Goal: Task Accomplishment & Management: Manage account settings

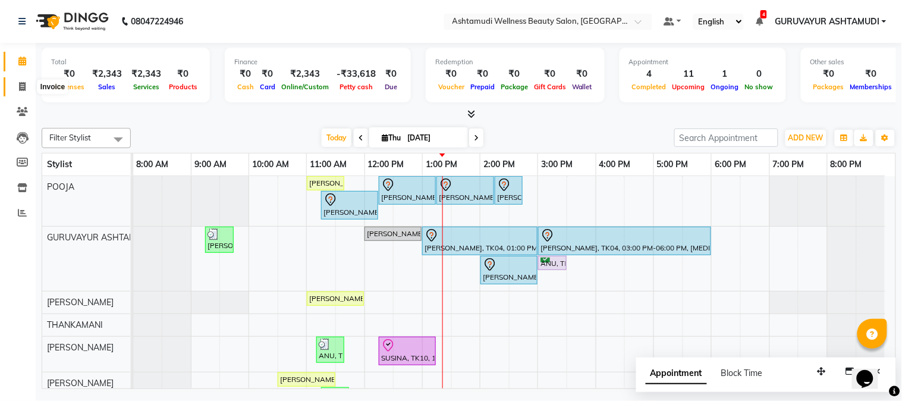
scroll to position [66, 0]
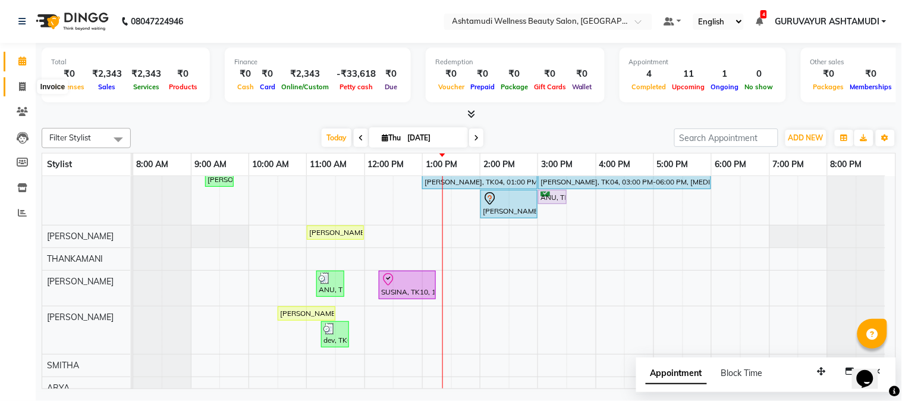
click at [21, 86] on icon at bounding box center [22, 86] width 7 height 9
select select "service"
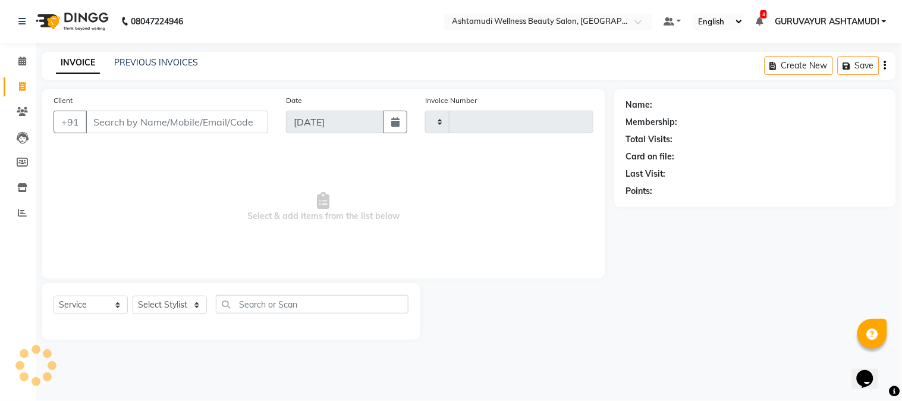
type input "2152"
select select "4660"
click at [213, 127] on input "Client" at bounding box center [177, 122] width 183 height 23
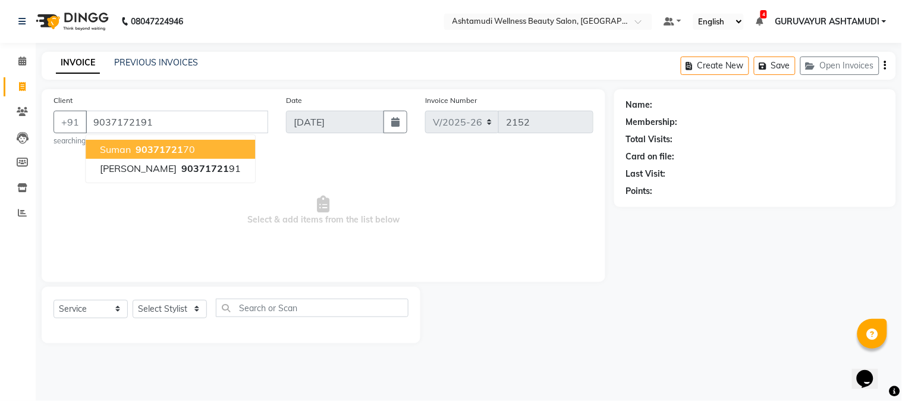
type input "9037172191"
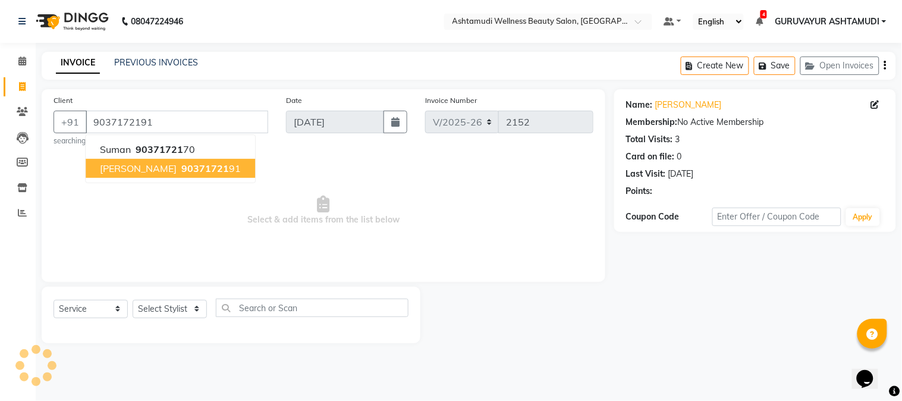
click at [180, 161] on button "[PERSON_NAME] 90371721 91" at bounding box center [171, 168] width 170 height 19
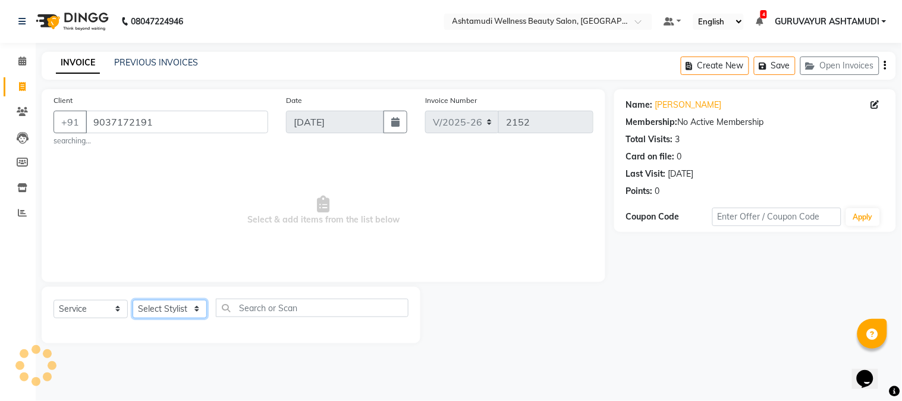
click at [194, 308] on select "Select Stylist Aathithya [PERSON_NAME] [PERSON_NAME] ARYA GURUVAYUR ASHTAMUDI […" at bounding box center [170, 309] width 74 height 18
select select "45186"
click at [133, 300] on select "Select Stylist Aathithya [PERSON_NAME] [PERSON_NAME] ARYA GURUVAYUR ASHTAMUDI […" at bounding box center [170, 309] width 74 height 18
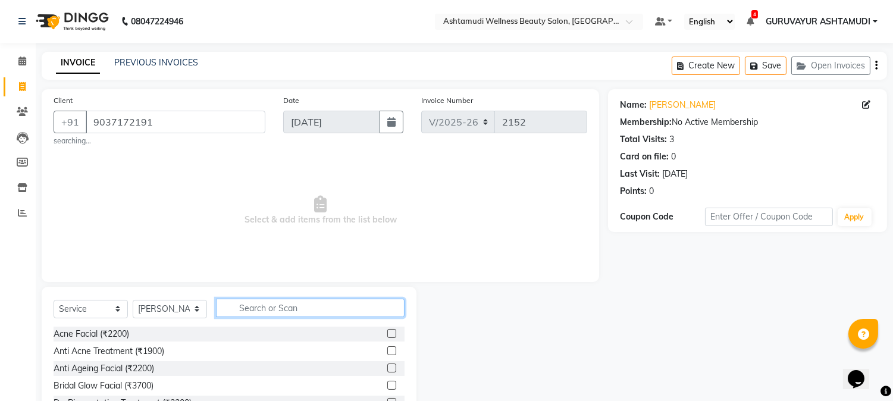
click at [269, 310] on input "text" at bounding box center [310, 308] width 189 height 18
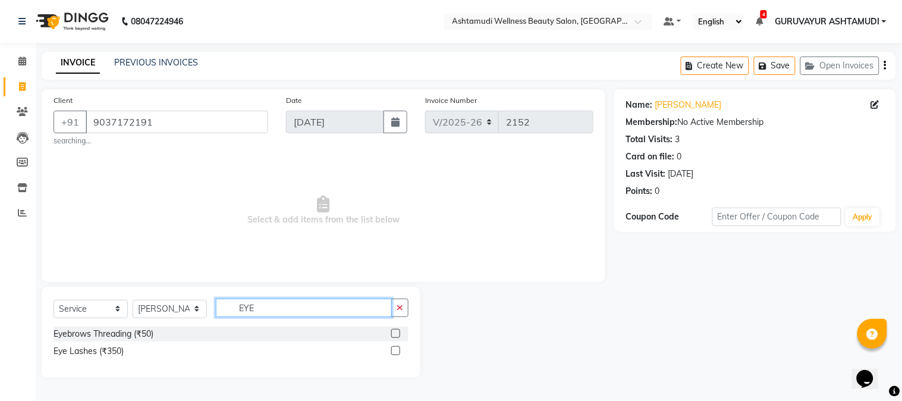
type input "EYE"
click at [394, 334] on label at bounding box center [395, 333] width 9 height 9
click at [394, 334] on input "checkbox" at bounding box center [395, 334] width 8 height 8
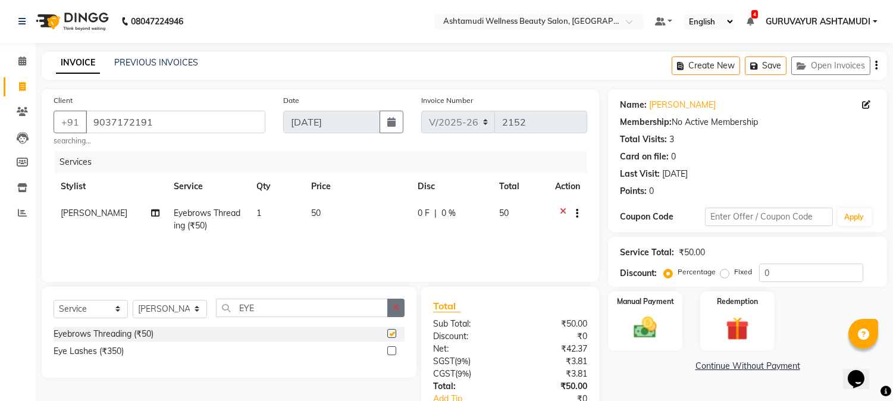
checkbox input "false"
click at [391, 308] on button "button" at bounding box center [395, 308] width 17 height 18
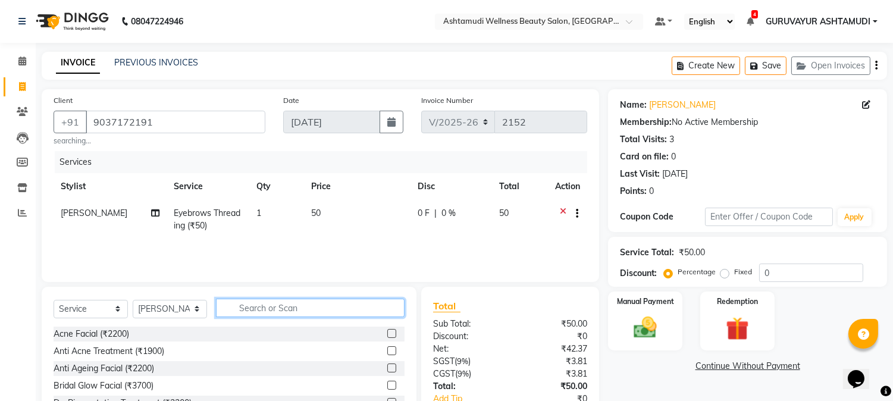
click at [290, 310] on input "text" at bounding box center [310, 308] width 189 height 18
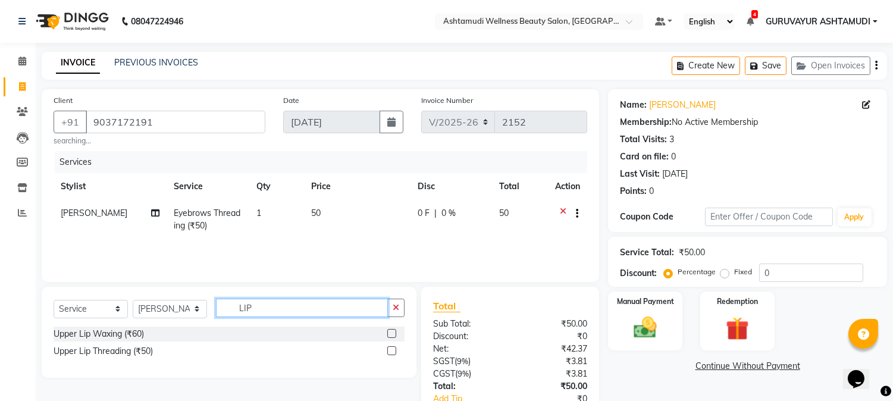
type input "LIP"
click at [390, 353] on label at bounding box center [391, 350] width 9 height 9
click at [390, 353] on input "checkbox" at bounding box center [391, 351] width 8 height 8
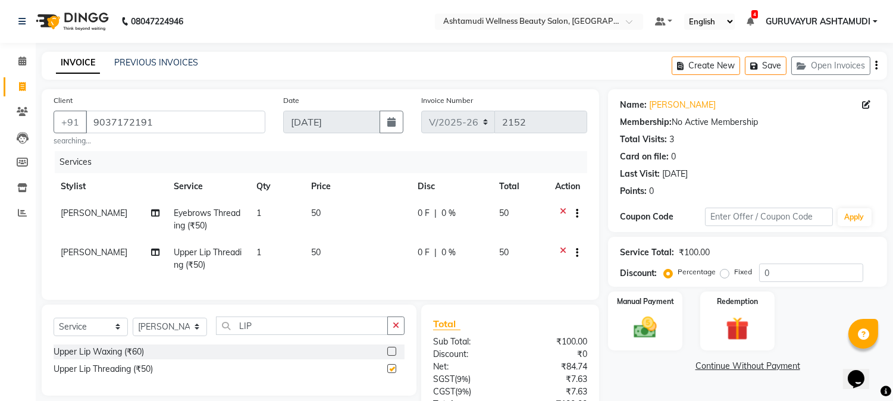
checkbox input "false"
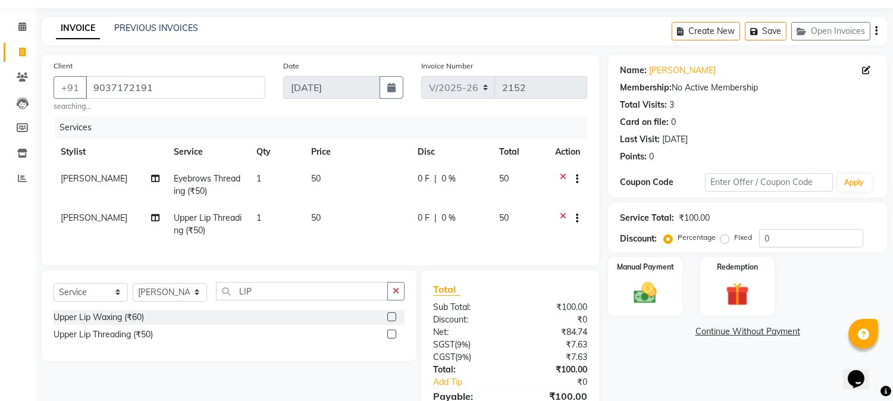
scroll to position [106, 0]
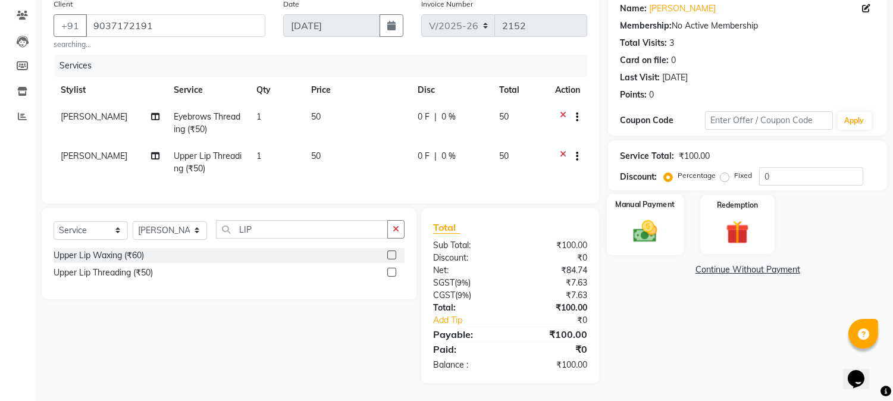
click at [647, 226] on img at bounding box center [645, 232] width 39 height 28
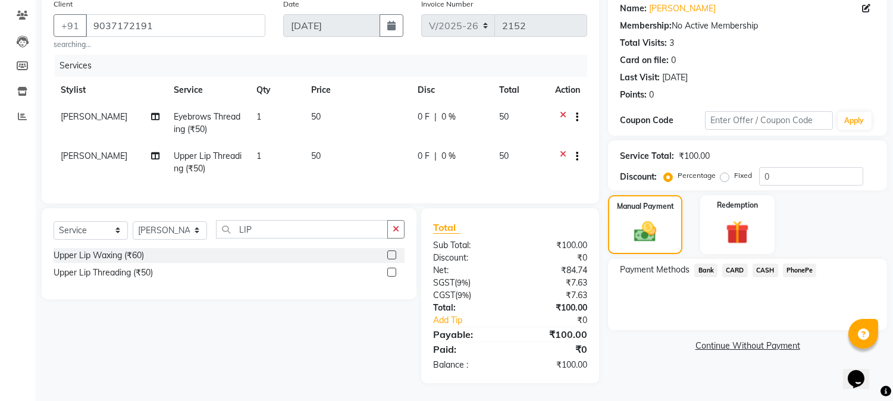
click at [801, 264] on span "PhonePe" at bounding box center [800, 271] width 34 height 14
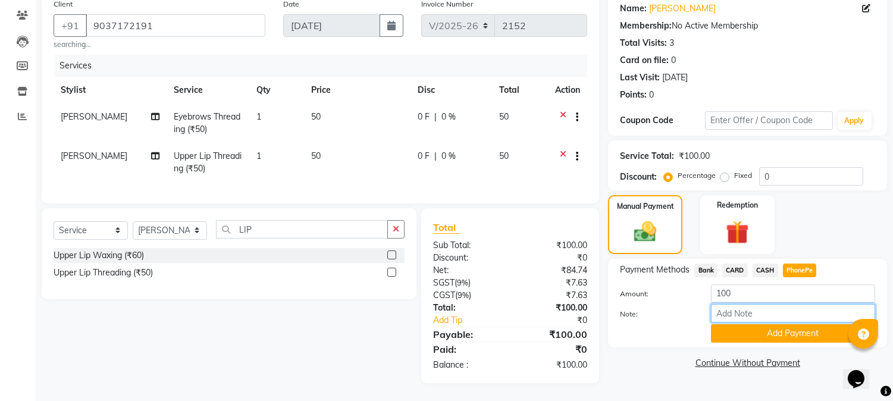
click at [759, 304] on input "Note:" at bounding box center [793, 313] width 164 height 18
type input "NIGISHA"
click at [800, 324] on button "Add Payment" at bounding box center [793, 333] width 164 height 18
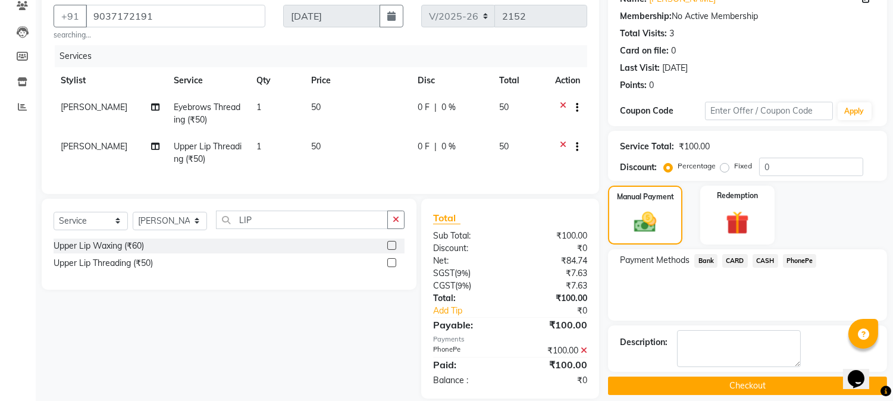
click at [745, 378] on button "Checkout" at bounding box center [747, 386] width 279 height 18
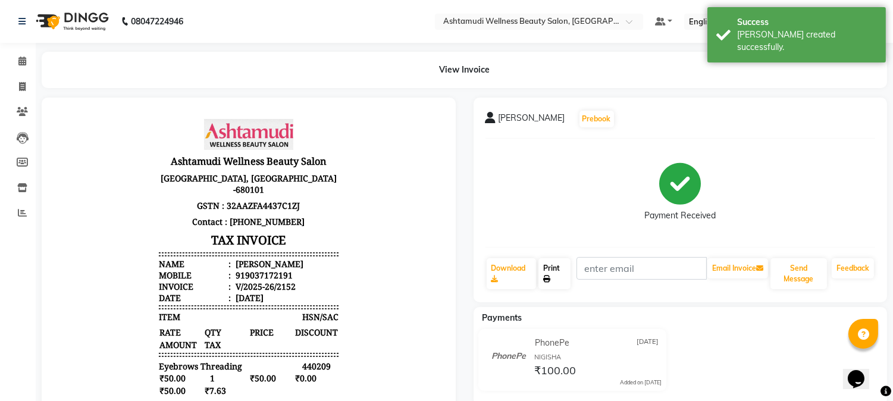
click at [547, 266] on link "Print" at bounding box center [554, 273] width 32 height 31
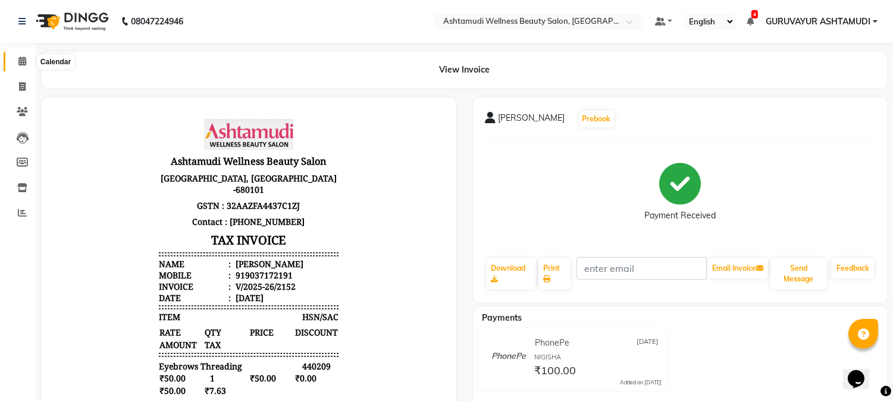
click at [24, 62] on icon at bounding box center [22, 61] width 8 height 9
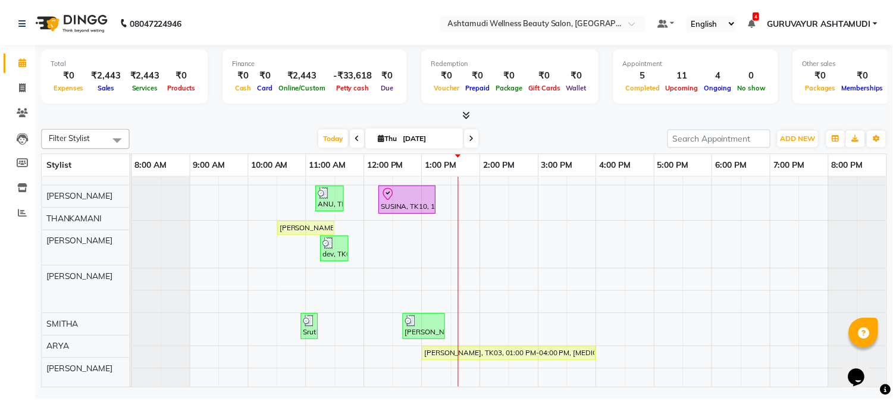
scroll to position [116, 0]
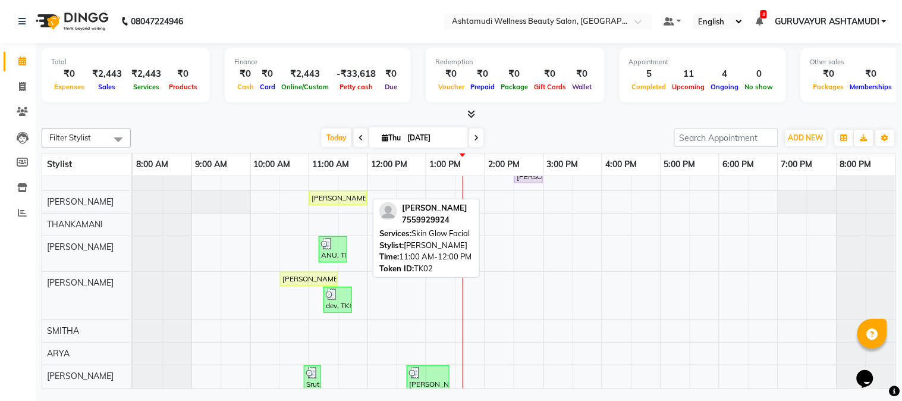
click at [324, 199] on div "Haritha, TK02, 11:00 AM-12:00 PM, Skin Glow Facial" at bounding box center [337, 198] width 55 height 11
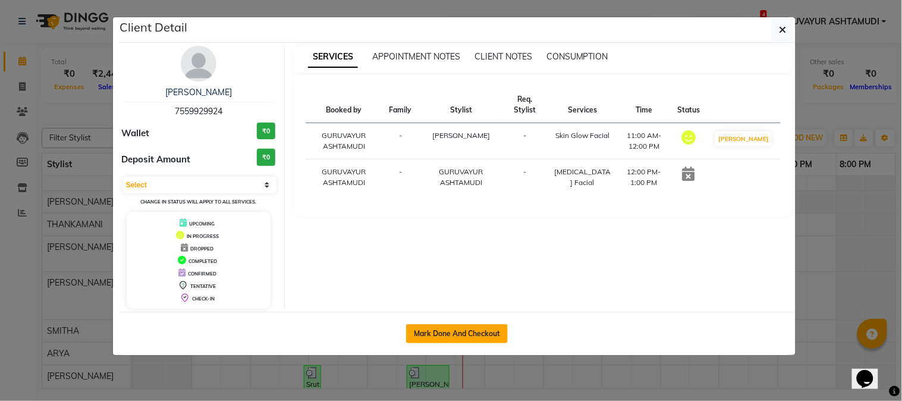
click at [473, 332] on button "Mark Done And Checkout" at bounding box center [457, 333] width 102 height 19
select select "service"
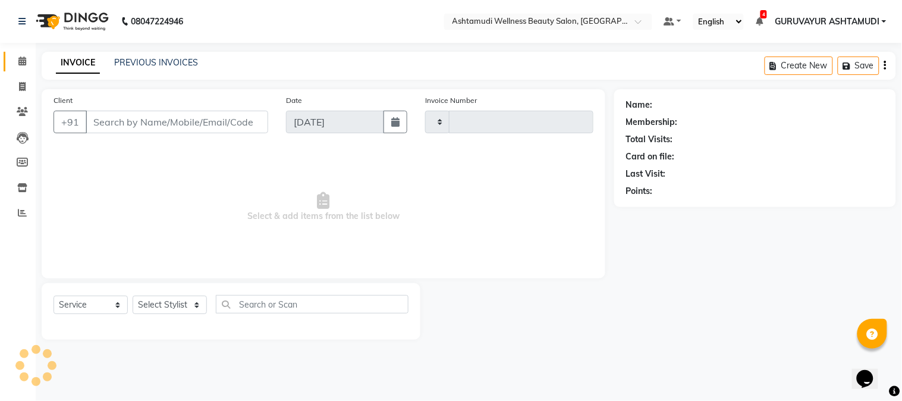
type input "2153"
select select "4660"
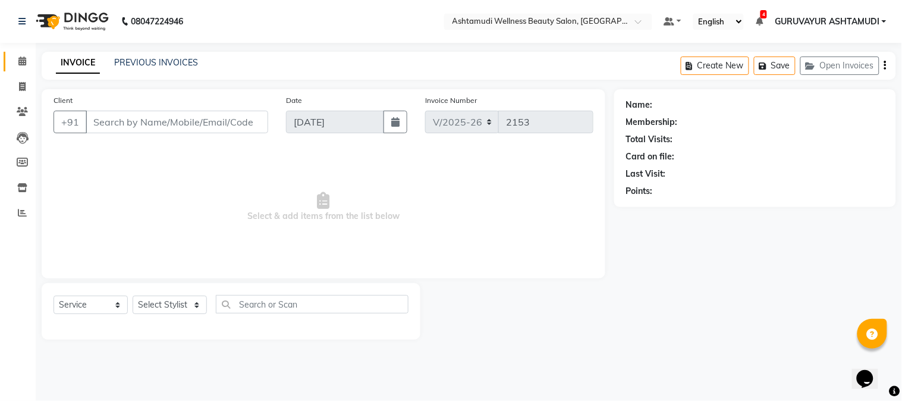
type input "7559929924"
select select "28230"
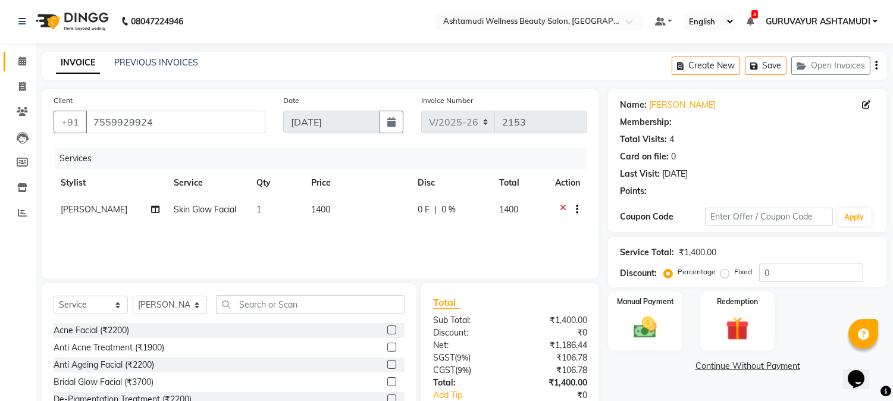
select select "1: Object"
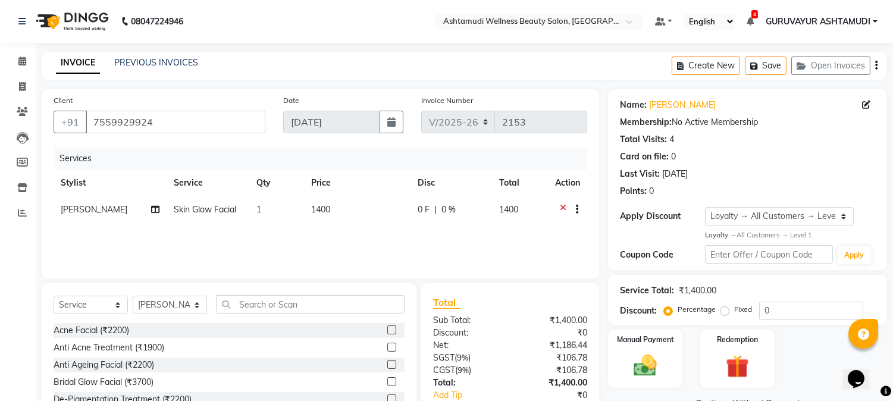
click at [561, 204] on icon at bounding box center [563, 210] width 7 height 15
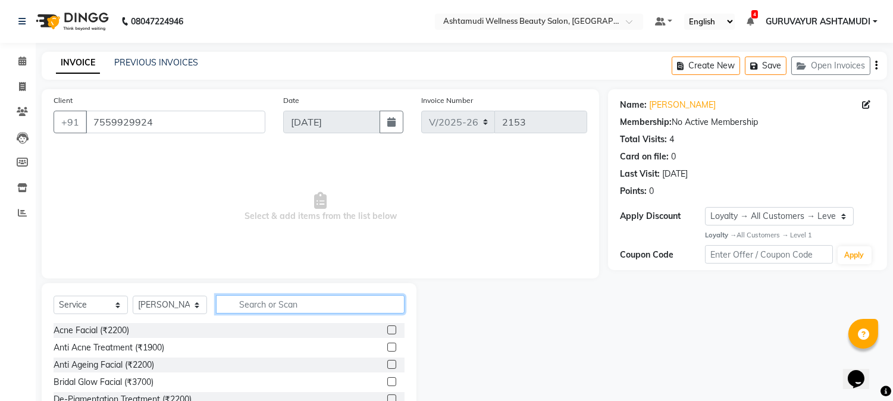
click at [271, 302] on input "text" at bounding box center [310, 304] width 189 height 18
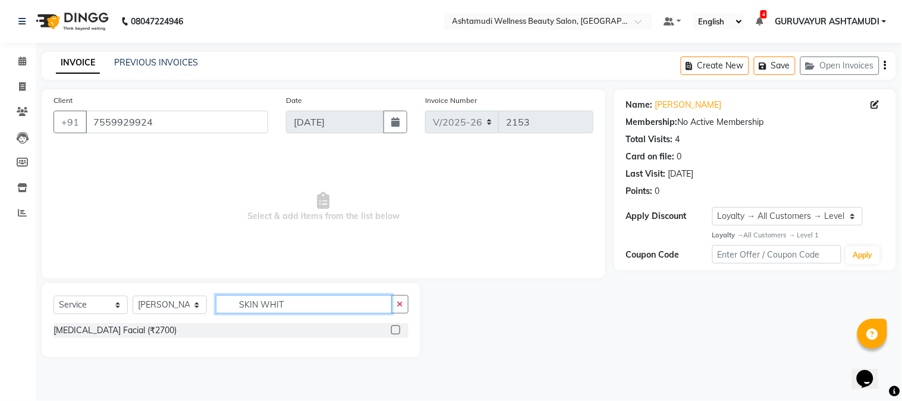
type input "SKIN WHIT"
click at [396, 329] on label at bounding box center [395, 329] width 9 height 9
click at [396, 329] on input "checkbox" at bounding box center [395, 331] width 8 height 8
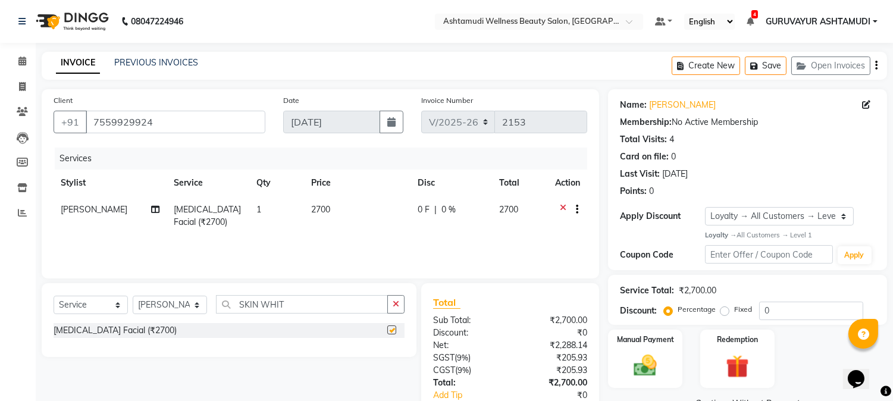
checkbox input "false"
click at [396, 306] on icon "button" at bounding box center [396, 304] width 7 height 8
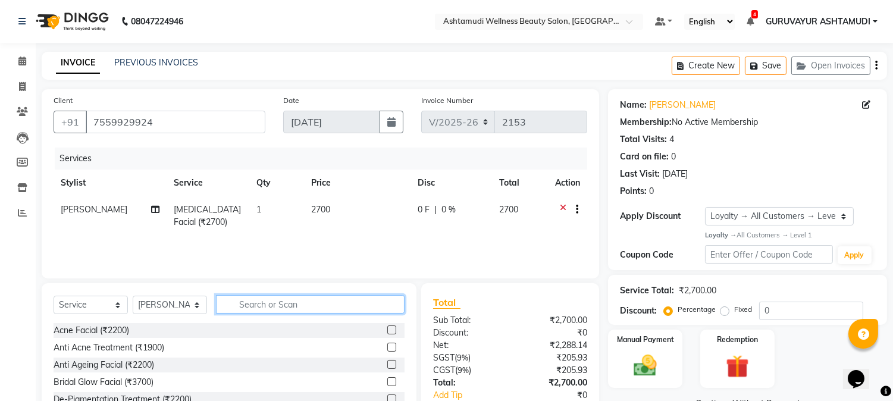
click at [344, 308] on input "text" at bounding box center [310, 304] width 189 height 18
type input "TAN"
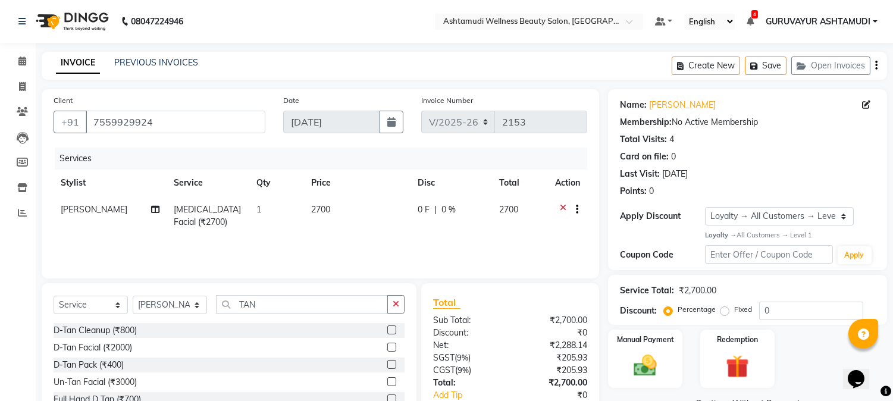
click at [387, 365] on label at bounding box center [391, 364] width 9 height 9
click at [387, 365] on input "checkbox" at bounding box center [391, 365] width 8 height 8
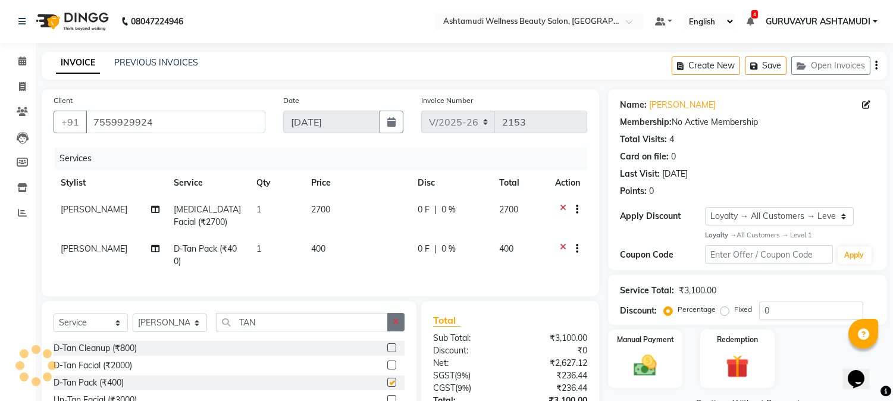
checkbox input "false"
click at [391, 330] on button "button" at bounding box center [395, 322] width 17 height 18
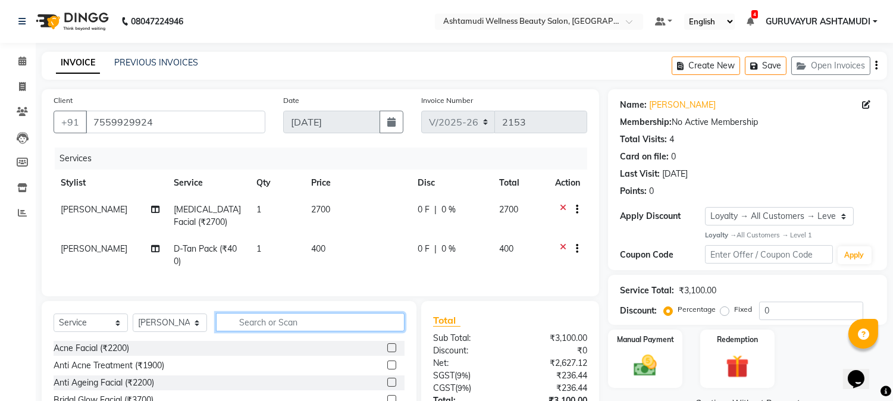
click at [343, 330] on input "text" at bounding box center [310, 322] width 189 height 18
type input "SPA"
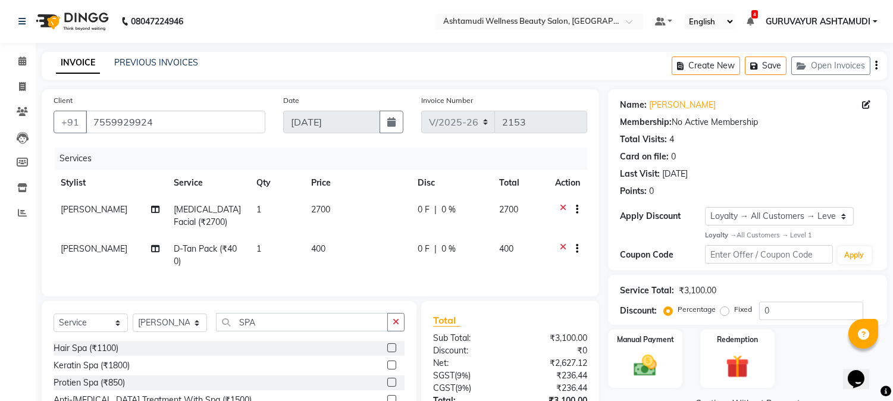
click at [390, 352] on label at bounding box center [391, 347] width 9 height 9
click at [390, 352] on input "checkbox" at bounding box center [391, 348] width 8 height 8
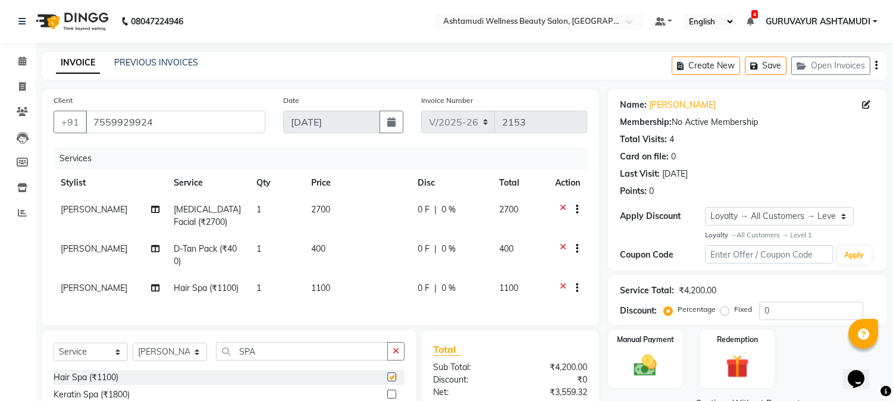
scroll to position [131, 0]
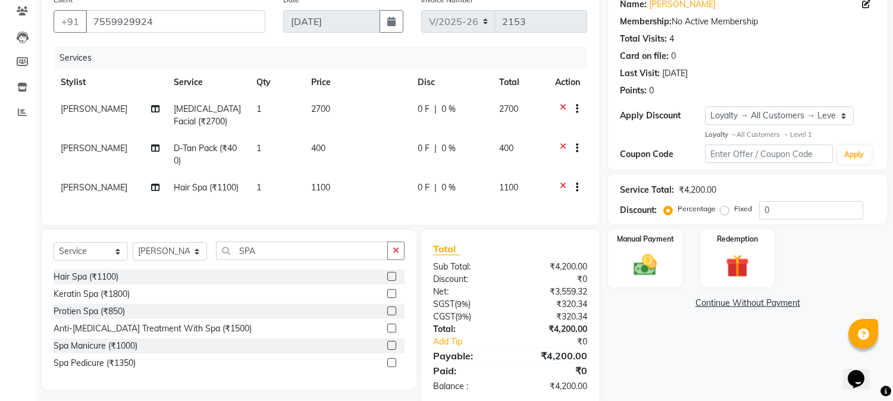
checkbox input "false"
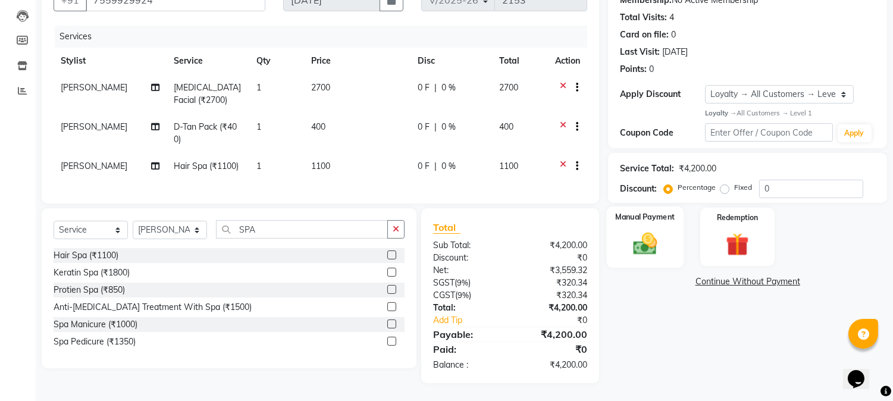
click at [652, 230] on img at bounding box center [645, 244] width 39 height 28
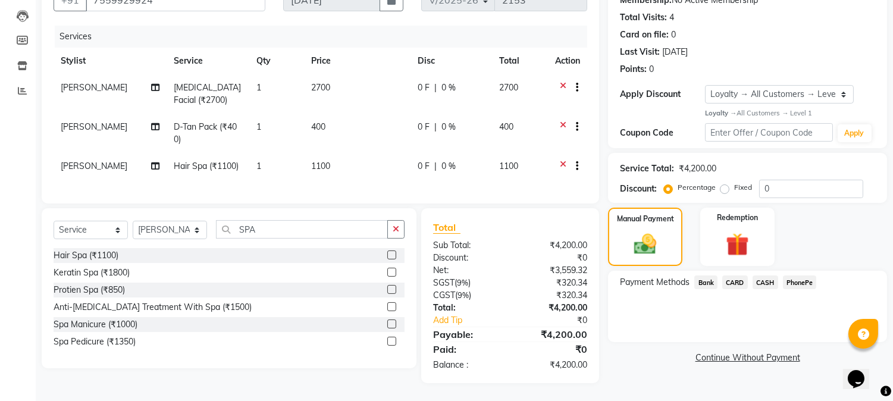
click at [794, 275] on span "PhonePe" at bounding box center [800, 282] width 34 height 14
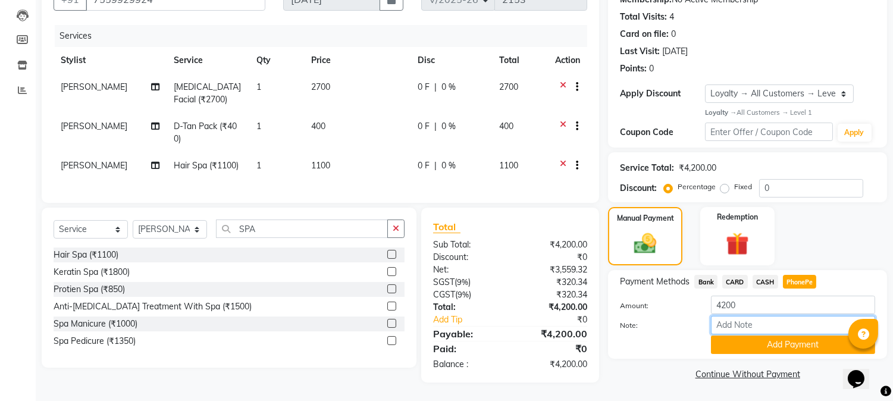
click at [758, 317] on input "Note:" at bounding box center [793, 325] width 164 height 18
type input "NIGISHA"
click at [782, 335] on button "Add Payment" at bounding box center [793, 344] width 164 height 18
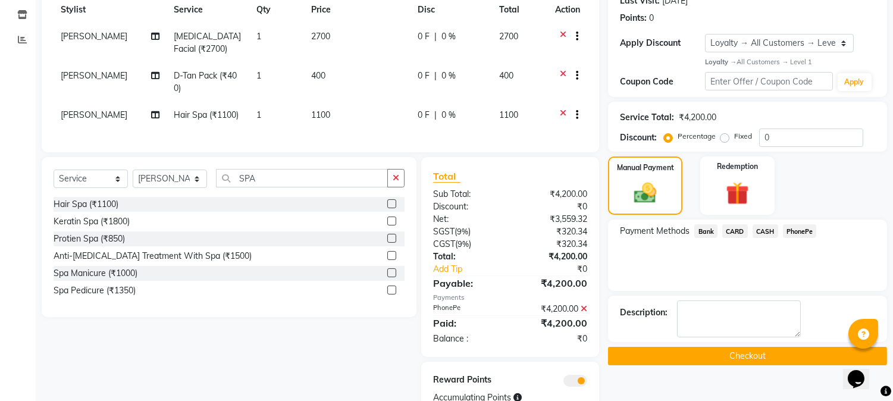
scroll to position [228, 0]
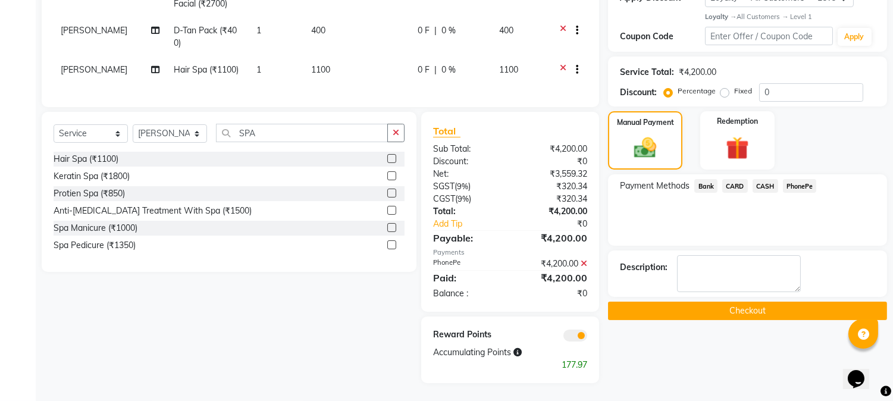
click at [745, 302] on button "Checkout" at bounding box center [747, 311] width 279 height 18
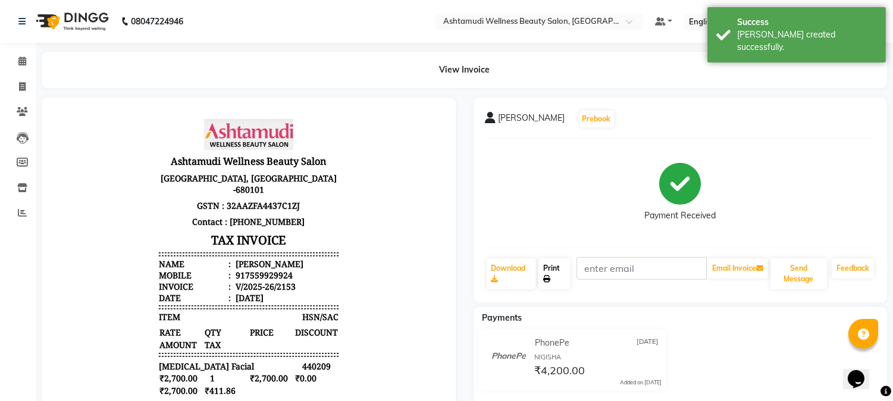
click at [551, 274] on link "Print" at bounding box center [554, 273] width 32 height 31
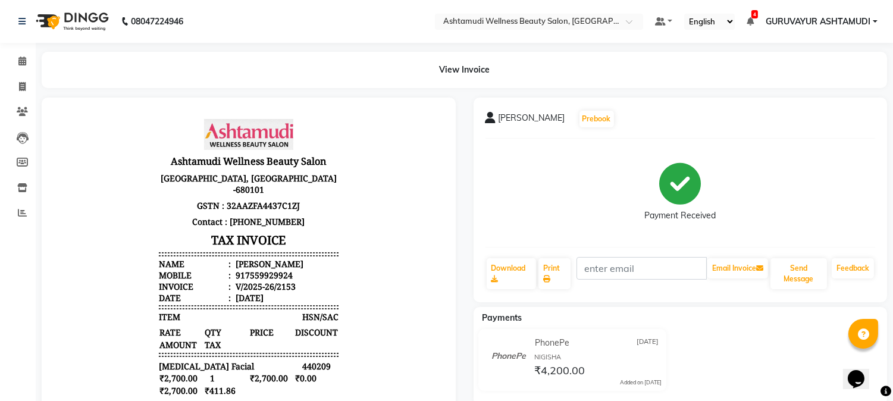
click at [840, 137] on div "Haritha Prebook Payment Received Download Print Email Invoice Send Message Feed…" at bounding box center [680, 200] width 414 height 205
click at [262, 274] on div "917559929924" at bounding box center [262, 274] width 59 height 11
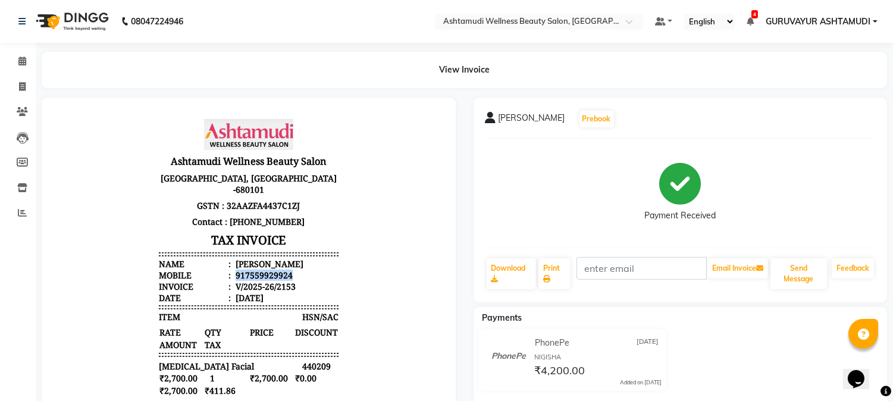
copy div "917559929924"
click at [16, 86] on span at bounding box center [22, 87] width 21 height 14
select select "service"
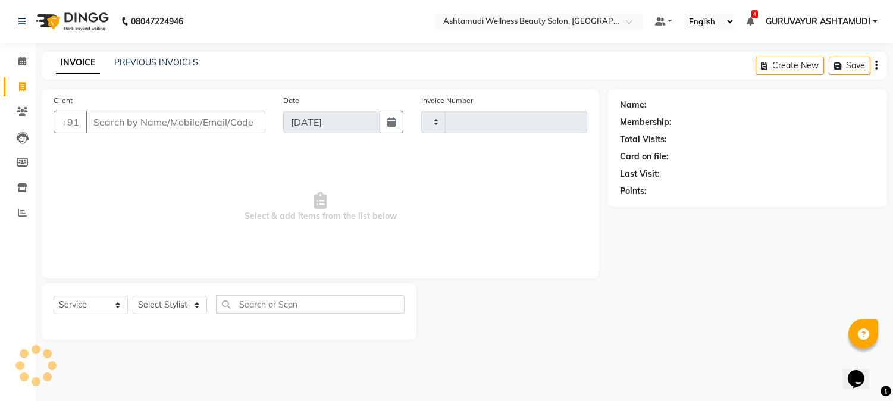
type input "2154"
select select "4660"
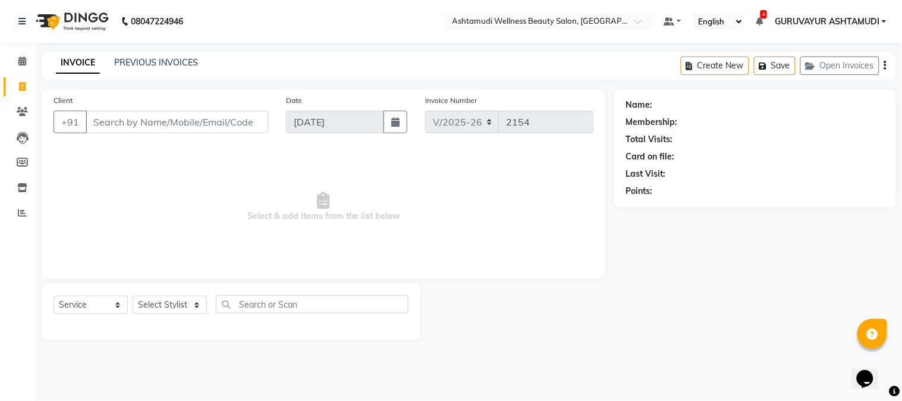
click at [123, 127] on input "Client" at bounding box center [177, 122] width 183 height 23
type input "917559929924"
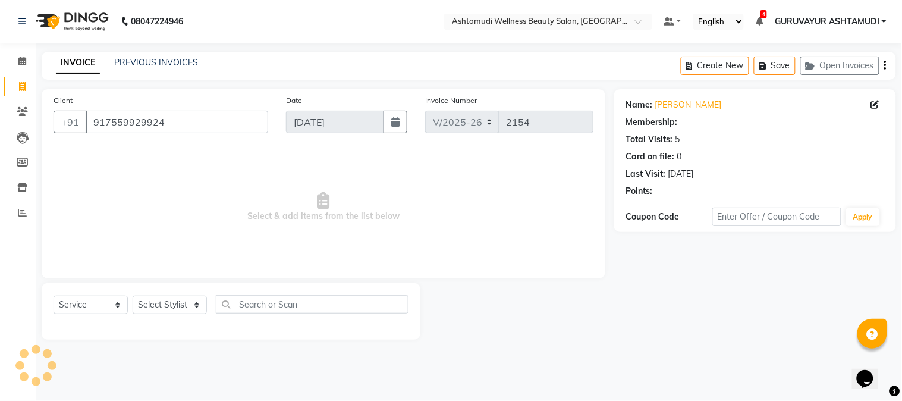
select select "1: Object"
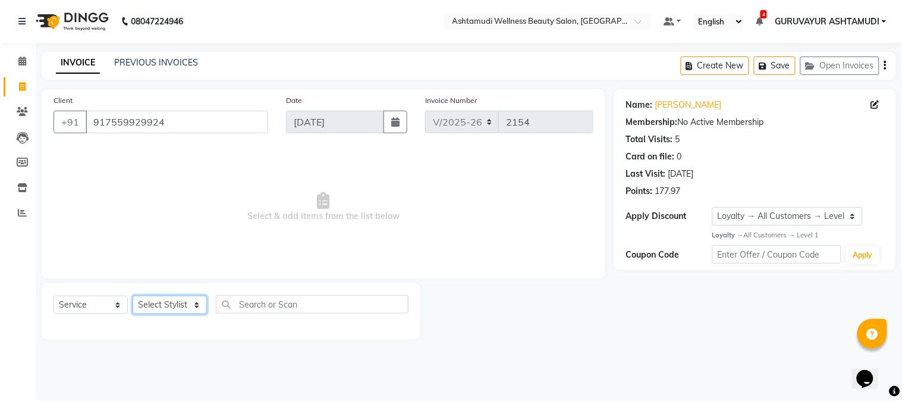
click at [194, 308] on select "Select Stylist Aathithya ANILA Anjana Das ARYA GURUVAYUR ASHTAMUDI NEETHU Nigis…" at bounding box center [170, 305] width 74 height 18
select select "27526"
click at [133, 296] on select "Select Stylist Aathithya ANILA Anjana Das ARYA GURUVAYUR ASHTAMUDI NEETHU Nigis…" at bounding box center [170, 305] width 74 height 18
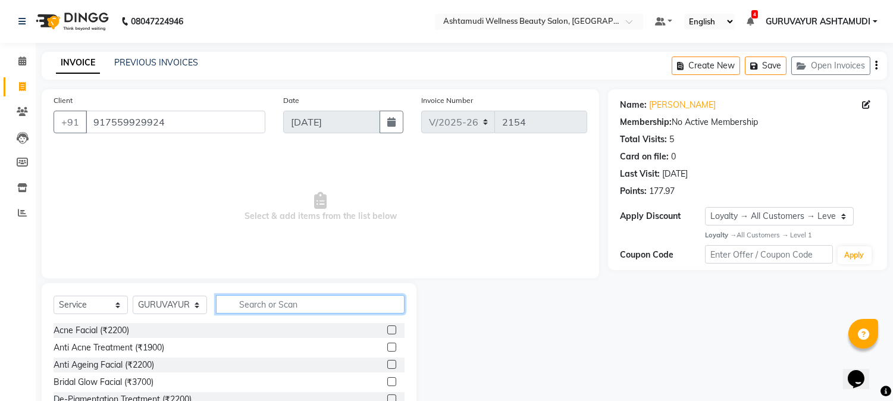
click at [268, 306] on input "text" at bounding box center [310, 304] width 189 height 18
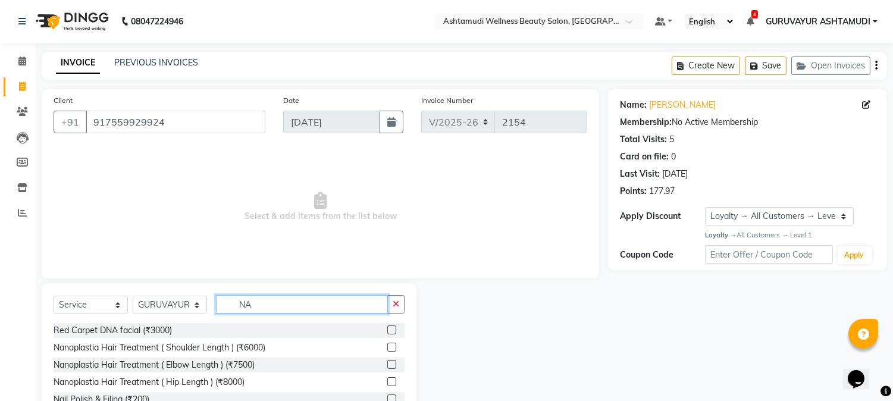
type input "N"
type input "NANO"
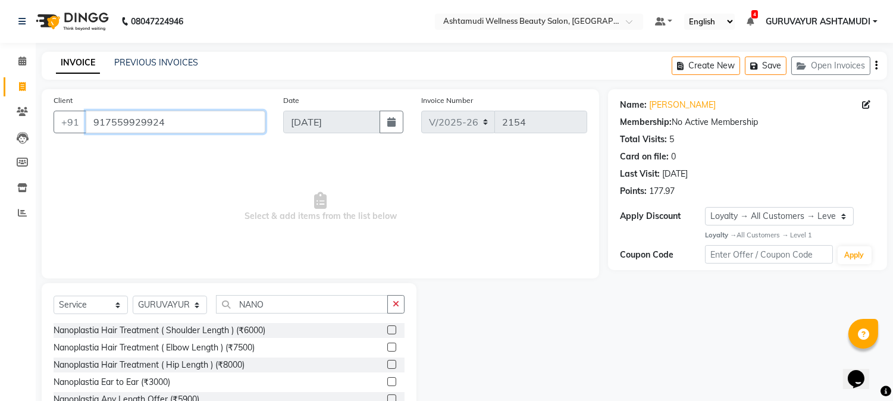
click at [238, 121] on input "917559929924" at bounding box center [176, 122] width 180 height 23
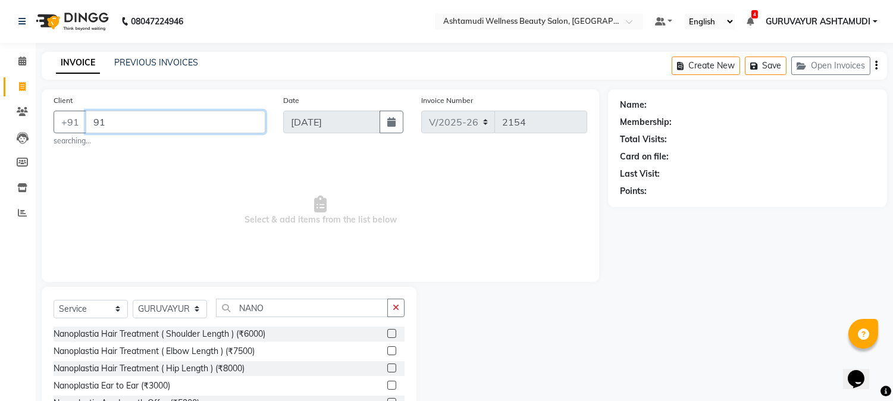
type input "9"
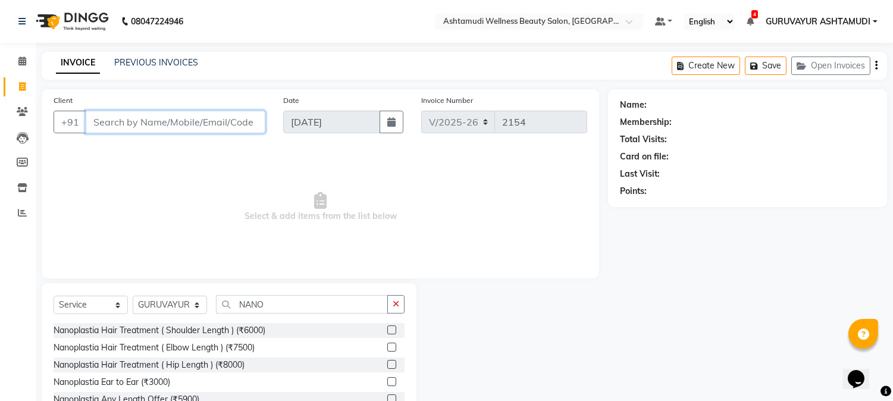
click at [206, 121] on input "Client" at bounding box center [176, 122] width 180 height 23
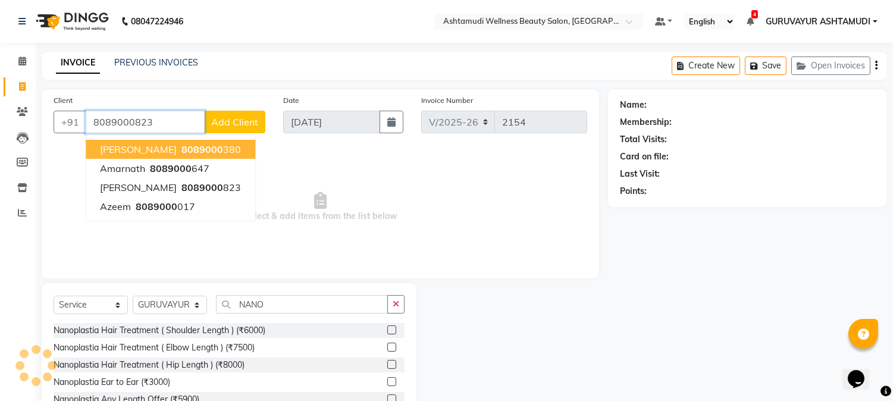
type input "8089000823"
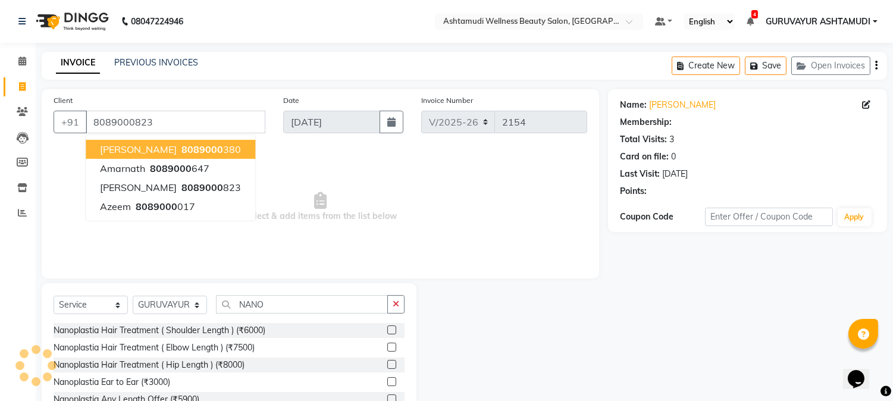
select select "2: Object"
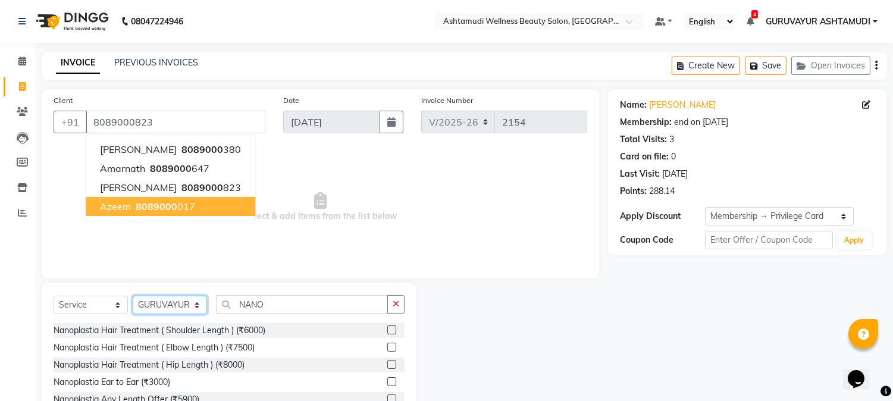
click at [200, 307] on select "Select Stylist Aathithya ANILA Anjana Das ARYA GURUVAYUR ASHTAMUDI NEETHU Nigis…" at bounding box center [170, 305] width 74 height 18
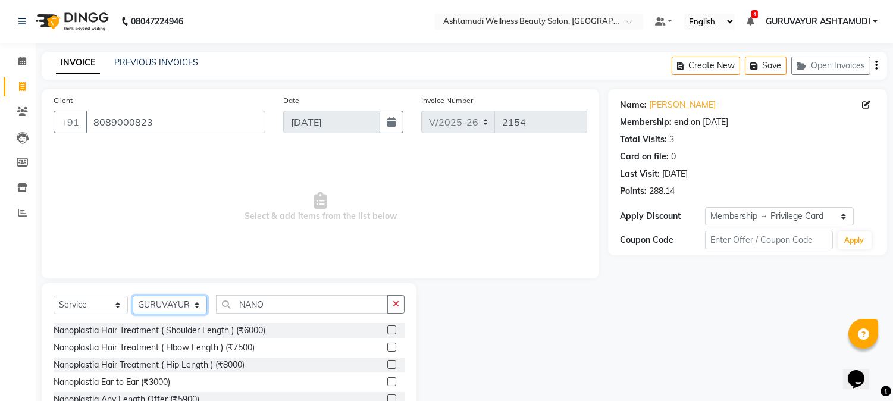
select select "28230"
click at [133, 296] on select "Select Stylist Aathithya ANILA Anjana Das ARYA GURUVAYUR ASHTAMUDI NEETHU Nigis…" at bounding box center [170, 305] width 74 height 18
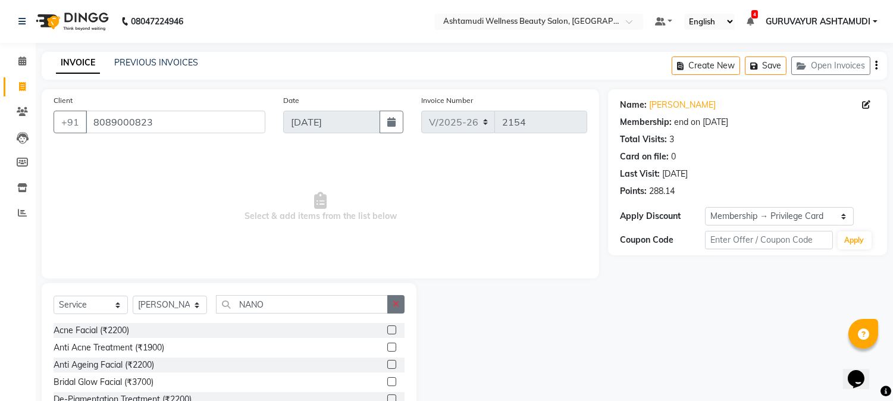
click at [394, 302] on icon "button" at bounding box center [396, 304] width 7 height 8
click at [346, 313] on input "text" at bounding box center [310, 304] width 189 height 18
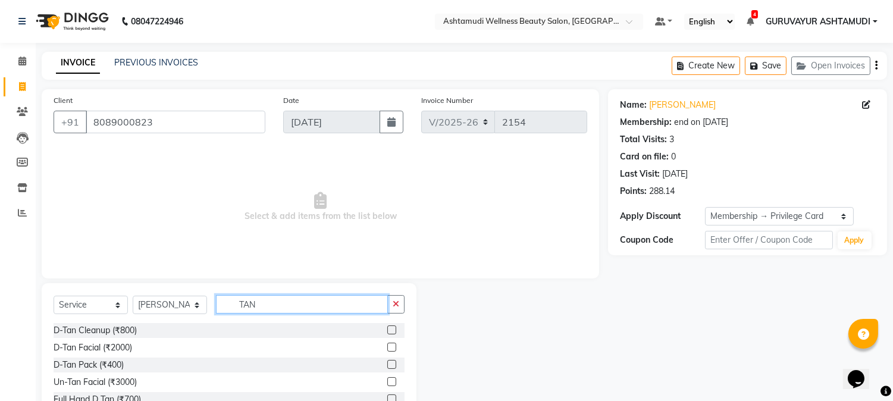
type input "TAN"
click at [387, 365] on label at bounding box center [391, 364] width 9 height 9
click at [387, 365] on input "checkbox" at bounding box center [391, 365] width 8 height 8
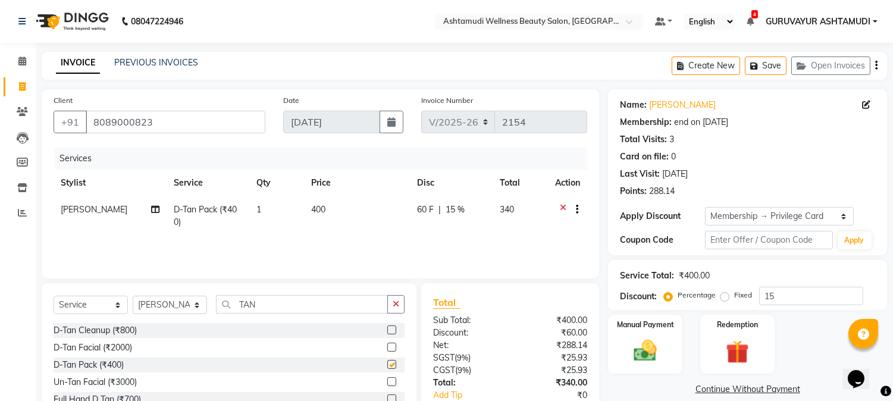
checkbox input "false"
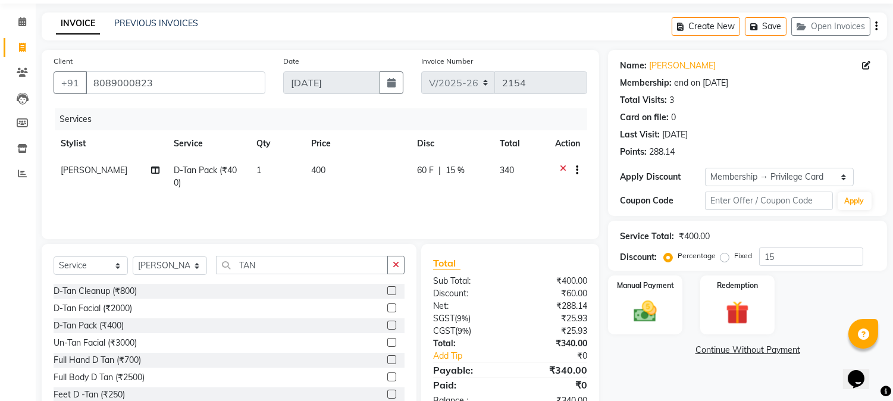
scroll to position [75, 0]
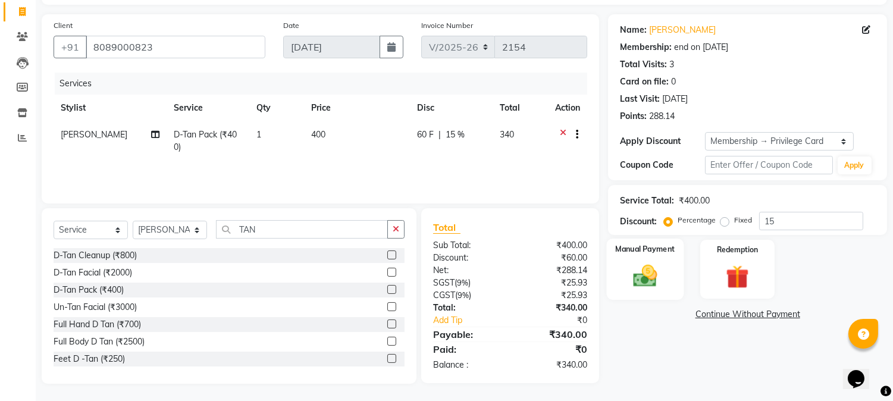
click at [644, 286] on img at bounding box center [645, 276] width 39 height 28
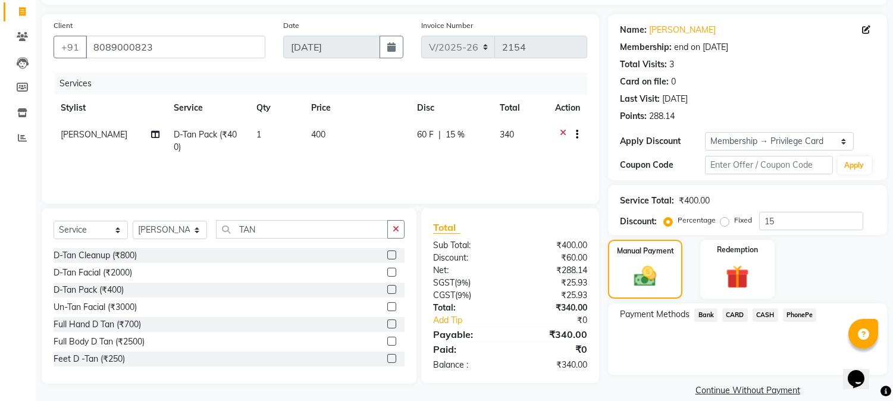
click at [795, 316] on span "PhonePe" at bounding box center [800, 315] width 34 height 14
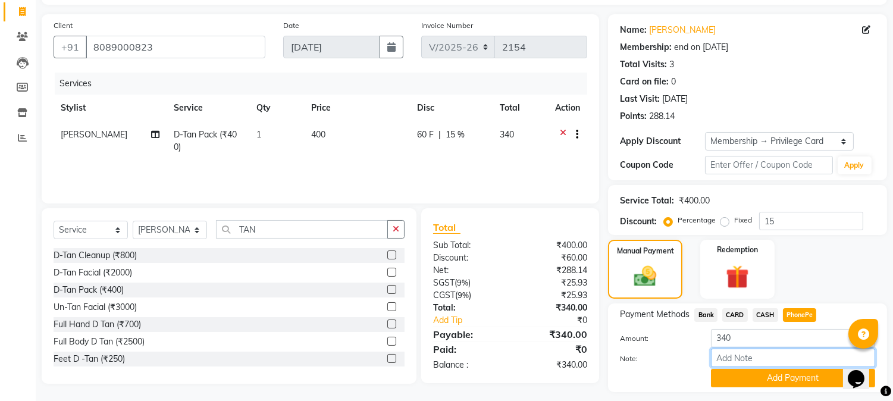
drag, startPoint x: 730, startPoint y: 360, endPoint x: 733, endPoint y: 353, distance: 7.7
click at [730, 360] on input "Note:" at bounding box center [793, 358] width 164 height 18
type input "NIGISHA"
click at [766, 377] on button "Add Payment" at bounding box center [793, 378] width 164 height 18
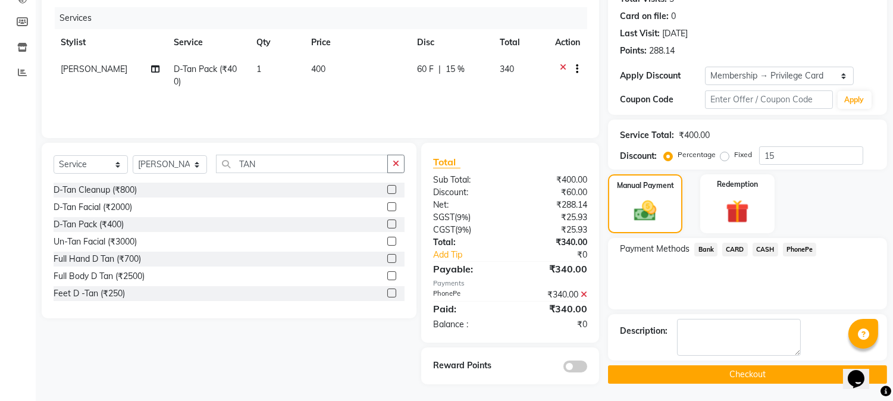
scroll to position [141, 0]
click at [724, 367] on button "Checkout" at bounding box center [747, 374] width 279 height 18
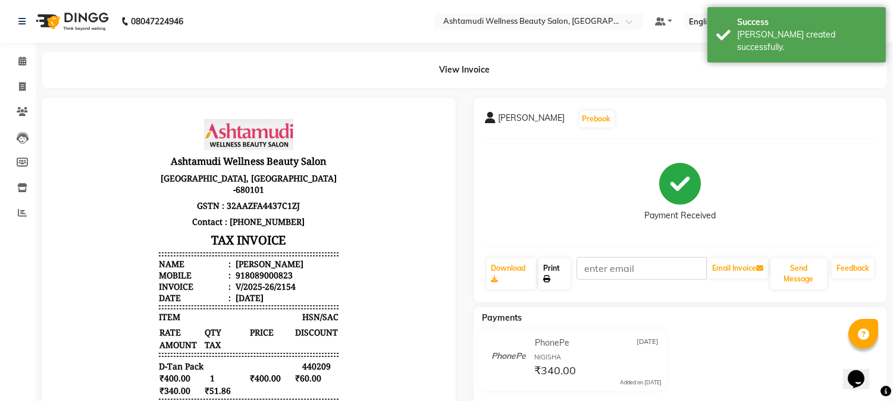
click at [552, 278] on link "Print" at bounding box center [554, 273] width 32 height 31
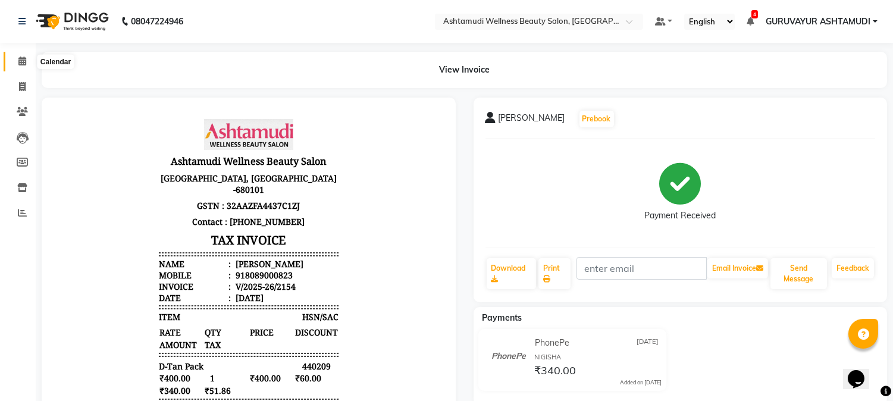
click at [21, 59] on icon at bounding box center [22, 61] width 8 height 9
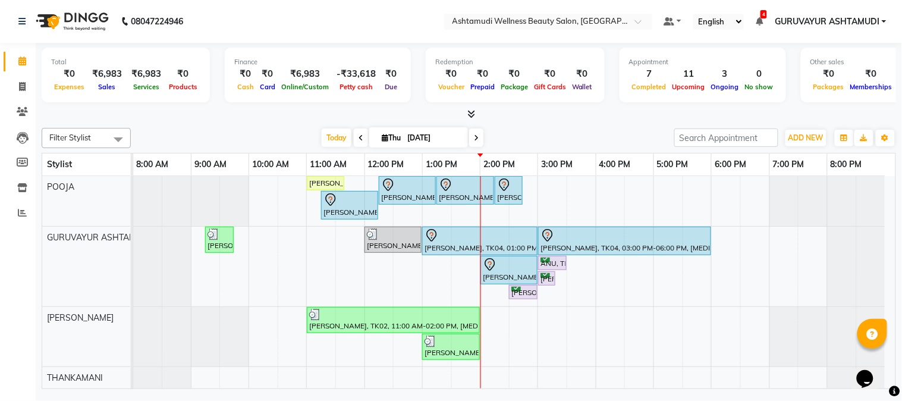
click at [354, 138] on span at bounding box center [361, 137] width 14 height 18
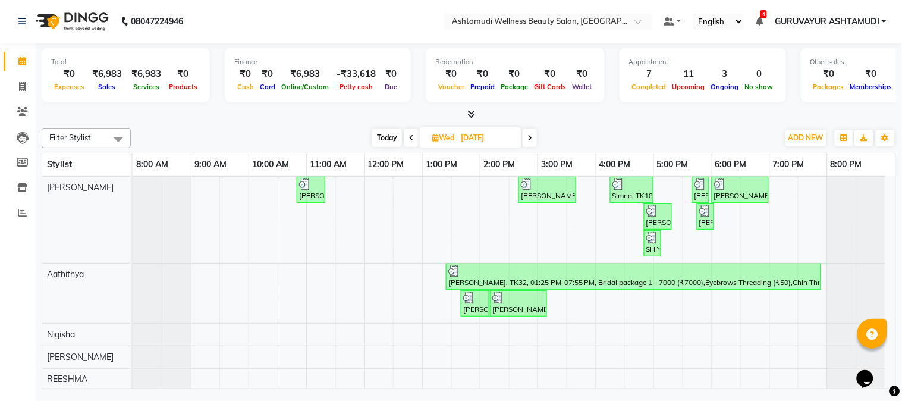
scroll to position [396, 0]
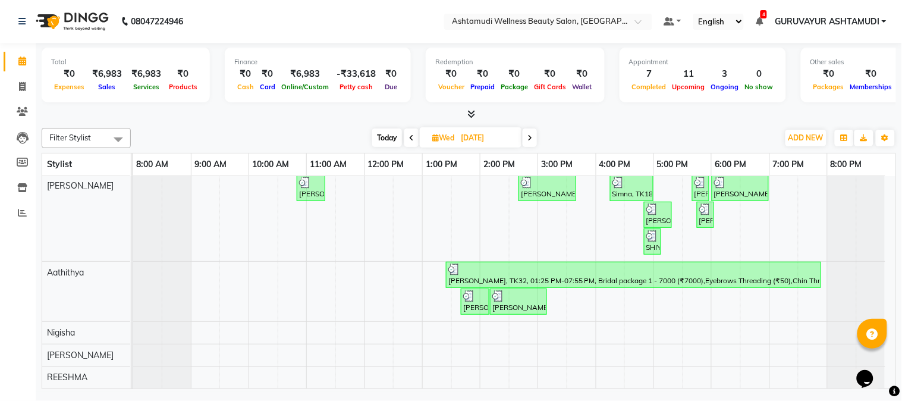
click at [526, 137] on span at bounding box center [530, 137] width 14 height 18
type input "[DATE]"
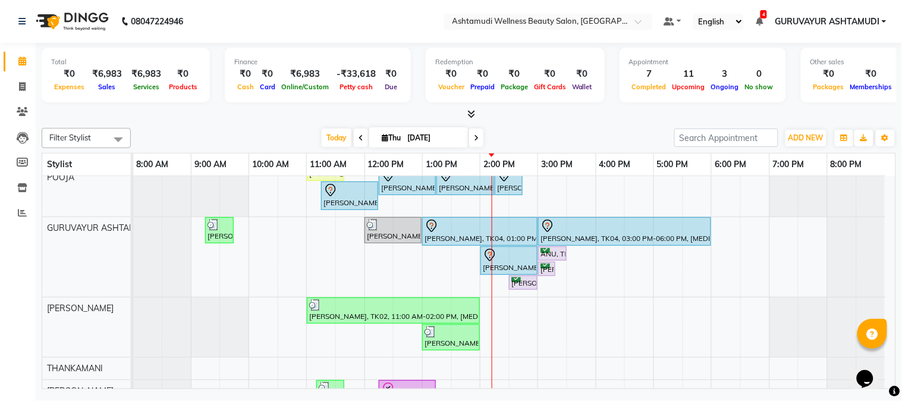
scroll to position [0, 0]
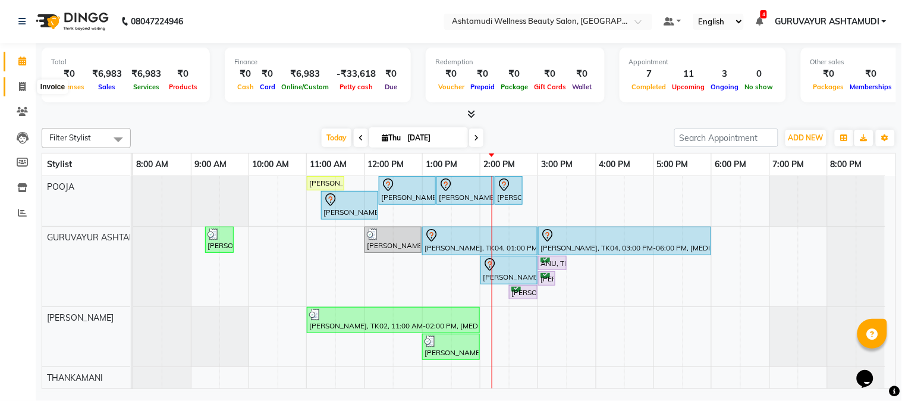
click at [22, 84] on icon at bounding box center [22, 86] width 7 height 9
select select "service"
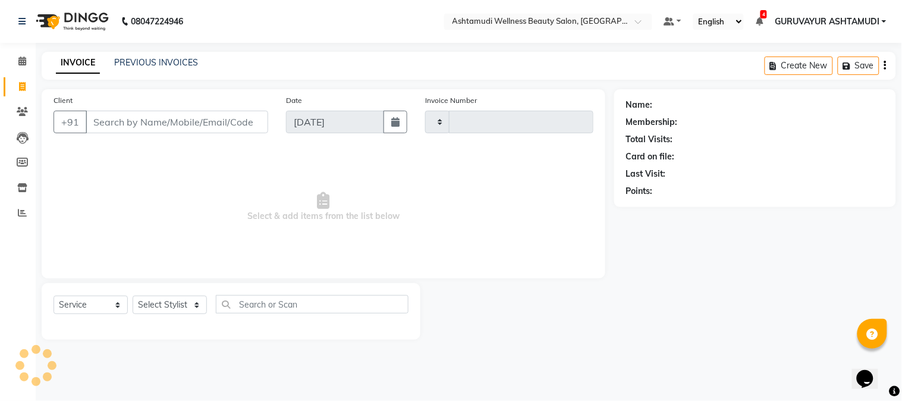
type input "2155"
select select "4660"
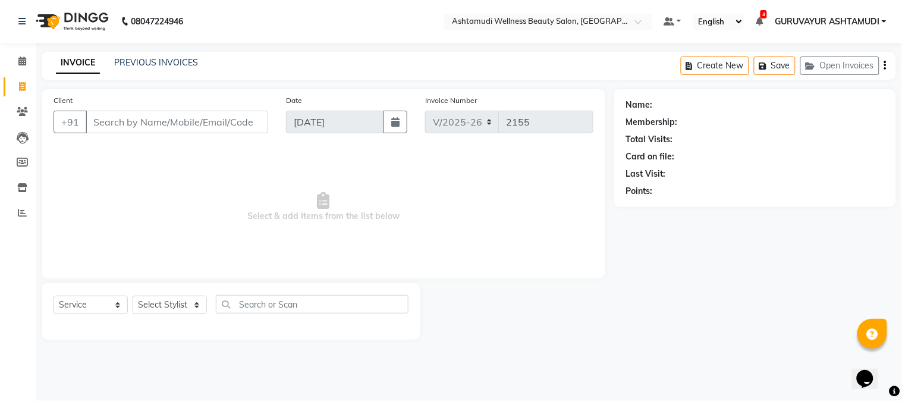
click at [111, 117] on input "Client" at bounding box center [177, 122] width 183 height 23
click at [131, 120] on input "Client" at bounding box center [177, 122] width 183 height 23
click at [152, 125] on input "Client" at bounding box center [177, 122] width 183 height 23
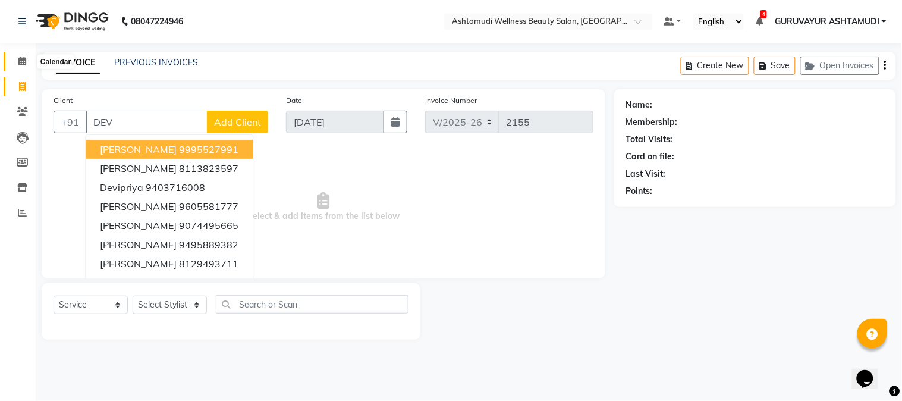
type input "DEV"
click at [24, 62] on icon at bounding box center [22, 61] width 8 height 9
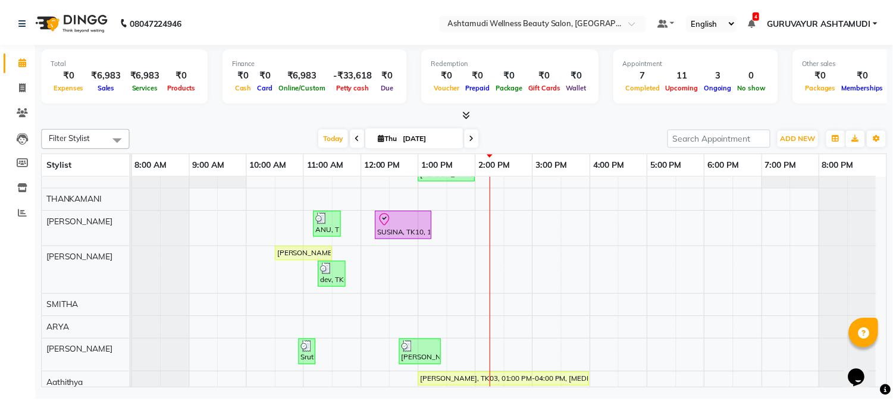
scroll to position [198, 0]
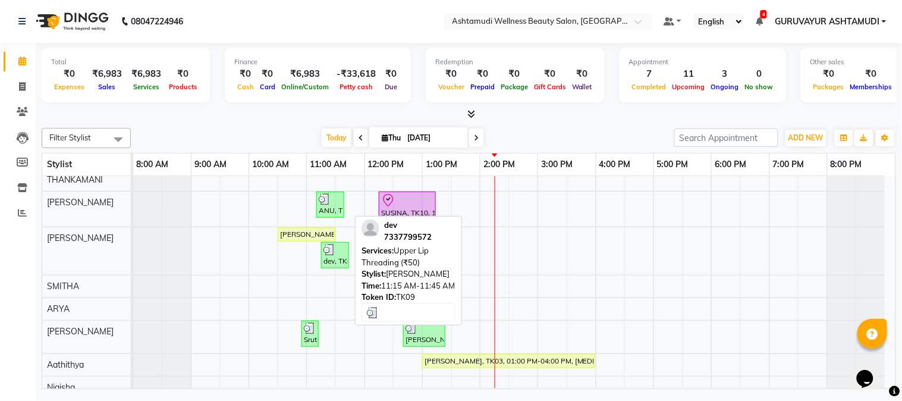
click at [337, 259] on div "dev, TK09, 11:15 AM-11:45 AM, Upper Lip Threading (₹50)" at bounding box center [335, 255] width 26 height 23
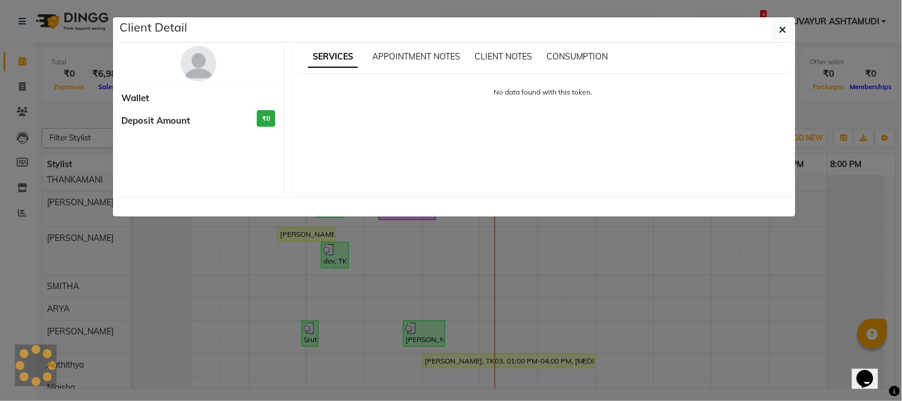
select select "3"
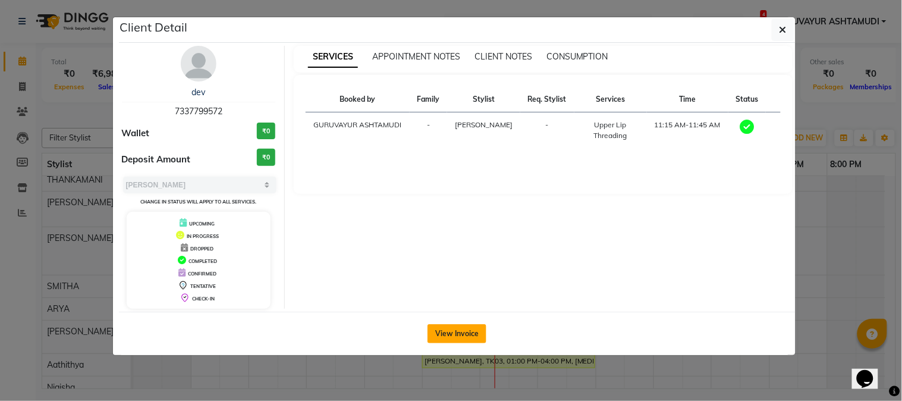
click at [442, 334] on button "View Invoice" at bounding box center [457, 333] width 59 height 19
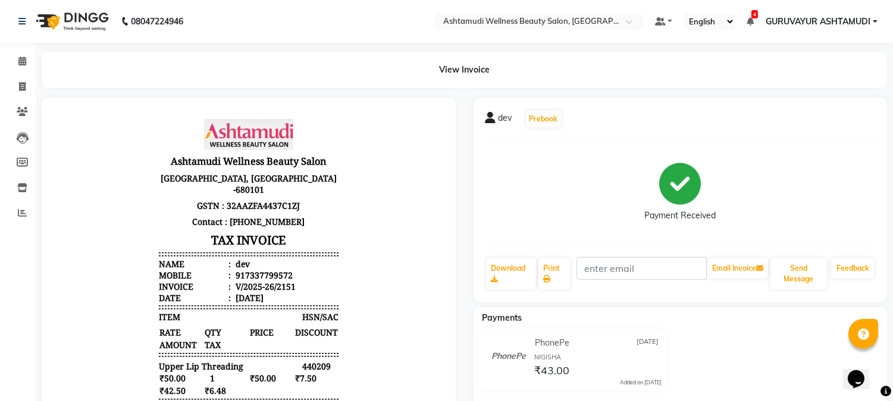
click at [264, 275] on div "917337799572" at bounding box center [262, 274] width 59 height 11
copy div "917337799572"
click at [22, 87] on icon at bounding box center [22, 86] width 7 height 9
select select "4660"
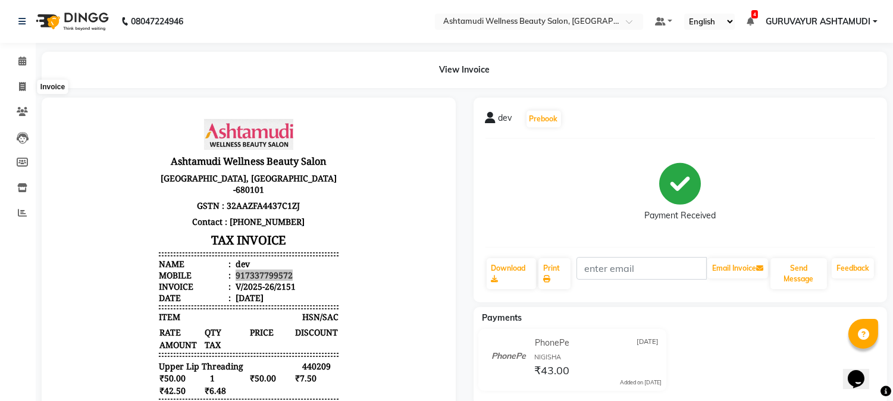
select select "service"
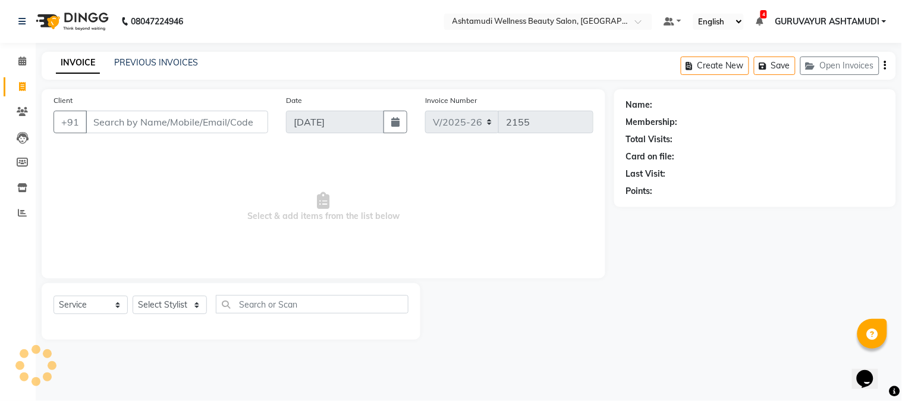
click at [164, 129] on input "Client" at bounding box center [177, 122] width 183 height 23
type input "917337799572"
select select "1: Object"
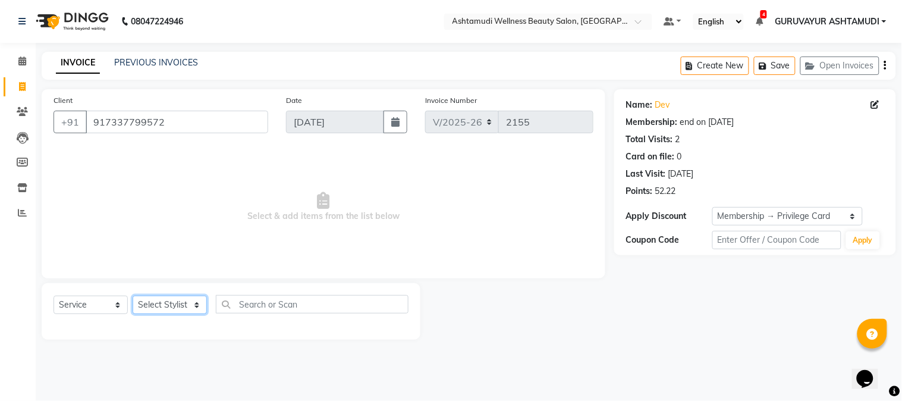
click at [195, 304] on select "Select Stylist Aathithya ANILA Anjana Das ARYA GURUVAYUR ASHTAMUDI NEETHU Nigis…" at bounding box center [170, 305] width 74 height 18
select select "45186"
click at [133, 296] on select "Select Stylist Aathithya ANILA Anjana Das ARYA GURUVAYUR ASHTAMUDI NEETHU Nigis…" at bounding box center [170, 305] width 74 height 18
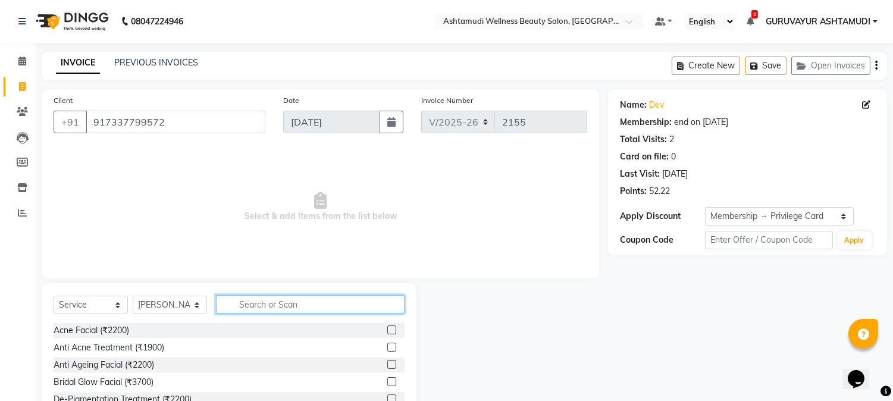
click at [247, 305] on input "text" at bounding box center [310, 304] width 189 height 18
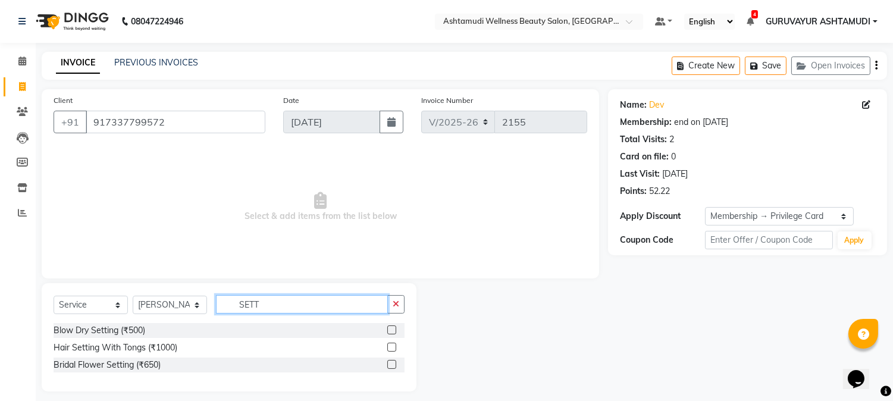
type input "SETT"
click at [390, 330] on label at bounding box center [391, 329] width 9 height 9
click at [390, 330] on input "checkbox" at bounding box center [391, 331] width 8 height 8
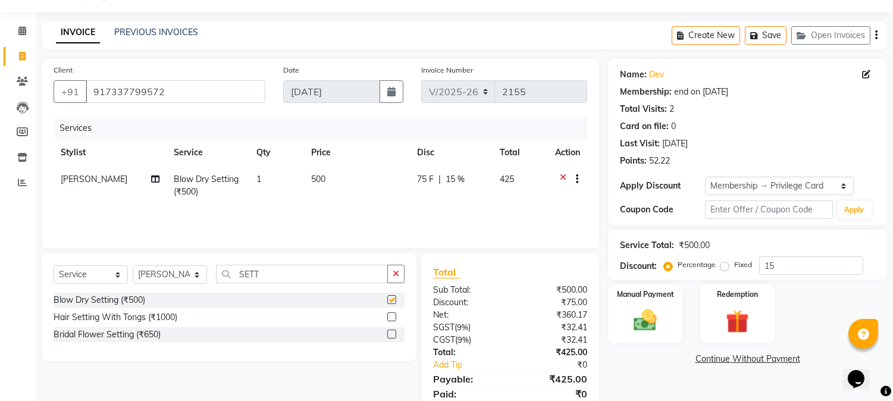
checkbox input "false"
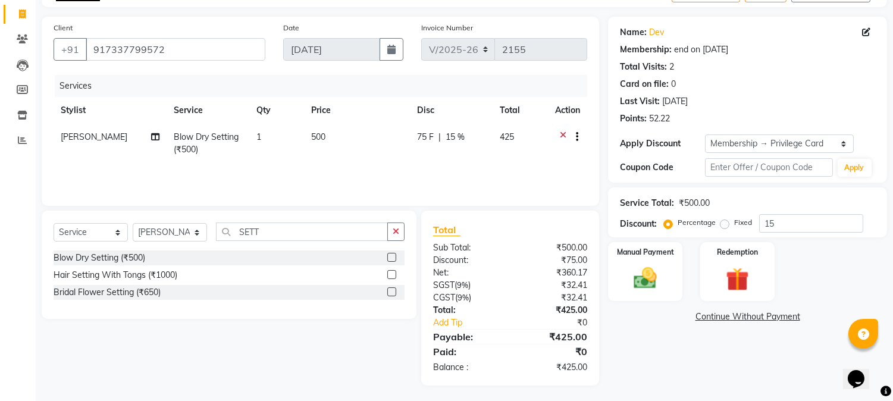
scroll to position [74, 0]
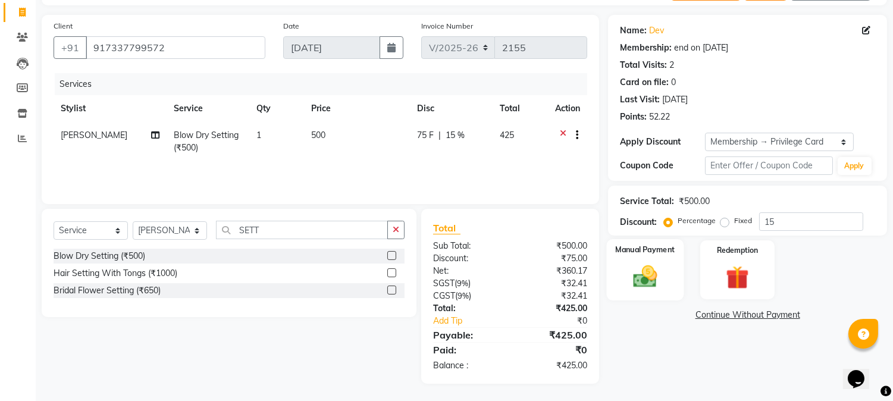
click at [632, 266] on img at bounding box center [645, 277] width 39 height 28
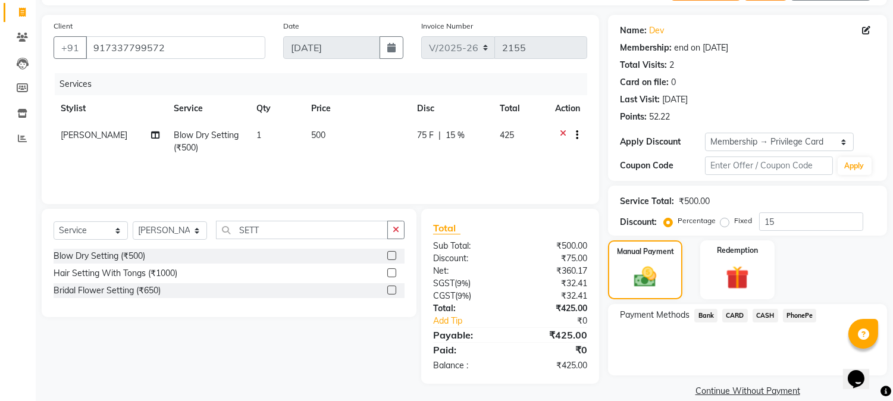
click at [793, 315] on span "PhonePe" at bounding box center [800, 316] width 34 height 14
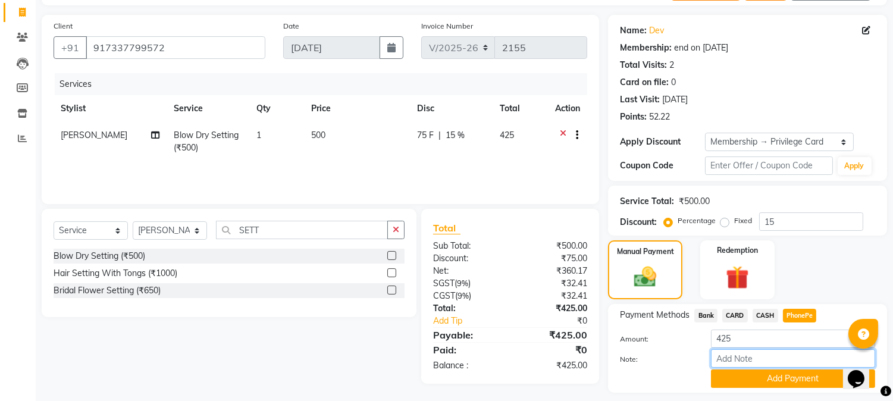
click at [756, 357] on input "Note:" at bounding box center [793, 358] width 164 height 18
type input "NIGISHA"
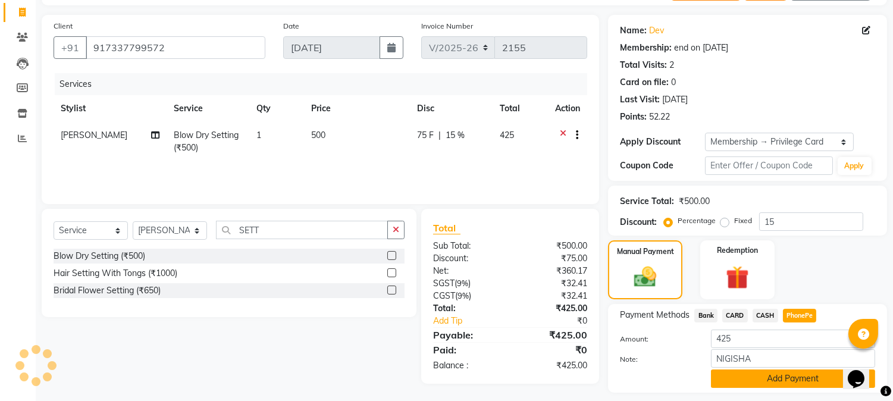
click at [770, 379] on button "Add Payment" at bounding box center [793, 378] width 164 height 18
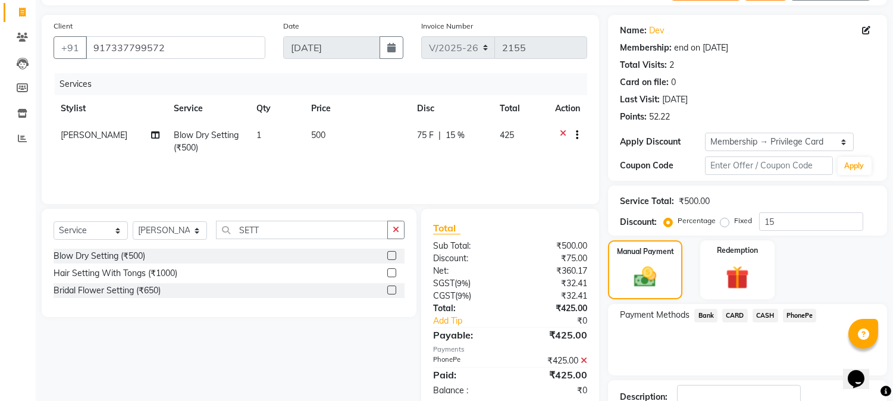
scroll to position [140, 0]
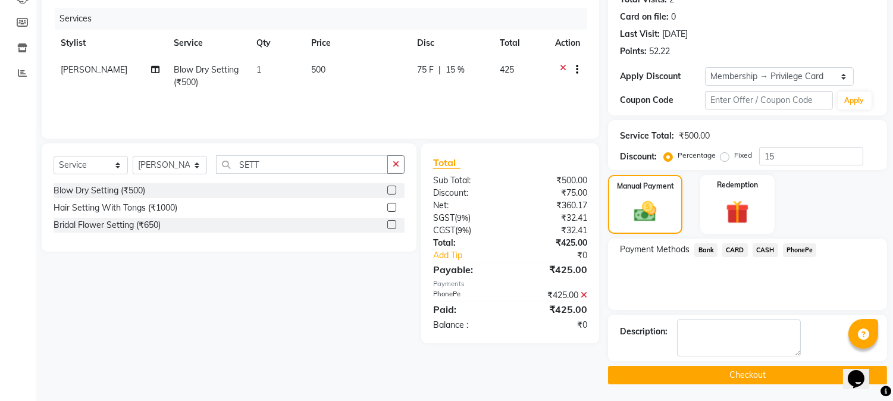
click at [739, 375] on button "Checkout" at bounding box center [747, 375] width 279 height 18
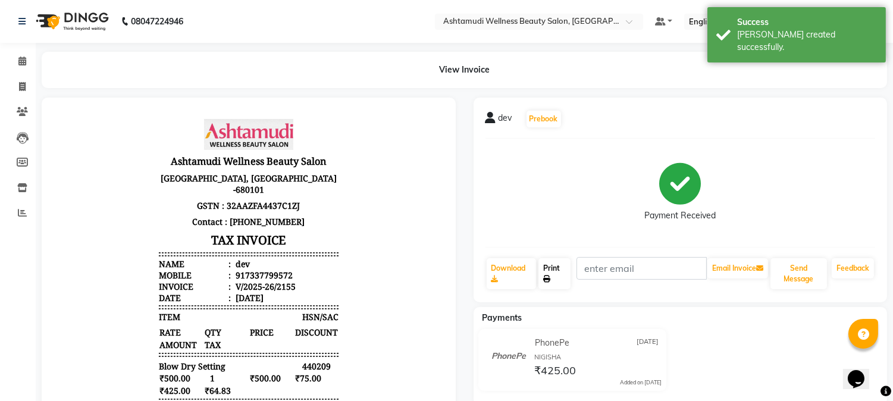
click at [540, 266] on link "Print" at bounding box center [554, 273] width 32 height 31
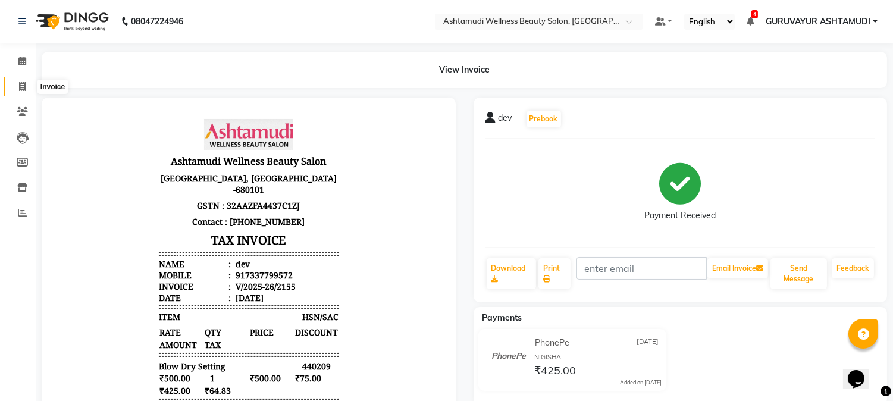
click at [21, 81] on span at bounding box center [22, 87] width 21 height 14
select select "service"
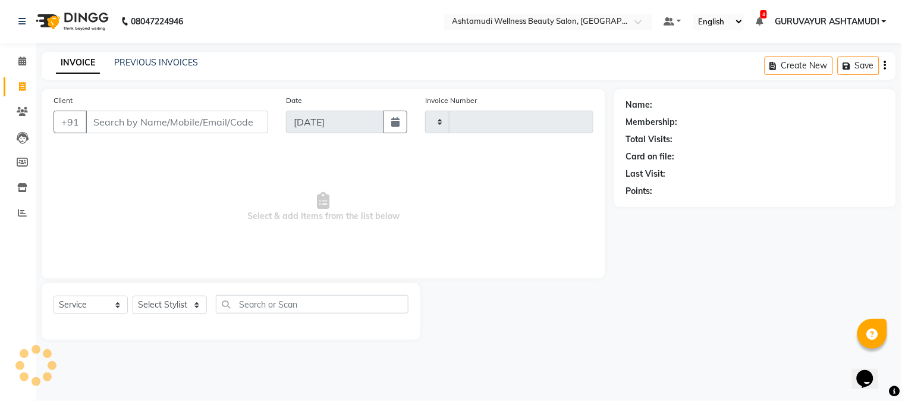
type input "2156"
select select "4660"
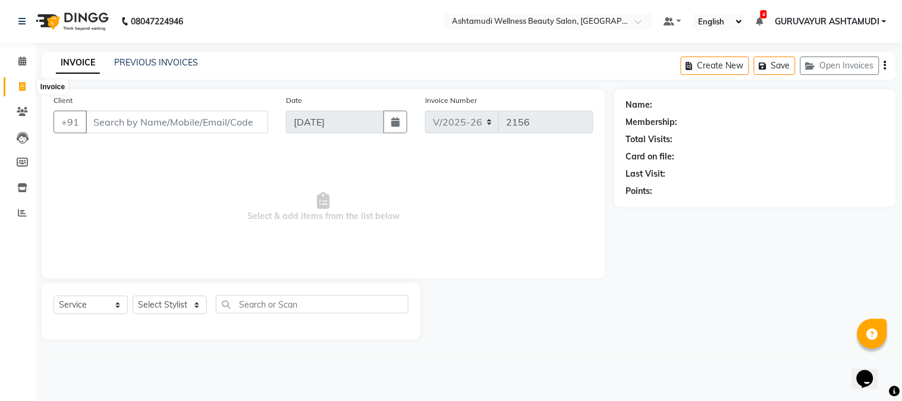
click at [23, 86] on icon at bounding box center [22, 86] width 7 height 9
select select "service"
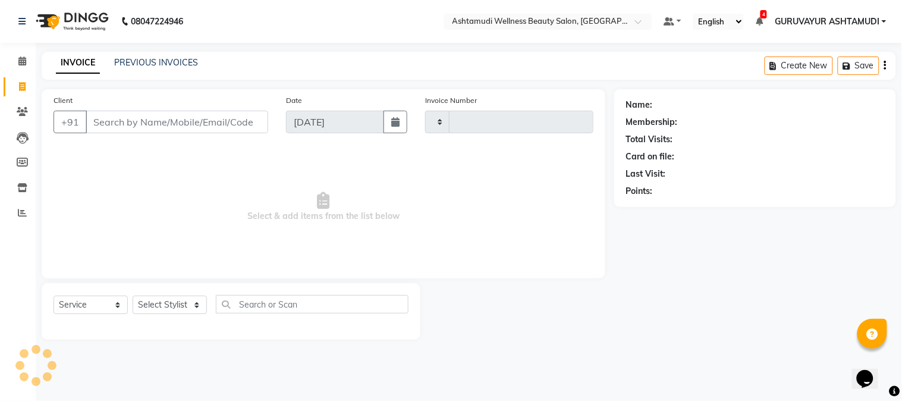
type input "2156"
select select "4660"
click at [22, 58] on icon at bounding box center [22, 61] width 8 height 9
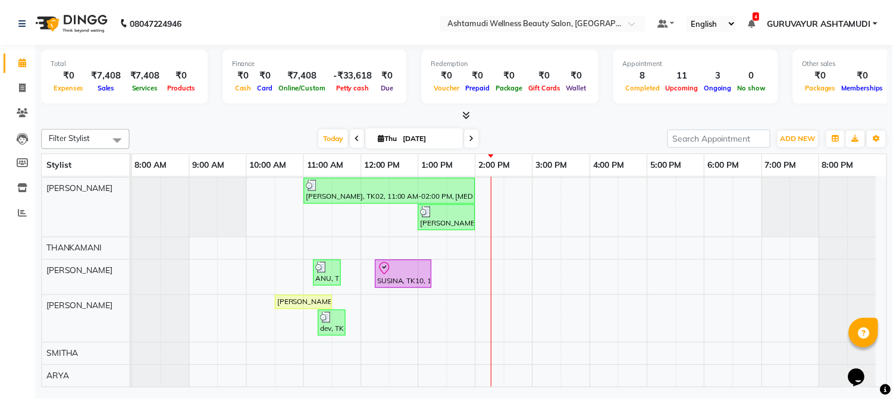
scroll to position [87, 0]
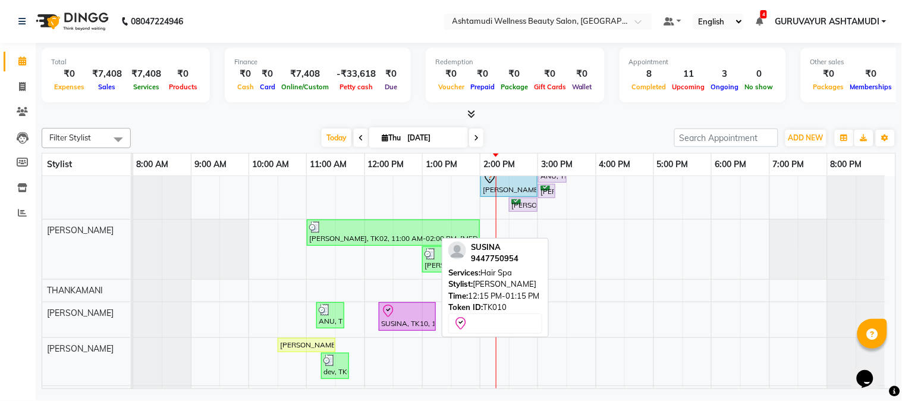
click at [427, 317] on div "SUSINA, TK10, 12:15 PM-01:15 PM, Hair Spa" at bounding box center [407, 316] width 55 height 25
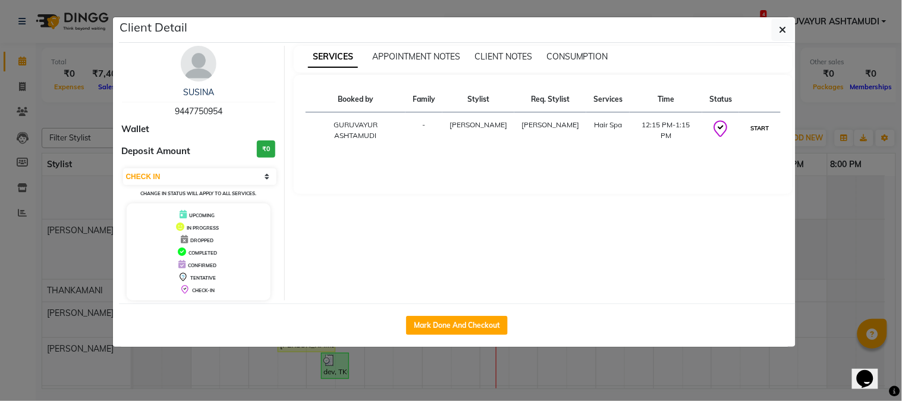
click at [757, 129] on button "START" at bounding box center [760, 128] width 24 height 15
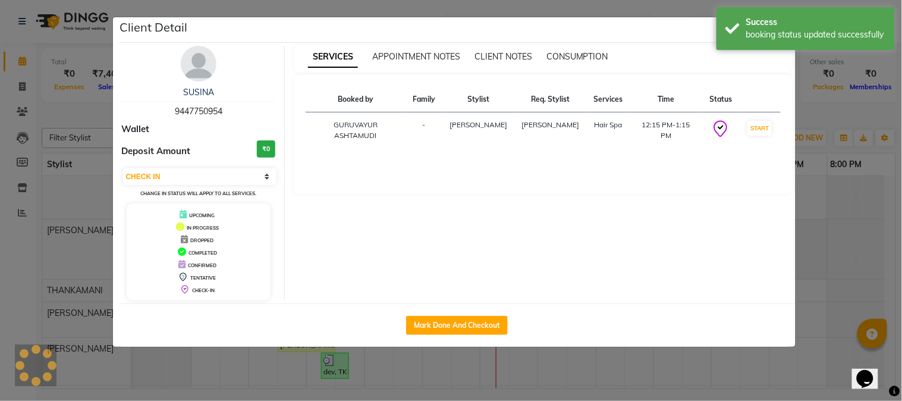
select select "1"
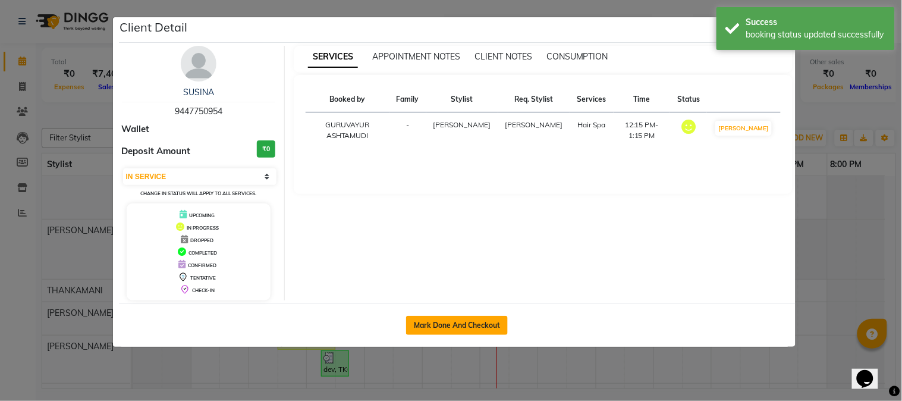
click at [443, 331] on button "Mark Done And Checkout" at bounding box center [457, 325] width 102 height 19
select select "4660"
select select "service"
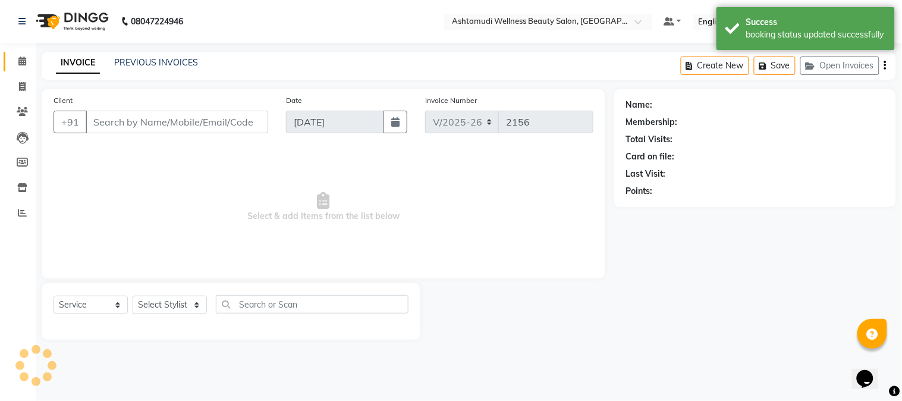
type input "9447750954"
select select "38876"
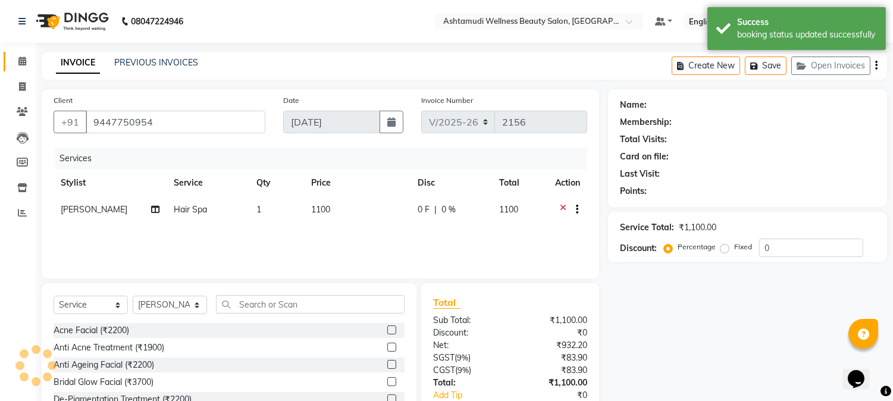
select select "1: Object"
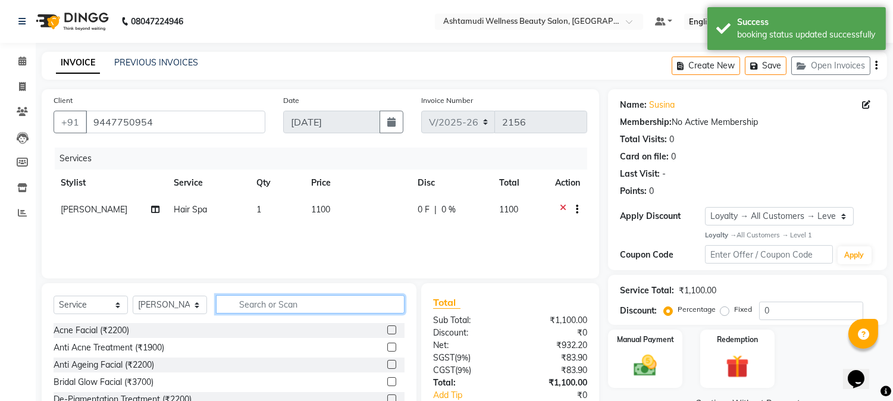
click at [333, 299] on input "text" at bounding box center [310, 304] width 189 height 18
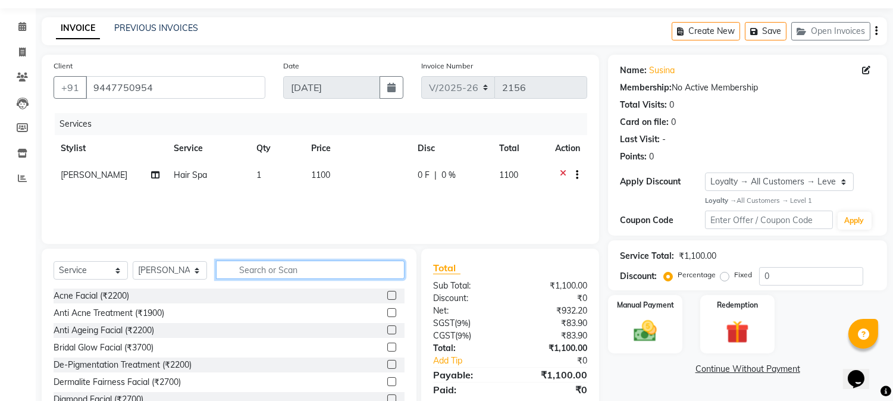
scroll to position [75, 0]
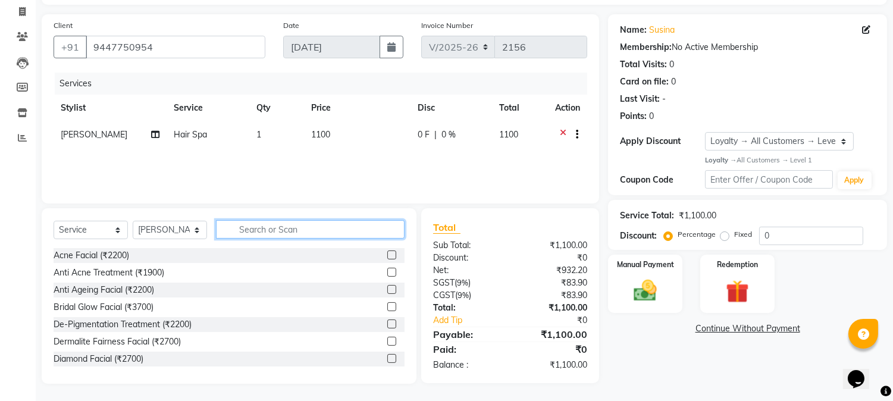
click at [293, 231] on input "text" at bounding box center [310, 229] width 189 height 18
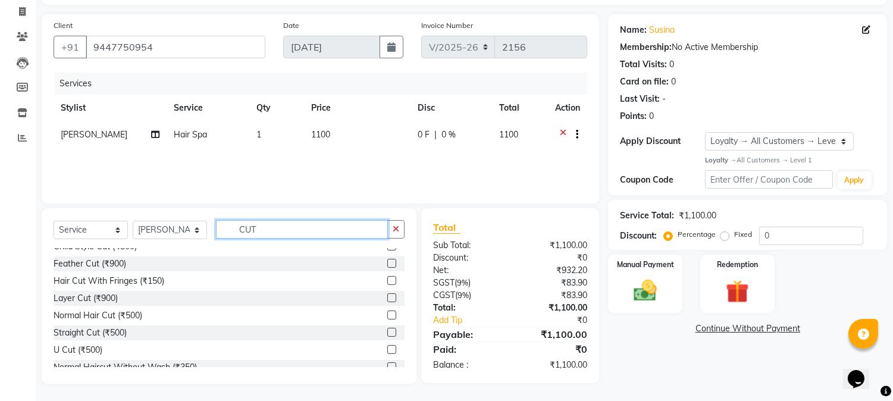
scroll to position [36, 0]
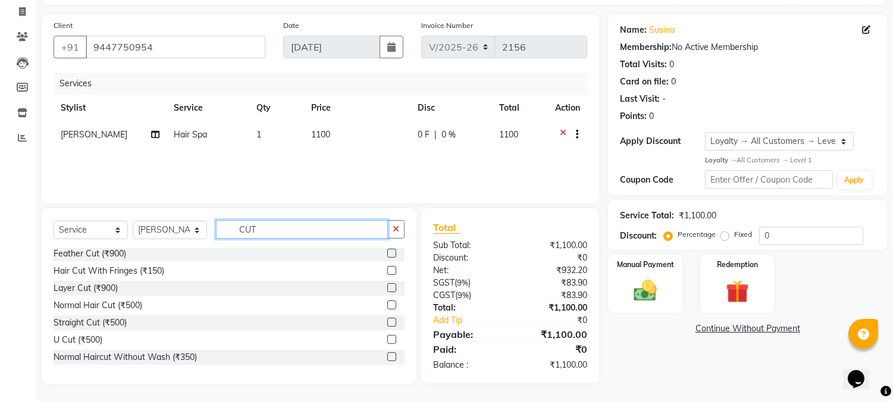
type input "CUT"
click at [387, 287] on label at bounding box center [391, 287] width 9 height 9
click at [387, 287] on input "checkbox" at bounding box center [391, 288] width 8 height 8
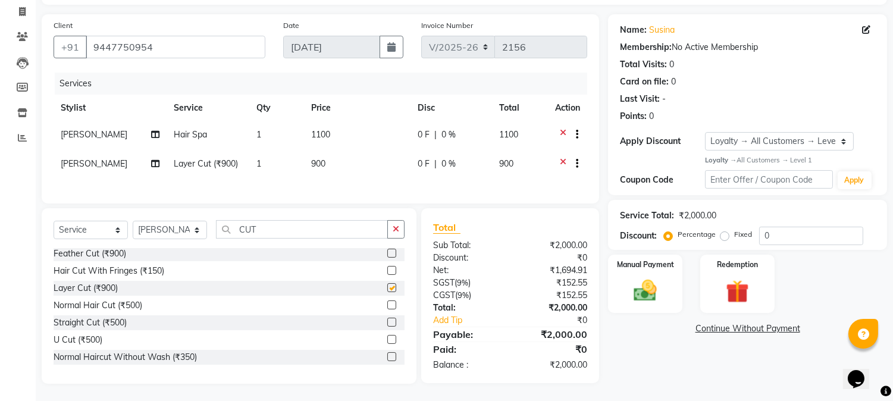
checkbox input "false"
click at [635, 281] on img at bounding box center [645, 290] width 39 height 28
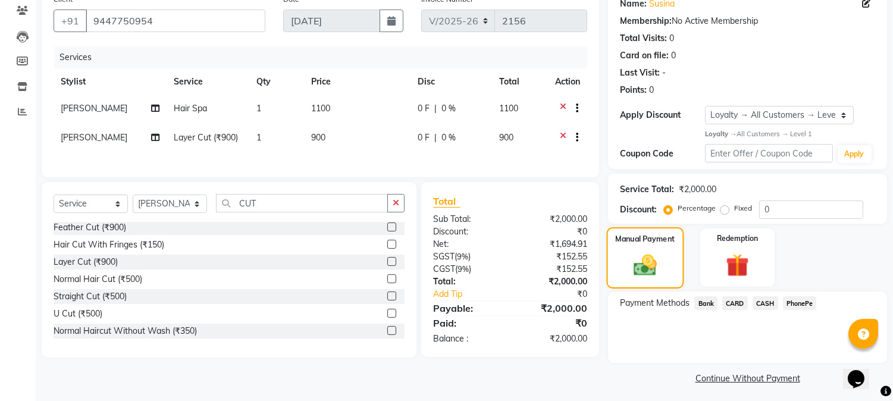
scroll to position [105, 0]
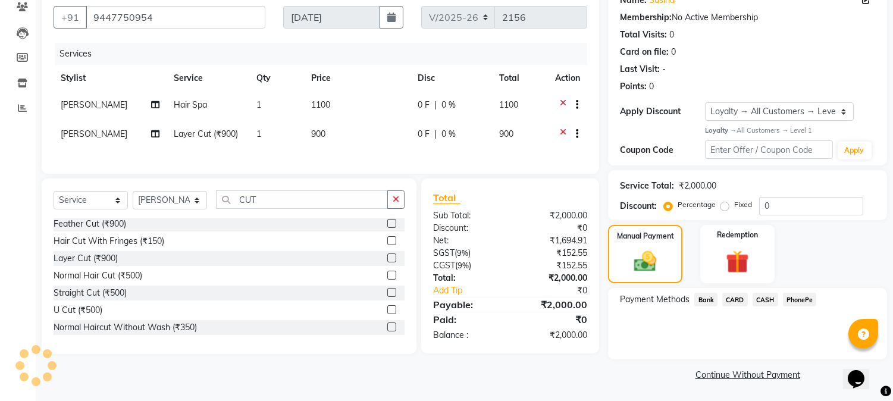
click at [74, 134] on span "[PERSON_NAME]" at bounding box center [94, 133] width 67 height 11
select select "38876"
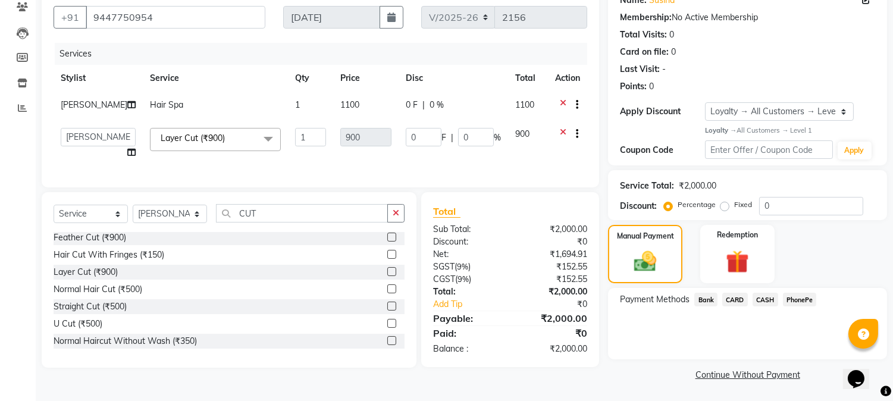
click at [256, 140] on span at bounding box center [268, 139] width 24 height 23
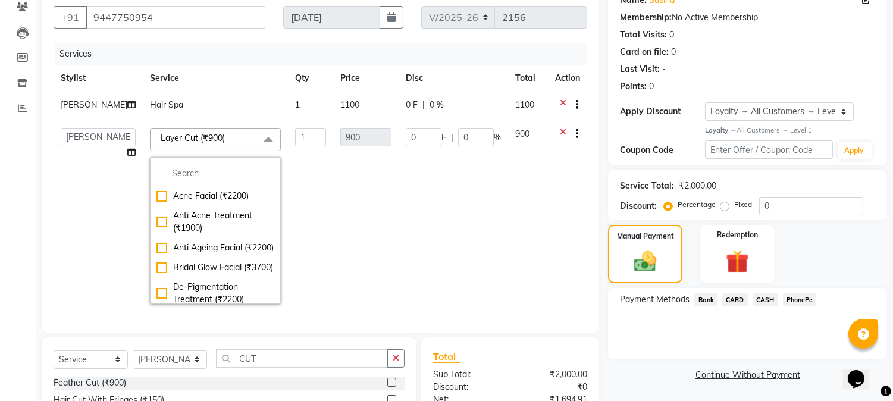
click at [256, 141] on span at bounding box center [268, 139] width 24 height 23
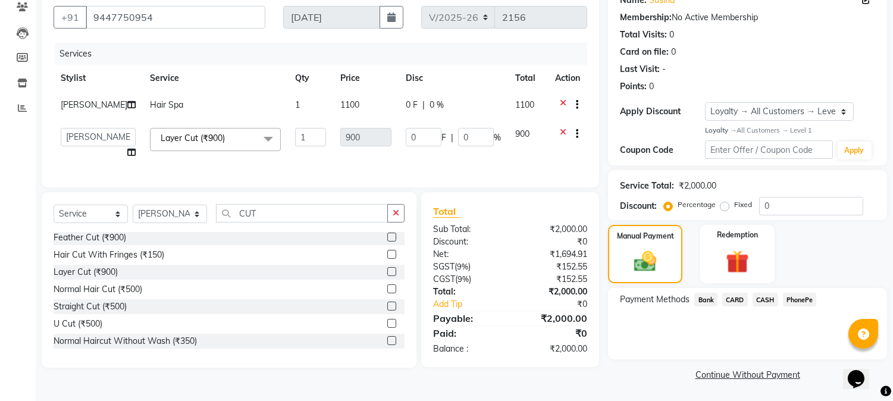
click at [256, 138] on span at bounding box center [268, 139] width 24 height 23
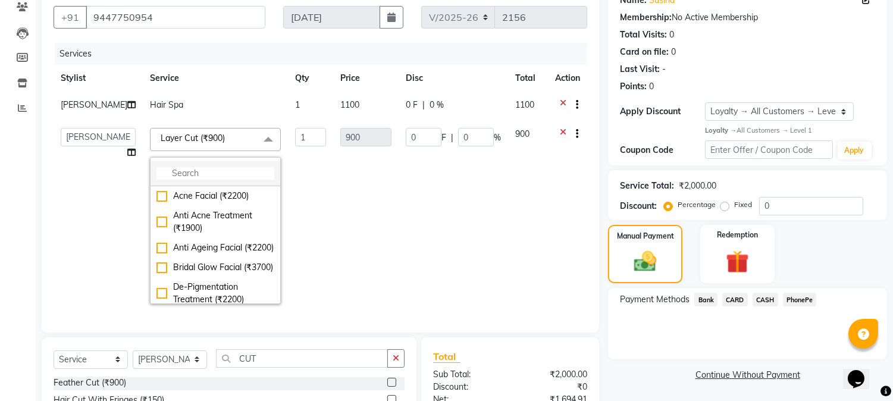
click at [220, 162] on li at bounding box center [215, 173] width 130 height 25
click at [222, 172] on input "multiselect-search" at bounding box center [215, 173] width 118 height 12
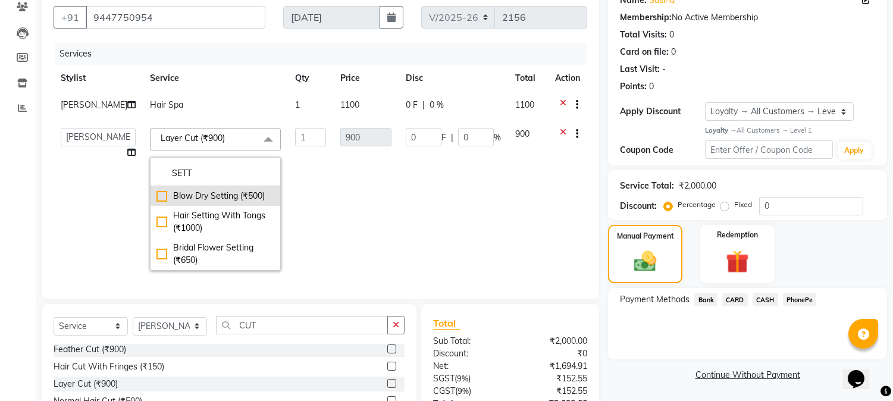
type input "SETT"
click at [187, 195] on div "Blow Dry Setting (₹500)" at bounding box center [215, 196] width 118 height 12
checkbox input "true"
type input "500"
click at [482, 241] on td "0 F | 0 %" at bounding box center [453, 199] width 109 height 157
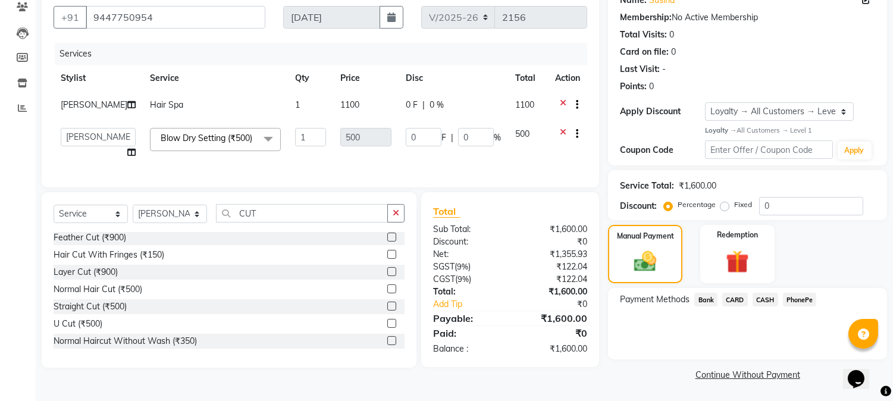
click at [639, 361] on div "Name: Susina Membership: No Active Membership Total Visits: 0 Card on file: 0 L…" at bounding box center [752, 184] width 288 height 399
click at [75, 131] on select "Aathithya ANILA Anjana Das ARYA GURUVAYUR ASHTAMUDI NEETHU Nigisha POOJA PRACHI…" at bounding box center [98, 137] width 75 height 18
select select "39865"
click at [7, 171] on div "Calendar Invoice Clients Leads Members Inventory Reports Completed InProgress U…" at bounding box center [80, 156] width 161 height 454
click at [22, 170] on div "Calendar Invoice Clients Leads Members Inventory Reports Completed InProgress U…" at bounding box center [80, 156] width 161 height 454
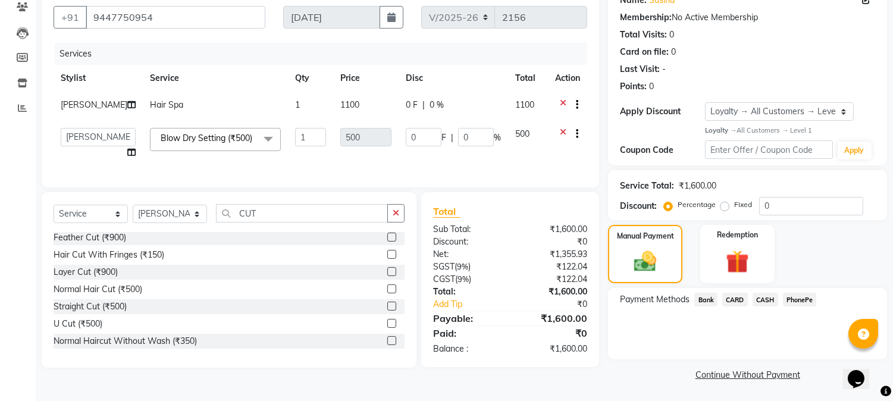
click at [754, 77] on div "Name: Susina Membership: No Active Membership Total Visits: 0 Card on file: 0 L…" at bounding box center [747, 40] width 255 height 103
click at [623, 343] on div "Payment Methods Bank CARD CASH PhonePe" at bounding box center [747, 323] width 279 height 71
click at [27, 158] on div "Calendar Invoice Clients Leads Members Inventory Reports Completed InProgress U…" at bounding box center [80, 156] width 161 height 454
click at [786, 76] on div "Name: Susina Membership: No Active Membership Total Visits: 0 Card on file: 0 L…" at bounding box center [747, 40] width 255 height 103
click at [665, 331] on div "Payment Methods Bank CARD CASH PhonePe" at bounding box center [747, 323] width 279 height 71
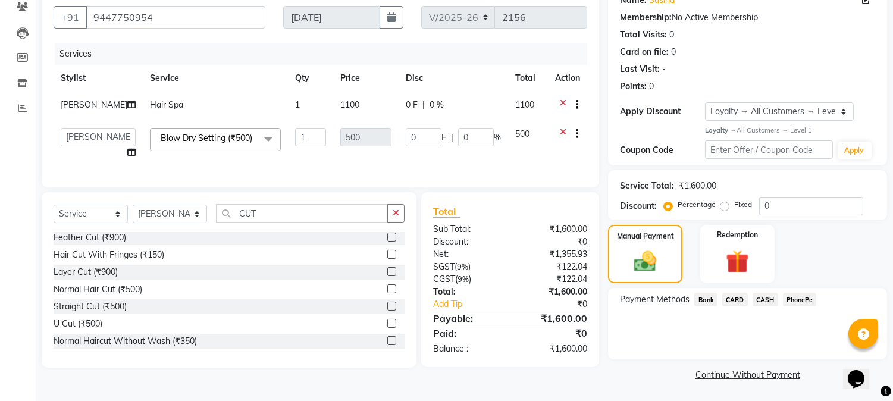
click at [796, 296] on span "PhonePe" at bounding box center [800, 300] width 34 height 14
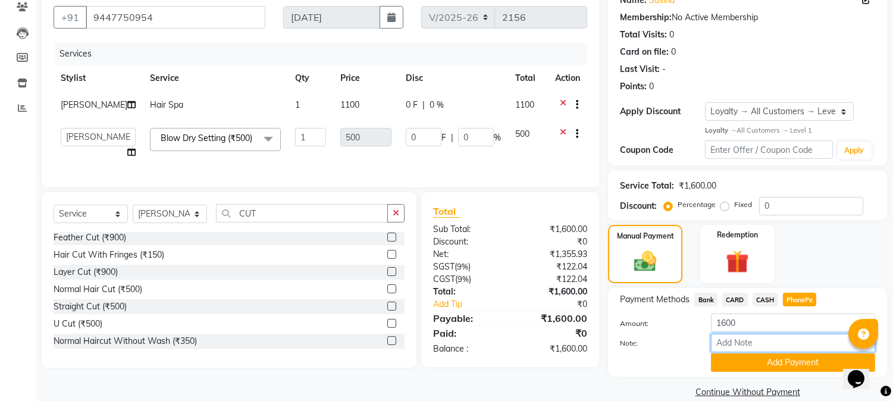
drag, startPoint x: 752, startPoint y: 341, endPoint x: 763, endPoint y: 333, distance: 13.2
click at [752, 341] on input "Note:" at bounding box center [793, 343] width 164 height 18
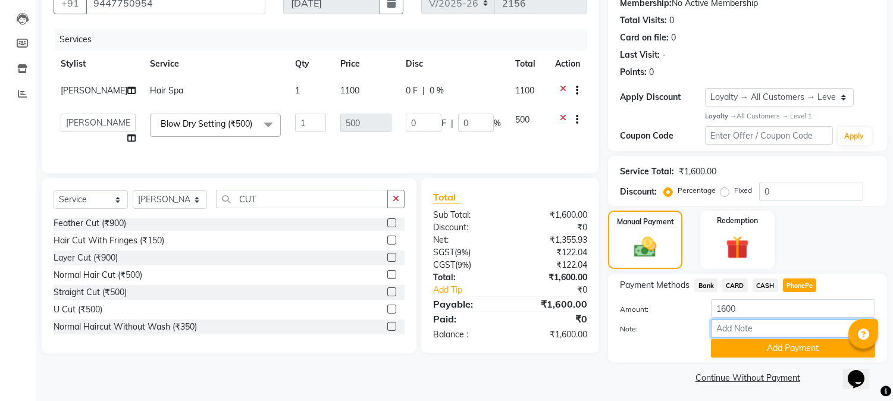
scroll to position [123, 0]
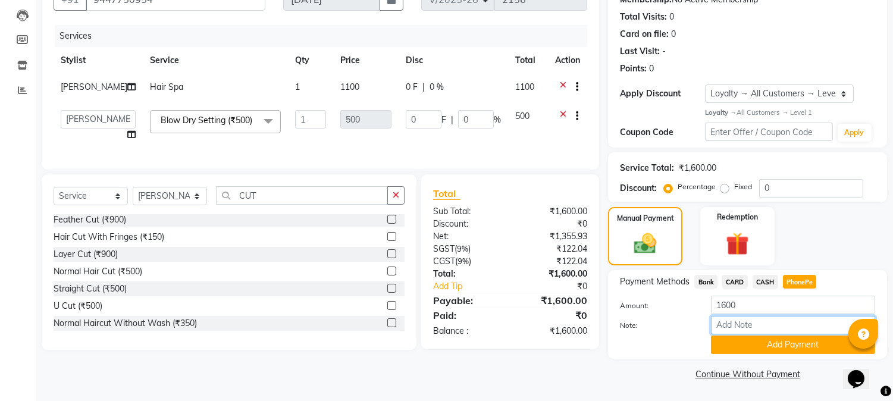
drag, startPoint x: 770, startPoint y: 325, endPoint x: 775, endPoint y: 317, distance: 9.1
click at [770, 325] on input "Note:" at bounding box center [793, 325] width 164 height 18
type input "NIGISHA"
click at [792, 343] on button "Add Payment" at bounding box center [793, 344] width 164 height 18
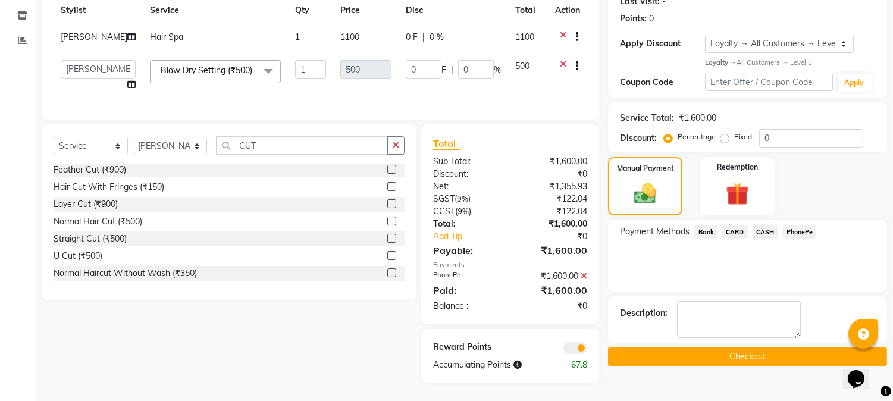
scroll to position [187, 0]
click at [758, 347] on button "Checkout" at bounding box center [747, 356] width 279 height 18
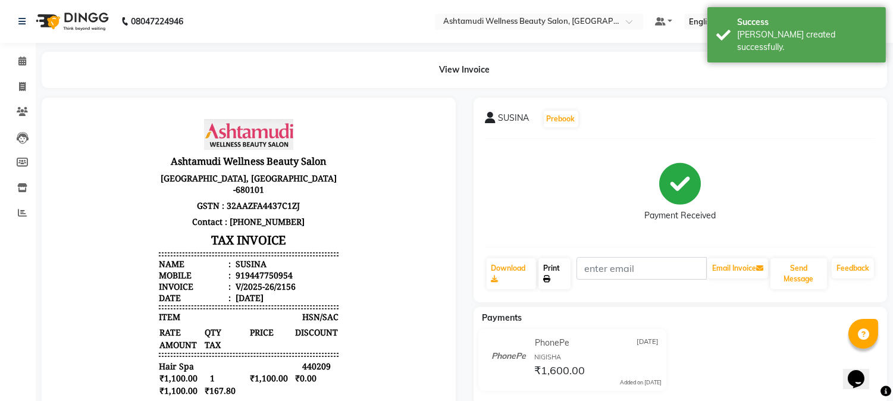
click at [547, 278] on icon at bounding box center [546, 278] width 7 height 7
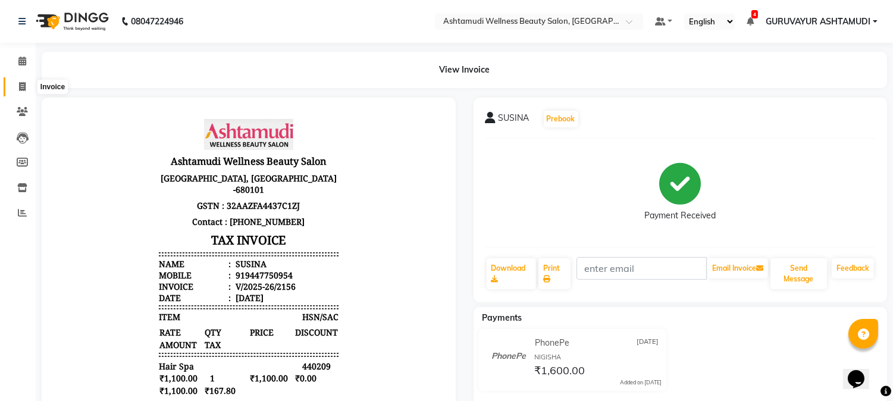
click at [20, 81] on span at bounding box center [22, 87] width 21 height 14
select select "service"
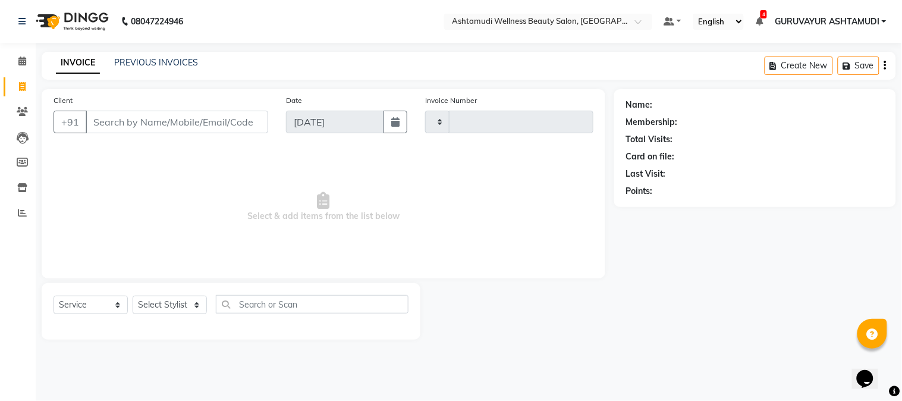
type input "2157"
select select "4660"
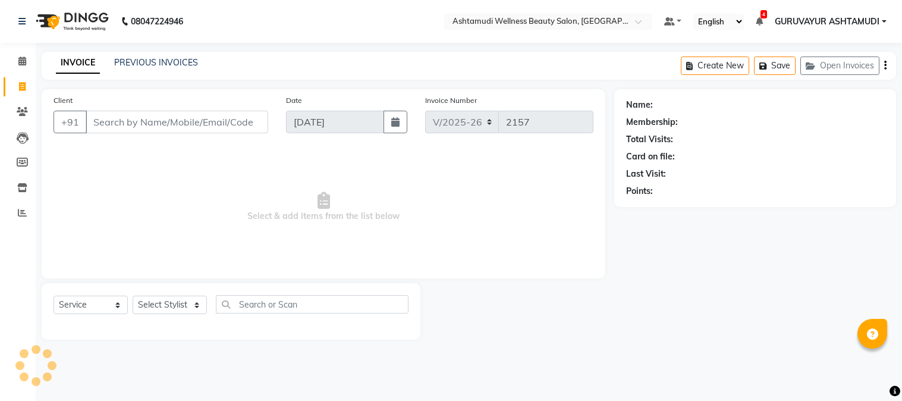
select select "4660"
select select "service"
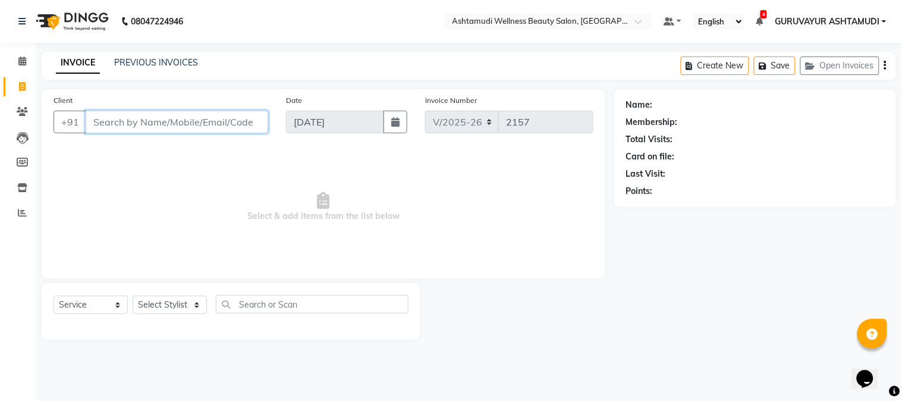
click at [102, 121] on input "Client" at bounding box center [177, 122] width 183 height 23
click at [197, 306] on select "Select Stylist Aathithya [PERSON_NAME] [PERSON_NAME] ARYA GURUVAYUR ASHTAMUDI […" at bounding box center [170, 305] width 74 height 18
select select "27526"
click at [133, 296] on select "Select Stylist Aathithya [PERSON_NAME] [PERSON_NAME] ARYA GURUVAYUR ASHTAMUDI […" at bounding box center [170, 305] width 74 height 18
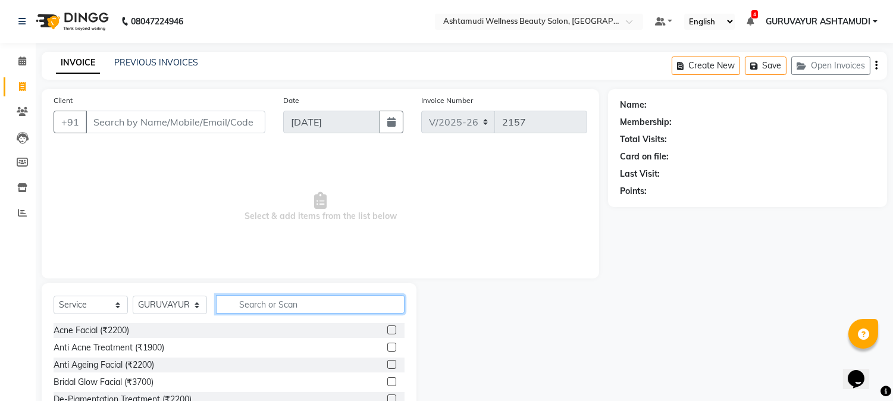
click at [246, 306] on input "text" at bounding box center [310, 304] width 189 height 18
type input "WAX"
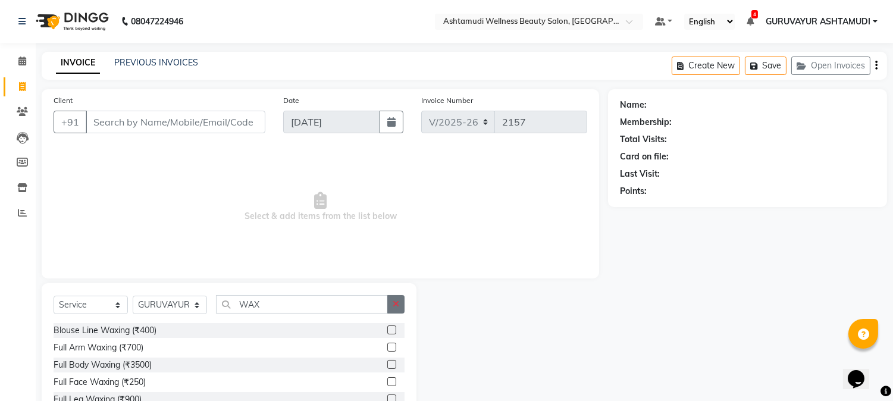
click at [396, 302] on icon "button" at bounding box center [396, 304] width 7 height 8
click at [200, 305] on select "Select Stylist Aathithya [PERSON_NAME] [PERSON_NAME] ARYA GURUVAYUR ASHTAMUDI […" at bounding box center [170, 305] width 74 height 18
select select "39865"
click at [133, 296] on select "Select Stylist Aathithya [PERSON_NAME] [PERSON_NAME] ARYA GURUVAYUR ASHTAMUDI […" at bounding box center [170, 305] width 74 height 18
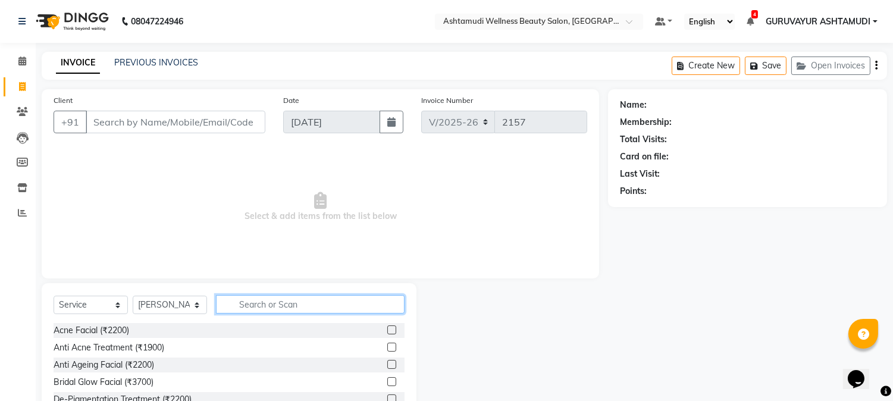
click at [269, 300] on input "text" at bounding box center [310, 304] width 189 height 18
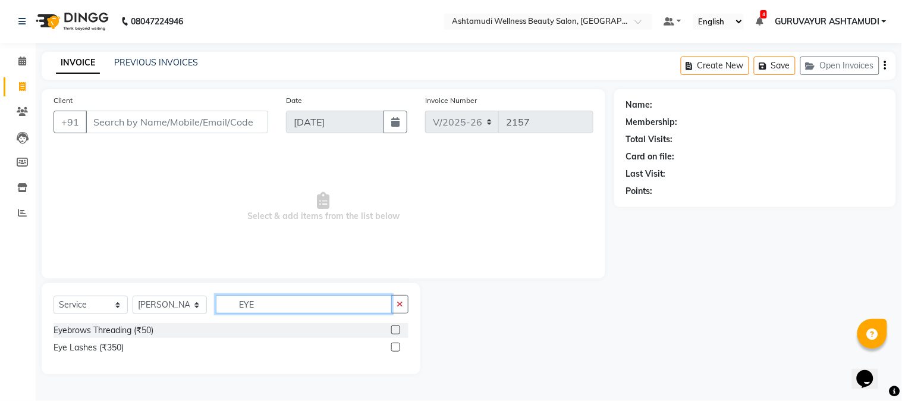
type input "EYE"
drag, startPoint x: 394, startPoint y: 331, endPoint x: 394, endPoint y: 321, distance: 9.5
click at [394, 331] on label at bounding box center [395, 329] width 9 height 9
click at [394, 331] on input "checkbox" at bounding box center [395, 331] width 8 height 8
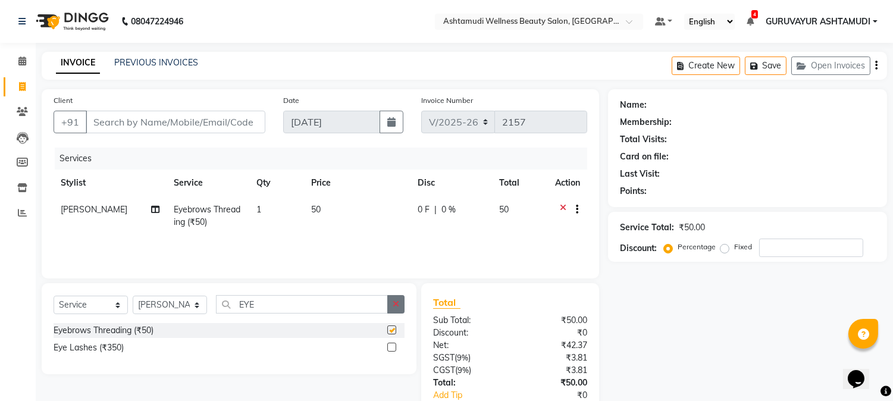
checkbox input "false"
click at [396, 301] on icon "button" at bounding box center [396, 304] width 7 height 8
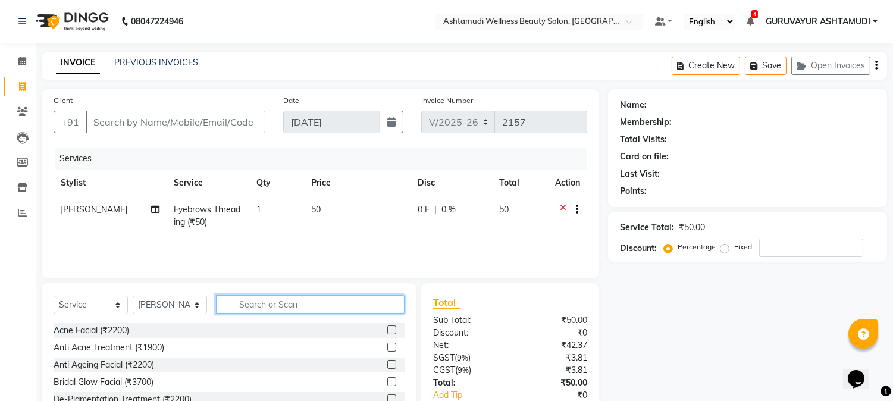
click at [371, 308] on input "text" at bounding box center [310, 304] width 189 height 18
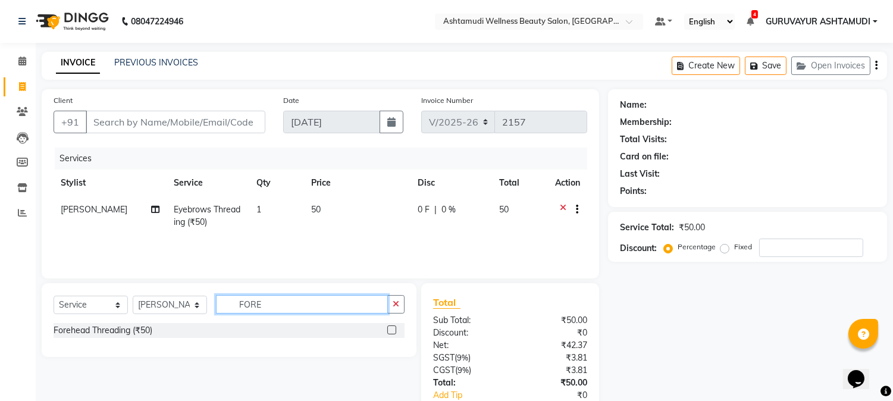
type input "FORE"
click at [391, 330] on label at bounding box center [391, 329] width 9 height 9
click at [391, 330] on input "checkbox" at bounding box center [391, 331] width 8 height 8
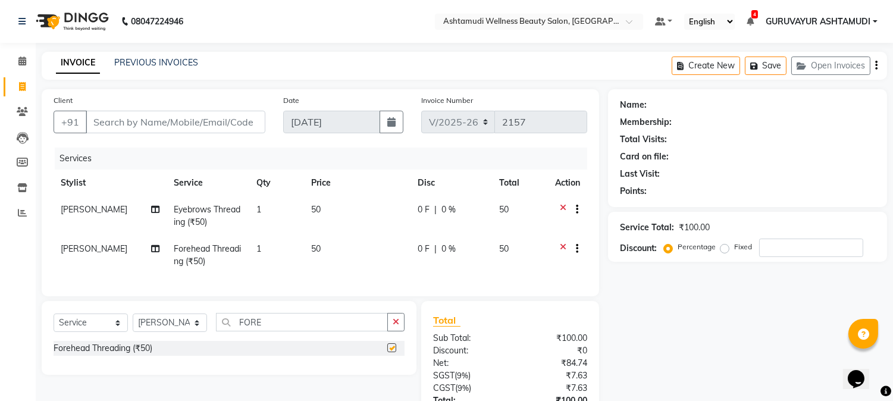
checkbox input "false"
click at [192, 117] on input "Client" at bounding box center [176, 122] width 180 height 23
click at [21, 58] on icon at bounding box center [22, 61] width 8 height 9
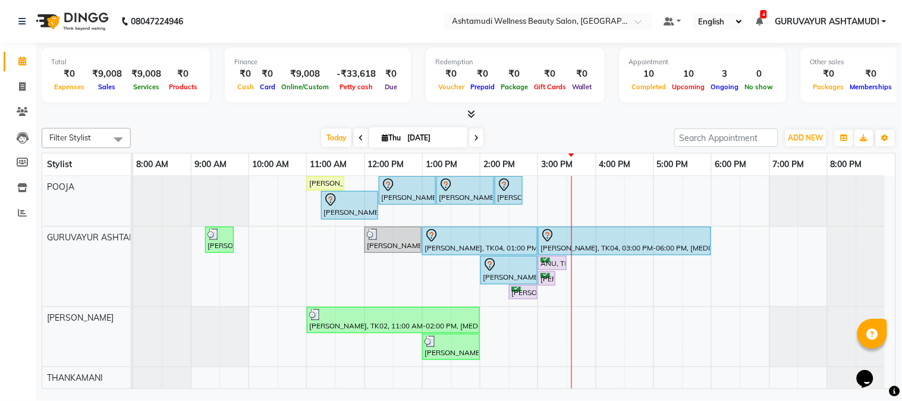
click at [1, 254] on div "Calendar Invoice Clients Leads Members Inventory Reports Completed InProgress U…" at bounding box center [80, 208] width 161 height 349
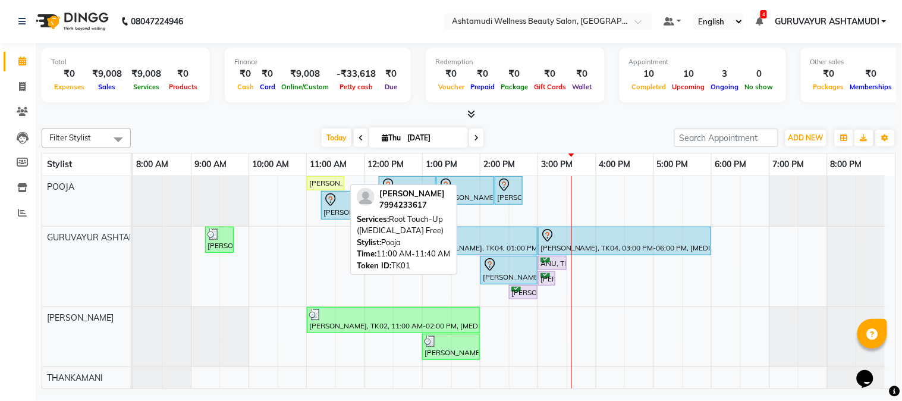
click at [324, 183] on div "[PERSON_NAME], TK01, 11:00 AM-11:40 AM, Root Touch-Up ([MEDICAL_DATA] Free)" at bounding box center [325, 183] width 35 height 11
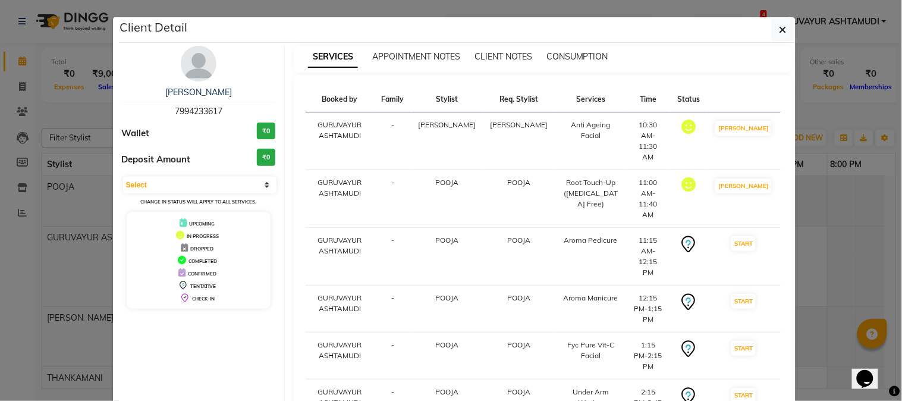
select select "service"
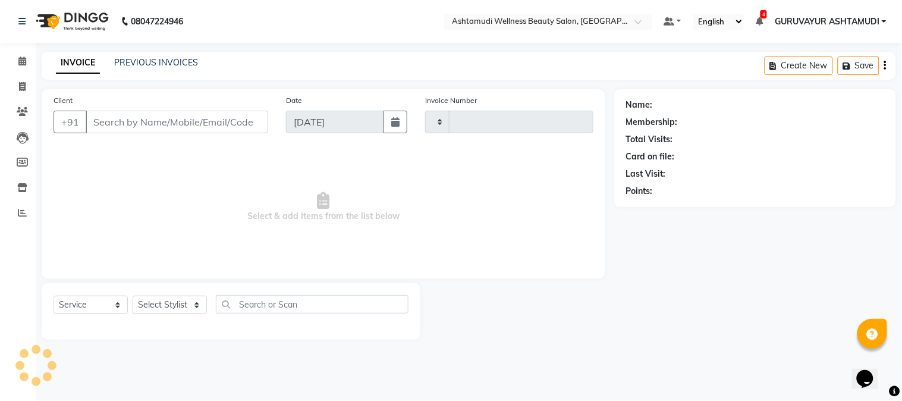
type input "2157"
select select "4660"
type input "7994233617"
select select "39865"
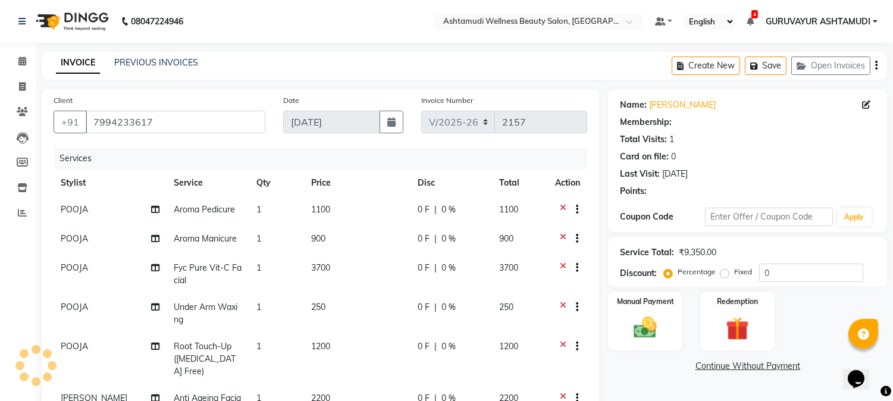
select select "1: Object"
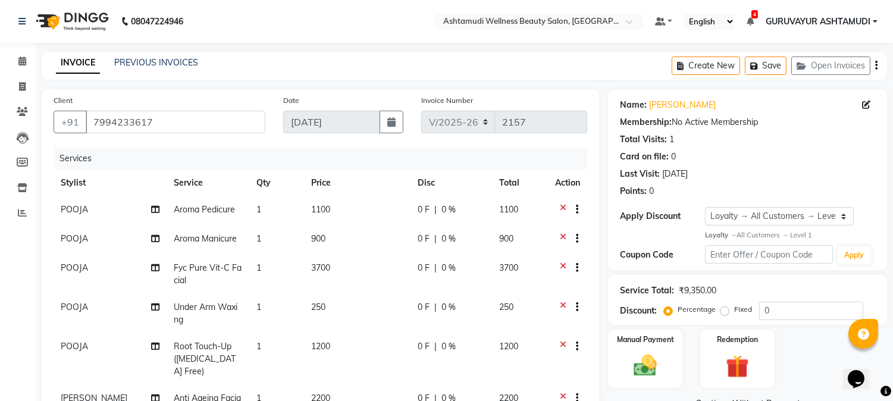
scroll to position [66, 0]
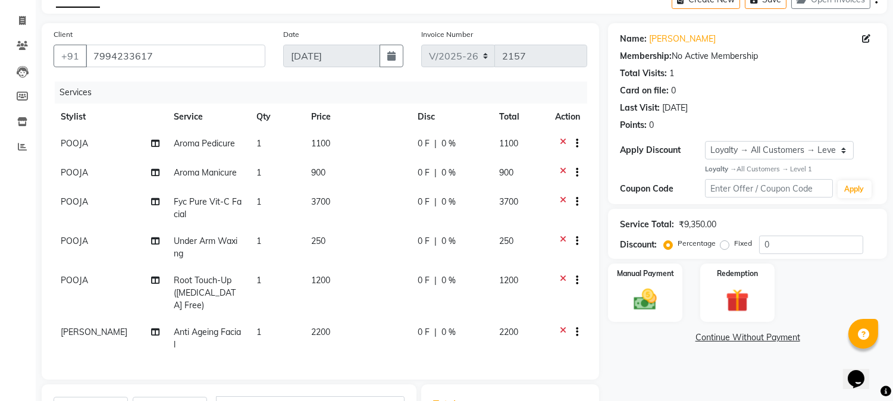
click at [562, 140] on icon at bounding box center [563, 144] width 7 height 15
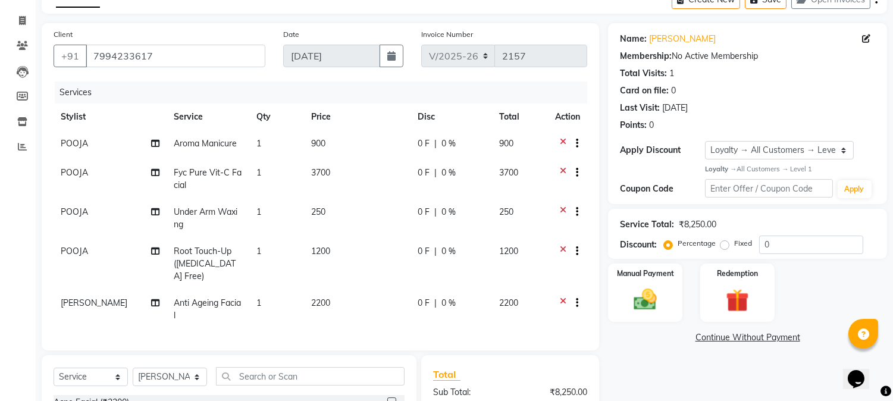
click at [562, 139] on icon at bounding box center [563, 144] width 7 height 15
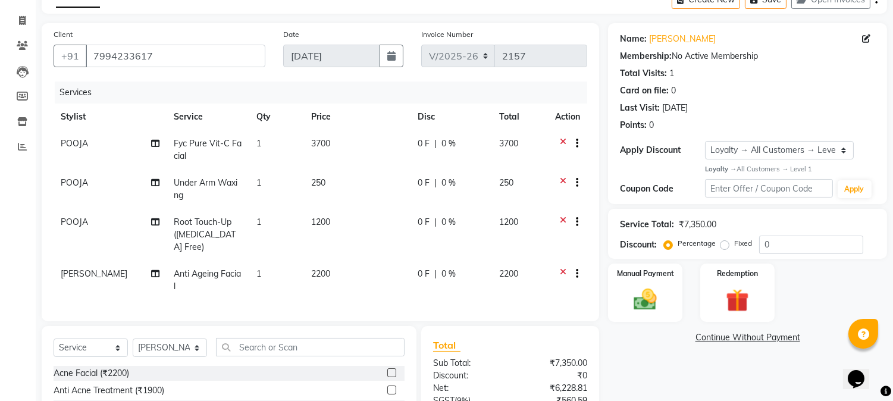
click at [561, 141] on icon at bounding box center [563, 144] width 7 height 15
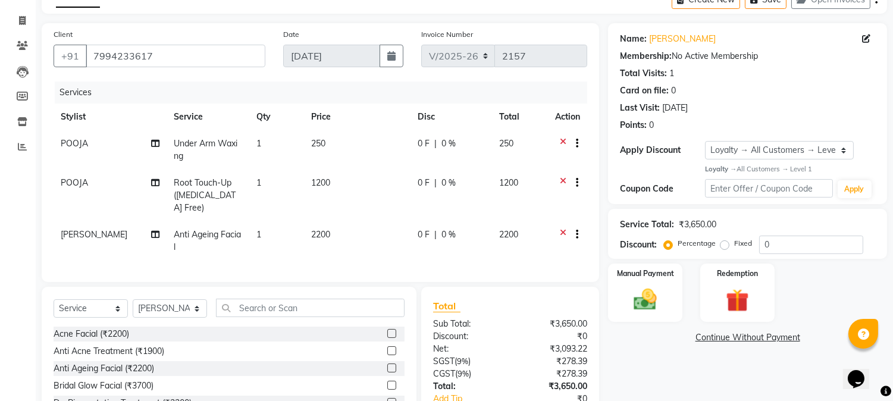
click at [562, 139] on icon at bounding box center [563, 144] width 7 height 15
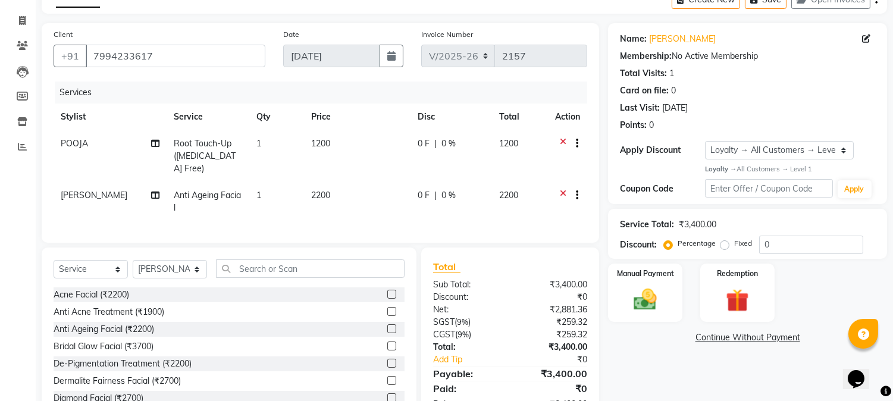
click at [562, 189] on icon at bounding box center [563, 196] width 7 height 15
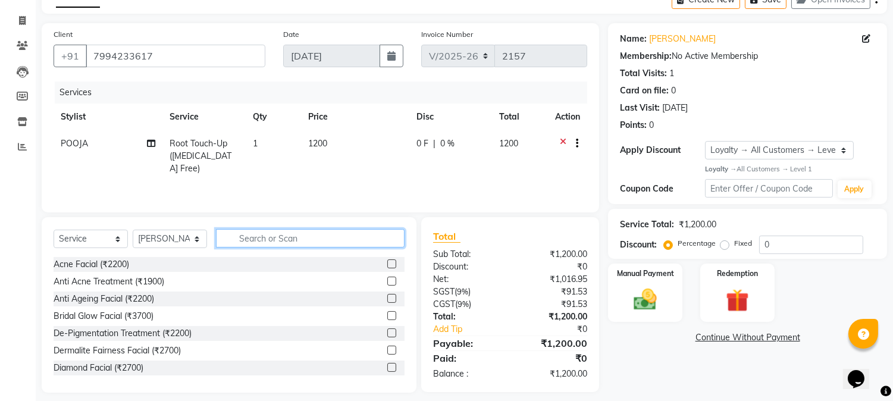
click at [310, 233] on input "text" at bounding box center [310, 238] width 189 height 18
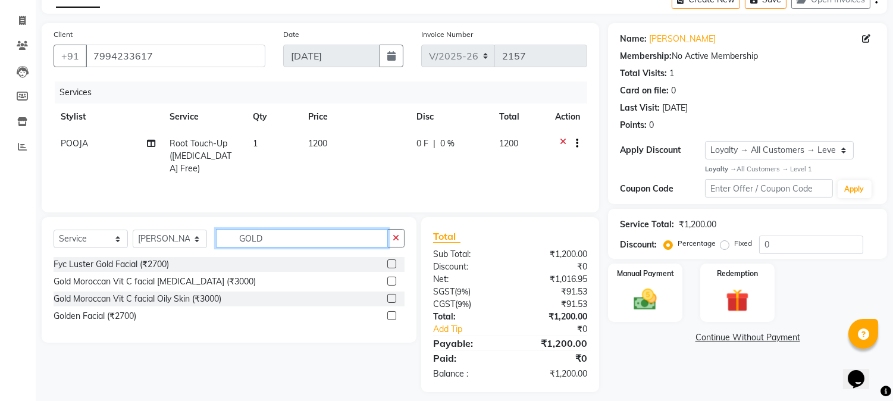
type input "GOLD"
click at [390, 315] on label at bounding box center [391, 315] width 9 height 9
click at [390, 315] on input "checkbox" at bounding box center [391, 316] width 8 height 8
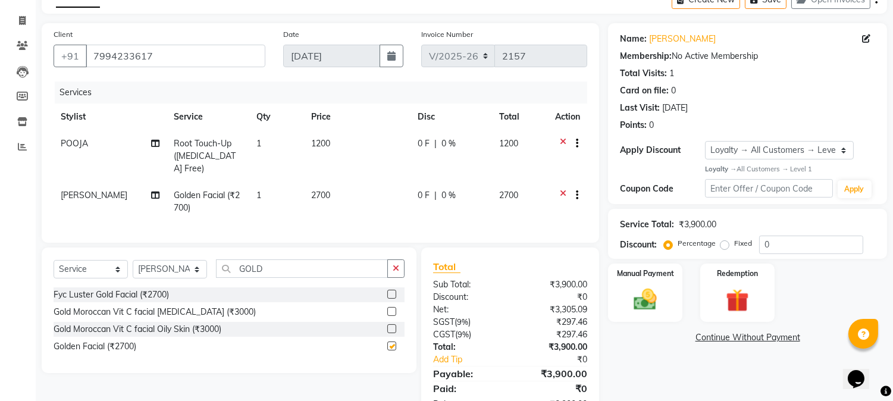
checkbox input "false"
click at [399, 265] on icon "button" at bounding box center [396, 268] width 7 height 8
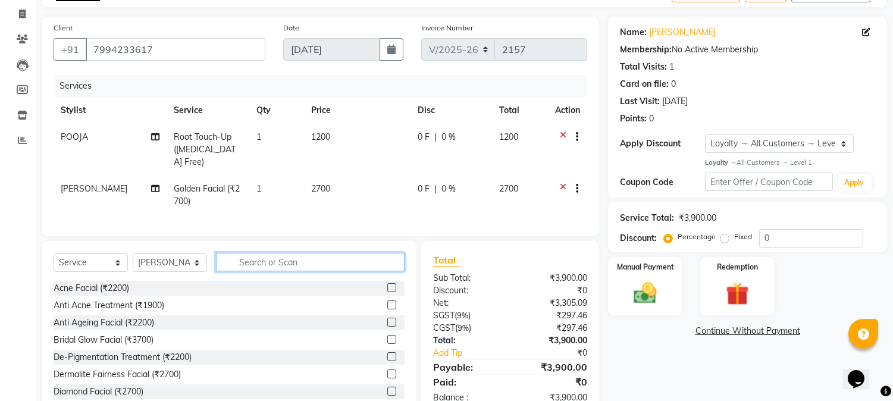
scroll to position [103, 0]
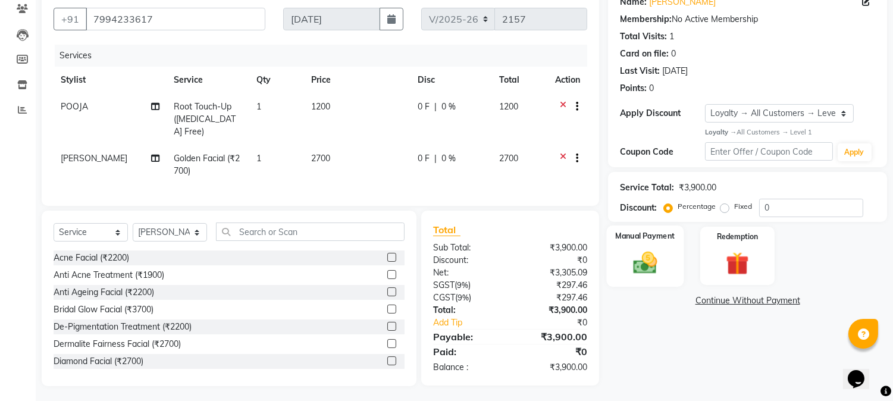
click at [632, 260] on img at bounding box center [645, 263] width 39 height 28
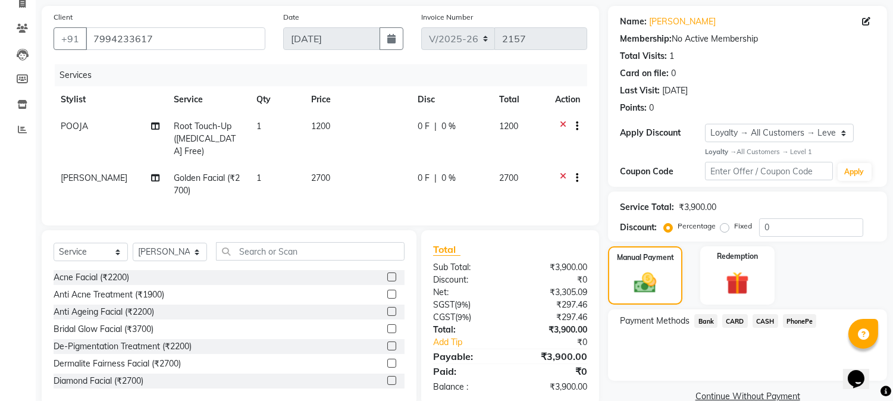
scroll to position [105, 0]
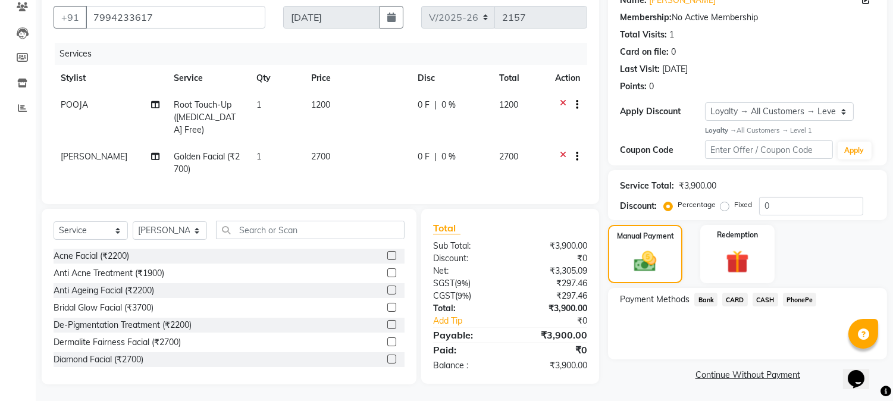
click at [796, 298] on span "PhonePe" at bounding box center [800, 300] width 34 height 14
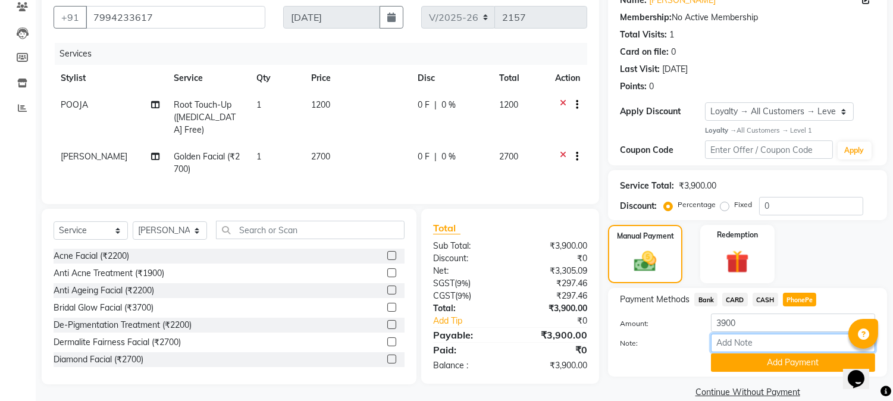
drag, startPoint x: 723, startPoint y: 343, endPoint x: 729, endPoint y: 335, distance: 9.4
click at [723, 343] on input "Note:" at bounding box center [793, 343] width 164 height 18
type input "NIGISHA"
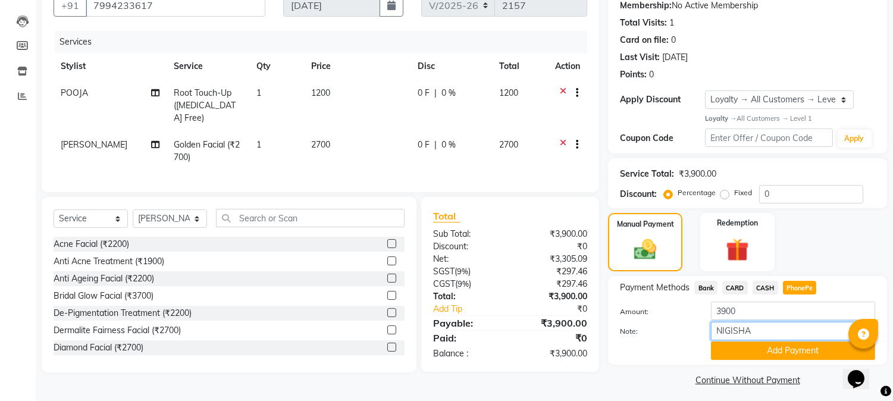
scroll to position [123, 0]
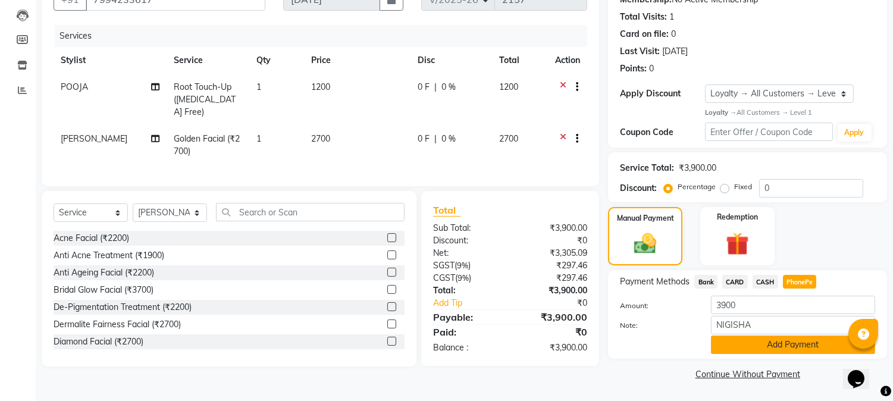
click at [769, 337] on button "Add Payment" at bounding box center [793, 344] width 164 height 18
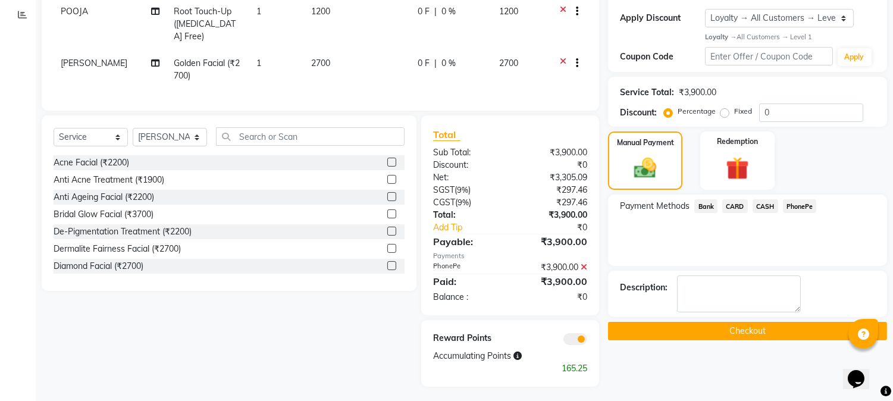
scroll to position [199, 0]
click at [733, 326] on button "Checkout" at bounding box center [747, 330] width 279 height 18
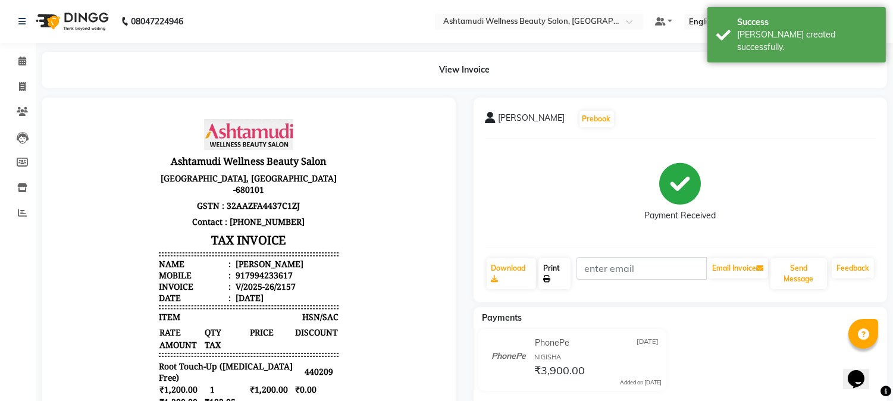
click at [554, 274] on link "Print" at bounding box center [554, 273] width 32 height 31
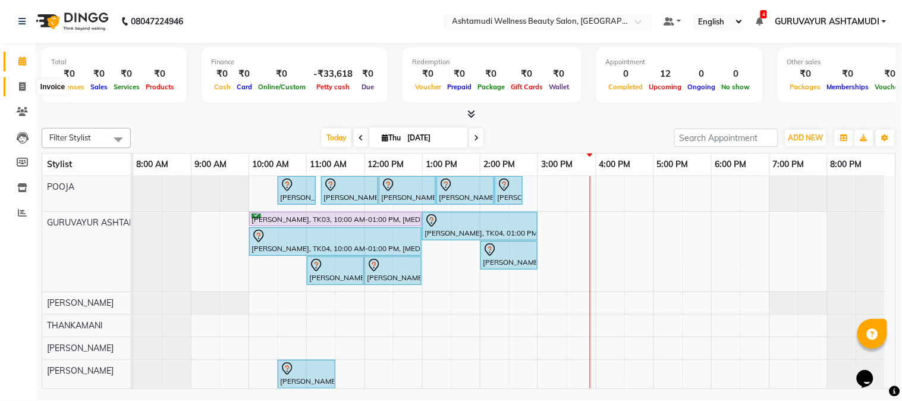
click at [17, 85] on span at bounding box center [22, 87] width 21 height 14
select select "service"
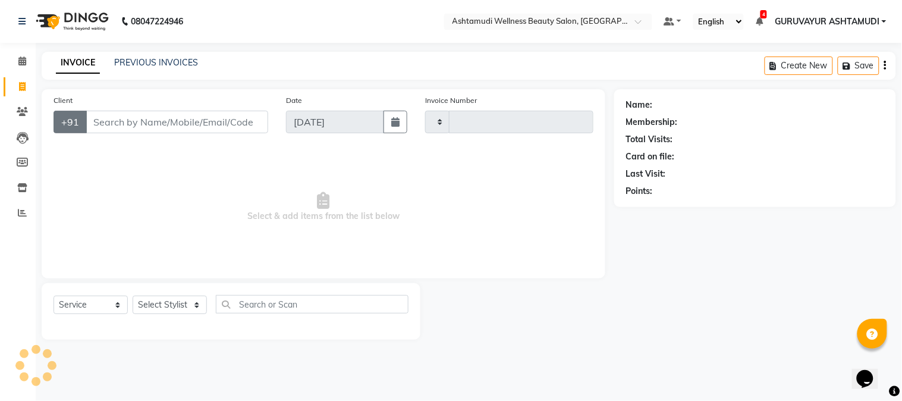
type input "2158"
select select "4660"
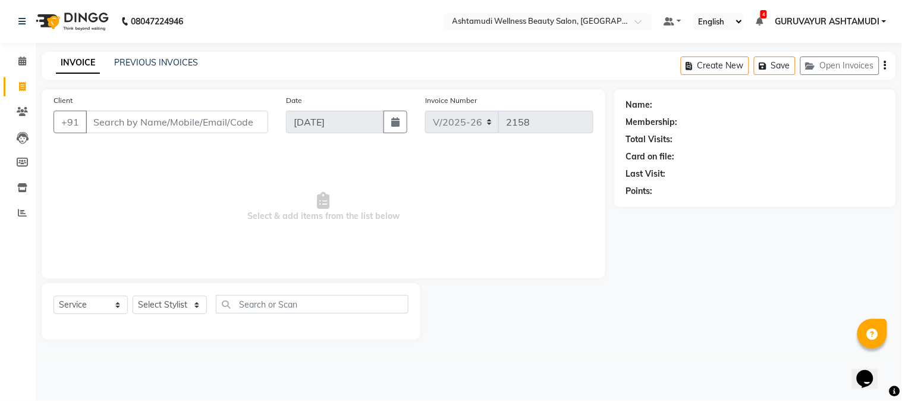
click at [134, 119] on input "Client" at bounding box center [177, 122] width 183 height 23
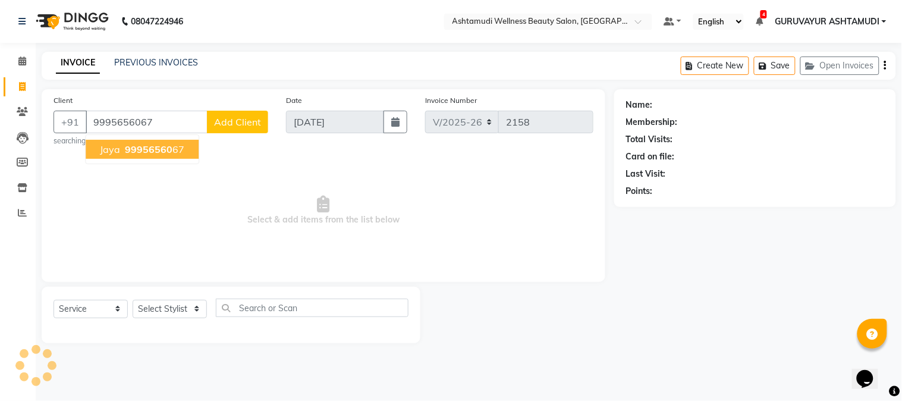
type input "9995656067"
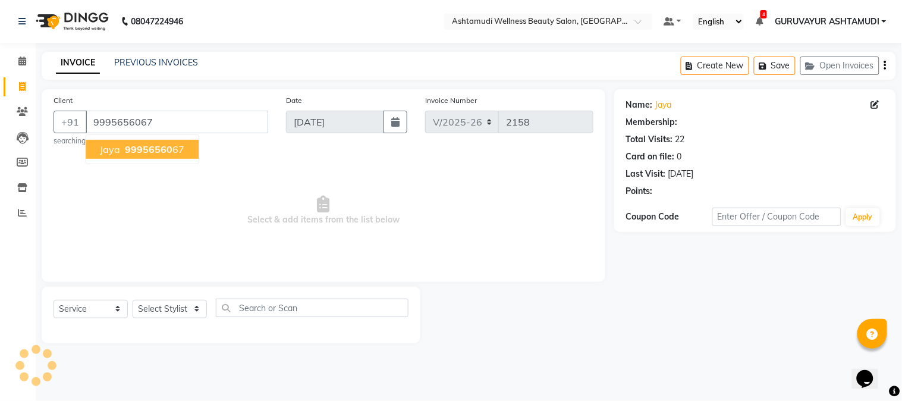
select select "2: Object"
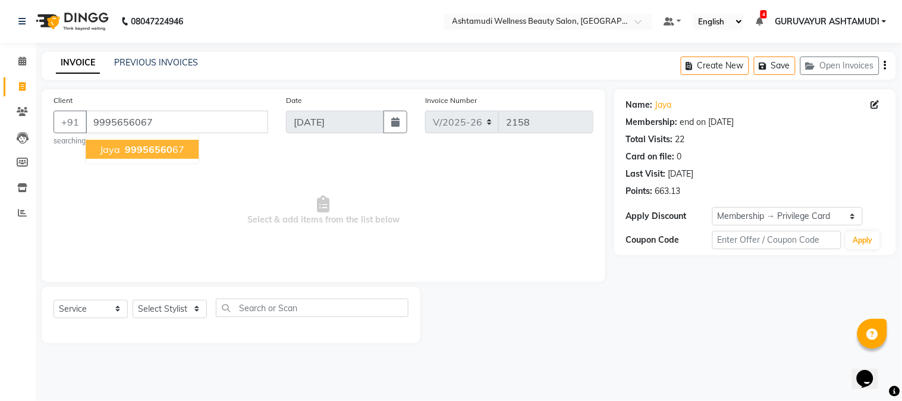
click at [133, 153] on span "99956560" at bounding box center [149, 149] width 48 height 12
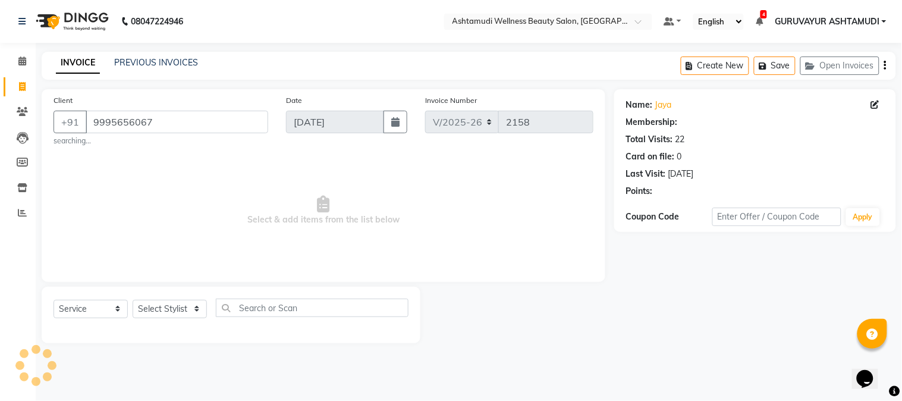
select select "2: Object"
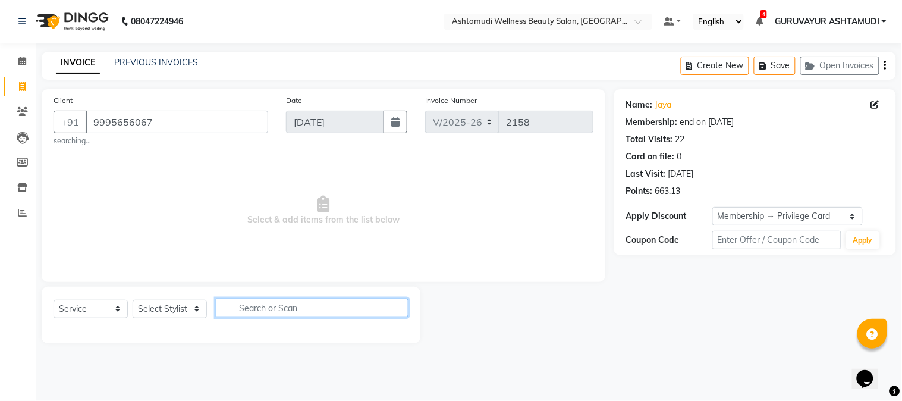
click at [259, 311] on input "text" at bounding box center [312, 308] width 193 height 18
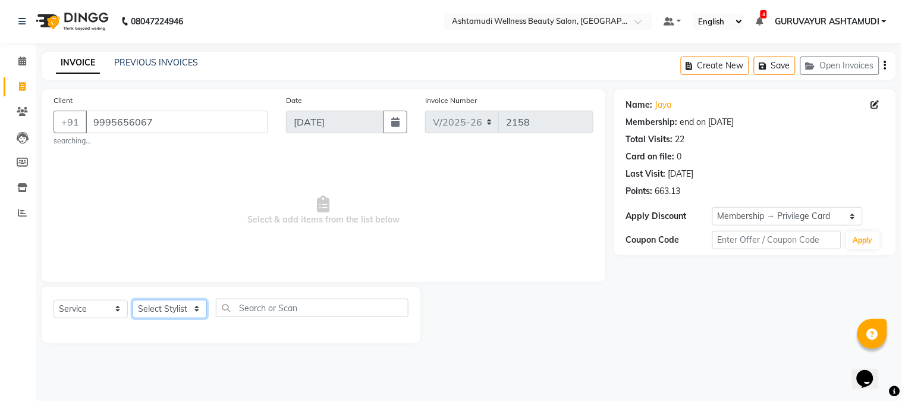
click at [193, 308] on select "Select Stylist Aathithya [PERSON_NAME] [PERSON_NAME] ARYA GURUVAYUR ASHTAMUDI […" at bounding box center [170, 309] width 74 height 18
select select "28230"
click at [133, 300] on select "Select Stylist Aathithya [PERSON_NAME] [PERSON_NAME] ARYA GURUVAYUR ASHTAMUDI […" at bounding box center [170, 309] width 74 height 18
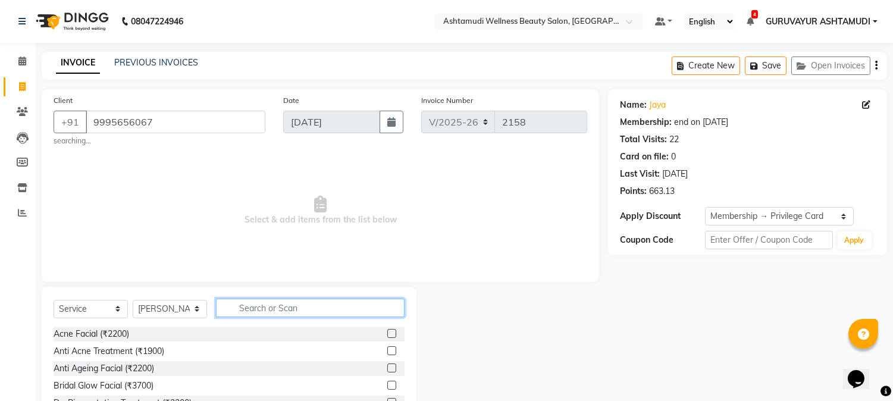
click at [278, 306] on input "text" at bounding box center [310, 308] width 189 height 18
type input "Y"
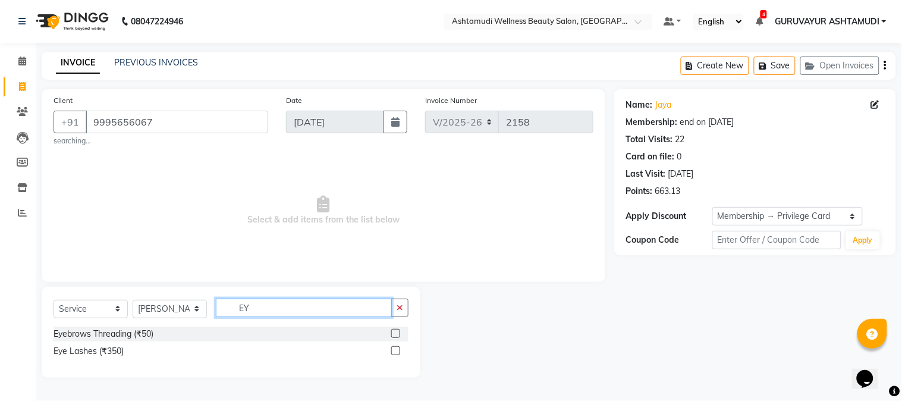
type input "EY"
click at [397, 333] on label at bounding box center [395, 333] width 9 height 9
click at [397, 333] on input "checkbox" at bounding box center [395, 334] width 8 height 8
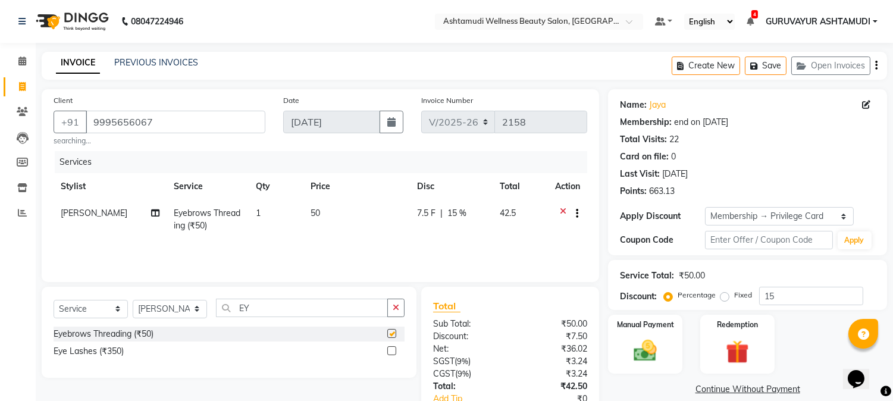
checkbox input "false"
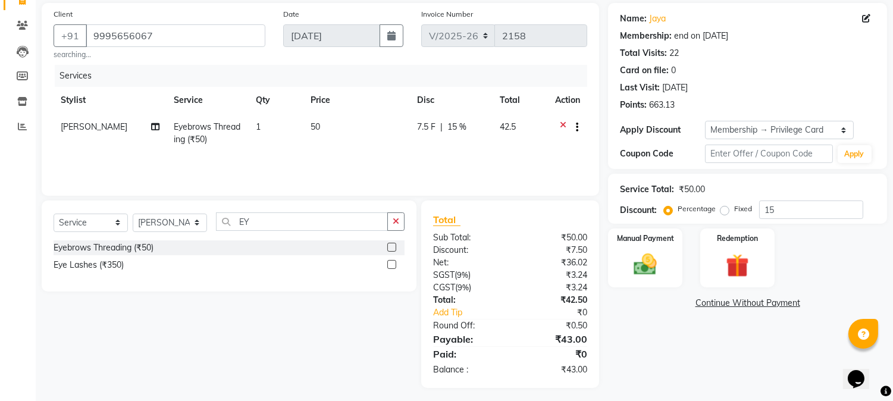
scroll to position [91, 0]
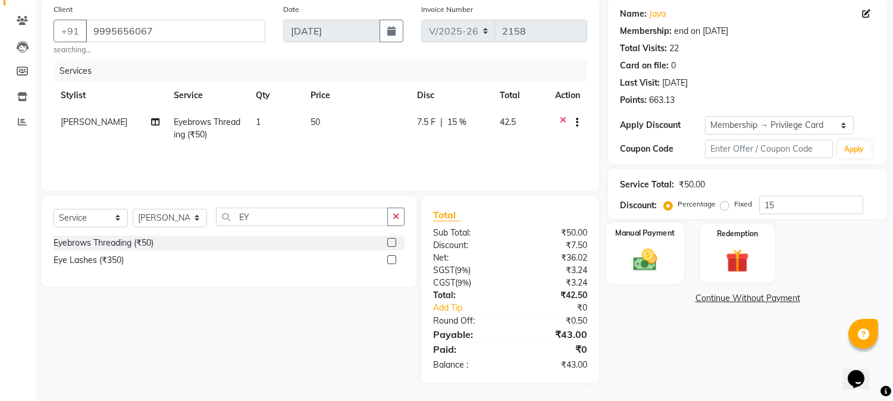
click at [659, 254] on img at bounding box center [645, 260] width 39 height 28
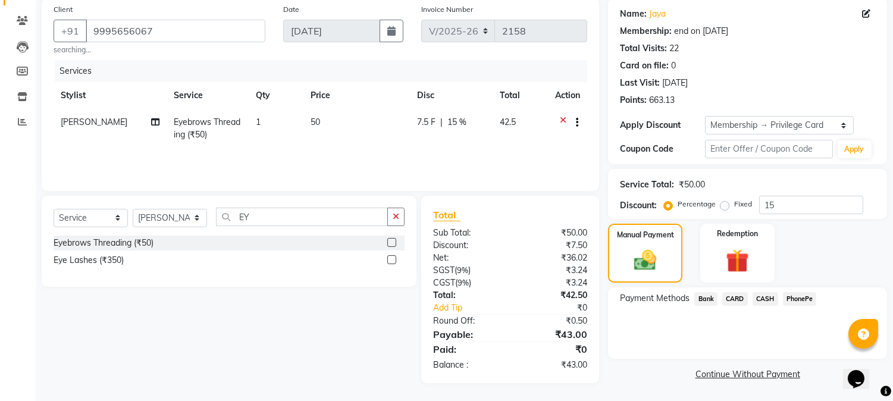
click at [795, 297] on span "PhonePe" at bounding box center [800, 299] width 34 height 14
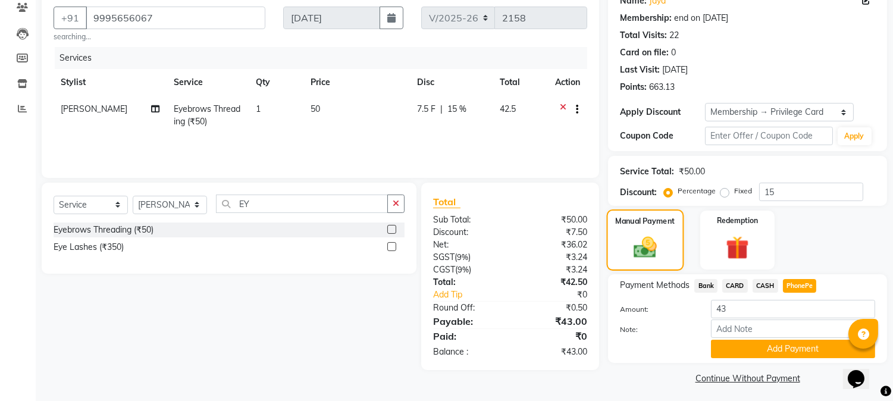
scroll to position [108, 0]
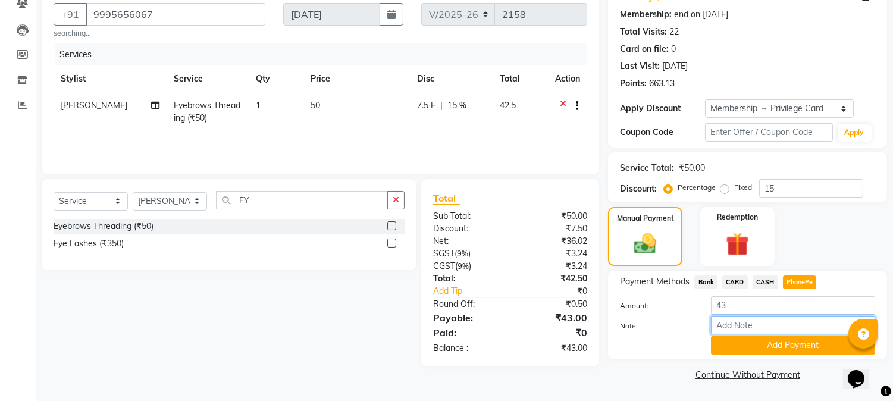
click at [766, 325] on input "Note:" at bounding box center [793, 325] width 164 height 18
type input "NIGISHA"
click at [803, 346] on button "Add Payment" at bounding box center [793, 345] width 164 height 18
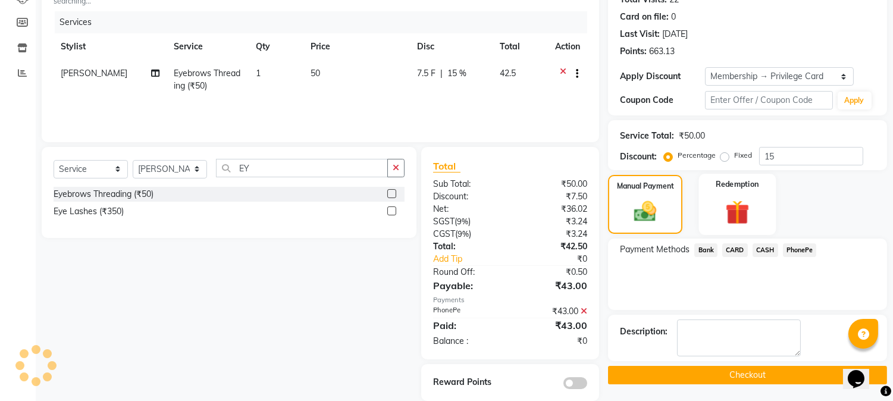
scroll to position [158, 0]
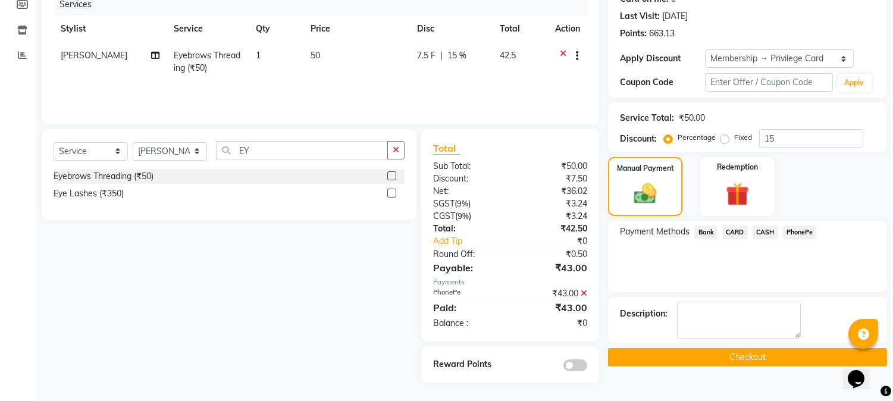
click at [777, 361] on button "Checkout" at bounding box center [747, 357] width 279 height 18
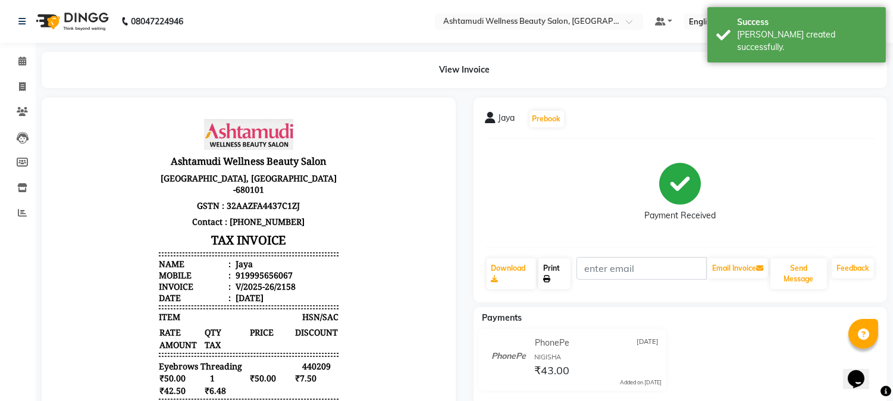
click at [546, 268] on link "Print" at bounding box center [554, 273] width 32 height 31
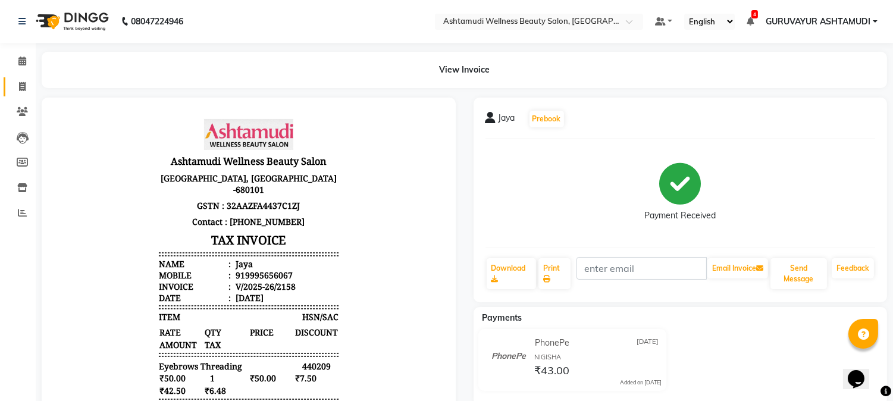
click at [20, 93] on link "Invoice" at bounding box center [18, 87] width 29 height 20
select select "service"
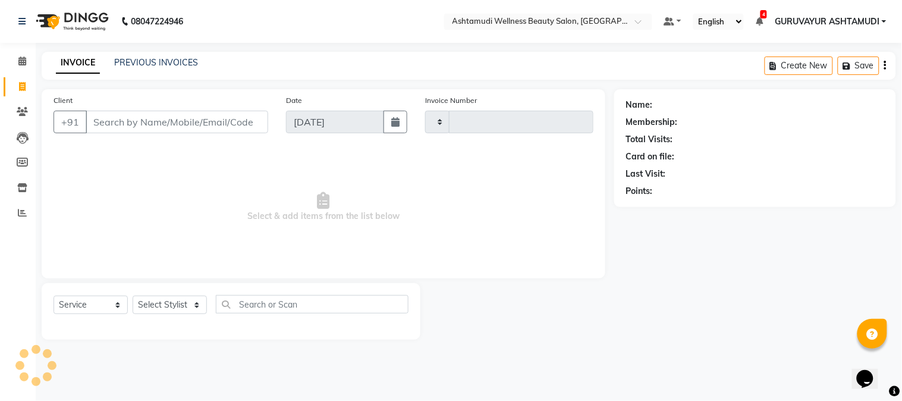
type input "2159"
select select "4660"
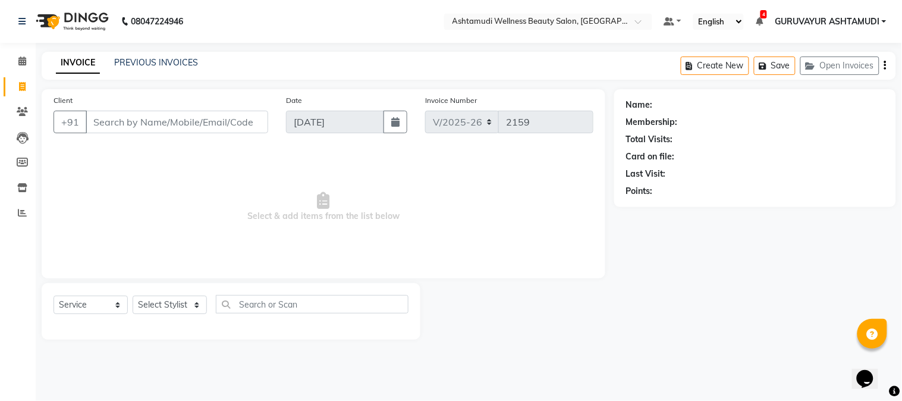
click at [222, 129] on input "Client" at bounding box center [177, 122] width 183 height 23
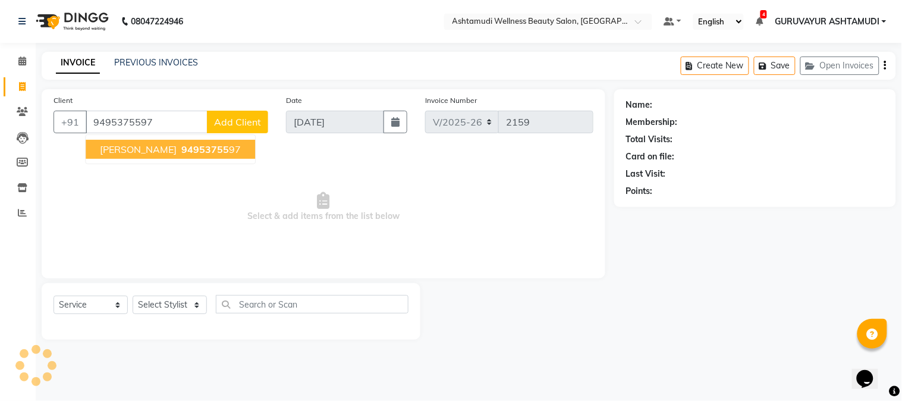
type input "9495375597"
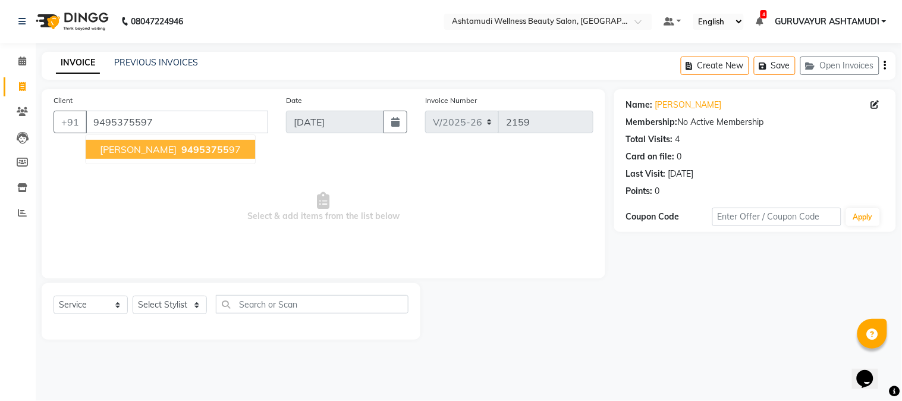
click at [186, 150] on ngb-highlight "94953755 97" at bounding box center [210, 149] width 62 height 12
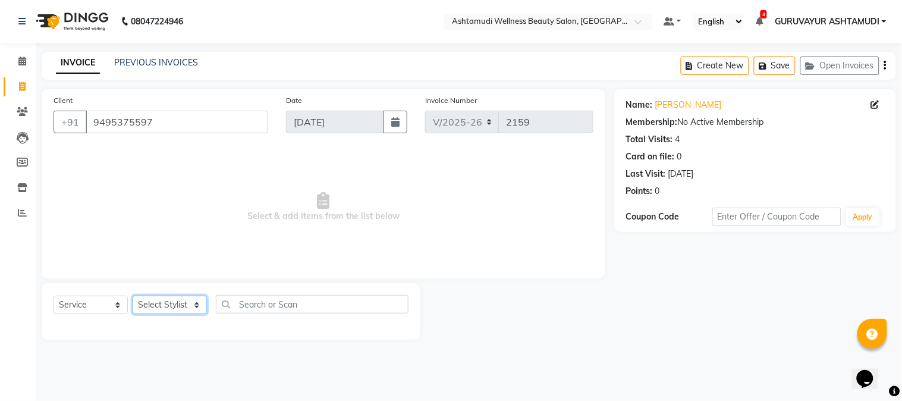
click at [199, 301] on select "Select Stylist Aathithya [PERSON_NAME] [PERSON_NAME] ARYA GURUVAYUR ASHTAMUDI […" at bounding box center [170, 305] width 74 height 18
select select "45186"
click at [133, 296] on select "Select Stylist Aathithya [PERSON_NAME] [PERSON_NAME] ARYA GURUVAYUR ASHTAMUDI […" at bounding box center [170, 305] width 74 height 18
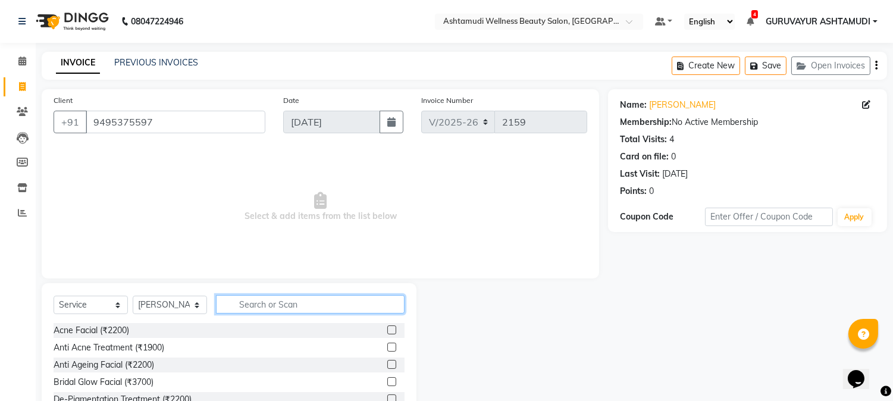
click at [259, 300] on input "text" at bounding box center [310, 304] width 189 height 18
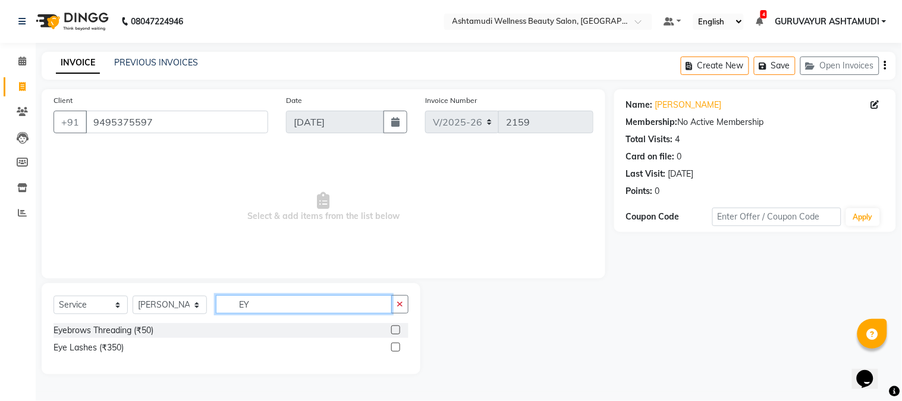
type input "EY"
click at [399, 327] on label at bounding box center [395, 329] width 9 height 9
click at [399, 327] on input "checkbox" at bounding box center [395, 331] width 8 height 8
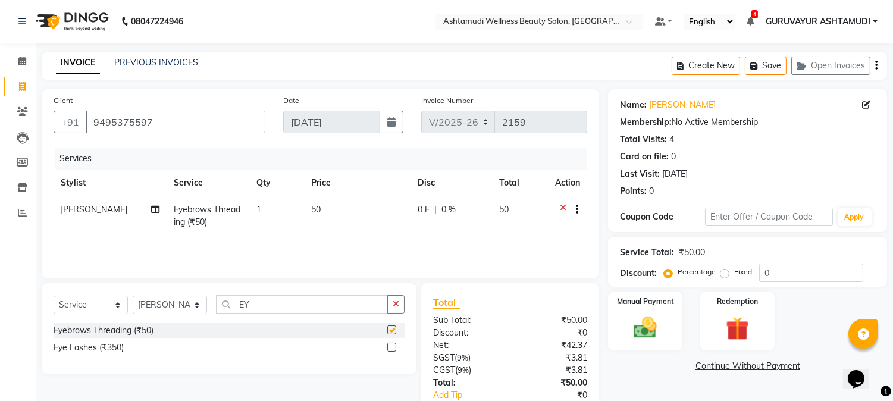
checkbox input "false"
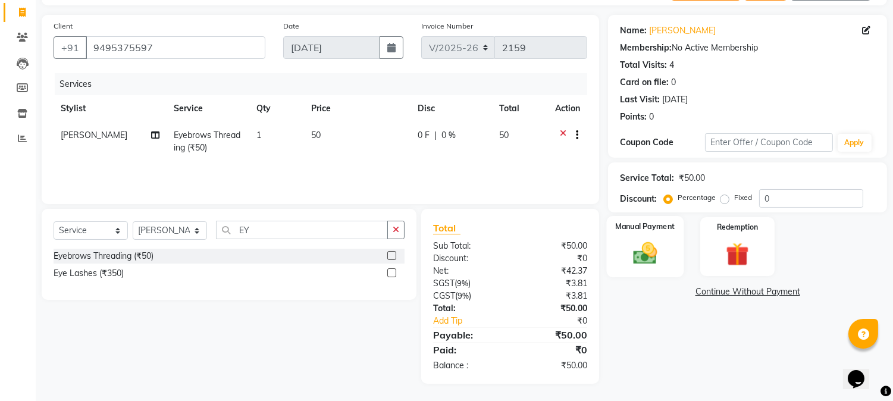
click at [637, 253] on img at bounding box center [645, 254] width 39 height 28
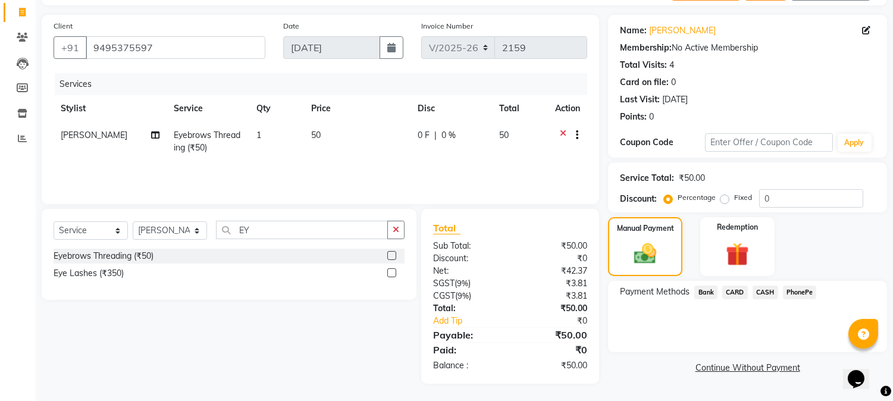
click at [798, 287] on span "PhonePe" at bounding box center [800, 293] width 34 height 14
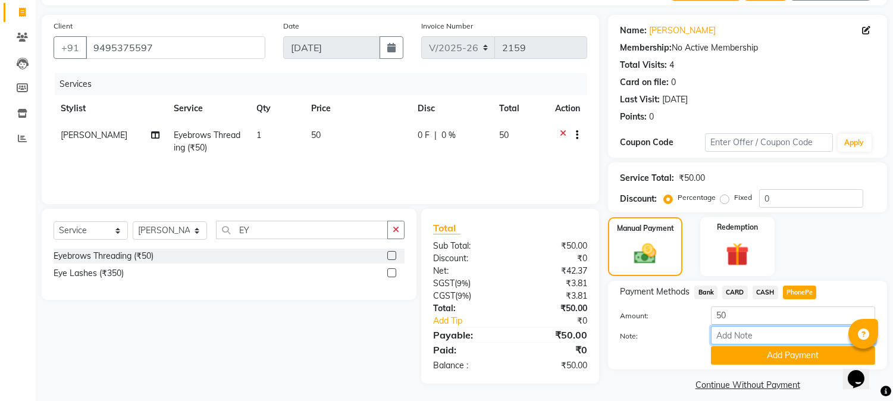
click at [740, 341] on input "Note:" at bounding box center [793, 335] width 164 height 18
type input "NIGISHA"
click at [798, 349] on button "Add Payment" at bounding box center [793, 355] width 164 height 18
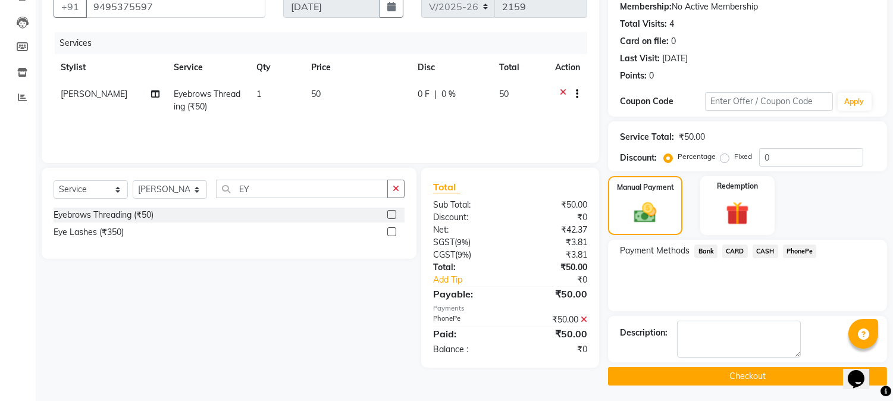
scroll to position [117, 0]
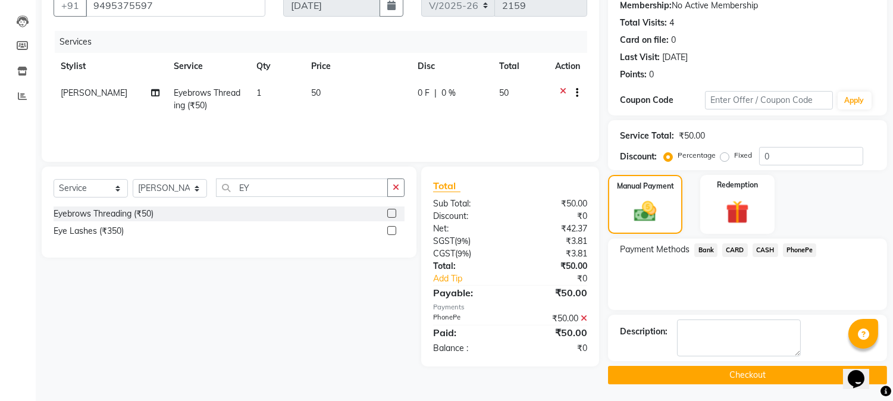
click at [740, 372] on button "Checkout" at bounding box center [747, 375] width 279 height 18
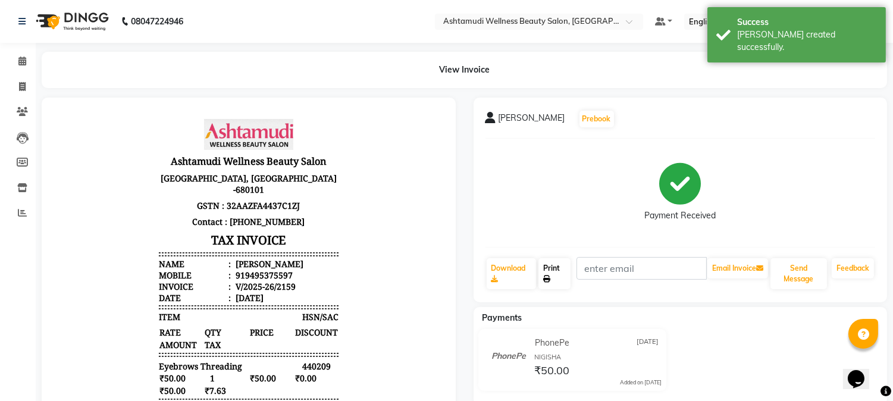
click at [554, 275] on link "Print" at bounding box center [554, 273] width 32 height 31
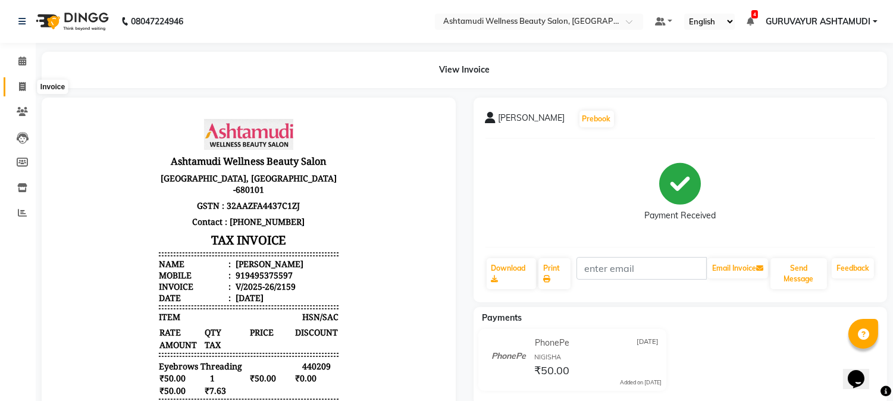
click at [21, 87] on icon at bounding box center [22, 86] width 7 height 9
select select "4660"
select select "service"
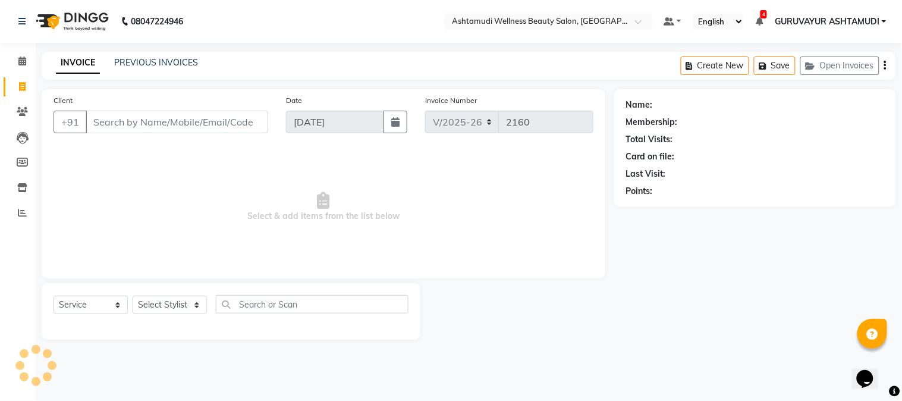
click at [128, 115] on input "Client" at bounding box center [177, 122] width 183 height 23
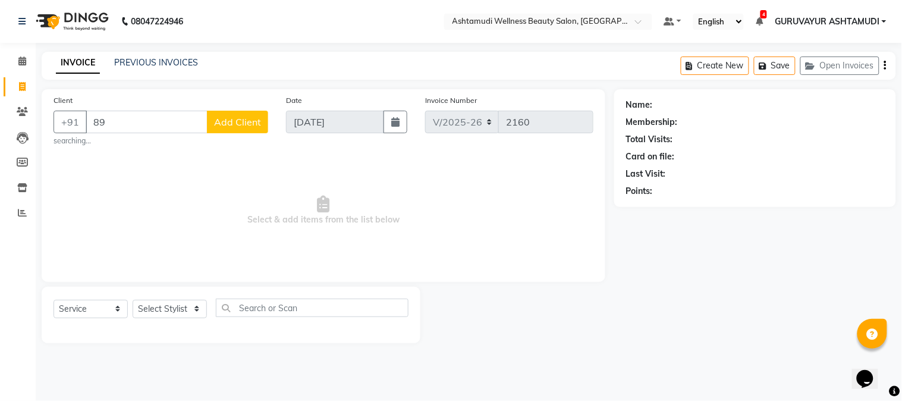
type input "8"
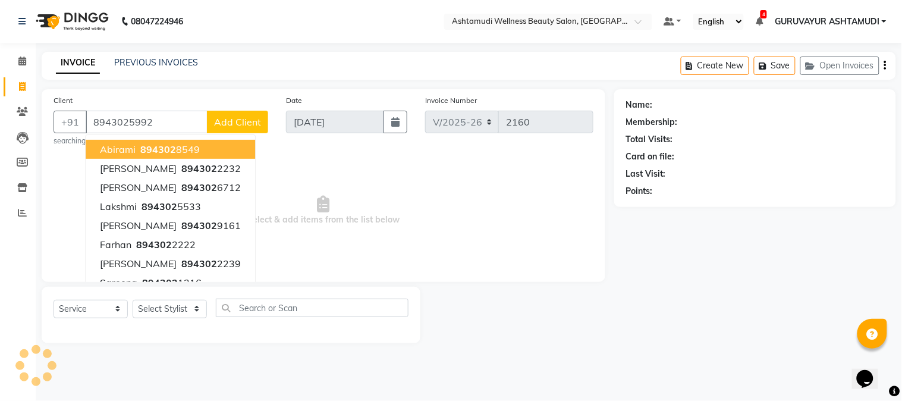
type input "8943025992"
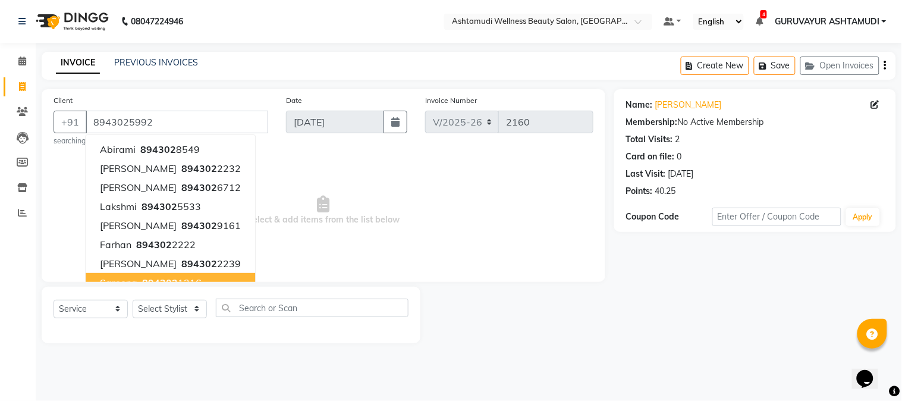
click at [156, 341] on div "Select Service Product Membership Package Voucher Prepaid Gift Card Select Styl…" at bounding box center [231, 315] width 379 height 57
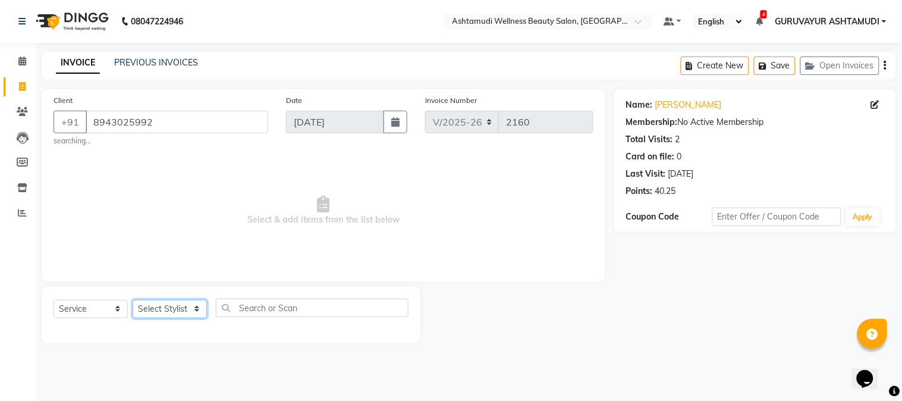
click at [197, 314] on select "Select Stylist Aathithya [PERSON_NAME] [PERSON_NAME] ARYA GURUVAYUR ASHTAMUDI […" at bounding box center [170, 309] width 74 height 18
select select "45186"
click at [133, 300] on select "Select Stylist Aathithya [PERSON_NAME] [PERSON_NAME] ARYA GURUVAYUR ASHTAMUDI […" at bounding box center [170, 309] width 74 height 18
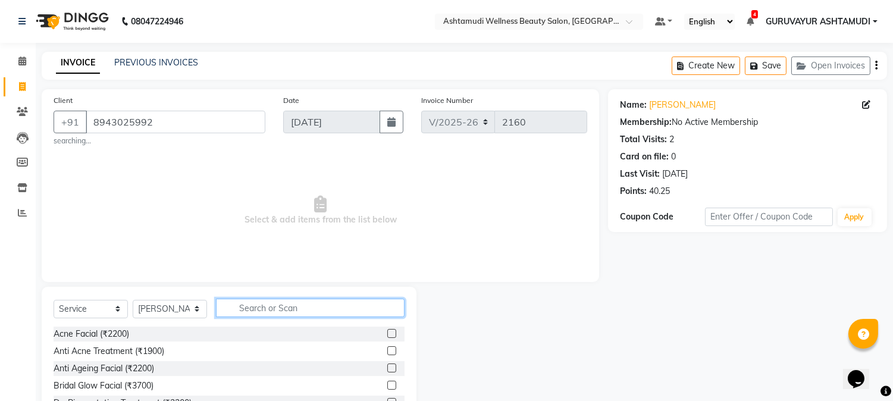
click at [258, 304] on input "text" at bounding box center [310, 308] width 189 height 18
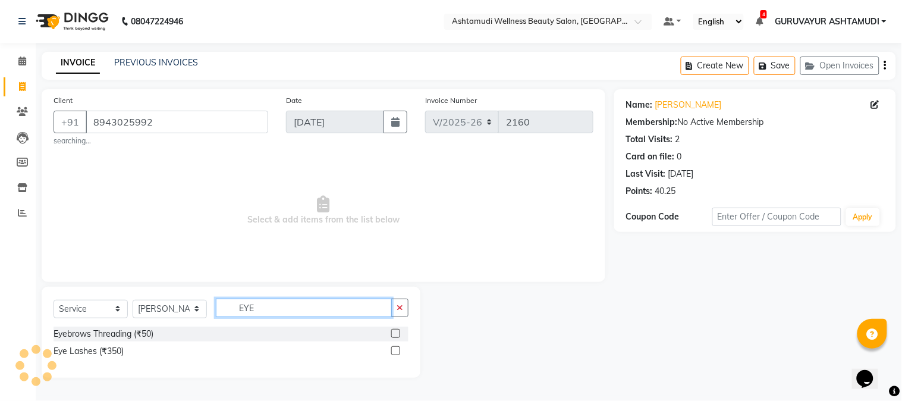
type input "EYE"
click at [394, 334] on label at bounding box center [395, 333] width 9 height 9
click at [394, 334] on input "checkbox" at bounding box center [395, 334] width 8 height 8
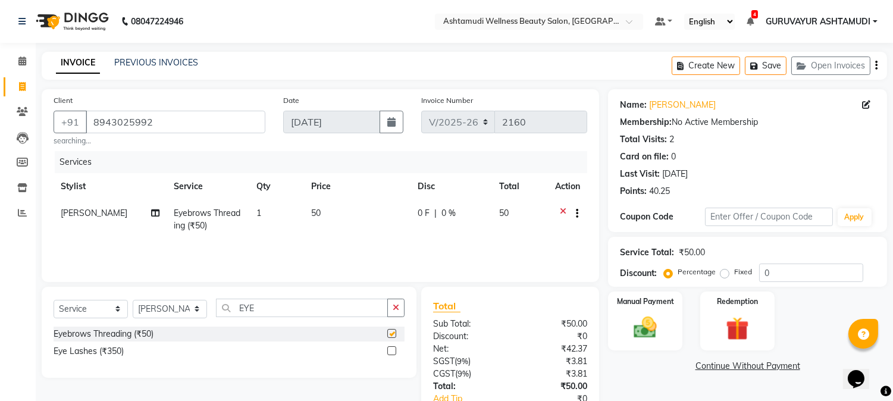
checkbox input "false"
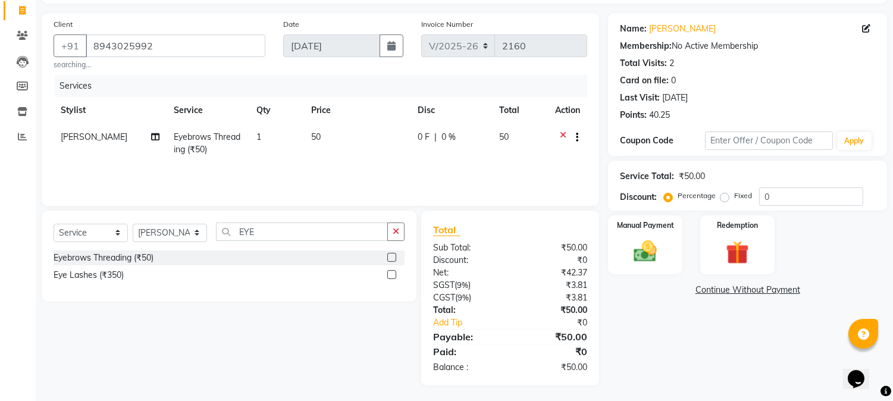
scroll to position [79, 0]
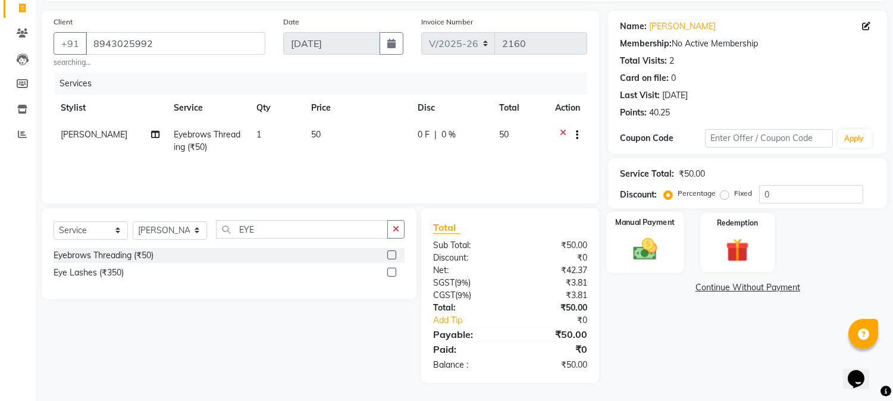
click at [632, 240] on img at bounding box center [645, 250] width 39 height 28
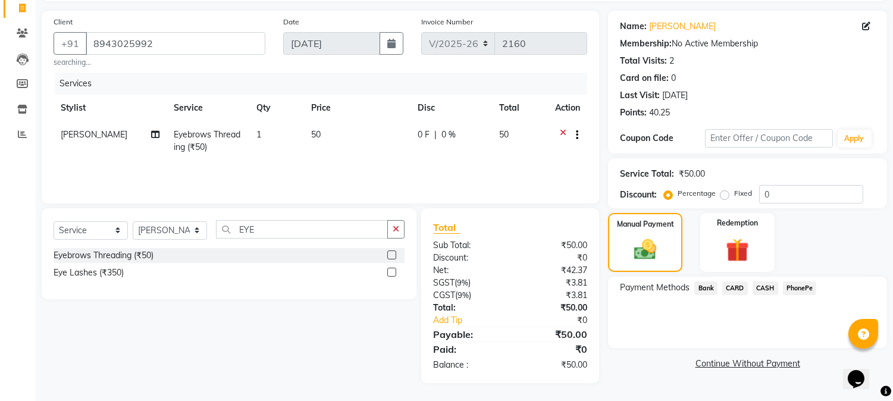
click at [798, 287] on span "PhonePe" at bounding box center [800, 288] width 34 height 14
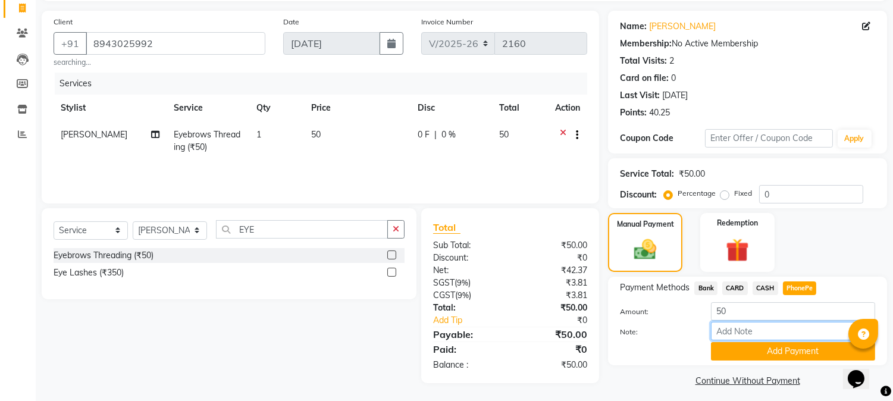
click at [721, 334] on input "Note:" at bounding box center [793, 331] width 164 height 18
type input "NIGISHA"
click at [796, 353] on button "Add Payment" at bounding box center [793, 351] width 164 height 18
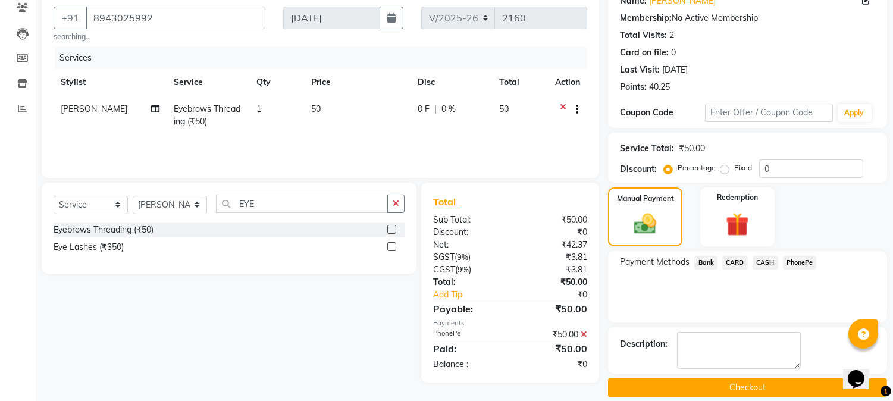
scroll to position [117, 0]
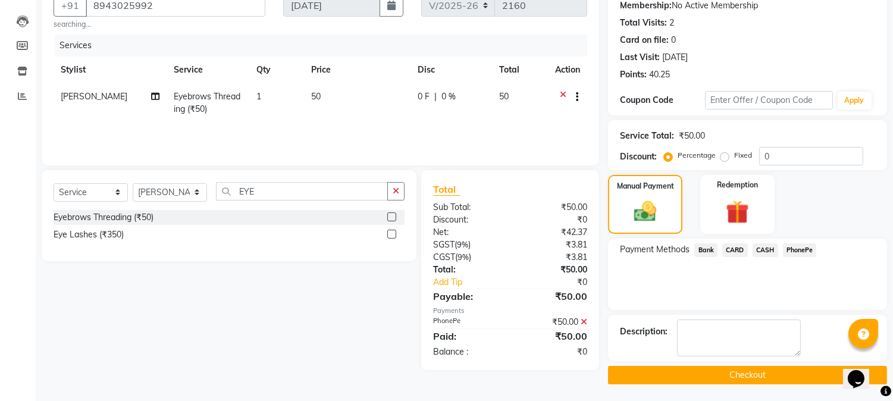
click at [742, 372] on button "Checkout" at bounding box center [747, 375] width 279 height 18
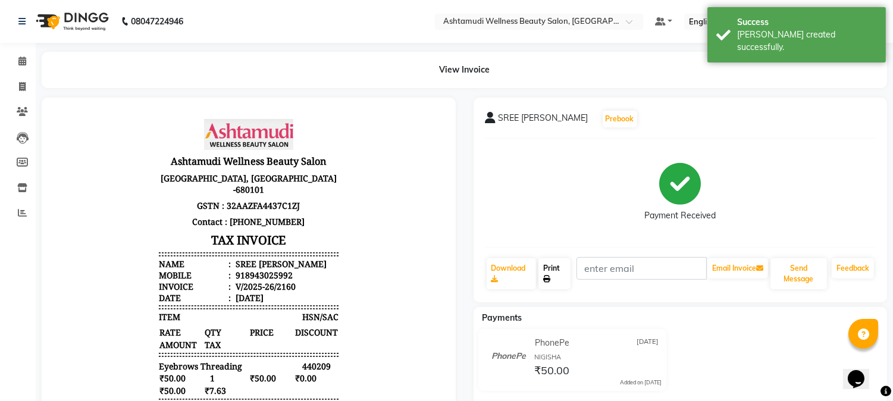
click at [550, 262] on link "Print" at bounding box center [554, 273] width 32 height 31
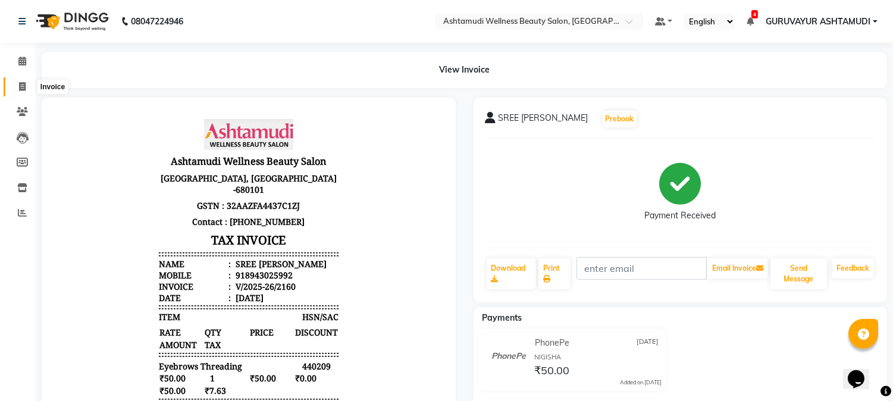
click at [24, 85] on icon at bounding box center [22, 86] width 7 height 9
select select "4660"
select select "service"
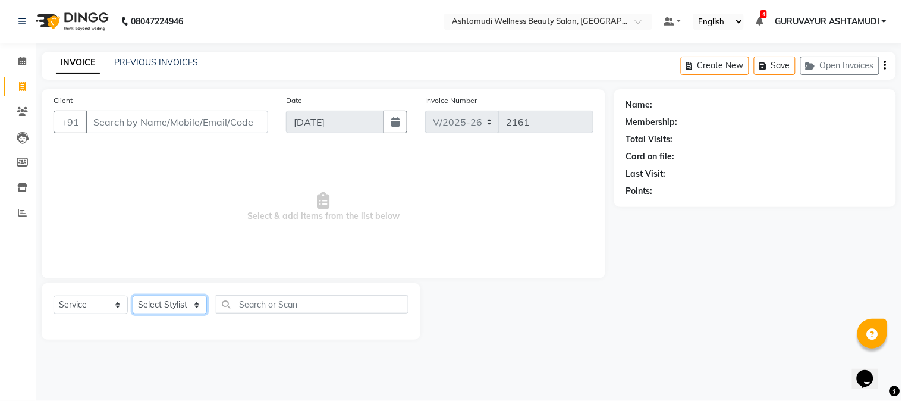
click at [190, 304] on select "Select Stylist Aathithya [PERSON_NAME] [PERSON_NAME] ARYA GURUVAYUR ASHTAMUDI […" at bounding box center [170, 305] width 74 height 18
select select "45186"
click at [133, 296] on select "Select Stylist Aathithya [PERSON_NAME] [PERSON_NAME] ARYA GURUVAYUR ASHTAMUDI […" at bounding box center [170, 305] width 74 height 18
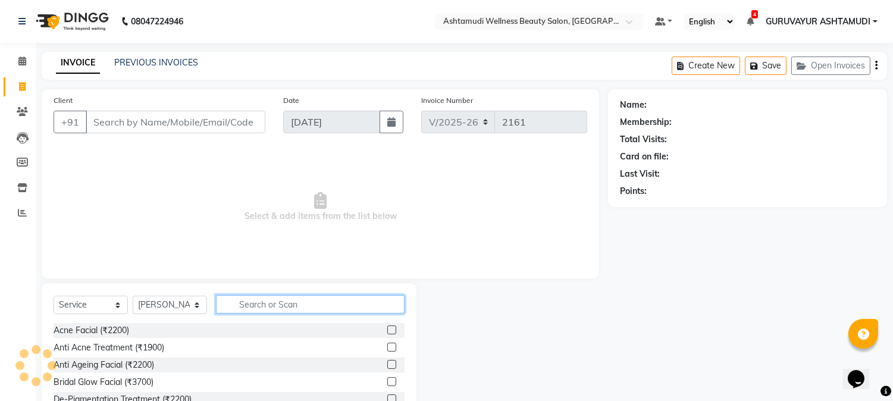
click at [247, 303] on input "text" at bounding box center [310, 304] width 189 height 18
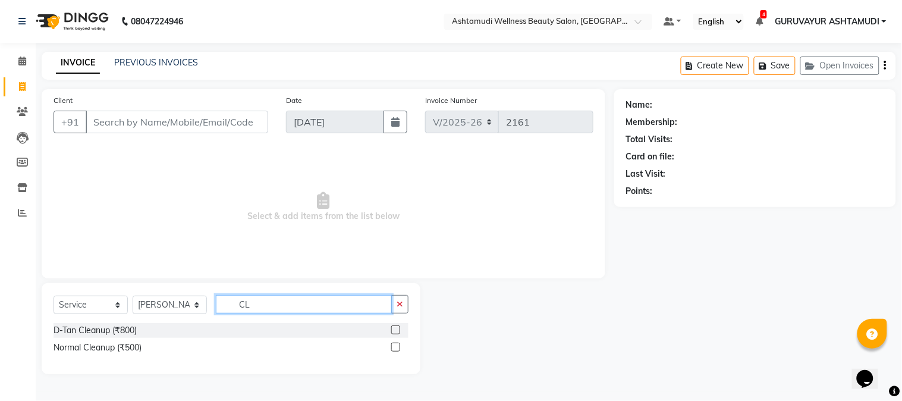
type input "CL"
click at [396, 348] on label at bounding box center [395, 347] width 9 height 9
click at [396, 348] on input "checkbox" at bounding box center [395, 348] width 8 height 8
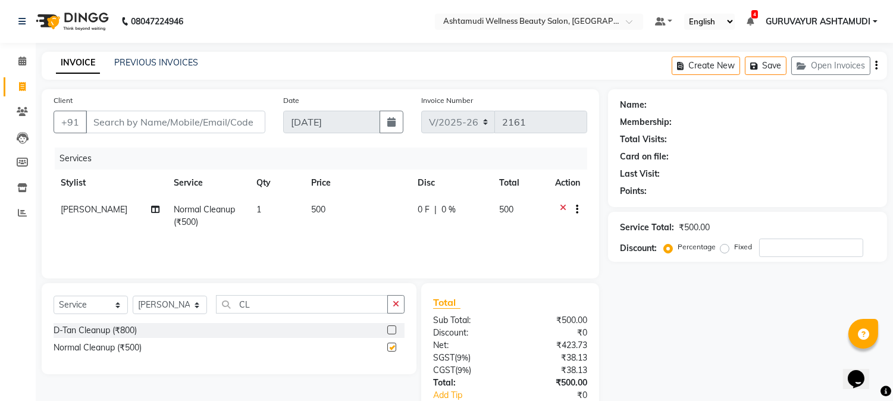
checkbox input "false"
click at [396, 304] on icon "button" at bounding box center [396, 304] width 7 height 8
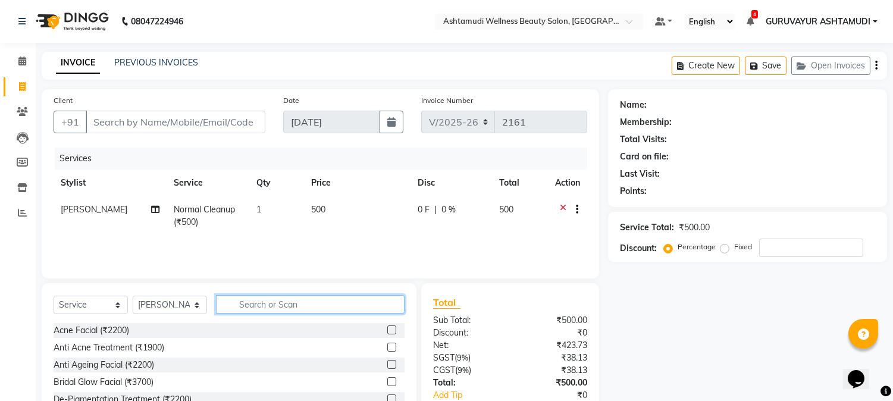
click at [355, 306] on input "text" at bounding box center [310, 304] width 189 height 18
click at [196, 301] on select "Select Stylist Aathithya [PERSON_NAME] [PERSON_NAME] ARYA GURUVAYUR ASHTAMUDI […" at bounding box center [170, 305] width 74 height 18
select select "39865"
click at [133, 296] on select "Select Stylist Aathithya [PERSON_NAME] [PERSON_NAME] ARYA GURUVAYUR ASHTAMUDI […" at bounding box center [170, 305] width 74 height 18
click at [274, 302] on input "text" at bounding box center [310, 304] width 189 height 18
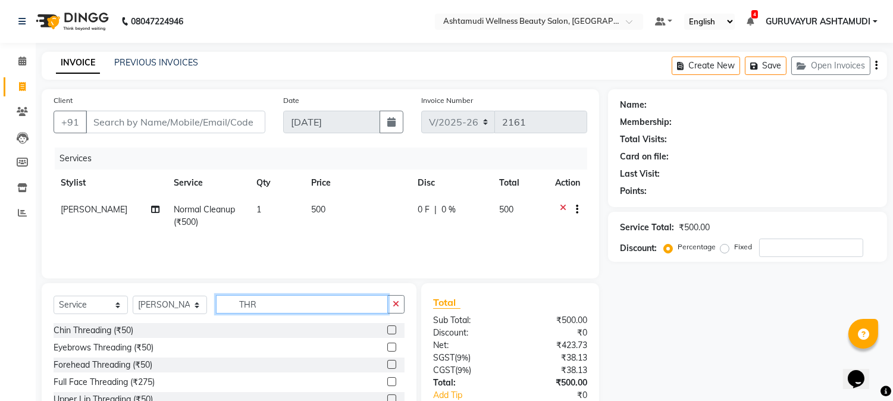
type input "THR"
click at [390, 344] on label at bounding box center [391, 347] width 9 height 9
click at [390, 344] on input "checkbox" at bounding box center [391, 348] width 8 height 8
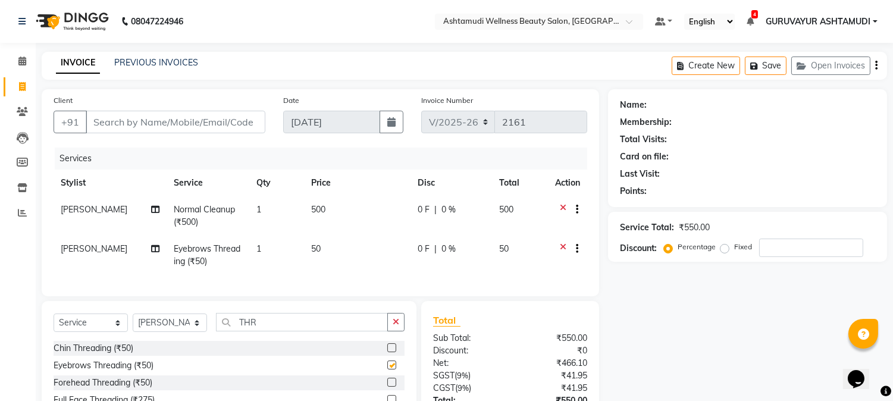
checkbox input "false"
click at [389, 387] on label at bounding box center [391, 382] width 9 height 9
click at [389, 387] on input "checkbox" at bounding box center [391, 383] width 8 height 8
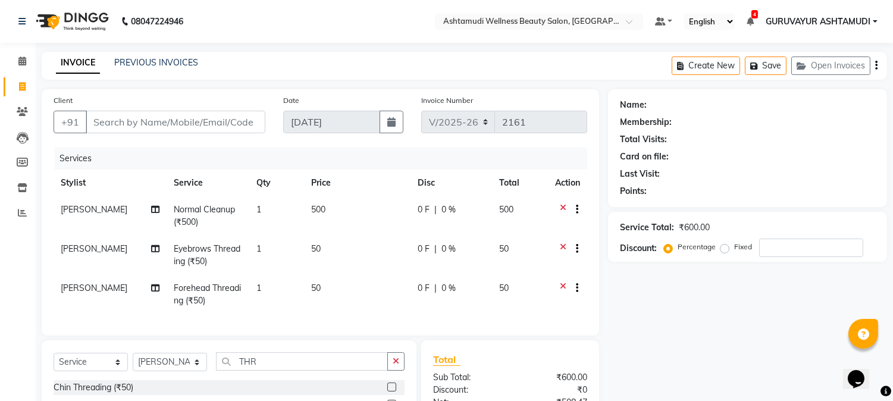
checkbox input "false"
click at [193, 124] on input "Client" at bounding box center [176, 122] width 180 height 23
click at [187, 120] on input "Client" at bounding box center [176, 122] width 180 height 23
type input "9"
type input "0"
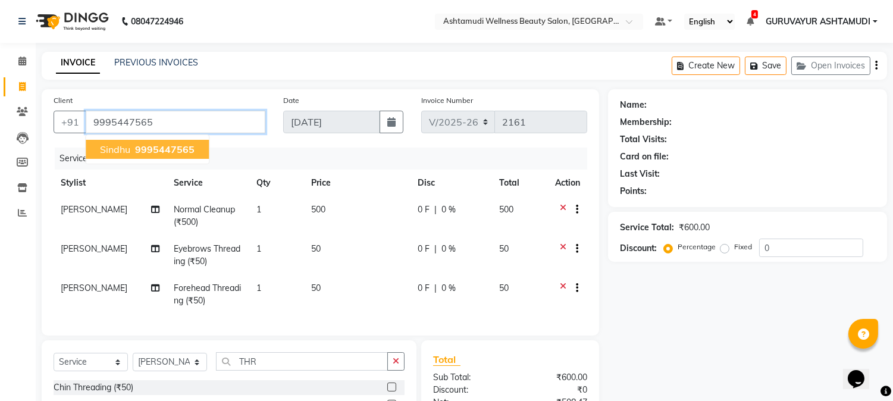
type input "9995447565"
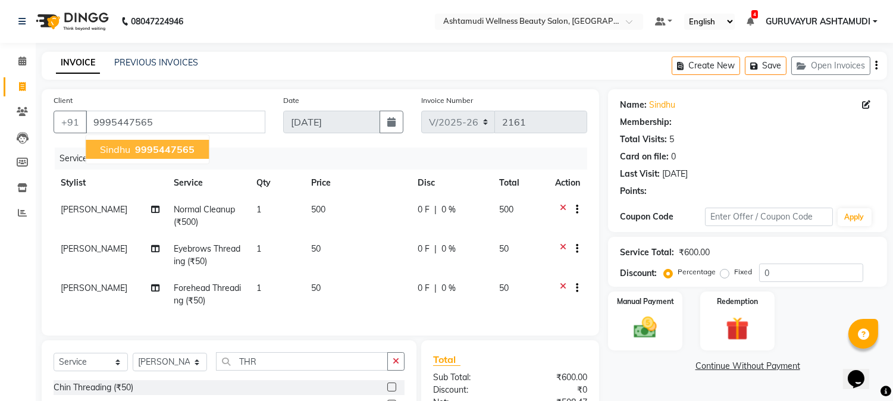
select select "1: Object"
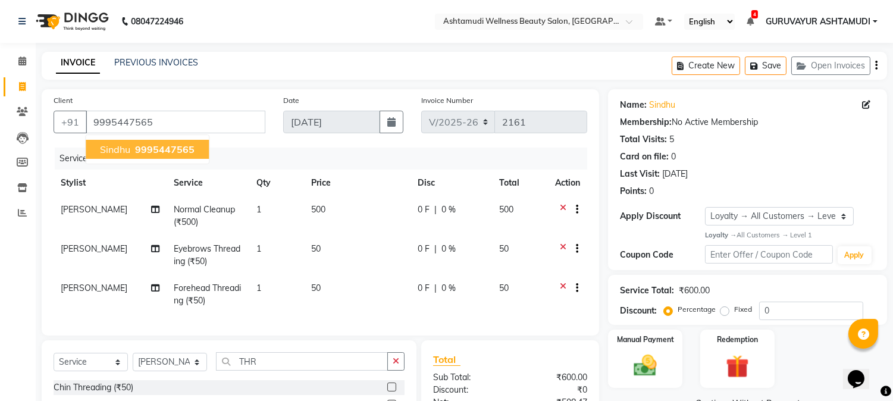
click at [277, 65] on div "INVOICE PREVIOUS INVOICES Create New Save Open Invoices" at bounding box center [464, 66] width 845 height 28
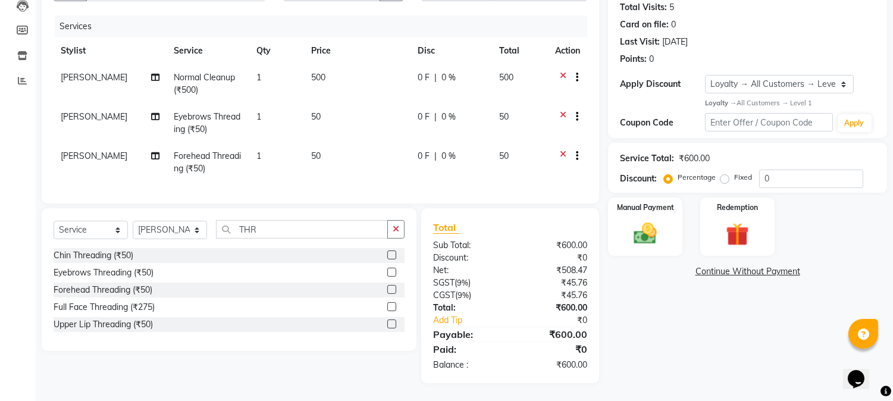
scroll to position [142, 0]
click at [648, 221] on img at bounding box center [645, 233] width 39 height 28
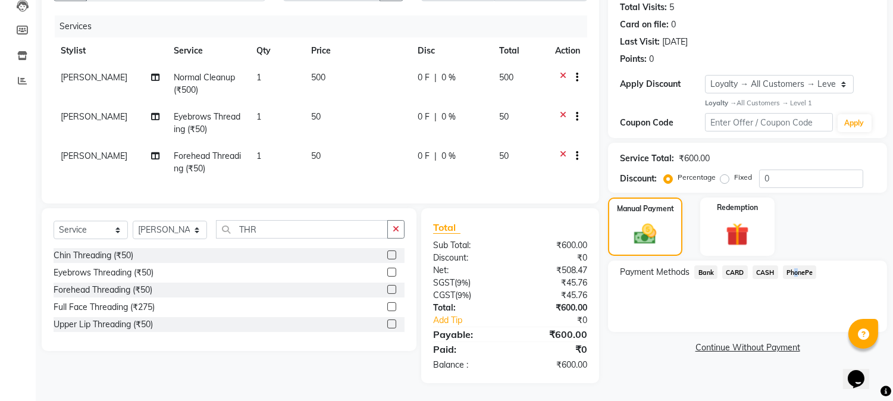
click at [793, 265] on span "PhonePe" at bounding box center [800, 272] width 34 height 14
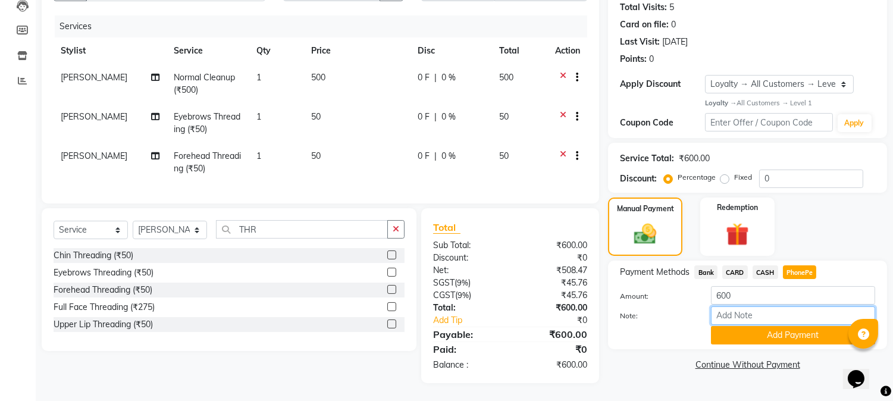
click at [721, 309] on input "Note:" at bounding box center [793, 315] width 164 height 18
type input "NIGISHA"
click at [779, 326] on button "Add Payment" at bounding box center [793, 335] width 164 height 18
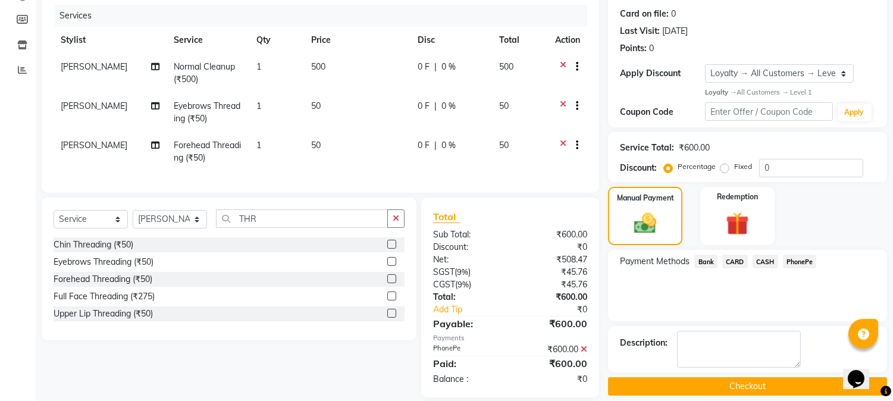
scroll to position [225, 0]
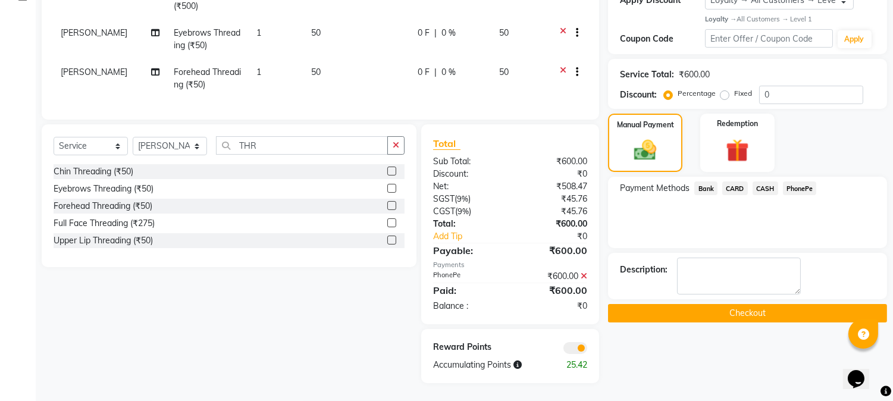
click at [749, 305] on button "Checkout" at bounding box center [747, 313] width 279 height 18
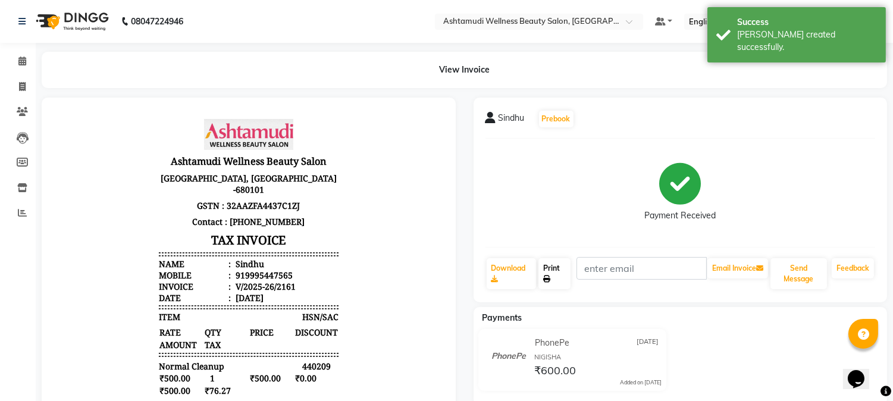
click at [540, 269] on link "Print" at bounding box center [554, 273] width 32 height 31
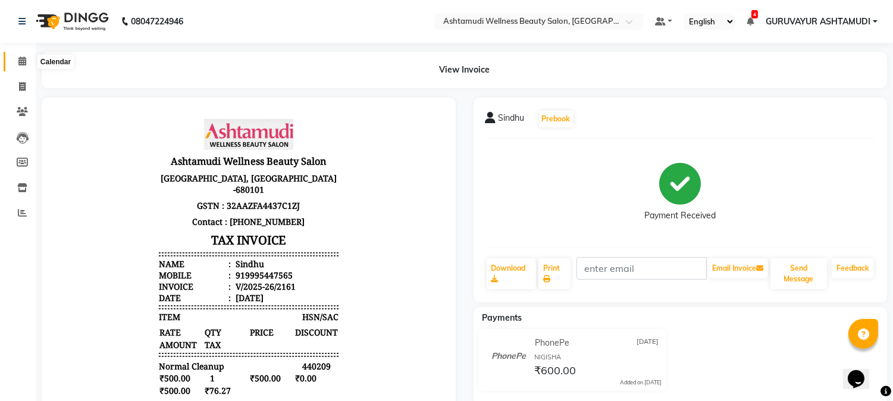
click at [18, 64] on icon at bounding box center [22, 61] width 8 height 9
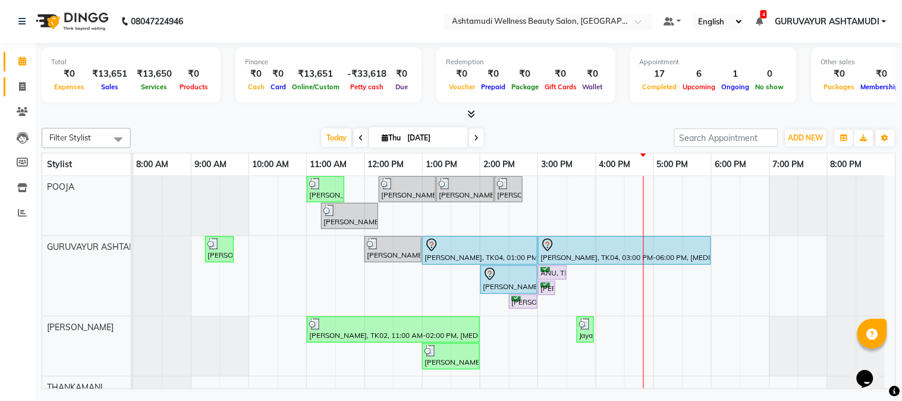
click at [27, 95] on link "Invoice" at bounding box center [18, 87] width 29 height 20
select select "service"
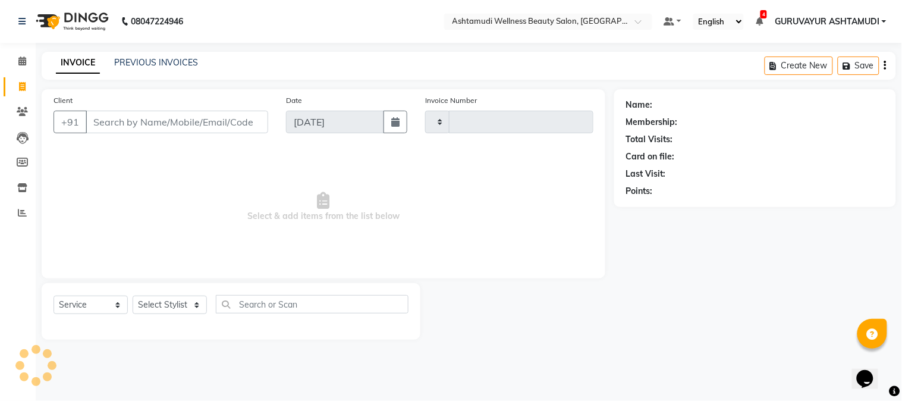
type input "2162"
select select "4660"
click at [200, 125] on input "Client" at bounding box center [177, 122] width 183 height 23
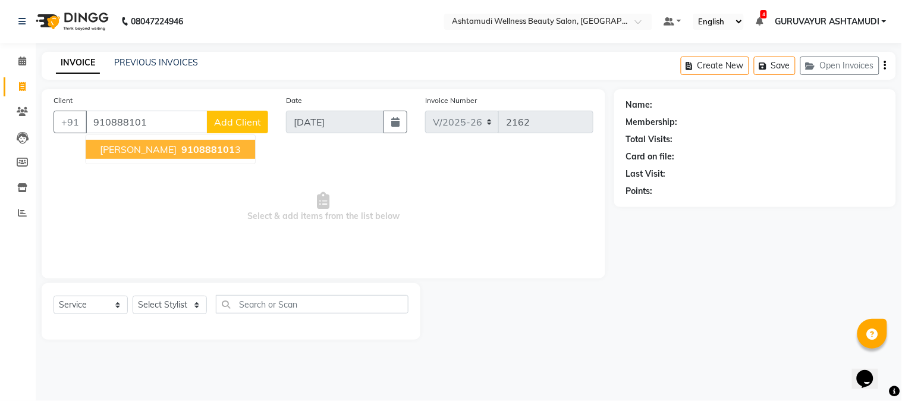
click at [186, 152] on span "910888101" at bounding box center [208, 149] width 54 height 12
type input "9108881013"
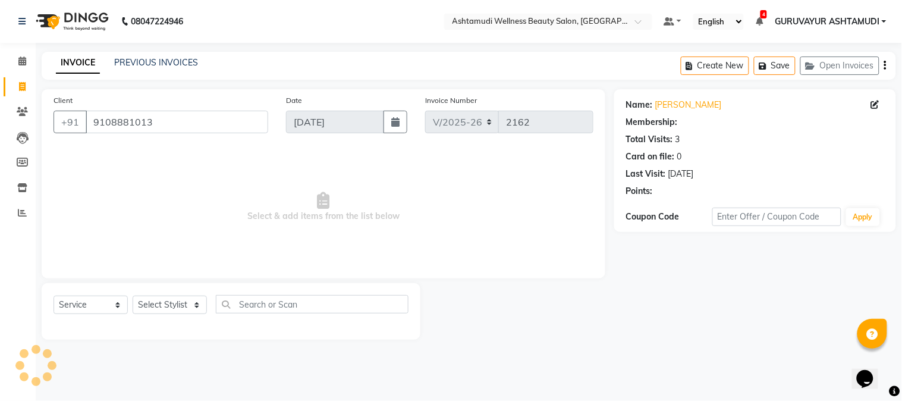
select select "1: Object"
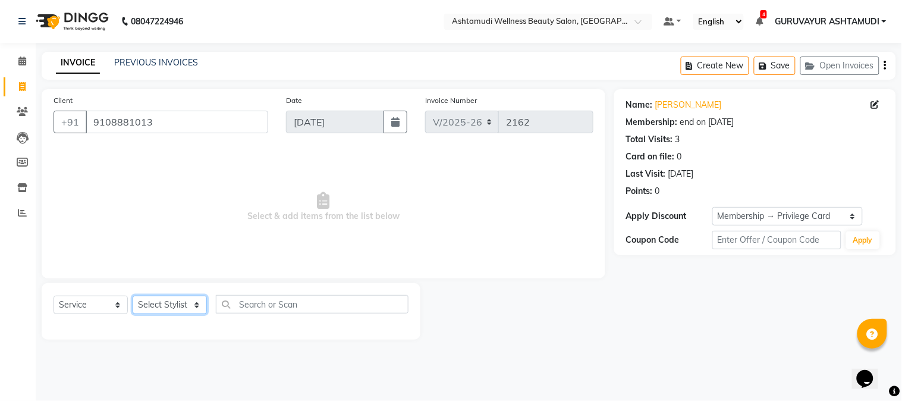
click at [184, 313] on select "Select Stylist Aathithya [PERSON_NAME] [PERSON_NAME] ARYA GURUVAYUR ASHTAMUDI […" at bounding box center [170, 305] width 74 height 18
select select "38876"
click at [133, 296] on select "Select Stylist Aathithya [PERSON_NAME] [PERSON_NAME] ARYA GURUVAYUR ASHTAMUDI […" at bounding box center [170, 305] width 74 height 18
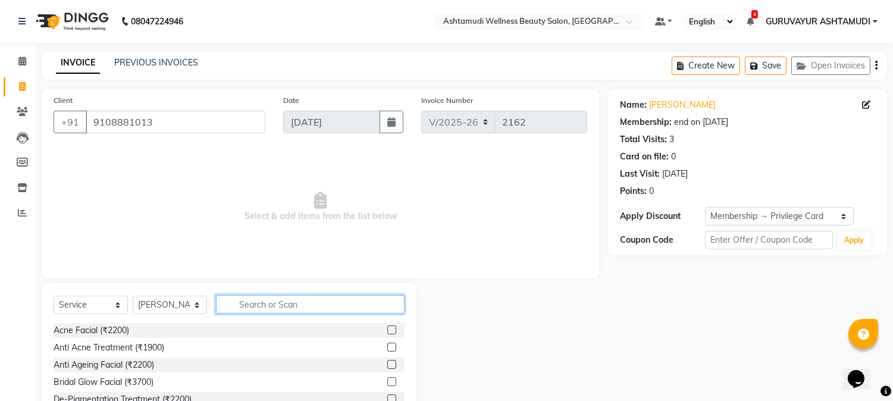
click at [299, 312] on input "text" at bounding box center [310, 304] width 189 height 18
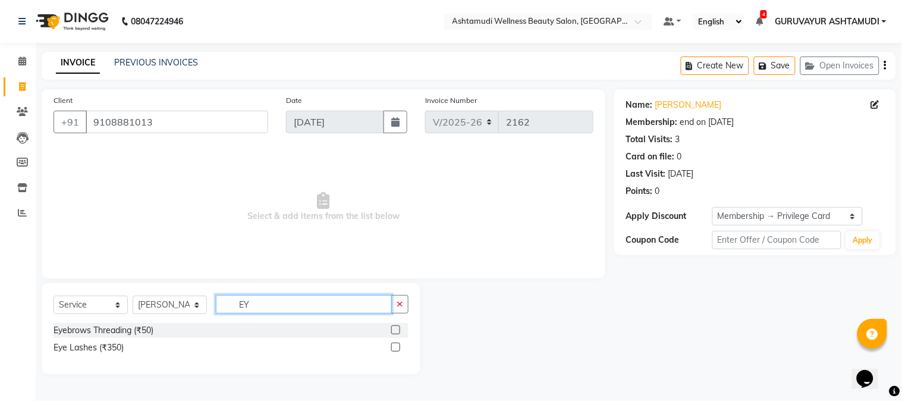
type input "EY"
click at [399, 332] on label at bounding box center [395, 329] width 9 height 9
click at [399, 332] on input "checkbox" at bounding box center [395, 331] width 8 height 8
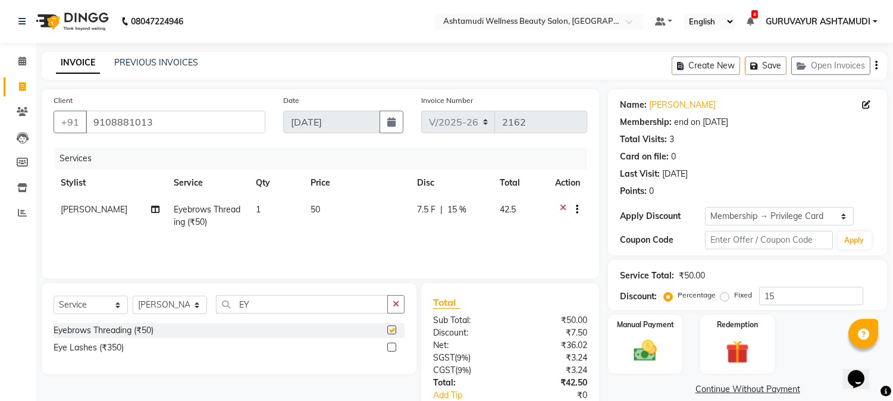
checkbox input "false"
click at [333, 305] on input "EY" at bounding box center [302, 304] width 172 height 18
type input "E"
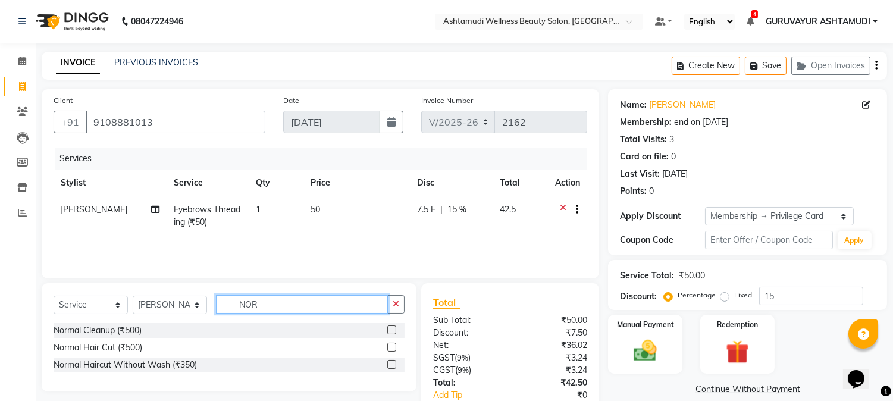
type input "NOR"
click at [391, 330] on label at bounding box center [391, 329] width 9 height 9
click at [391, 330] on input "checkbox" at bounding box center [391, 331] width 8 height 8
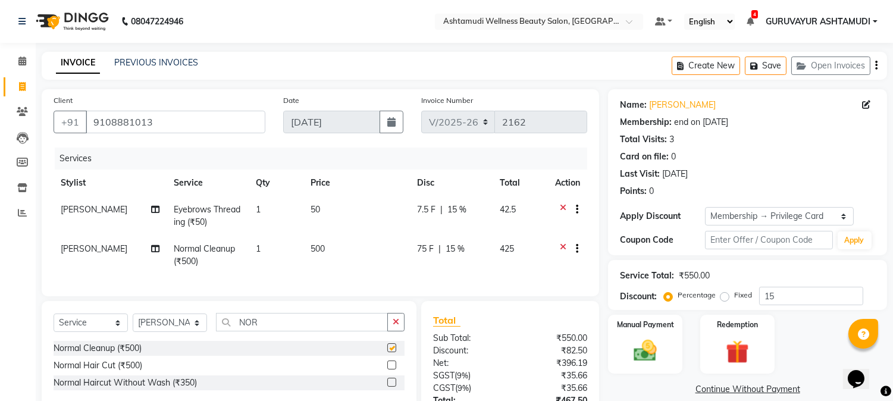
checkbox input "false"
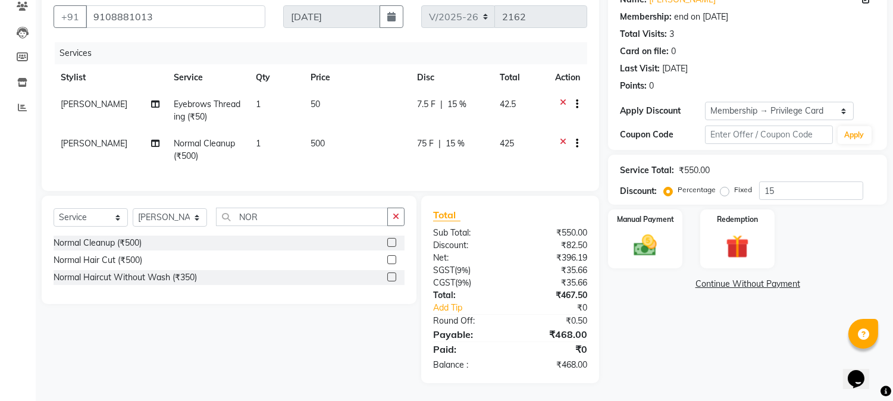
scroll to position [115, 0]
click at [658, 245] on img at bounding box center [645, 246] width 39 height 28
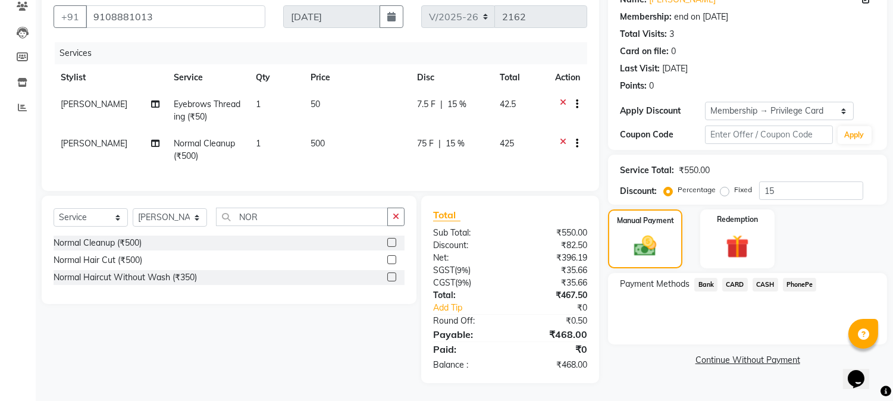
click at [764, 278] on span "CASH" at bounding box center [765, 285] width 26 height 14
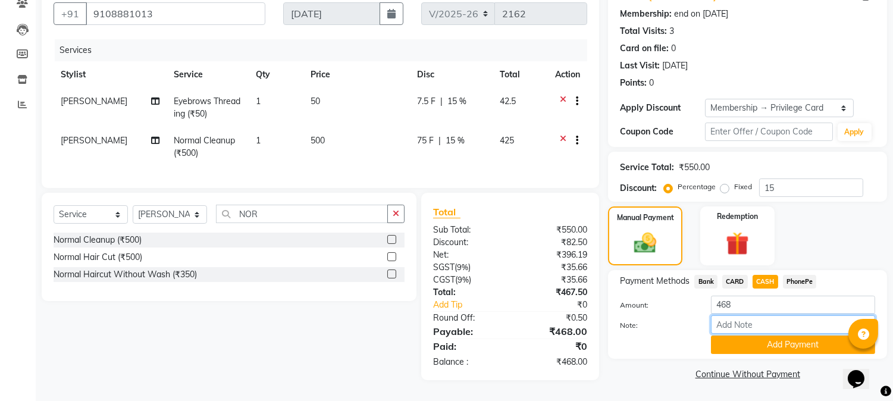
click at [758, 316] on input "Note:" at bounding box center [793, 324] width 164 height 18
type input "NIGISHA"
click at [769, 339] on button "Add Payment" at bounding box center [793, 344] width 164 height 18
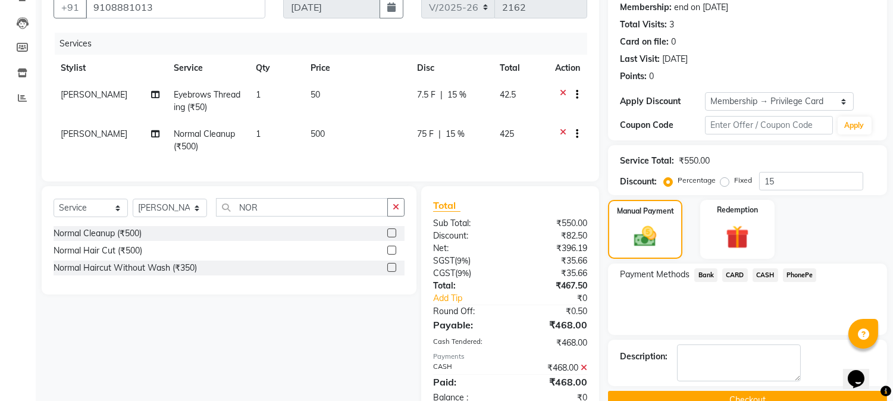
click at [762, 394] on button "Checkout" at bounding box center [747, 400] width 279 height 18
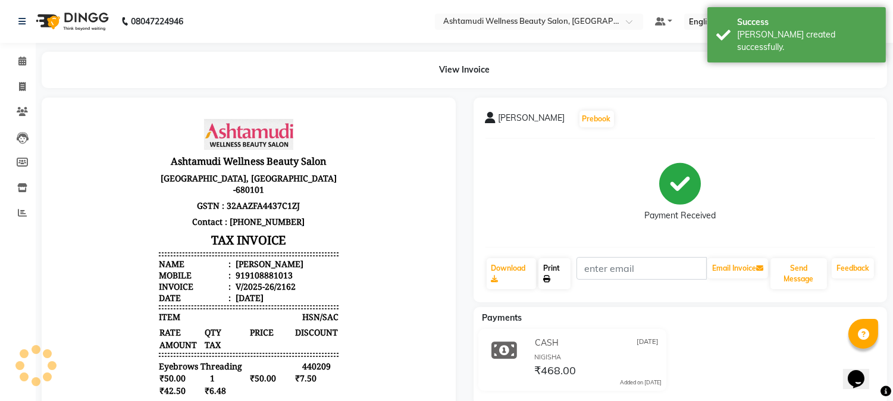
click at [558, 269] on link "Print" at bounding box center [554, 273] width 32 height 31
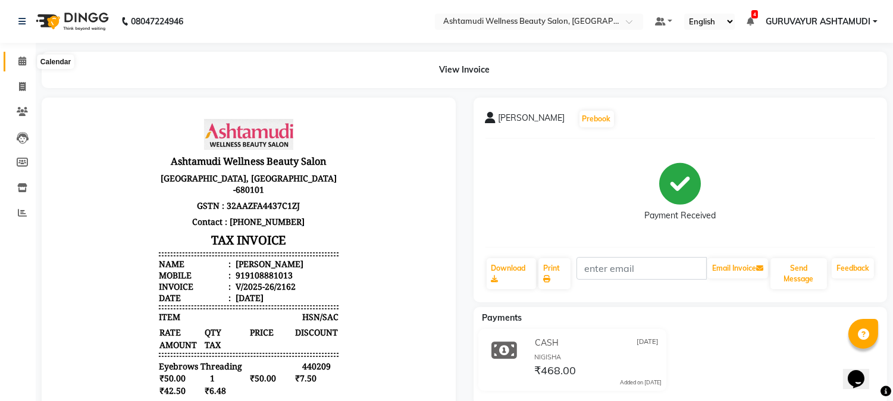
click at [23, 62] on icon at bounding box center [22, 61] width 8 height 9
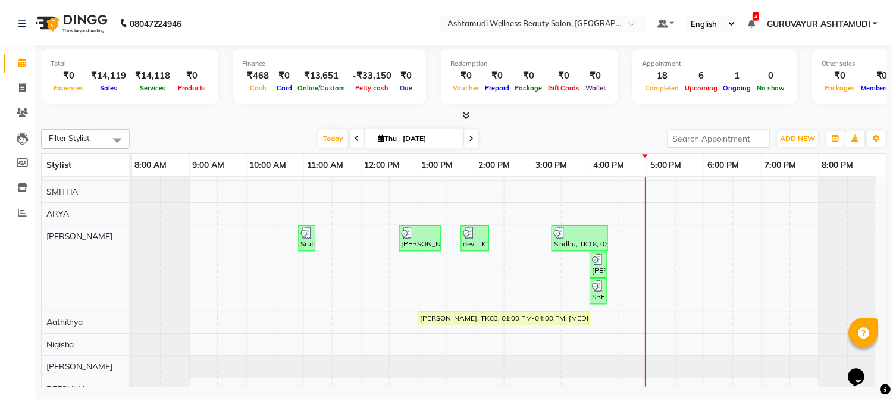
scroll to position [330, 0]
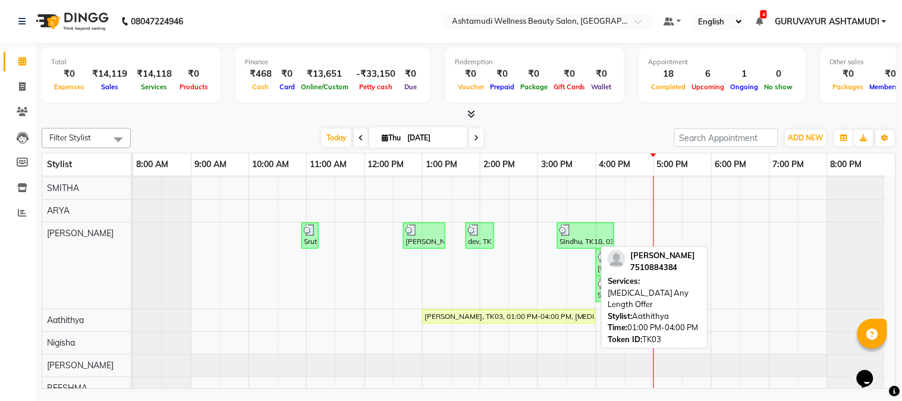
click at [444, 312] on div "Vinisha, TK03, 01:00 PM-04:00 PM, Botox Any Length Offer" at bounding box center [509, 316] width 171 height 11
select select "1"
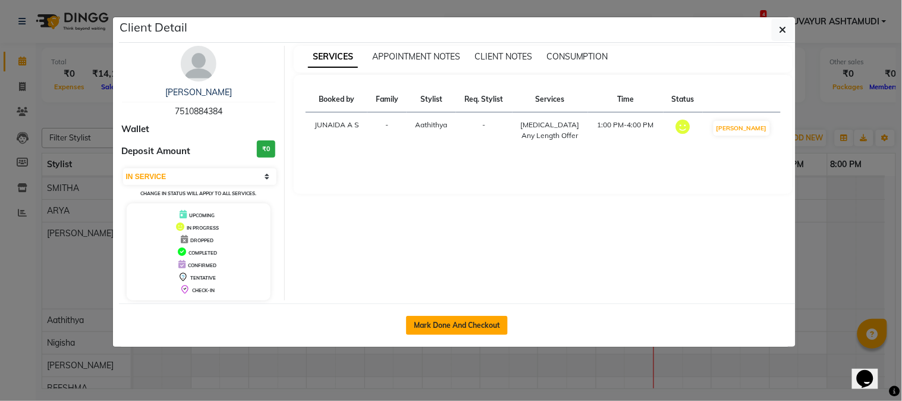
click at [473, 322] on button "Mark Done And Checkout" at bounding box center [457, 325] width 102 height 19
select select "4660"
select select "service"
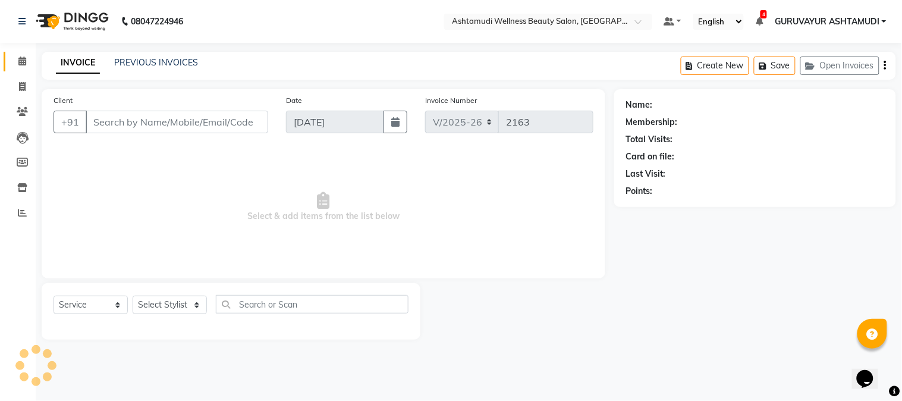
type input "7510884384"
select select "67519"
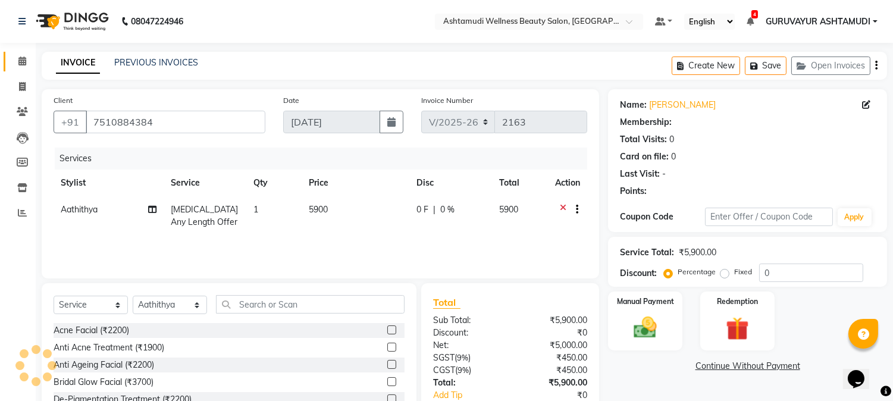
select select "1: Object"
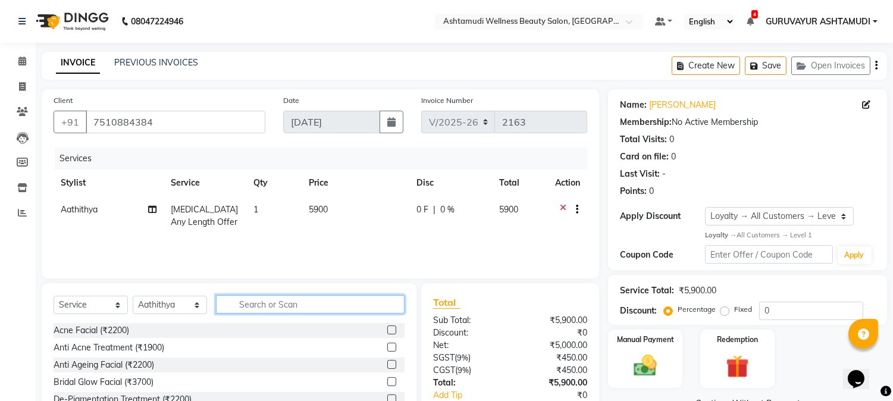
click at [248, 306] on input "text" at bounding box center [310, 304] width 189 height 18
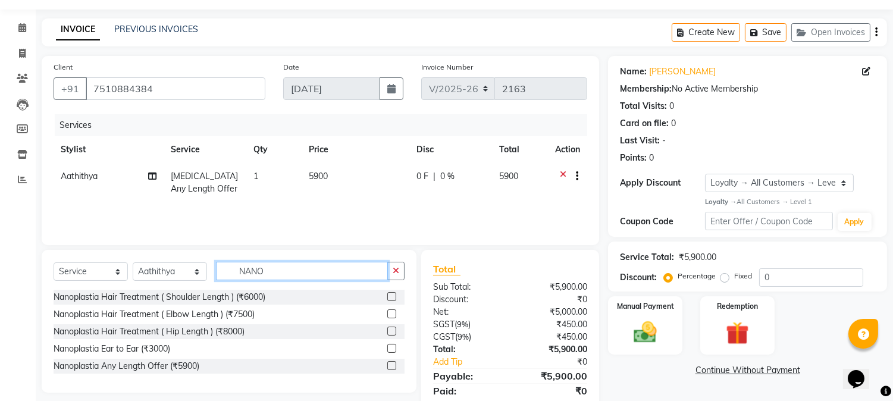
scroll to position [74, 0]
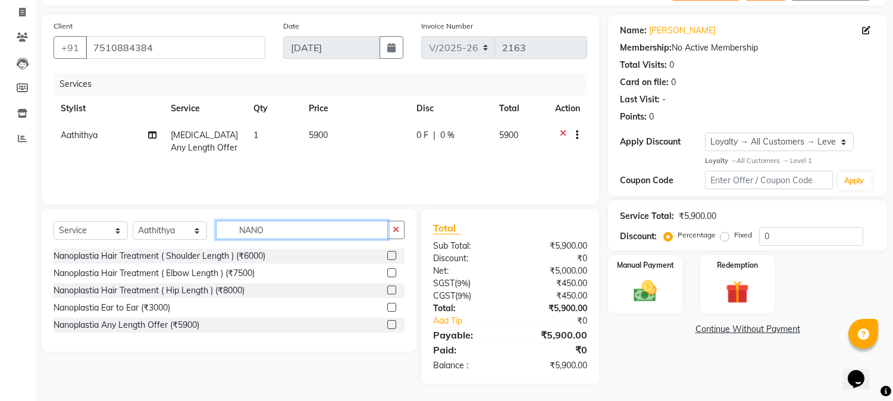
type input "NANO"
click at [397, 230] on icon "button" at bounding box center [396, 229] width 7 height 8
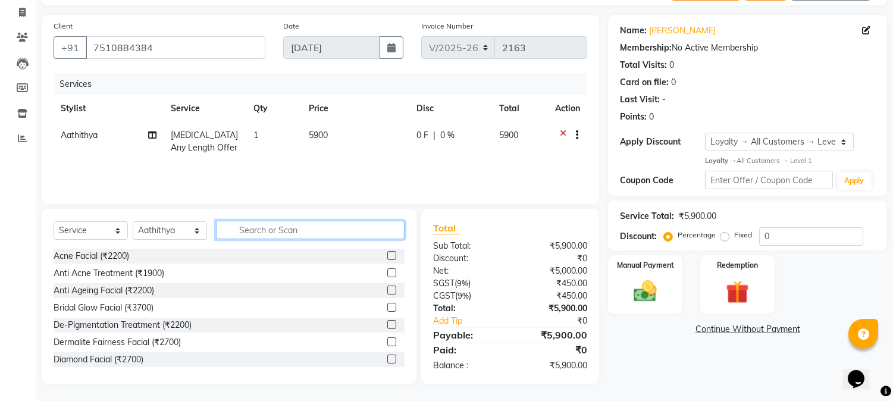
click at [346, 228] on input "text" at bounding box center [310, 230] width 189 height 18
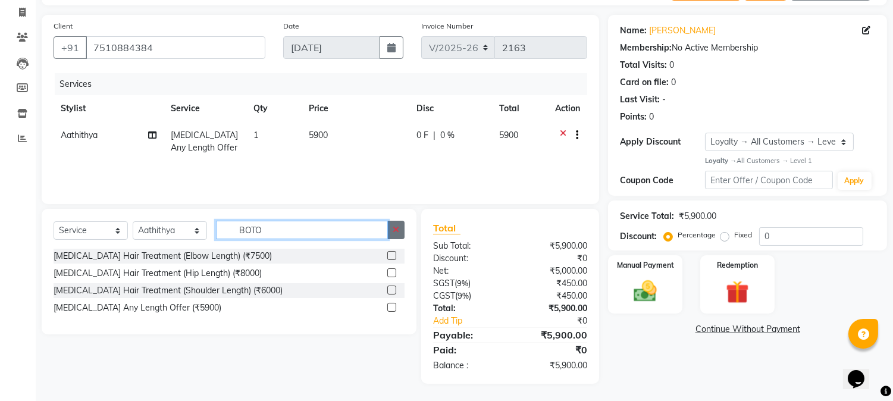
type input "BOTO"
click at [393, 230] on icon "button" at bounding box center [396, 229] width 7 height 8
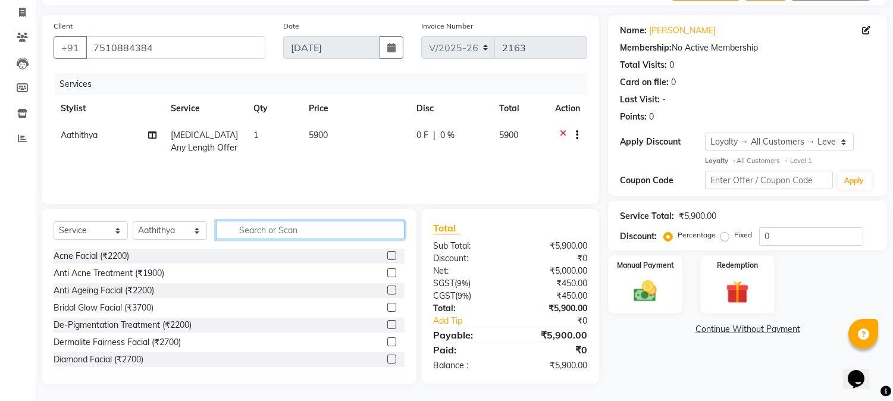
click at [344, 232] on input "text" at bounding box center [310, 230] width 189 height 18
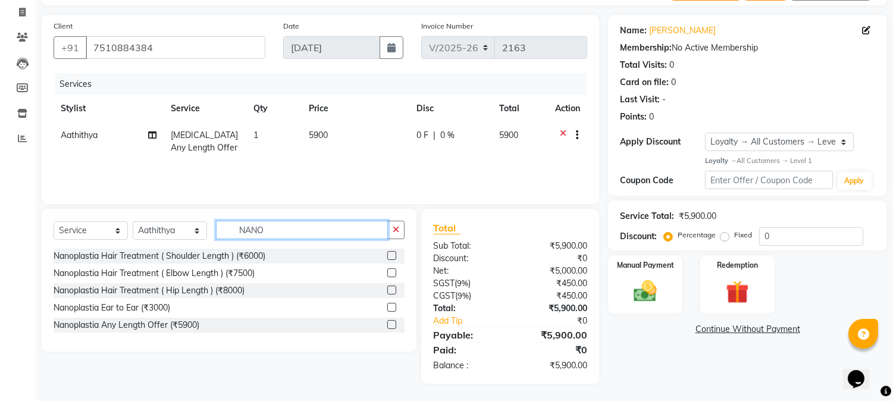
type input "NANO"
click at [393, 305] on label at bounding box center [391, 307] width 9 height 9
click at [393, 305] on input "checkbox" at bounding box center [391, 308] width 8 height 8
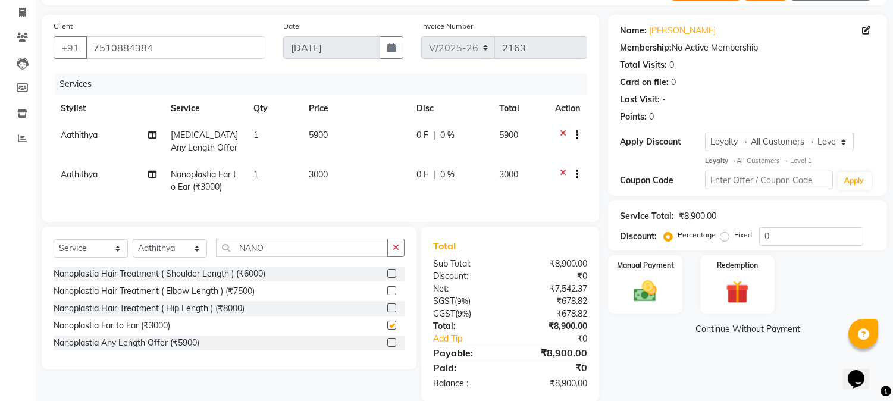
checkbox input "false"
click at [560, 133] on icon at bounding box center [563, 136] width 7 height 15
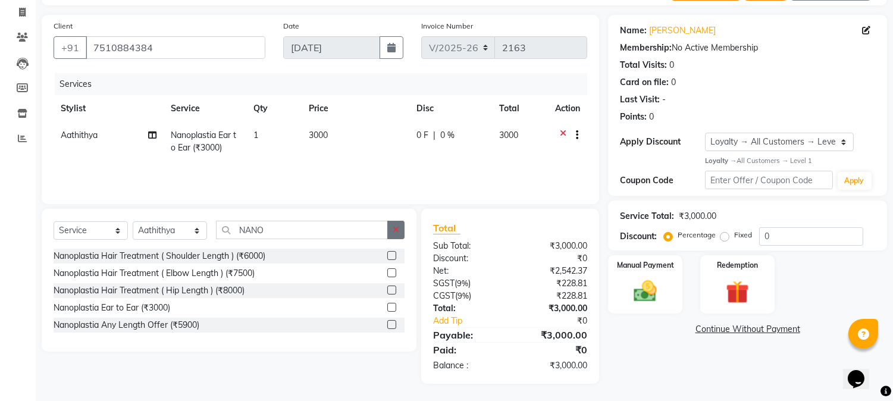
click at [396, 228] on icon "button" at bounding box center [396, 229] width 7 height 8
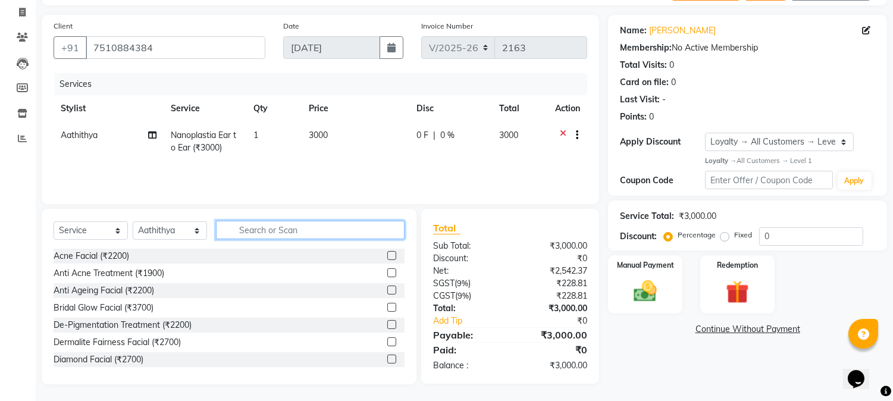
click at [283, 226] on input "text" at bounding box center [310, 230] width 189 height 18
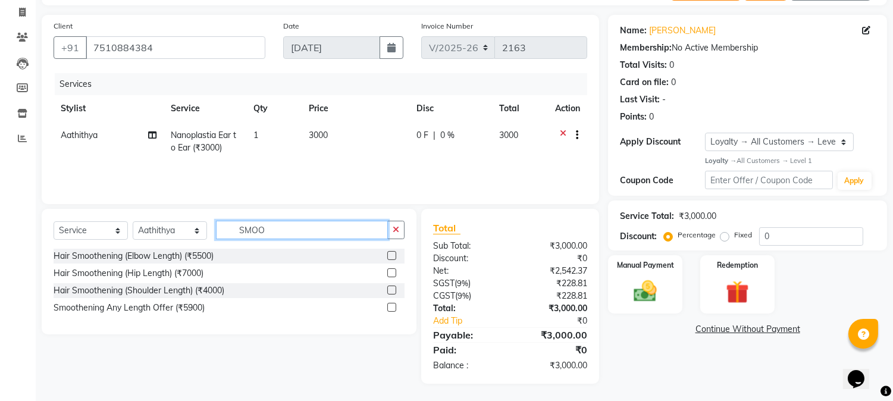
type input "SMOO"
click at [391, 289] on label at bounding box center [391, 290] width 9 height 9
click at [391, 289] on input "checkbox" at bounding box center [391, 291] width 8 height 8
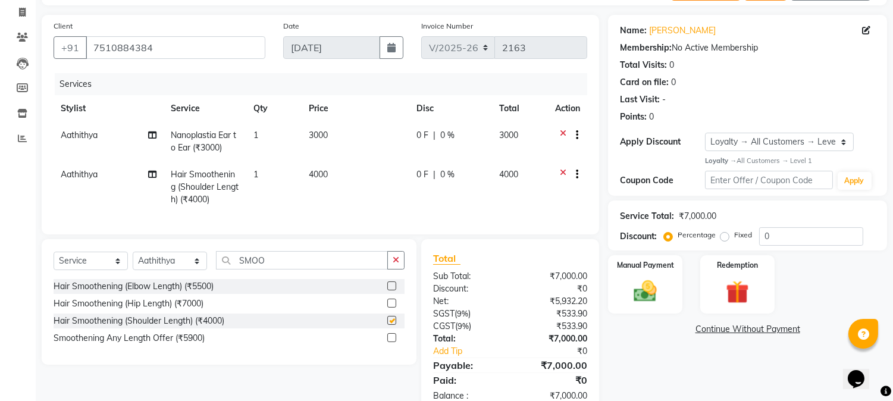
checkbox input "false"
click at [560, 130] on icon at bounding box center [563, 136] width 7 height 15
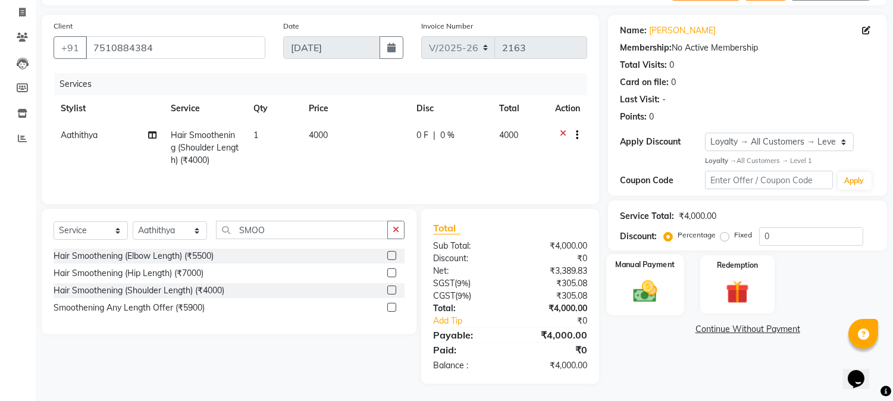
click at [638, 280] on img at bounding box center [645, 291] width 39 height 28
click at [793, 328] on span "PhonePe" at bounding box center [800, 330] width 34 height 14
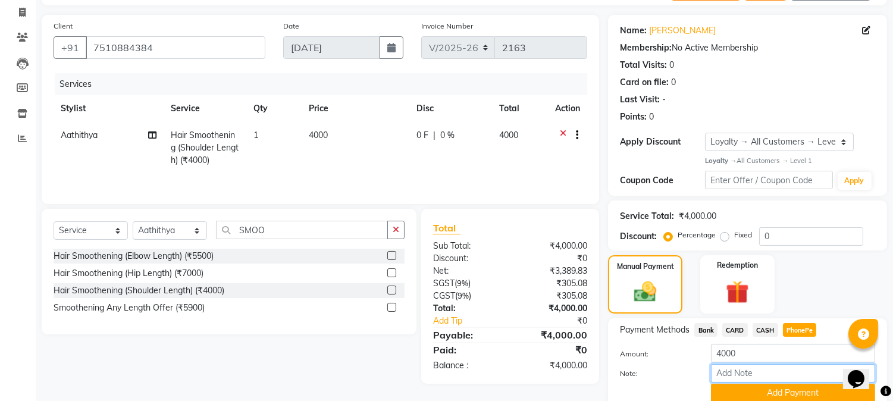
drag, startPoint x: 744, startPoint y: 371, endPoint x: 744, endPoint y: 354, distance: 16.7
click at [744, 371] on input "Note:" at bounding box center [793, 373] width 164 height 18
type input "NIGISHA"
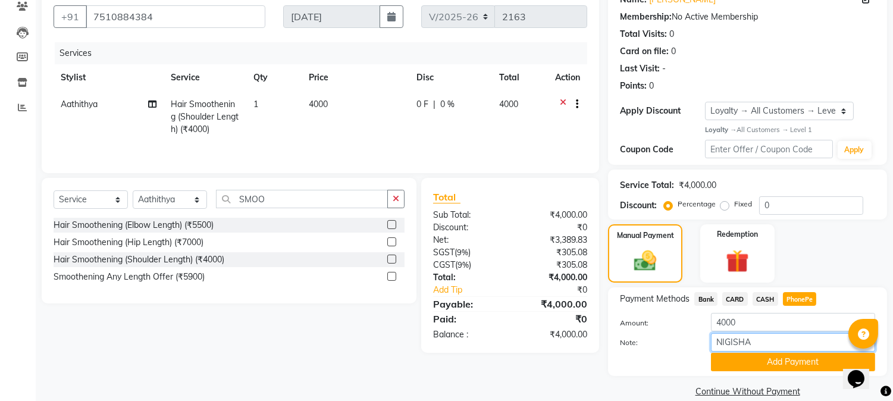
scroll to position [123, 0]
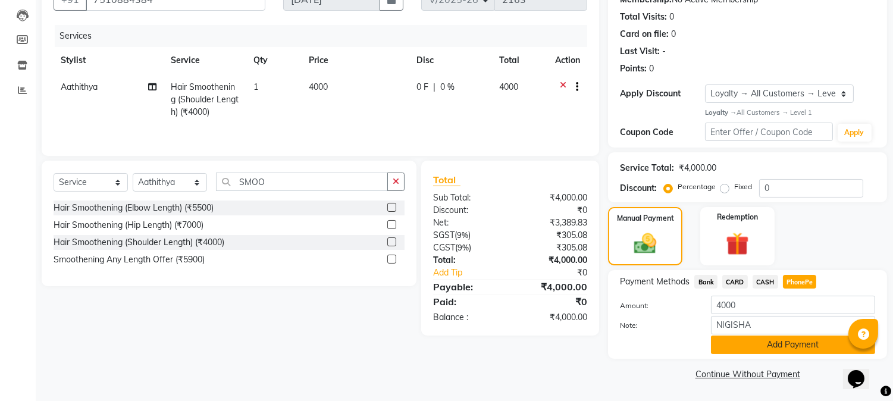
click at [763, 344] on button "Add Payment" at bounding box center [793, 344] width 164 height 18
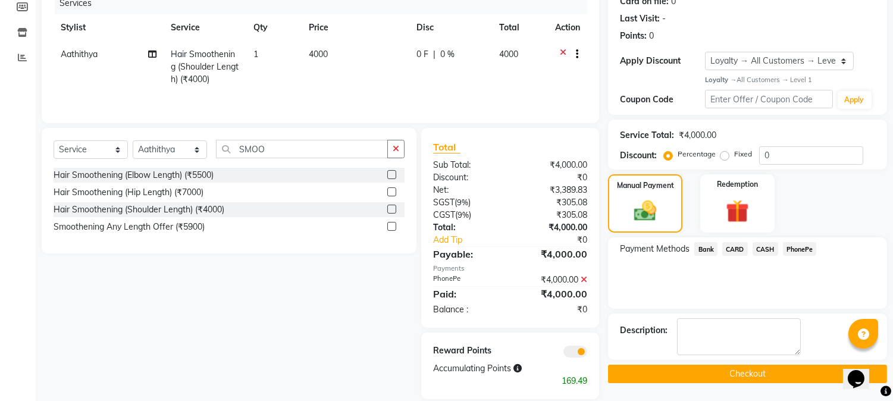
scroll to position [172, 0]
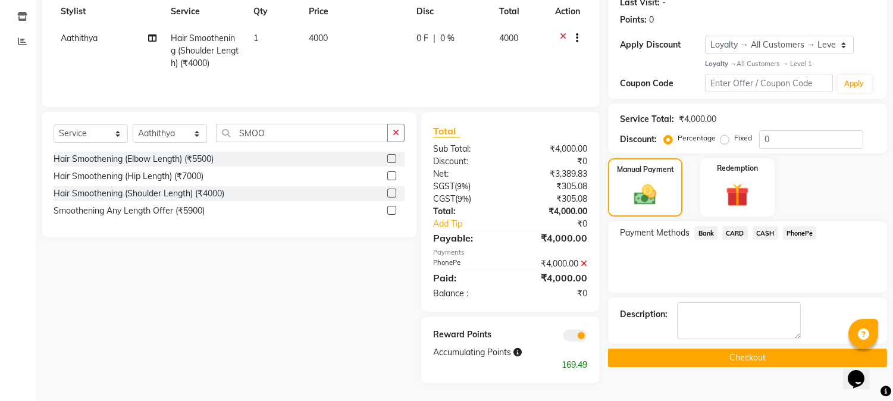
click at [739, 355] on button "Checkout" at bounding box center [747, 358] width 279 height 18
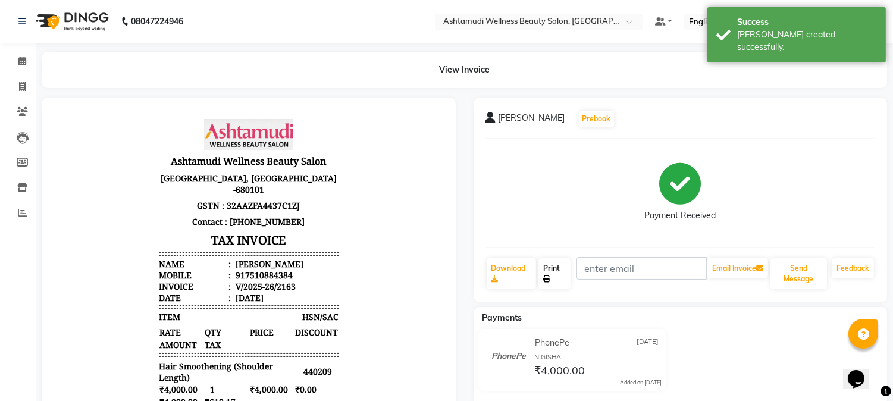
click at [554, 274] on link "Print" at bounding box center [554, 273] width 32 height 31
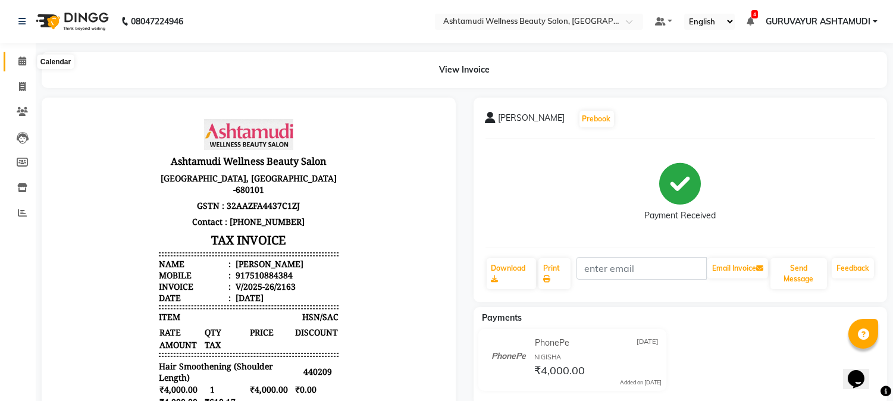
click at [23, 59] on icon at bounding box center [22, 61] width 8 height 9
click at [19, 189] on icon at bounding box center [22, 187] width 10 height 9
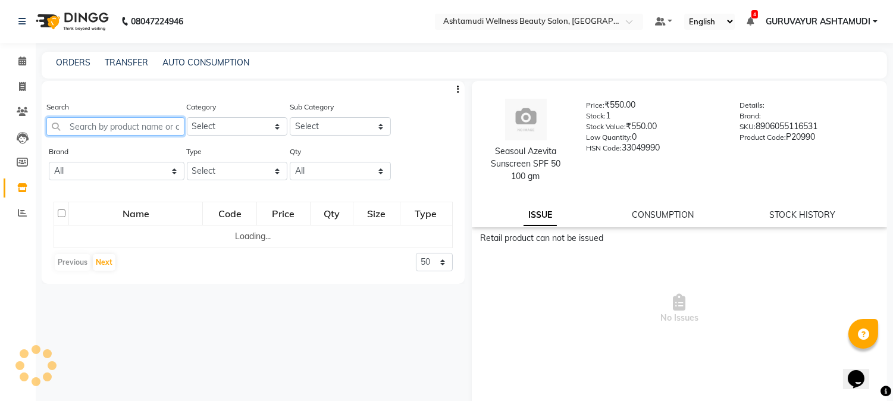
click at [102, 121] on input "text" at bounding box center [115, 126] width 138 height 18
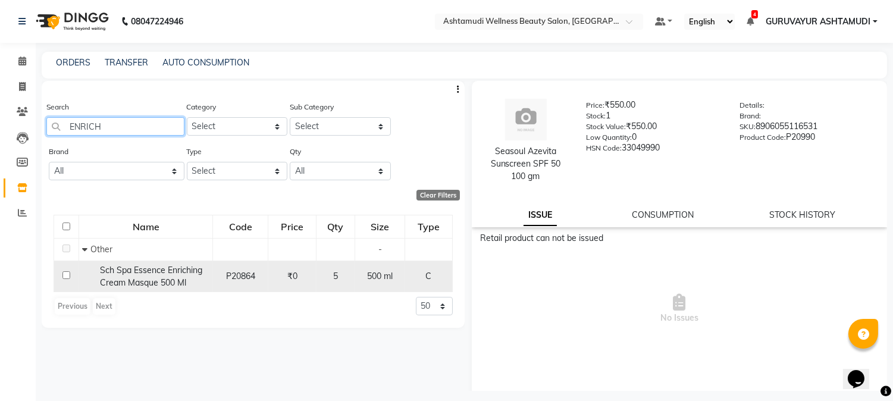
type input "ENRICH"
click at [65, 274] on input "checkbox" at bounding box center [66, 275] width 8 height 8
checkbox input "true"
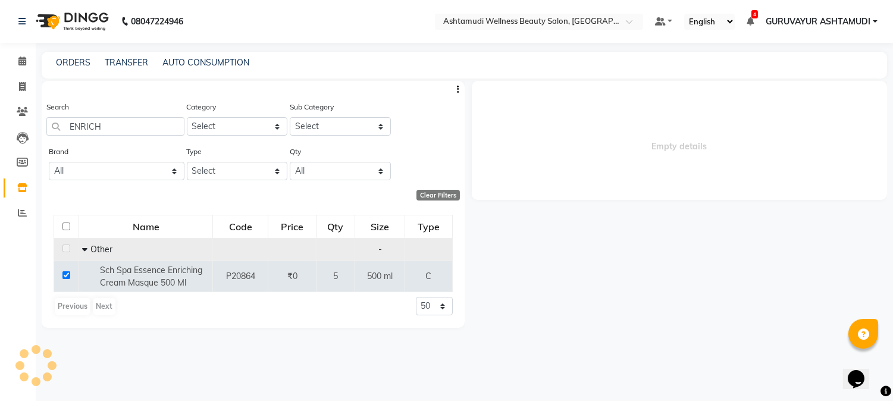
select select
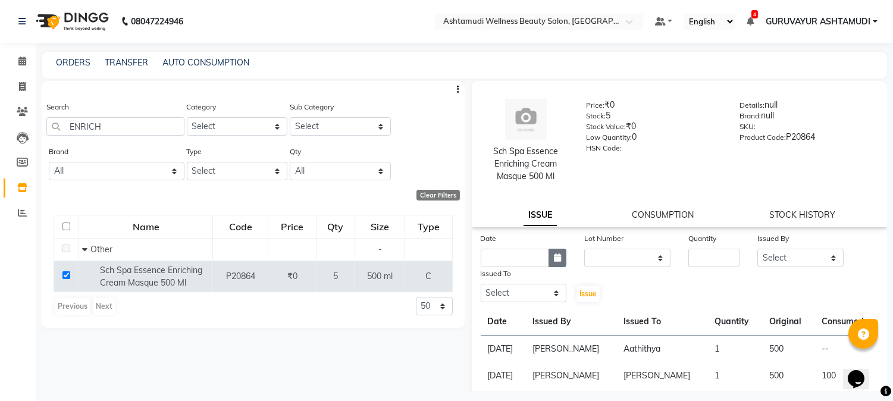
click at [554, 258] on icon "button" at bounding box center [557, 257] width 7 height 8
select select "9"
select select "2025"
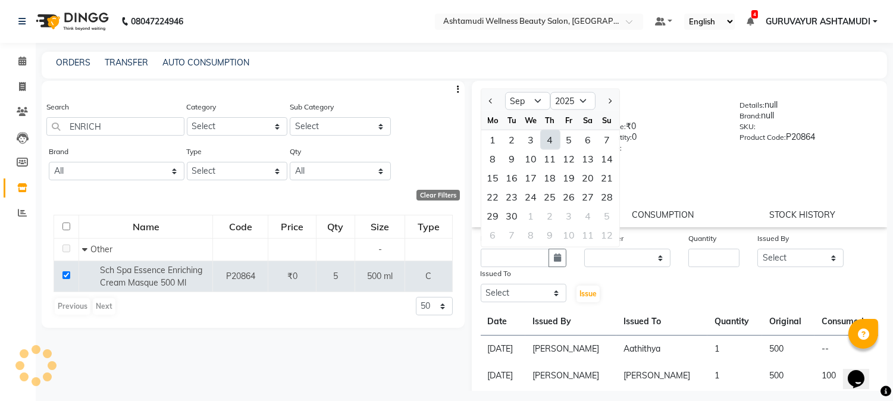
click at [549, 136] on div "4" at bounding box center [550, 139] width 19 height 19
type input "[DATE]"
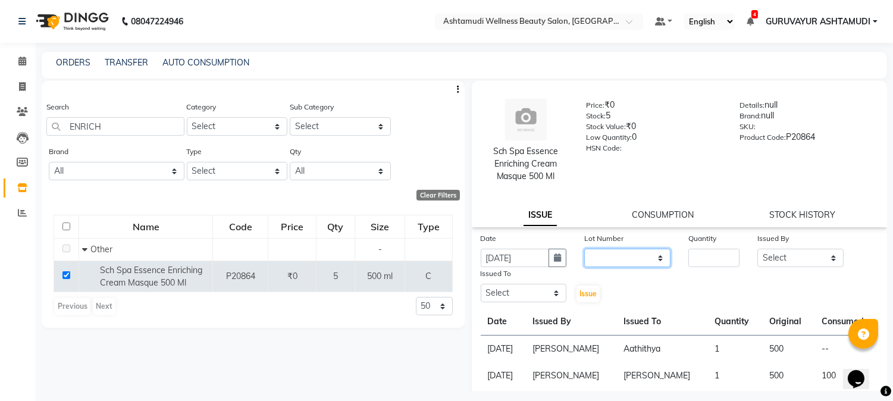
click at [623, 254] on select "None" at bounding box center [627, 258] width 86 height 18
select select "0: null"
click at [584, 249] on select "None" at bounding box center [627, 258] width 86 height 18
click at [702, 256] on input "number" at bounding box center [713, 258] width 51 height 18
type input "1"
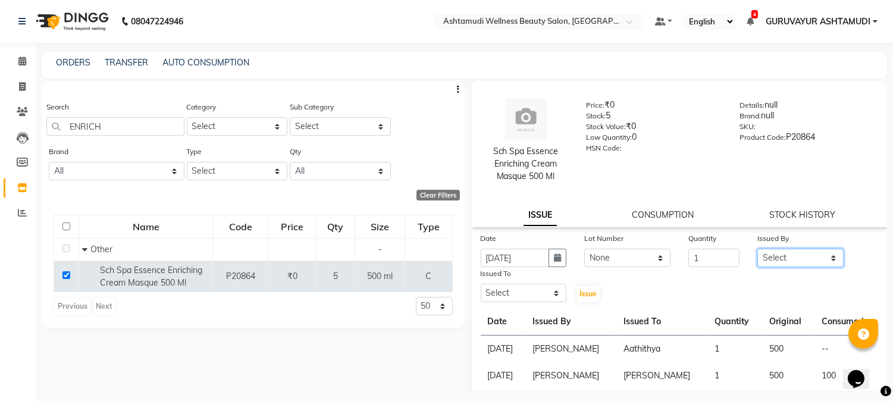
click at [807, 256] on select "Select Aathithya ANILA Anjana Das ARYA GURUVAYUR ASHTAMUDI NEETHU Nigisha POOJA…" at bounding box center [800, 258] width 86 height 18
select select "69602"
click at [757, 249] on select "Select Aathithya ANILA Anjana Das ARYA GURUVAYUR ASHTAMUDI NEETHU Nigisha POOJA…" at bounding box center [800, 258] width 86 height 18
click at [557, 291] on select "Select Aathithya ANILA Anjana Das ARYA GURUVAYUR ASHTAMUDI NEETHU Nigisha POOJA…" at bounding box center [524, 293] width 86 height 18
select select "27386"
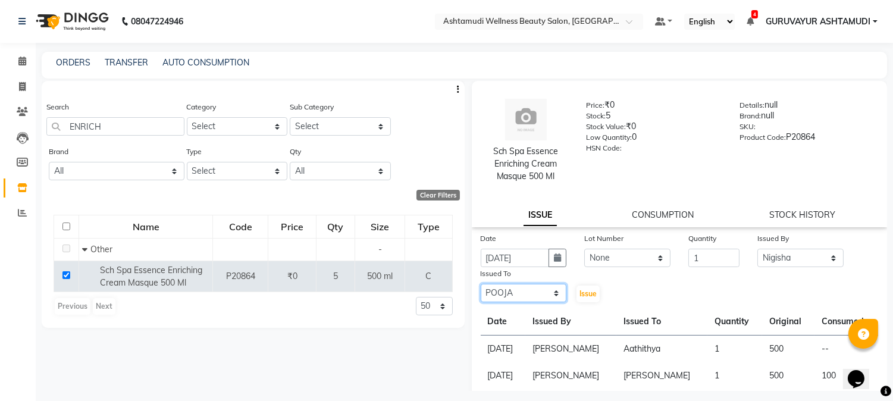
click at [481, 284] on select "Select Aathithya ANILA Anjana Das ARYA GURUVAYUR ASHTAMUDI NEETHU Nigisha POOJA…" at bounding box center [524, 293] width 86 height 18
click at [582, 292] on span "Issue" at bounding box center [587, 293] width 17 height 9
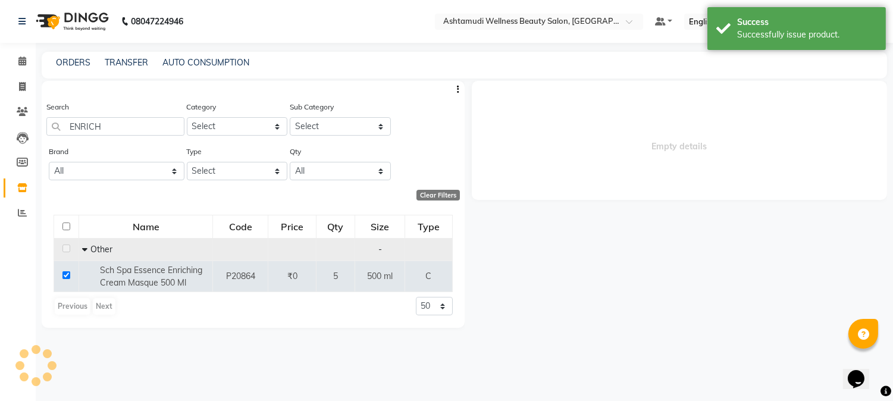
select select
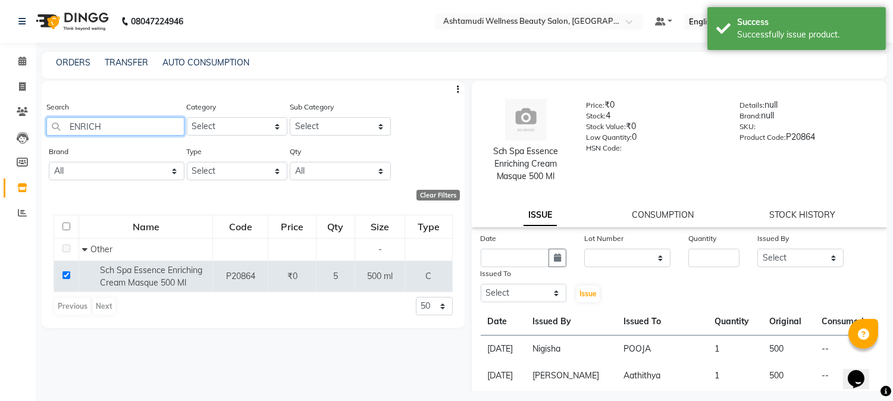
drag, startPoint x: 115, startPoint y: 126, endPoint x: 63, endPoint y: 134, distance: 52.3
click at [63, 134] on input "ENRICH" at bounding box center [115, 126] width 138 height 18
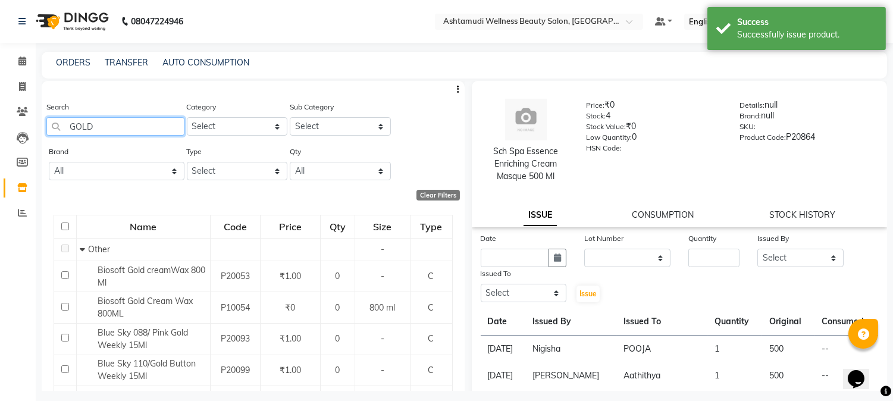
drag, startPoint x: 137, startPoint y: 121, endPoint x: 68, endPoint y: 121, distance: 68.4
click at [68, 121] on input "GOLD" at bounding box center [115, 126] width 138 height 18
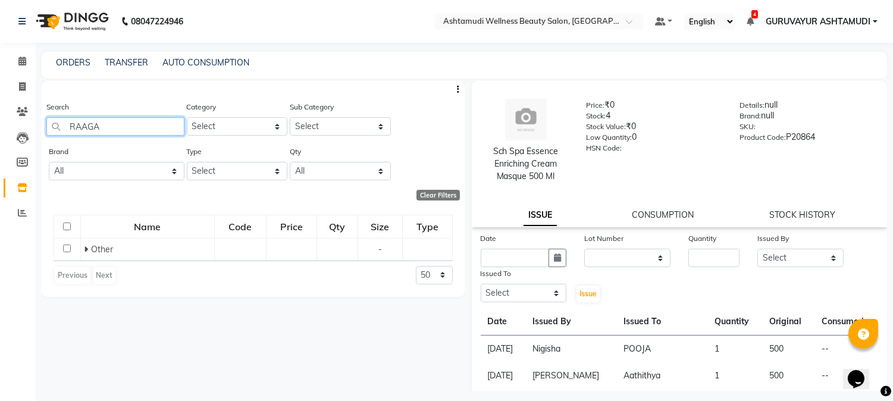
type input "RAAGA"
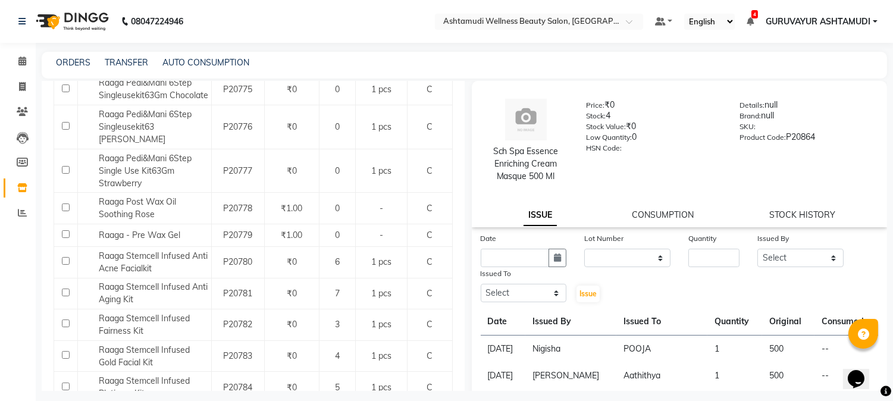
scroll to position [512, 0]
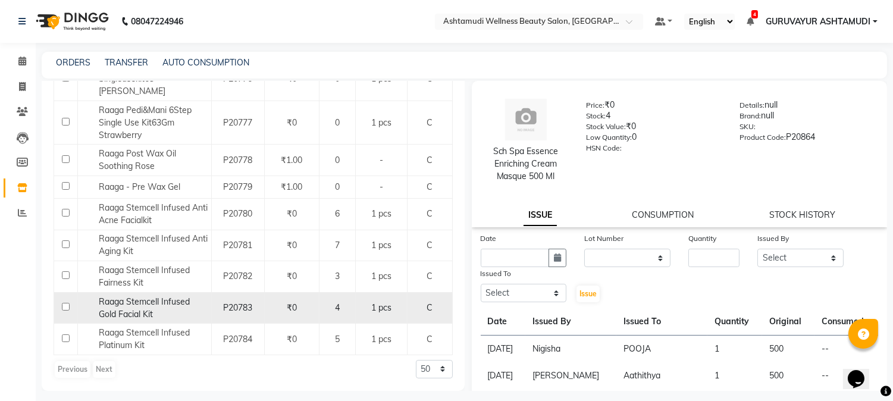
click at [65, 305] on input "checkbox" at bounding box center [66, 307] width 8 height 8
checkbox input "true"
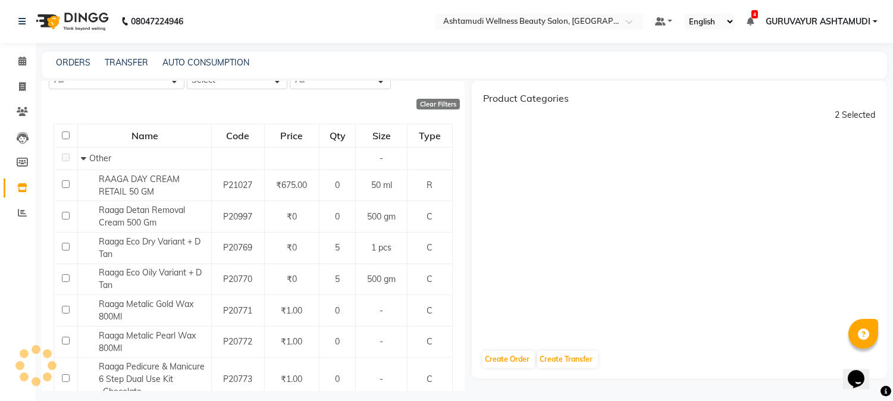
scroll to position [49, 0]
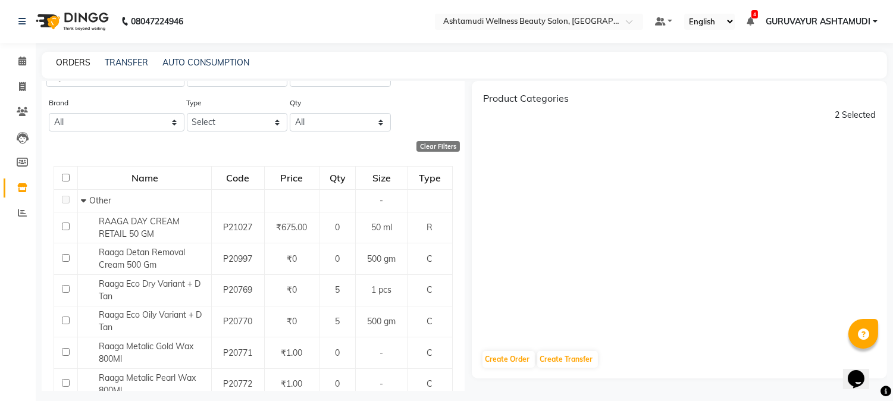
click at [67, 58] on link "ORDERS" at bounding box center [73, 62] width 34 height 11
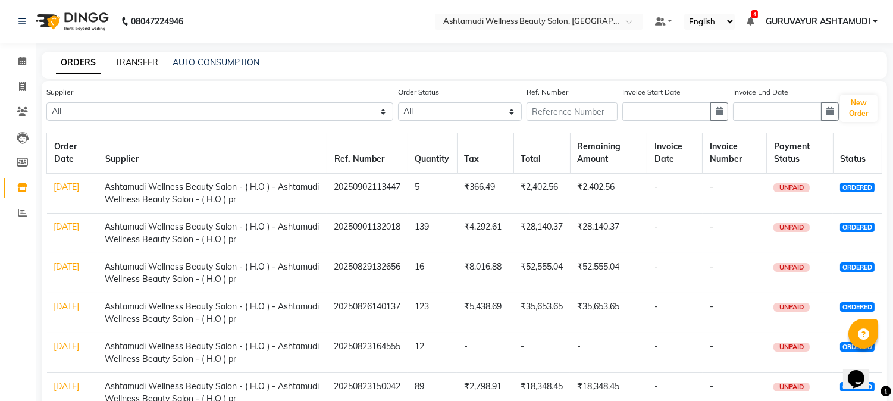
click at [135, 58] on link "TRANSFER" at bounding box center [136, 62] width 43 height 11
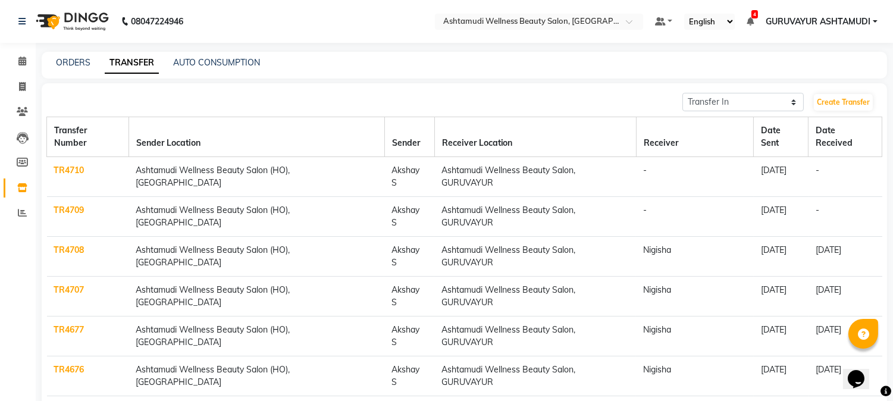
click at [69, 205] on link "TR4709" at bounding box center [69, 210] width 30 height 11
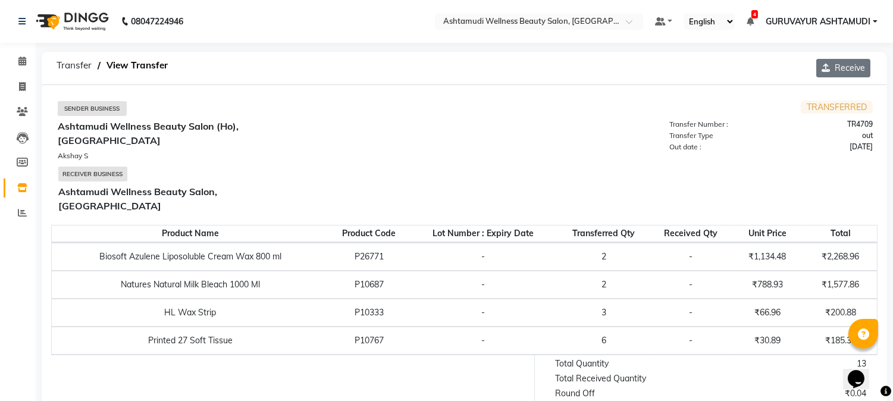
click at [848, 65] on button "Receive" at bounding box center [843, 68] width 54 height 18
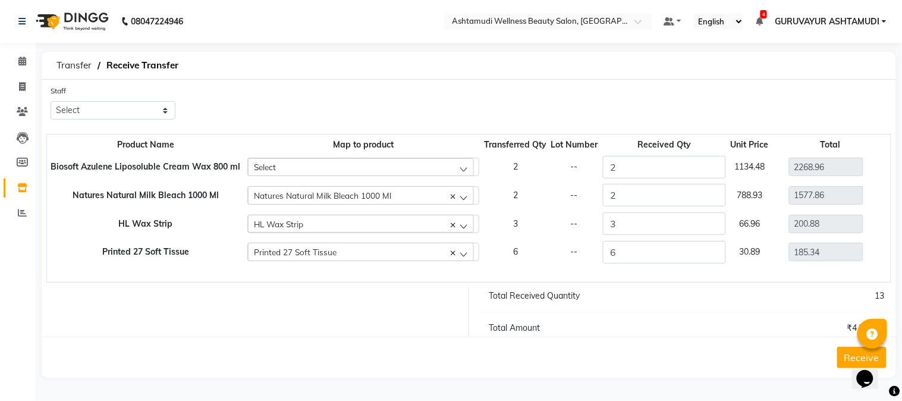
click at [843, 351] on button "Receive" at bounding box center [862, 357] width 49 height 21
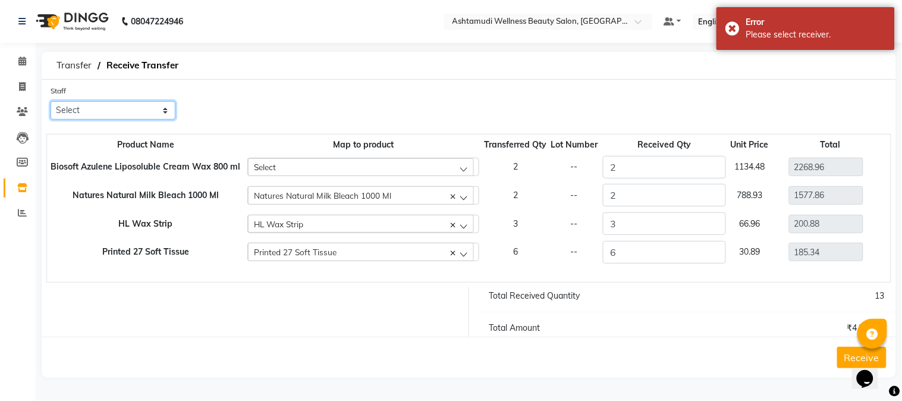
click at [126, 106] on select "Select Aathithya ANILA Anjana Das ARYA GURUVAYUR ASHTAMUDI NEETHU Nigisha POOJA…" at bounding box center [113, 110] width 125 height 18
select select "69602"
click at [51, 101] on select "Select Aathithya ANILA Anjana Das ARYA GURUVAYUR ASHTAMUDI NEETHU Nigisha POOJA…" at bounding box center [113, 110] width 125 height 18
click at [851, 354] on button "Receive" at bounding box center [862, 357] width 49 height 21
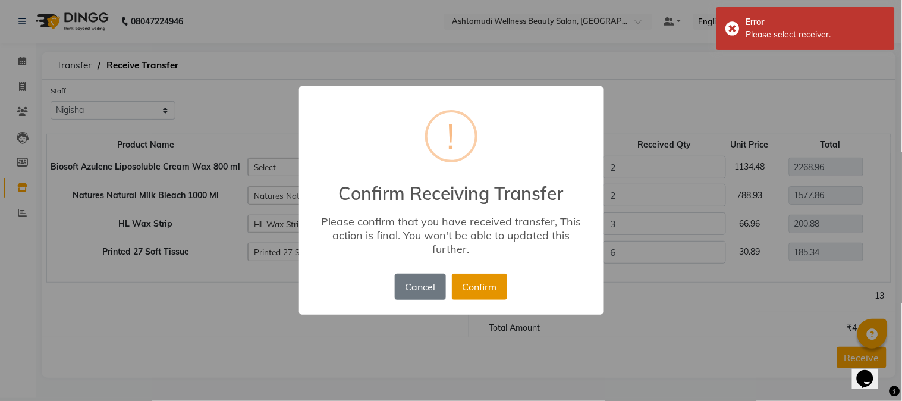
click at [476, 286] on button "Confirm" at bounding box center [479, 287] width 55 height 26
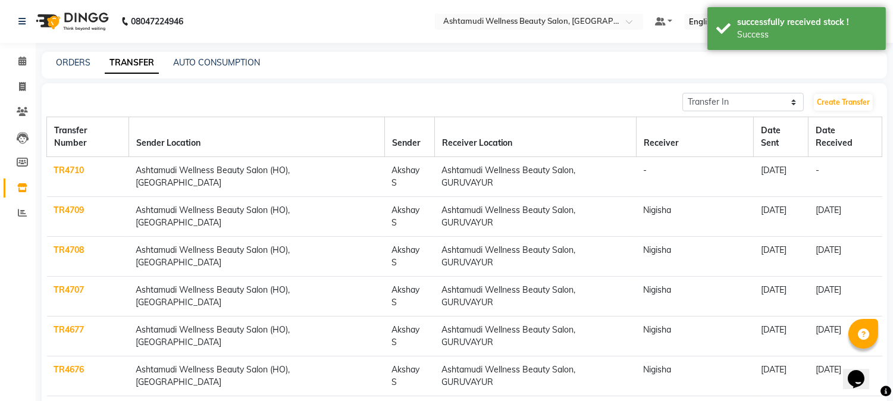
click at [64, 165] on link "TR4710" at bounding box center [69, 170] width 30 height 11
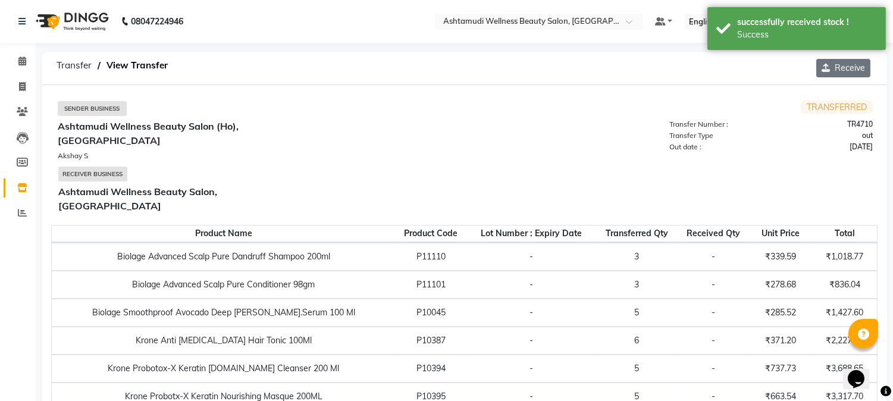
click at [845, 68] on button "Receive" at bounding box center [843, 68] width 54 height 18
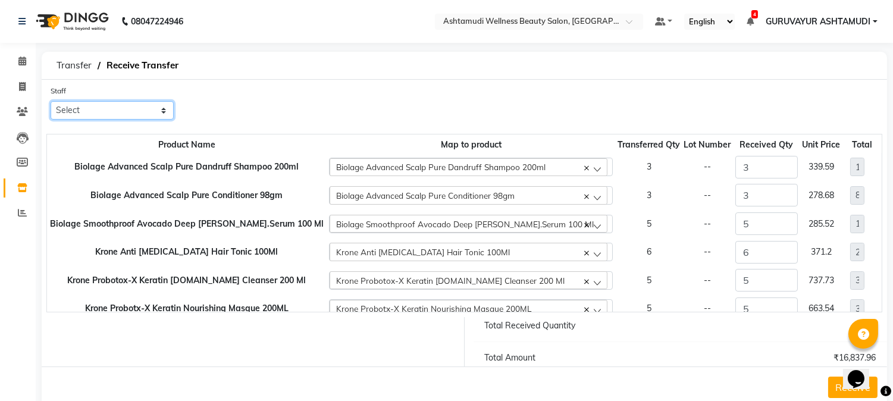
click at [71, 108] on select "Select Aathithya ANILA Anjana Das ARYA GURUVAYUR ASHTAMUDI NEETHU Nigisha POOJA…" at bounding box center [112, 110] width 123 height 18
select select "69602"
click at [51, 101] on select "Select Aathithya ANILA Anjana Das ARYA GURUVAYUR ASHTAMUDI NEETHU Nigisha POOJA…" at bounding box center [112, 110] width 123 height 18
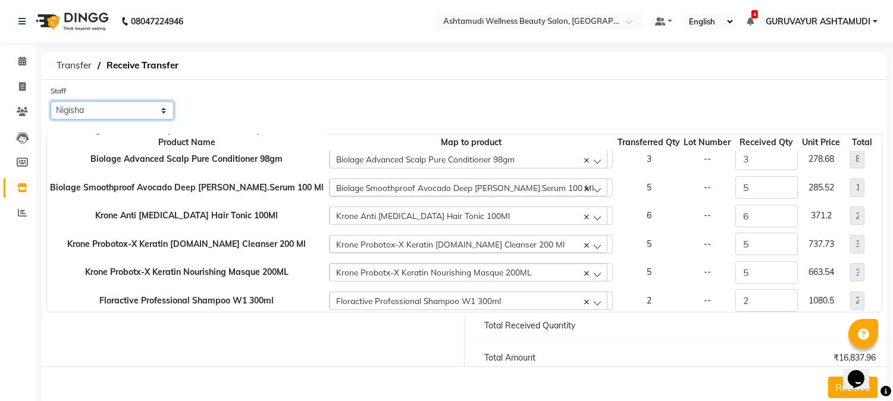
scroll to position [67, 0]
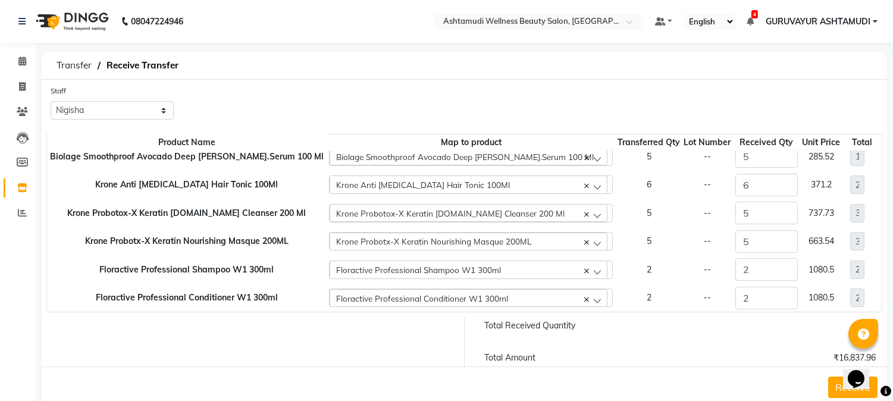
click at [833, 384] on button "Receive" at bounding box center [852, 387] width 49 height 21
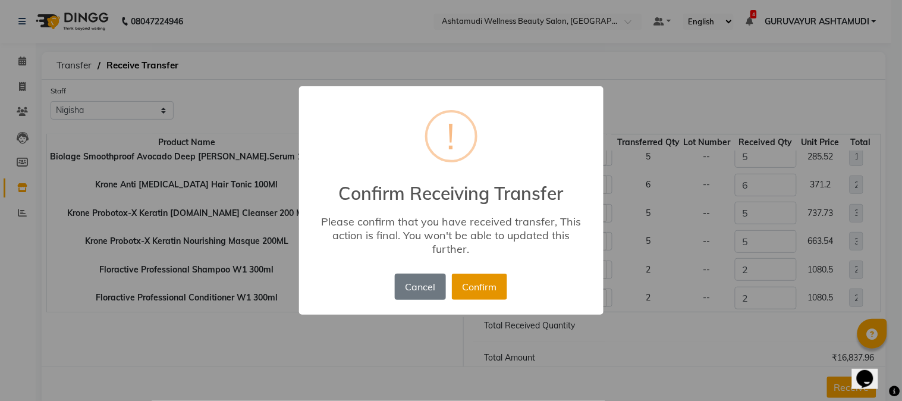
click at [479, 287] on button "Confirm" at bounding box center [479, 287] width 55 height 26
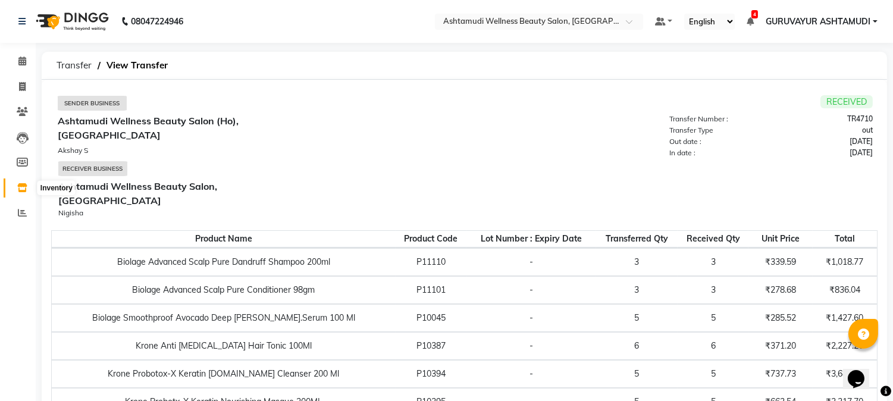
click at [20, 183] on icon at bounding box center [22, 187] width 10 height 9
select select
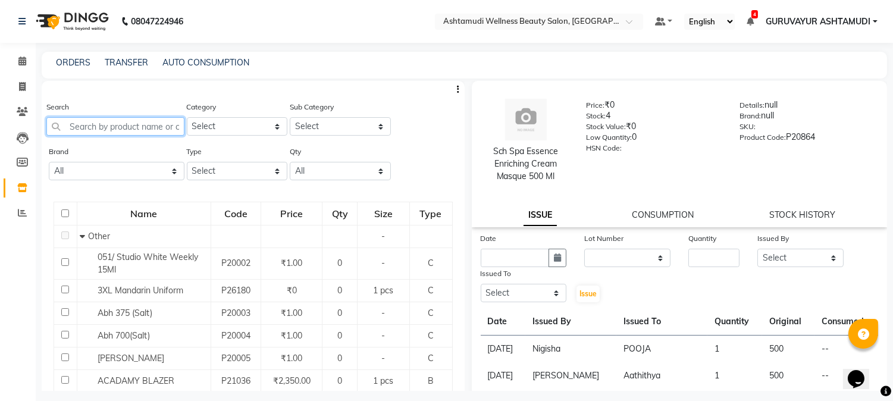
click at [135, 123] on input "text" at bounding box center [115, 126] width 138 height 18
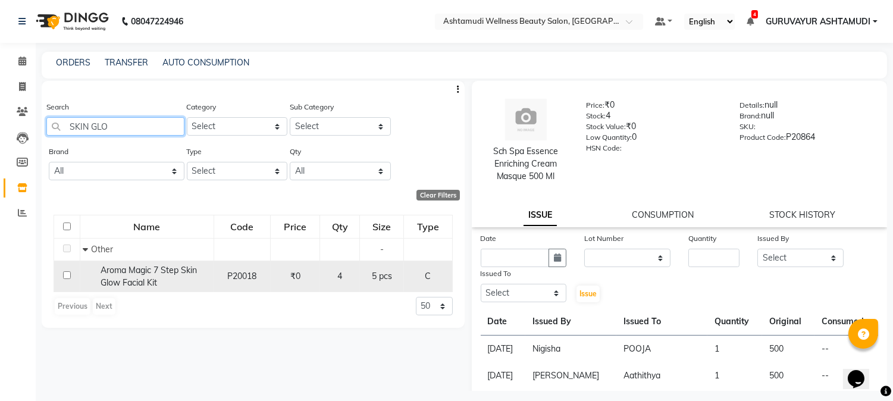
type input "SKIN GLO"
click at [63, 277] on input "checkbox" at bounding box center [67, 275] width 8 height 8
checkbox input "true"
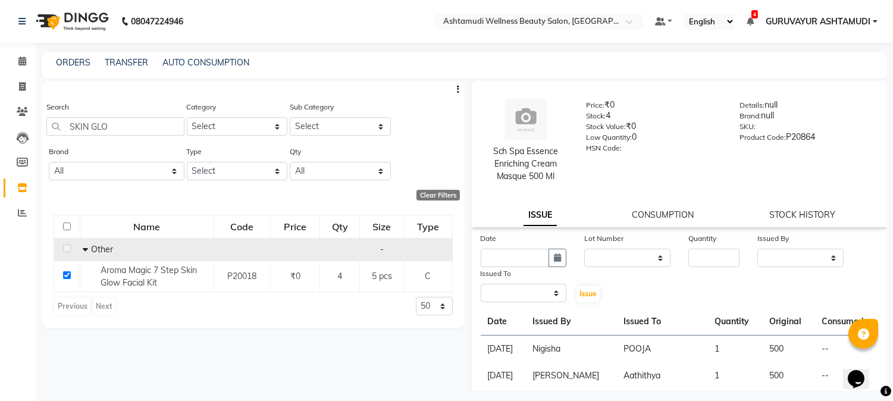
select select
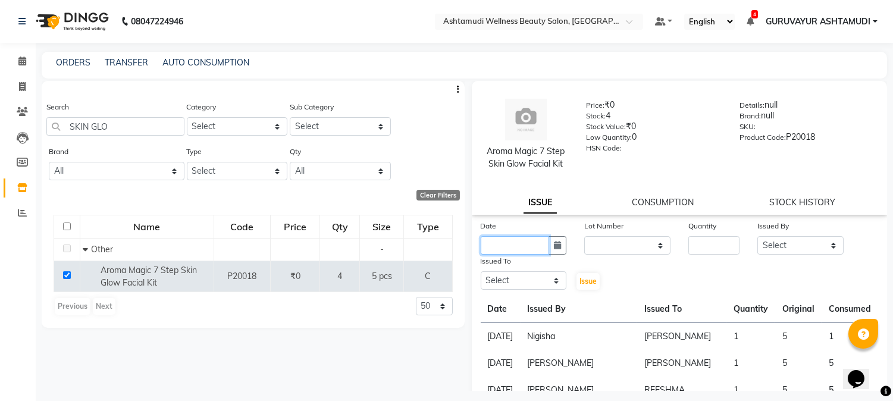
click at [509, 244] on input "text" at bounding box center [515, 245] width 69 height 18
select select "9"
select select "2025"
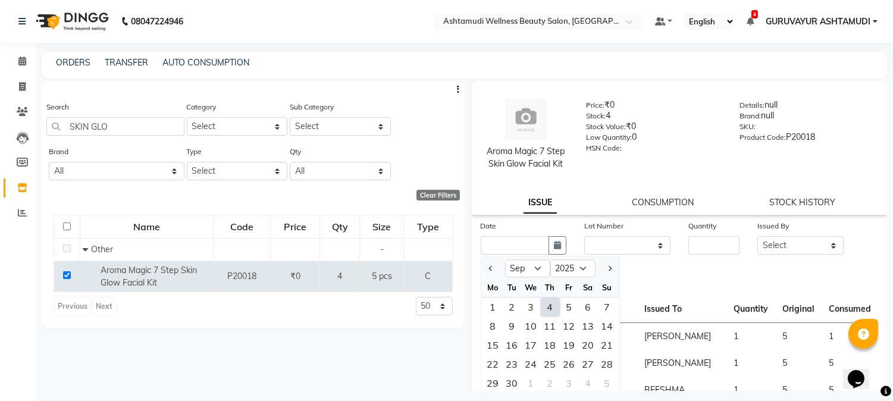
click at [552, 308] on div "4" at bounding box center [550, 306] width 19 height 19
type input "[DATE]"
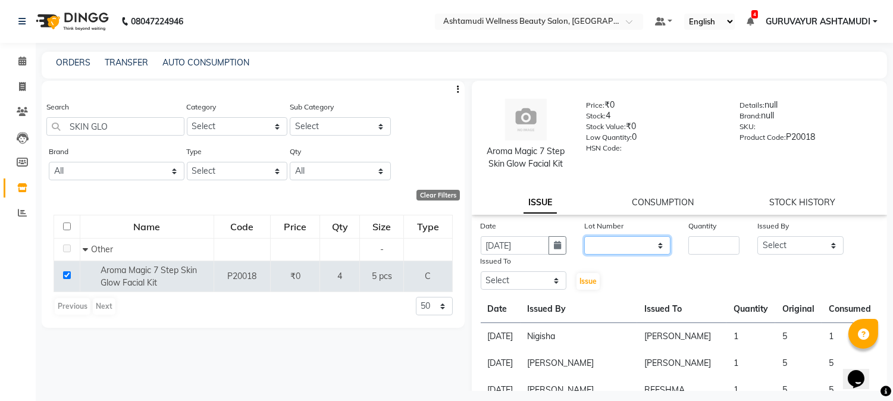
click at [592, 246] on select "None" at bounding box center [627, 245] width 86 height 18
select select "0: null"
click at [584, 236] on select "None" at bounding box center [627, 245] width 86 height 18
click at [692, 245] on input "number" at bounding box center [713, 245] width 51 height 18
type input "1"
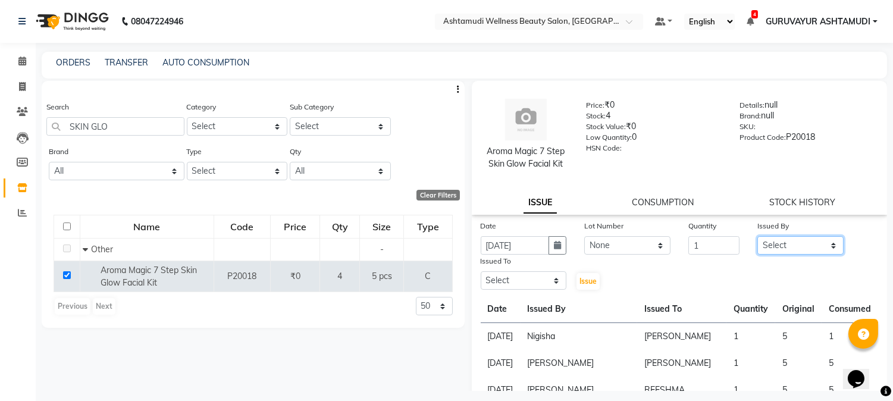
click at [778, 247] on select "Select Aathithya ANILA Anjana Das ARYA GURUVAYUR ASHTAMUDI NEETHU Nigisha POOJA…" at bounding box center [800, 245] width 86 height 18
select select "69602"
click at [757, 236] on select "Select Aathithya ANILA Anjana Das ARYA GURUVAYUR ASHTAMUDI NEETHU Nigisha POOJA…" at bounding box center [800, 245] width 86 height 18
click at [551, 277] on select "Select Aathithya ANILA Anjana Das ARYA GURUVAYUR ASHTAMUDI NEETHU Nigisha POOJA…" at bounding box center [524, 280] width 86 height 18
select select "27386"
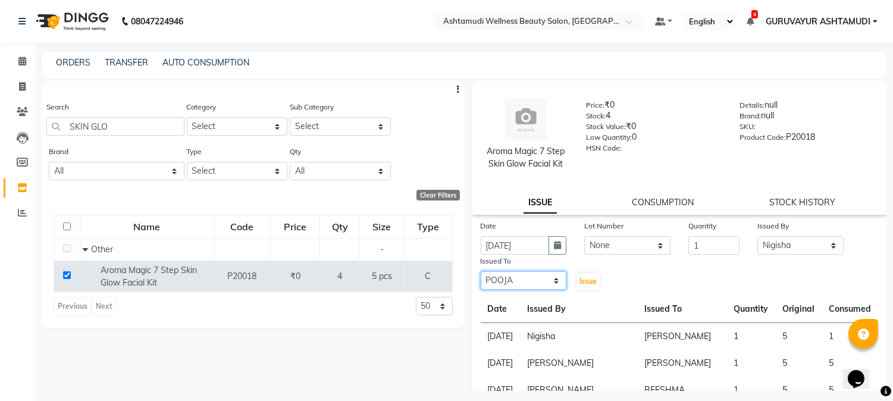
click at [481, 271] on select "Select Aathithya ANILA Anjana Das ARYA GURUVAYUR ASHTAMUDI NEETHU Nigisha POOJA…" at bounding box center [524, 280] width 86 height 18
click at [582, 281] on span "Issue" at bounding box center [587, 281] width 17 height 9
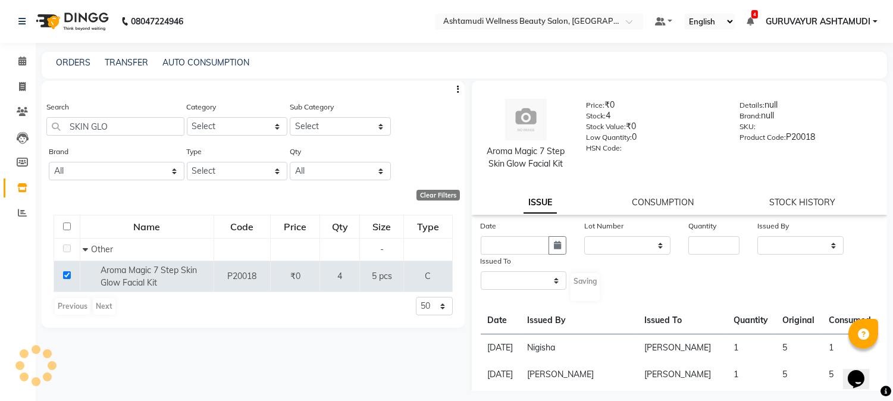
select select
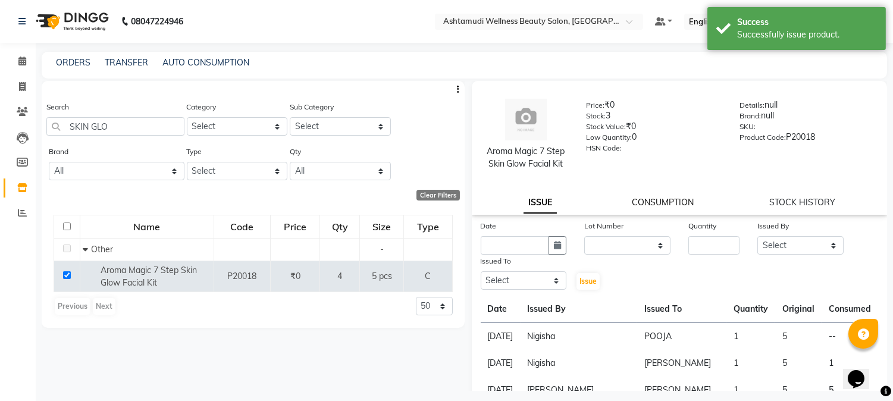
click at [655, 201] on link "CONSUMPTION" at bounding box center [663, 202] width 62 height 11
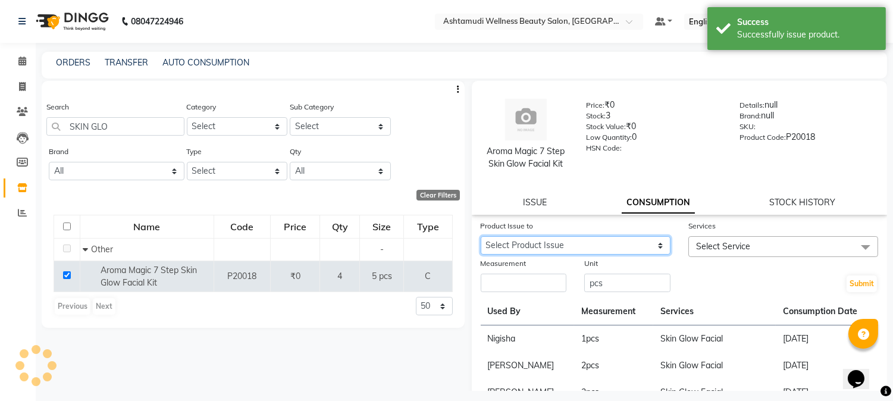
click at [617, 244] on select "Select Product Issue 2025-09-04, Issued to: POOJA, Balance: 5 2025-08-30, Issue…" at bounding box center [576, 245] width 190 height 18
select select "1191670"
click at [481, 236] on select "Select Product Issue 2025-09-04, Issued to: POOJA, Balance: 5 2025-08-30, Issue…" at bounding box center [576, 245] width 190 height 18
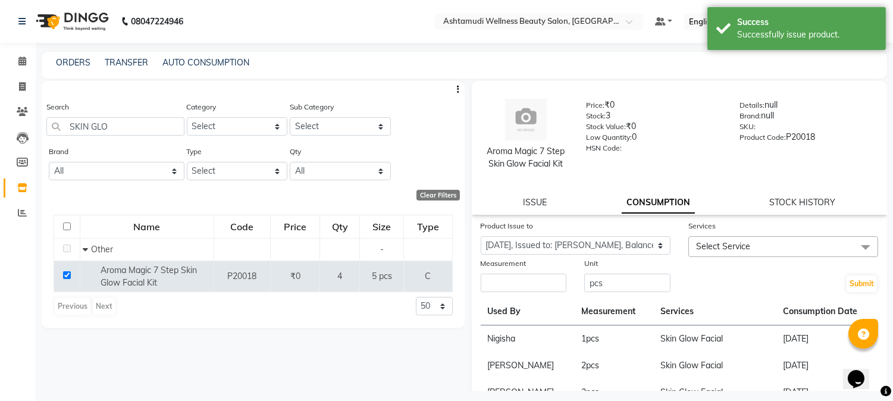
click at [752, 241] on span "Select Service" at bounding box center [783, 246] width 190 height 21
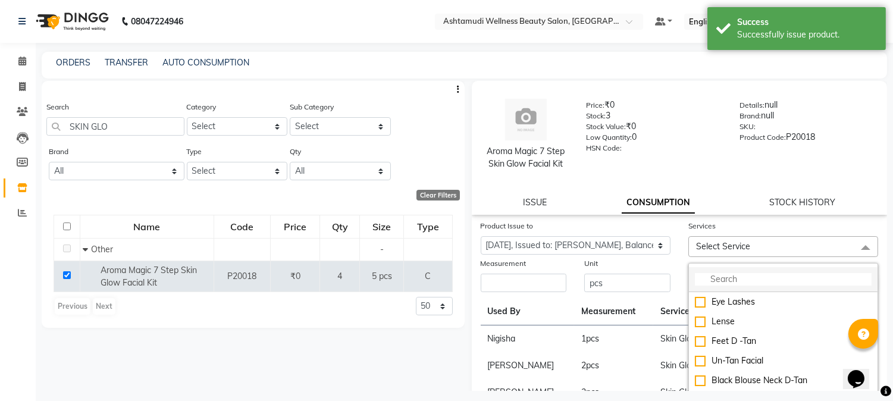
click at [715, 280] on input "multiselect-search" at bounding box center [783, 279] width 177 height 12
click at [714, 281] on input "multiselect-search" at bounding box center [783, 279] width 177 height 12
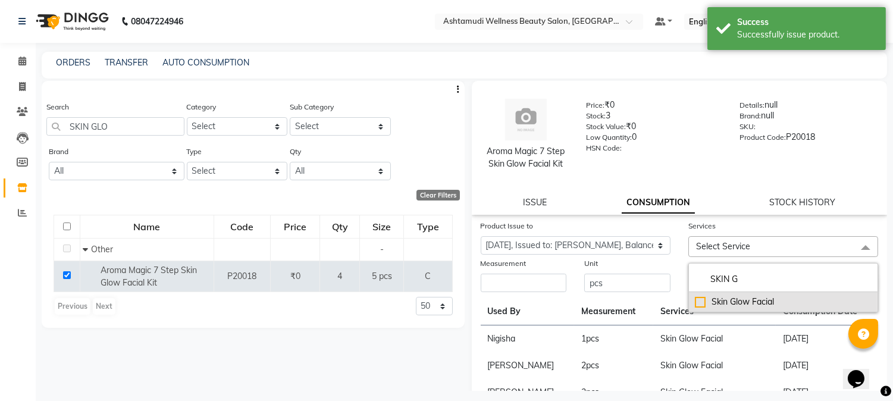
type input "SKIN G"
click at [695, 296] on div "Skin Glow Facial" at bounding box center [783, 302] width 177 height 12
checkbox input "true"
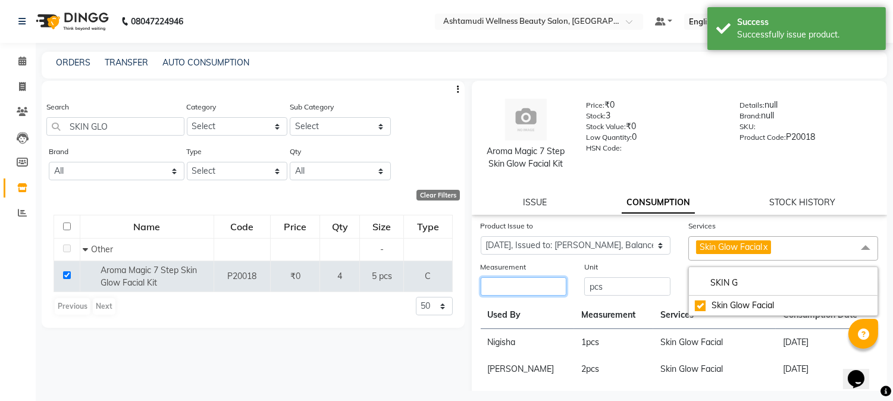
click at [534, 292] on input "number" at bounding box center [524, 286] width 86 height 18
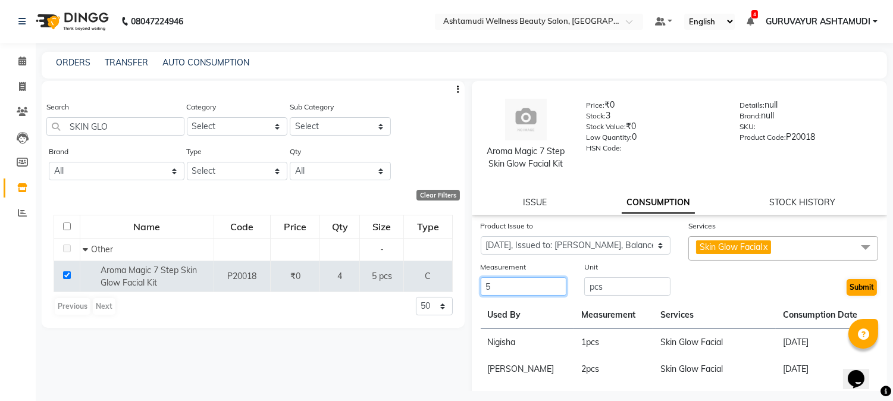
type input "5"
click at [846, 290] on button "Submit" at bounding box center [861, 287] width 30 height 17
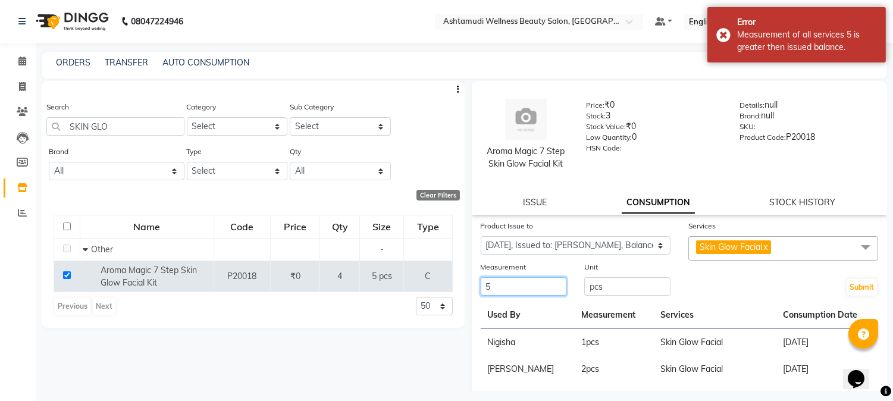
click at [500, 287] on input "5" at bounding box center [524, 286] width 86 height 18
type input "4"
click at [846, 288] on button "Submit" at bounding box center [861, 287] width 30 height 17
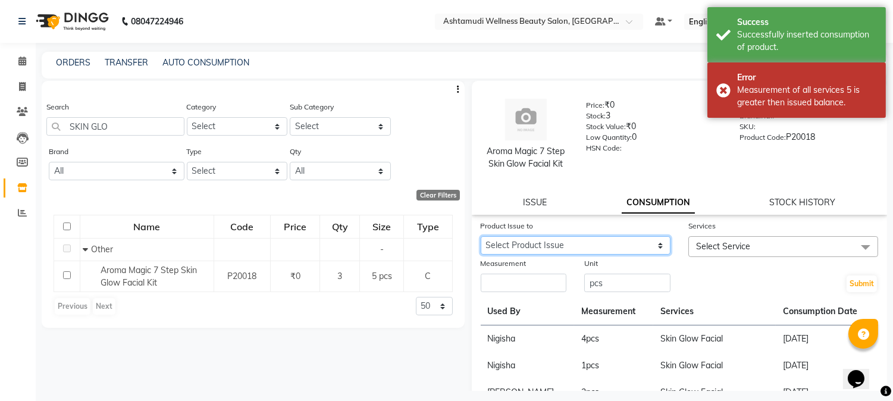
click at [638, 244] on select "Select Product Issue 2025-09-04, Issued to: POOJA, Balance: 5" at bounding box center [576, 245] width 190 height 18
select select "1204512"
click at [481, 236] on select "Select Product Issue 2025-09-04, Issued to: POOJA, Balance: 5" at bounding box center [576, 245] width 190 height 18
click at [741, 245] on span "Select Service" at bounding box center [723, 246] width 54 height 11
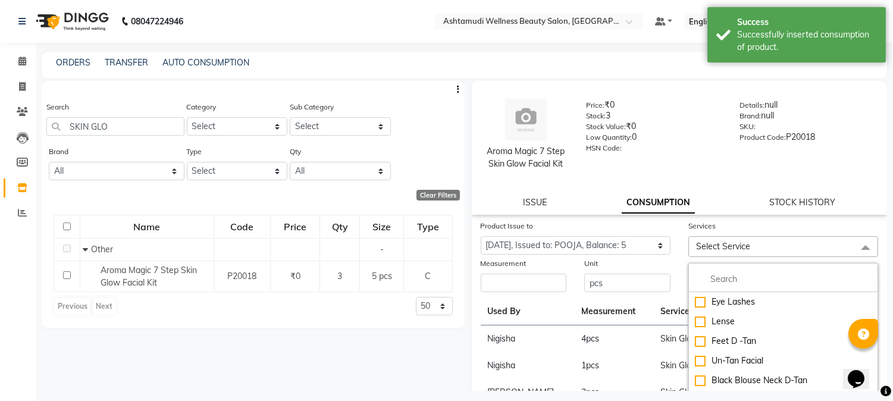
click at [745, 239] on span "Select Service" at bounding box center [783, 246] width 190 height 21
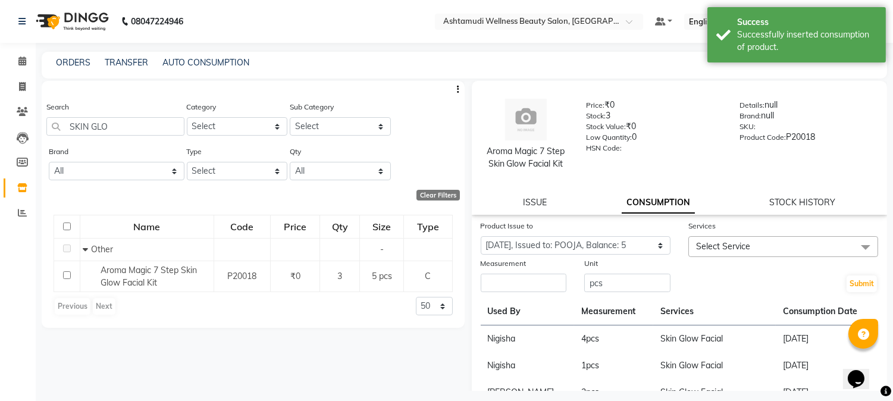
click at [745, 239] on span "Select Service" at bounding box center [783, 246] width 190 height 21
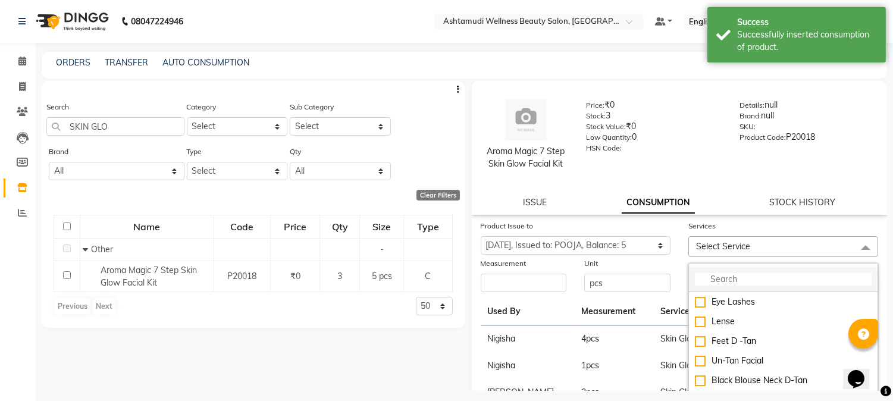
click at [729, 271] on li at bounding box center [783, 279] width 189 height 25
click at [763, 275] on input "multiselect-search" at bounding box center [783, 279] width 177 height 12
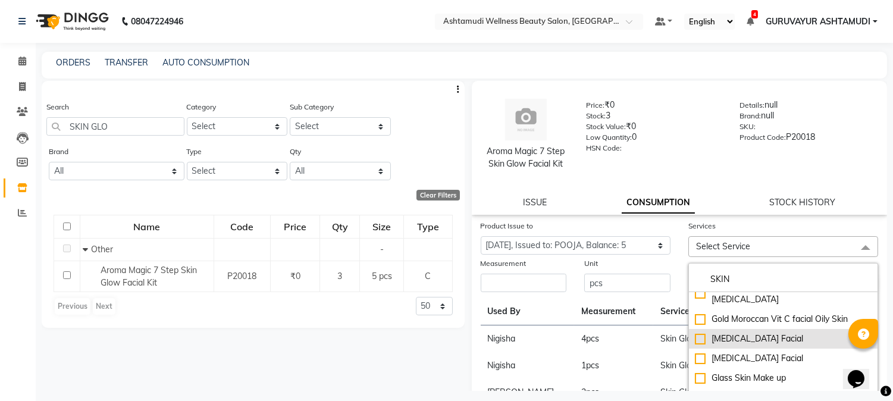
scroll to position [20, 0]
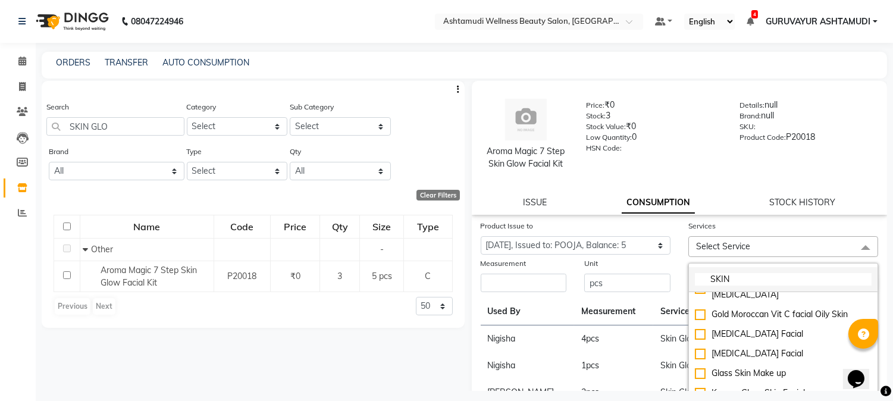
click at [739, 283] on input "SKIN" at bounding box center [783, 279] width 177 height 12
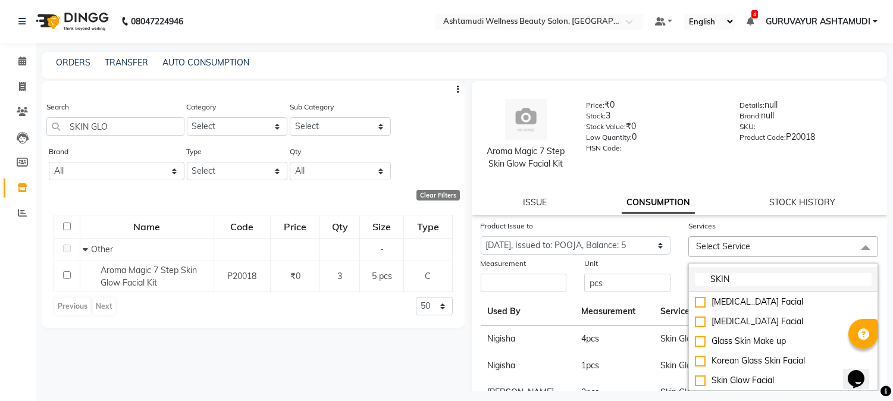
scroll to position [0, 0]
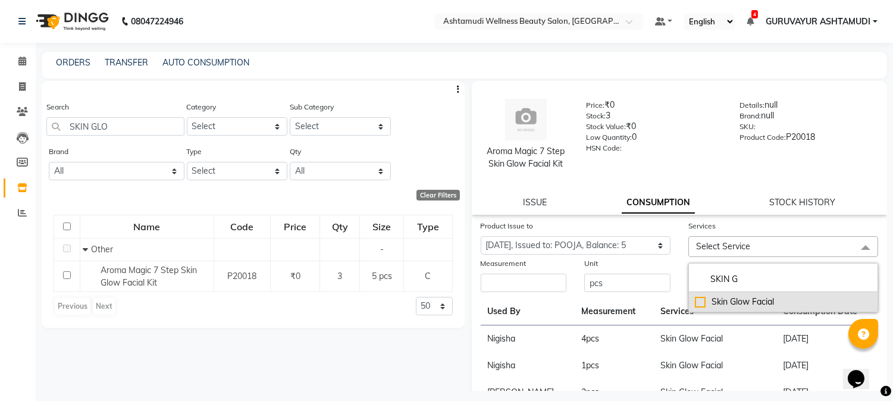
type input "SKIN G"
click at [695, 299] on div "Skin Glow Facial" at bounding box center [783, 302] width 177 height 12
checkbox input "true"
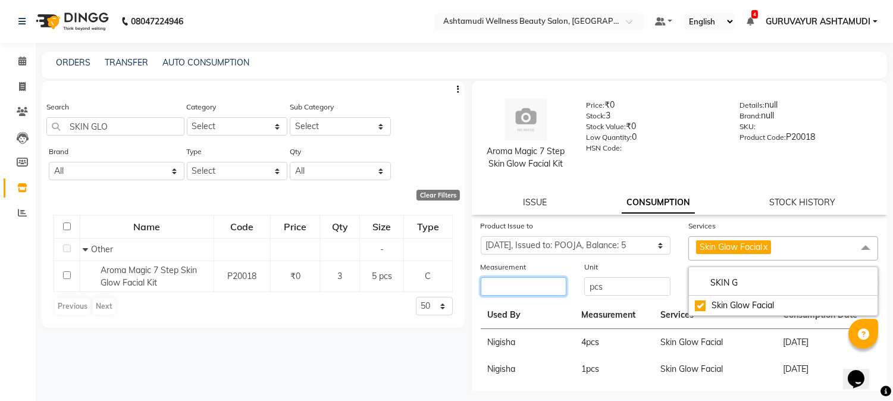
click at [540, 287] on input "number" at bounding box center [524, 286] width 86 height 18
click at [544, 289] on input "number" at bounding box center [524, 286] width 86 height 18
type input "5"
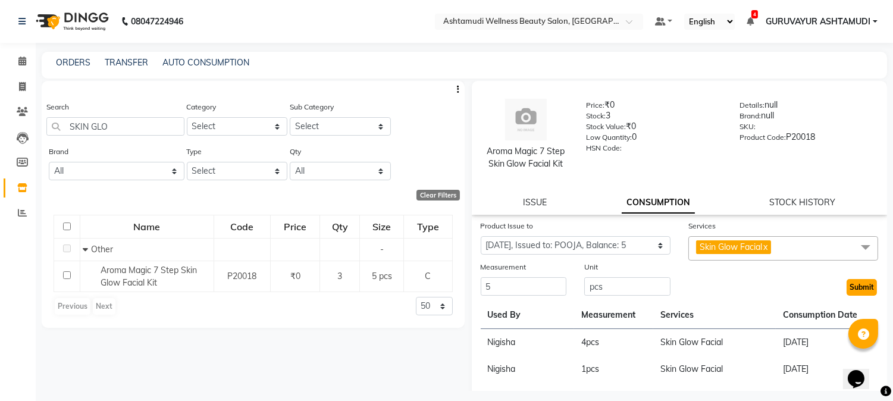
click at [851, 283] on button "Submit" at bounding box center [861, 287] width 30 height 17
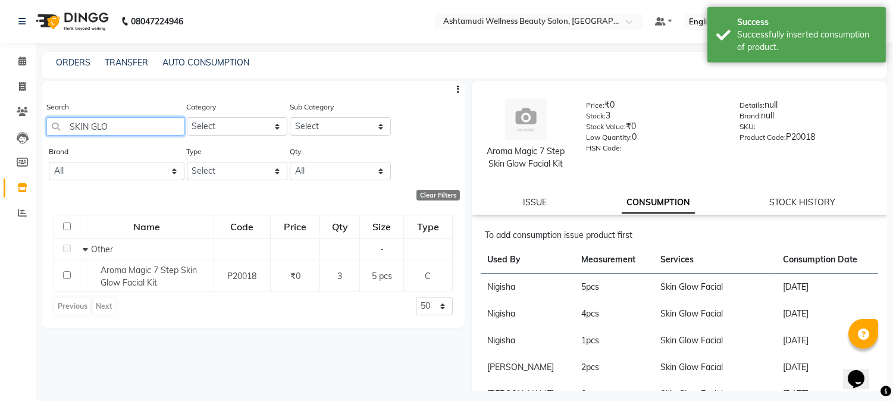
drag, startPoint x: 109, startPoint y: 124, endPoint x: 62, endPoint y: 127, distance: 47.1
click at [62, 127] on input "SKIN GLO" at bounding box center [115, 126] width 138 height 18
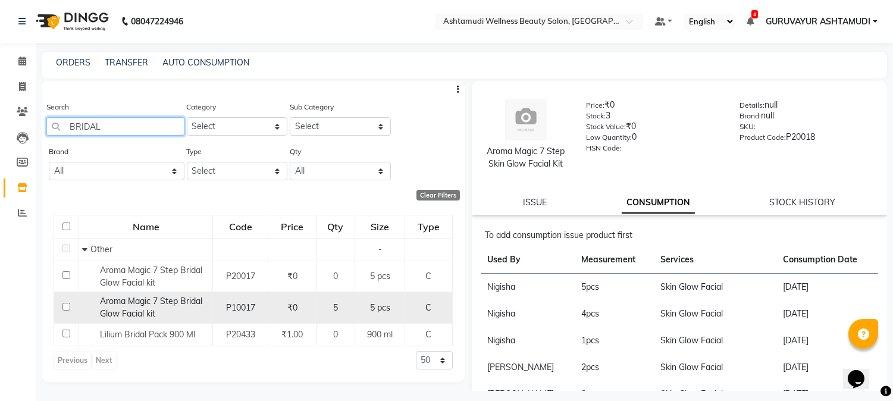
type input "BRIDAL"
click at [68, 306] on input "checkbox" at bounding box center [66, 307] width 8 height 8
checkbox input "true"
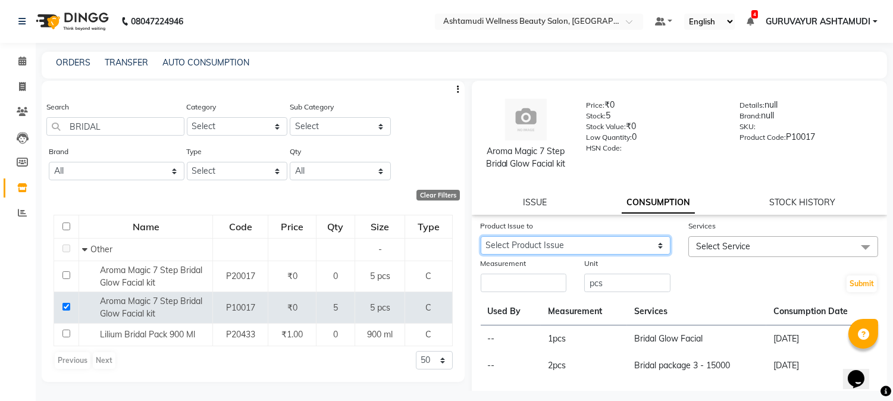
click at [512, 245] on select "Select Product Issue 2025-02-15, Issued to: PRASEETHA, Balance: 2" at bounding box center [576, 245] width 190 height 18
select select "760509"
click at [481, 236] on select "Select Product Issue 2025-02-15, Issued to: PRASEETHA, Balance: 2" at bounding box center [576, 245] width 190 height 18
click at [816, 249] on span "Select Service" at bounding box center [783, 246] width 190 height 21
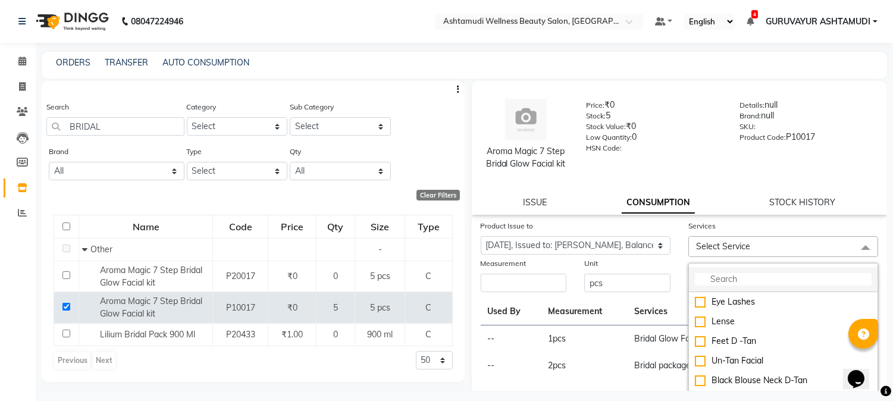
click at [736, 284] on input "multiselect-search" at bounding box center [783, 279] width 177 height 12
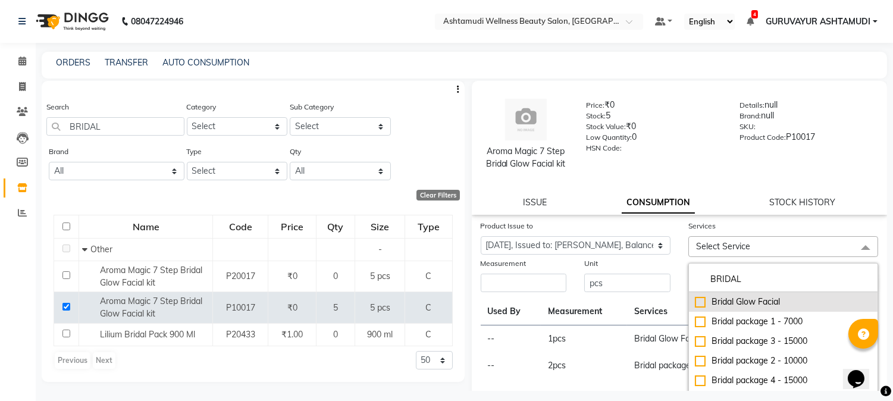
type input "BRIDAL"
click at [695, 300] on div "Bridal Glow Facial" at bounding box center [783, 302] width 177 height 12
checkbox input "true"
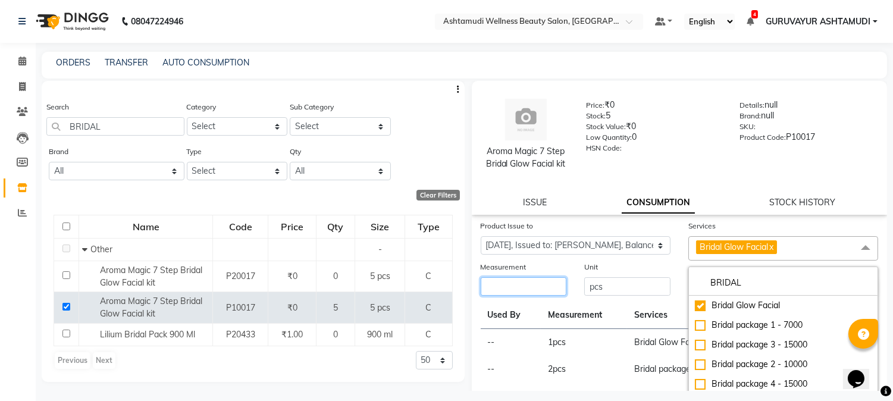
click at [534, 287] on input "number" at bounding box center [524, 286] width 86 height 18
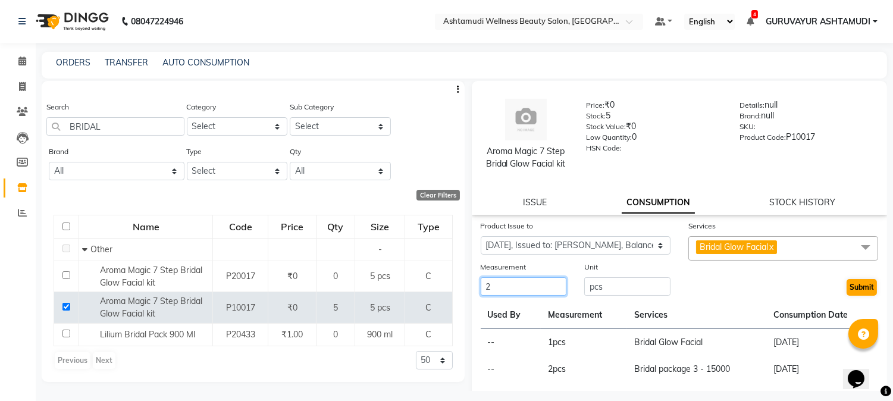
type input "2"
click at [846, 284] on button "Submit" at bounding box center [861, 287] width 30 height 17
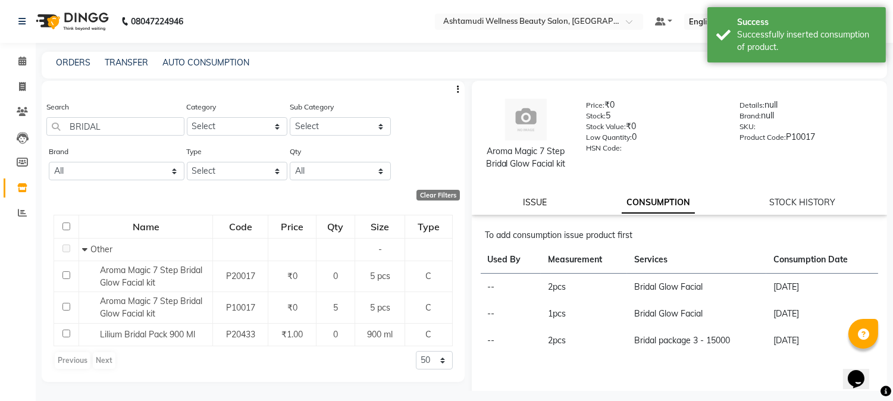
click at [528, 205] on link "ISSUE" at bounding box center [535, 202] width 24 height 11
select select
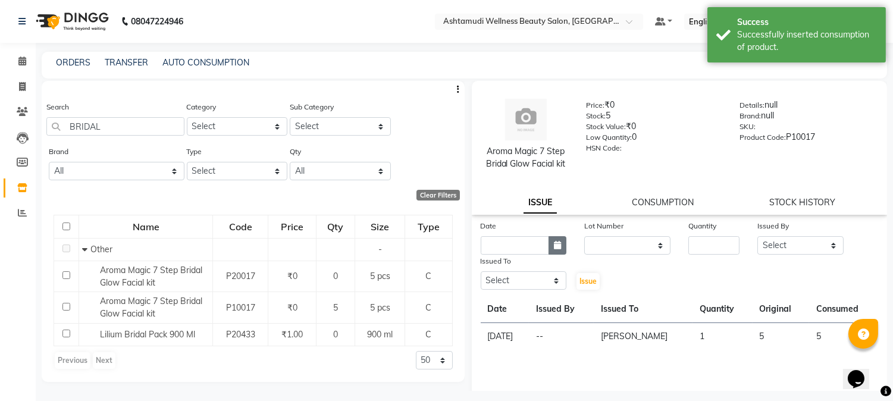
click at [548, 240] on button "button" at bounding box center [557, 245] width 18 height 18
select select "9"
select select "2025"
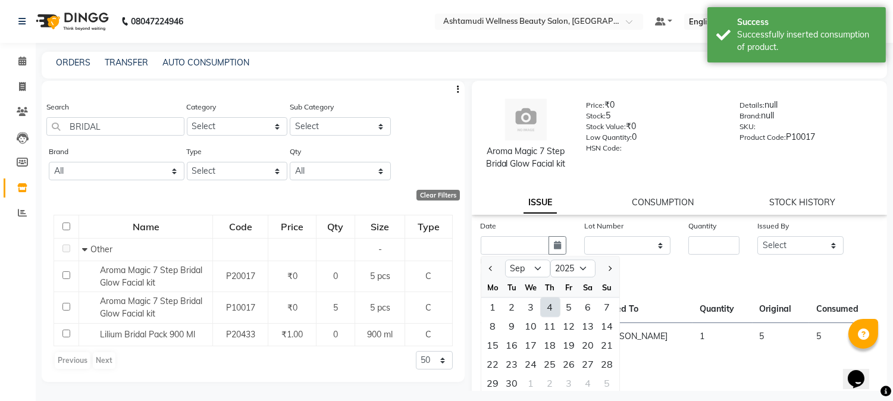
click at [548, 305] on div "4" at bounding box center [550, 306] width 19 height 19
type input "[DATE]"
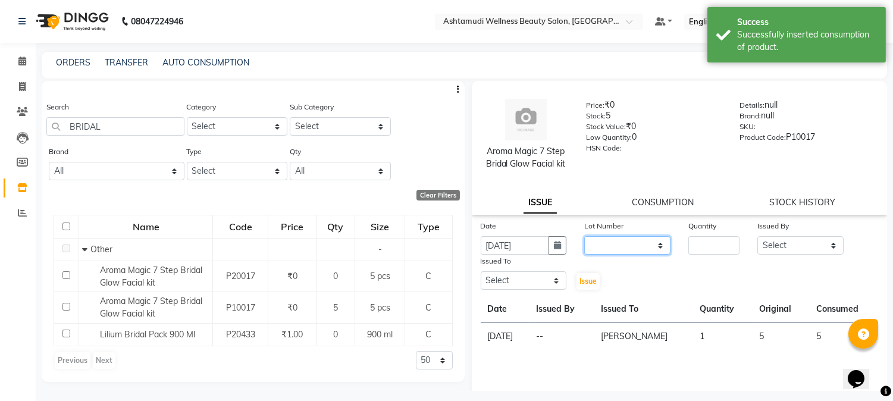
click at [600, 246] on select "None" at bounding box center [627, 245] width 86 height 18
select select "0: null"
click at [584, 236] on select "None" at bounding box center [627, 245] width 86 height 18
click at [691, 240] on input "number" at bounding box center [713, 245] width 51 height 18
type input "1"
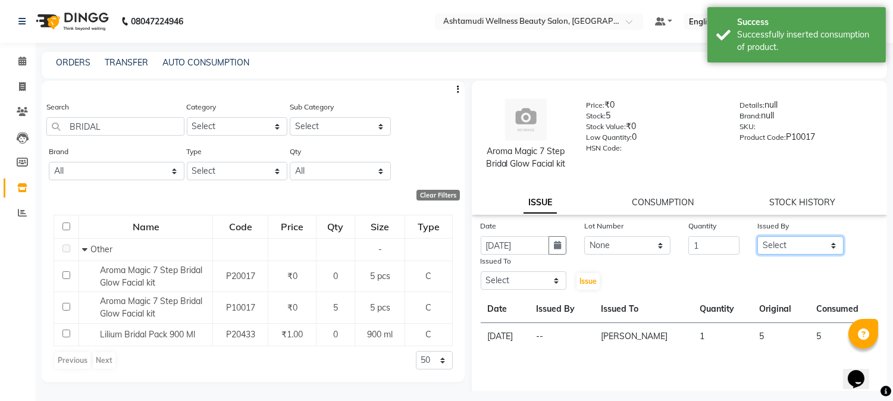
click at [812, 245] on select "Select Aathithya ANILA Anjana Das ARYA GURUVAYUR ASHTAMUDI NEETHU Nigisha POOJA…" at bounding box center [800, 245] width 86 height 18
select select "69602"
click at [757, 236] on select "Select Aathithya ANILA Anjana Das ARYA GURUVAYUR ASHTAMUDI NEETHU Nigisha POOJA…" at bounding box center [800, 245] width 86 height 18
click at [552, 277] on select "Select Aathithya ANILA Anjana Das ARYA GURUVAYUR ASHTAMUDI NEETHU Nigisha POOJA…" at bounding box center [524, 280] width 86 height 18
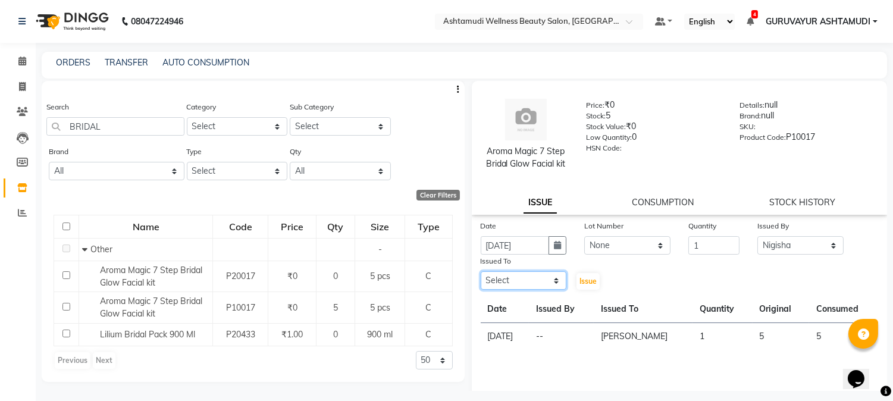
select select "28230"
click at [481, 271] on select "Select Aathithya ANILA Anjana Das ARYA GURUVAYUR ASHTAMUDI NEETHU Nigisha POOJA…" at bounding box center [524, 280] width 86 height 18
click at [584, 281] on span "Issue" at bounding box center [587, 281] width 17 height 9
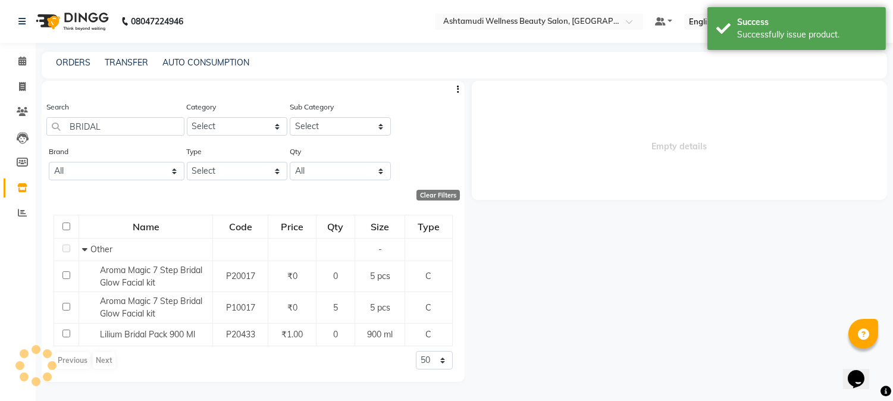
select select
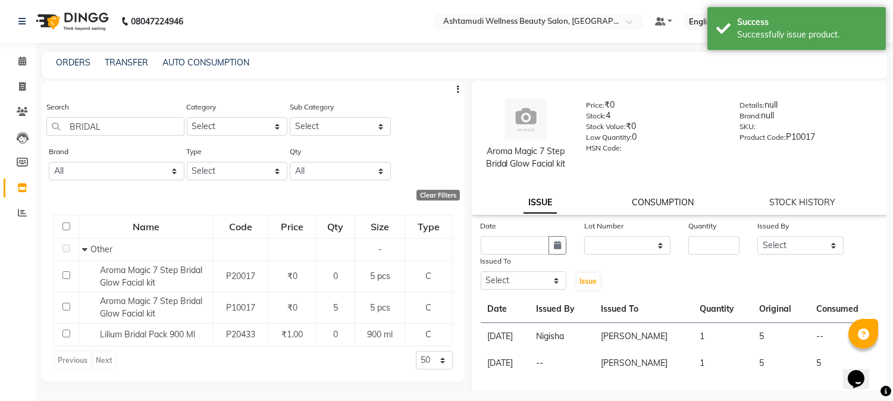
click at [650, 198] on link "CONSUMPTION" at bounding box center [663, 202] width 62 height 11
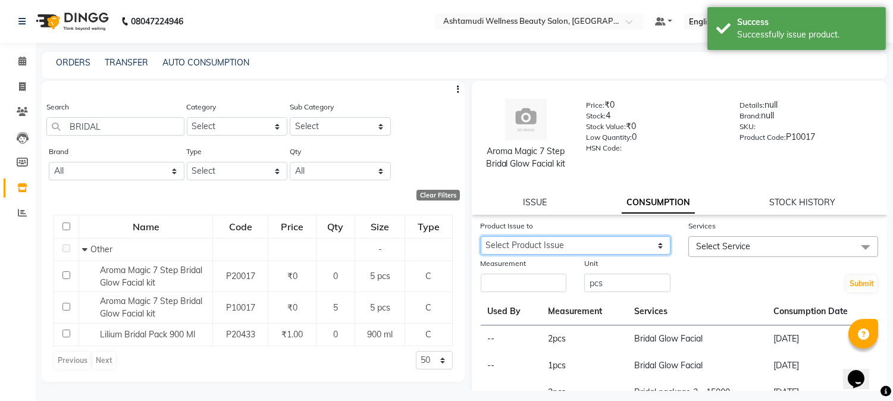
click at [577, 240] on select "Select Product Issue 2025-09-04, Issued to: PRACHI, Balance: 5" at bounding box center [576, 245] width 190 height 18
select select "1204515"
click at [481, 236] on select "Select Product Issue 2025-09-04, Issued to: PRACHI, Balance: 5" at bounding box center [576, 245] width 190 height 18
click at [712, 241] on span "Select Service" at bounding box center [723, 246] width 54 height 11
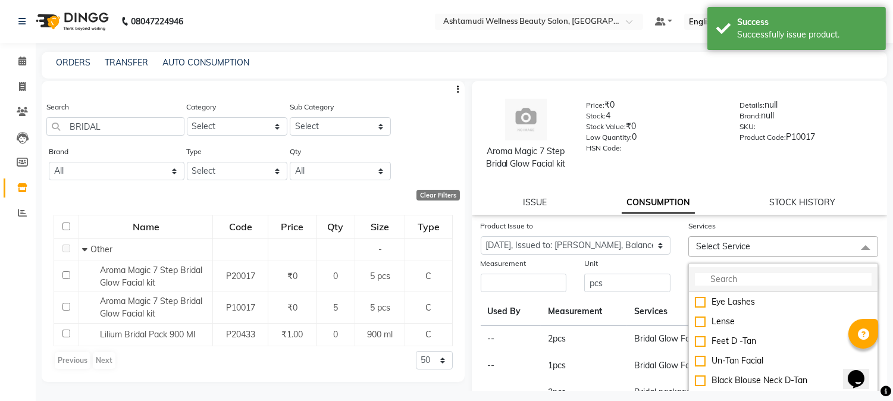
click at [710, 272] on li at bounding box center [783, 279] width 189 height 25
click at [710, 274] on input "multiselect-search" at bounding box center [783, 279] width 177 height 12
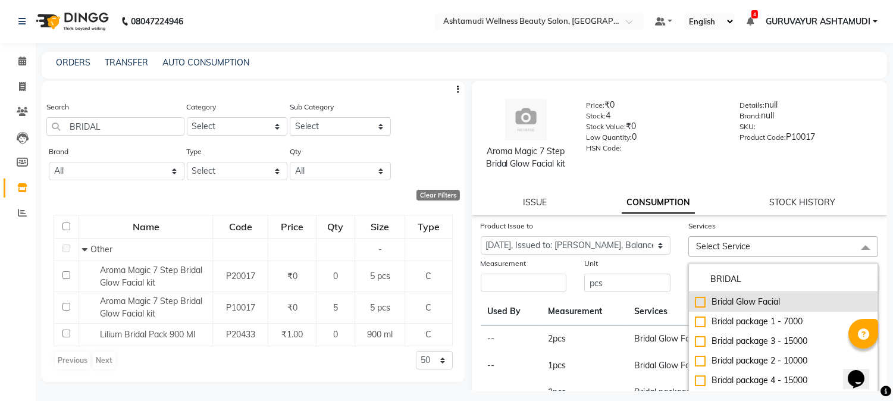
type input "BRIDAL"
drag, startPoint x: 692, startPoint y: 299, endPoint x: 560, endPoint y: 278, distance: 134.2
click at [695, 298] on div "Bridal Glow Facial" at bounding box center [783, 302] width 177 height 12
checkbox input "true"
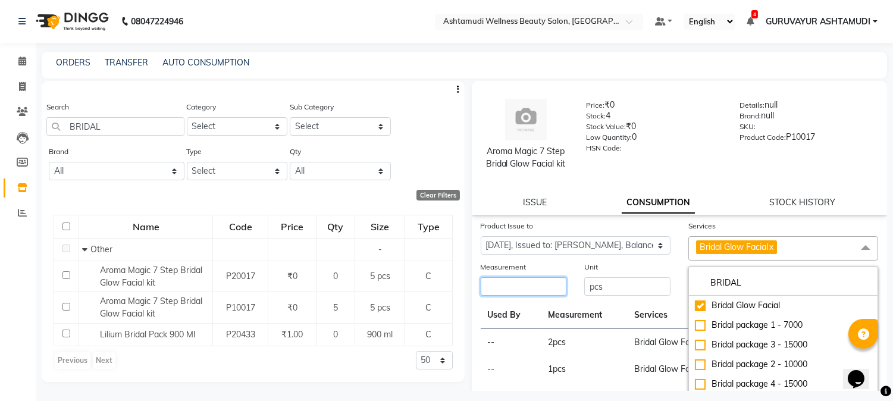
click at [494, 284] on input "number" at bounding box center [524, 286] width 86 height 18
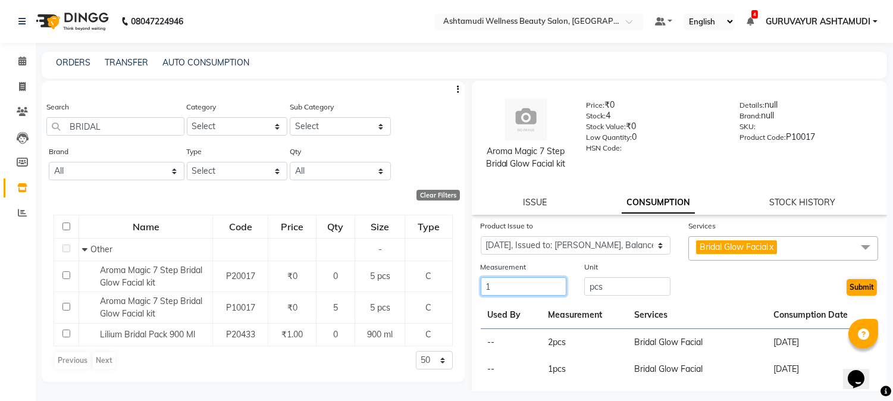
type input "1"
click at [846, 288] on button "Submit" at bounding box center [861, 287] width 30 height 17
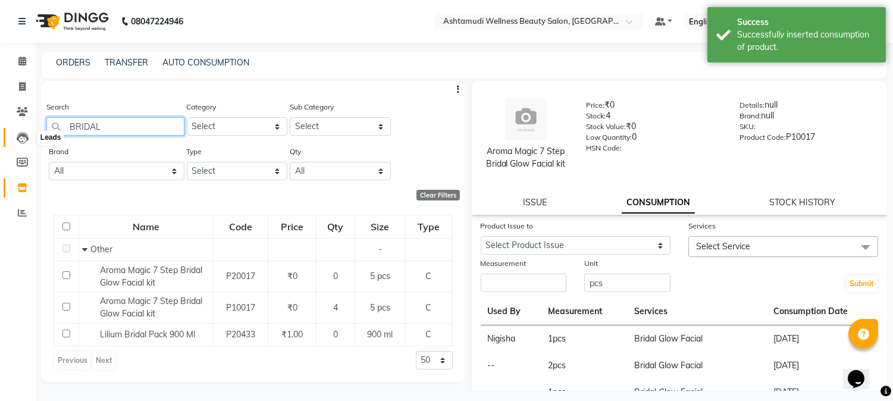
drag, startPoint x: 113, startPoint y: 126, endPoint x: 27, endPoint y: 144, distance: 88.1
click at [27, 144] on app-home "08047224946 Select Location × Ashtamudi Wellness Beauty Salon, Guruvayur Defaul…" at bounding box center [446, 204] width 893 height 409
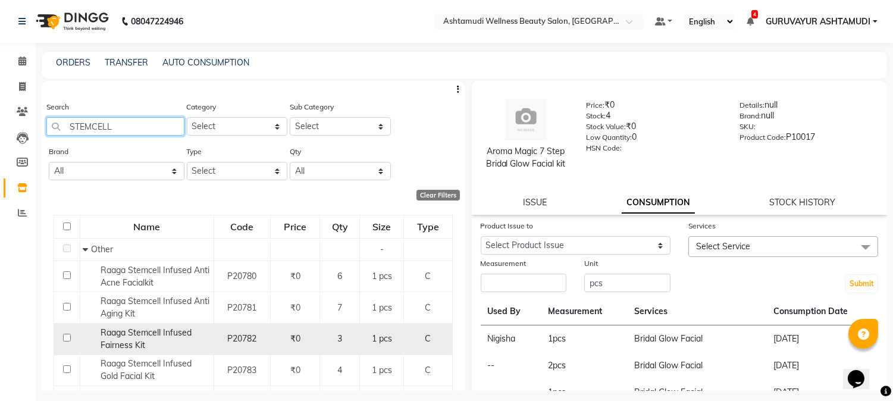
type input "STEMCELL"
drag, startPoint x: 68, startPoint y: 339, endPoint x: 73, endPoint y: 335, distance: 6.8
click at [68, 338] on input "checkbox" at bounding box center [67, 338] width 8 height 8
checkbox input "true"
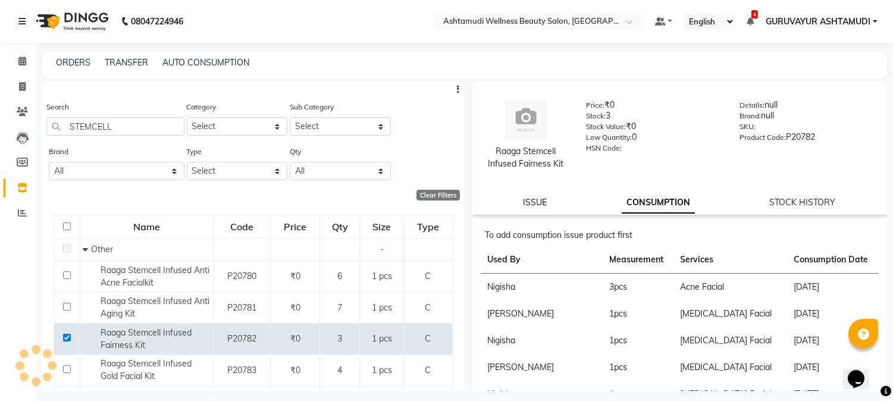
click at [533, 203] on link "ISSUE" at bounding box center [535, 202] width 24 height 11
select select
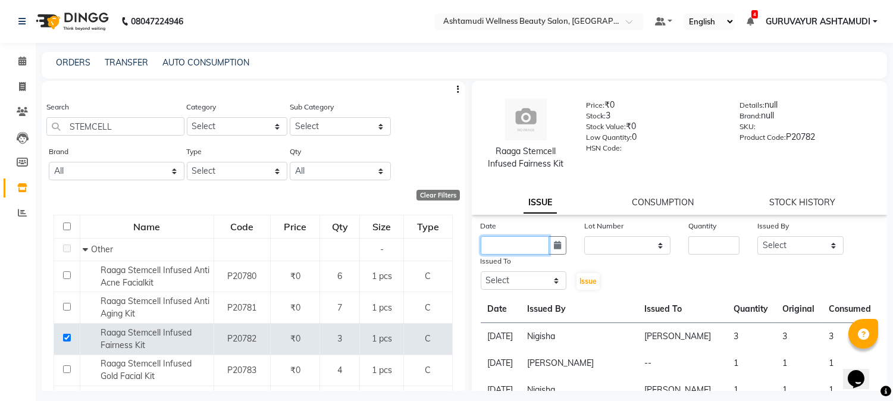
click at [492, 247] on input "text" at bounding box center [515, 245] width 69 height 18
select select "9"
select select "2025"
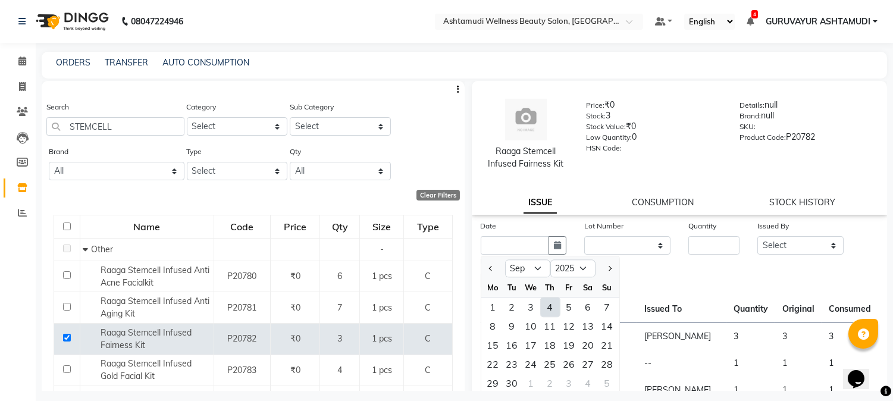
click at [550, 308] on div "4" at bounding box center [550, 306] width 19 height 19
type input "[DATE]"
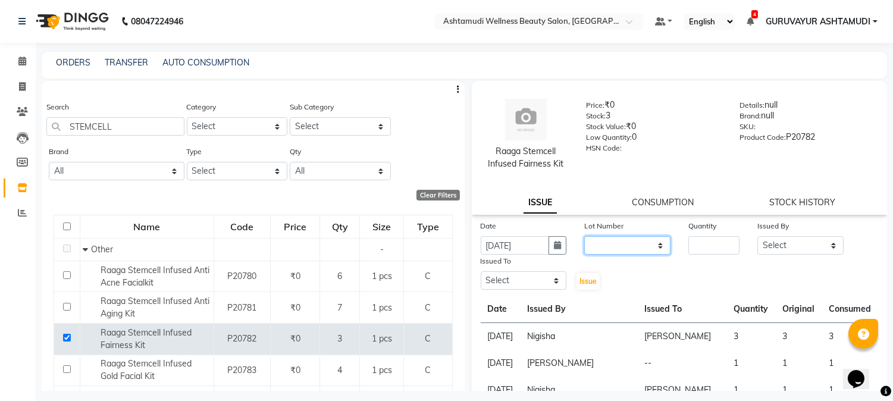
click at [602, 239] on select "None" at bounding box center [627, 245] width 86 height 18
select select "0: null"
click at [584, 236] on select "None" at bounding box center [627, 245] width 86 height 18
click at [693, 241] on input "number" at bounding box center [713, 245] width 51 height 18
type input "1"
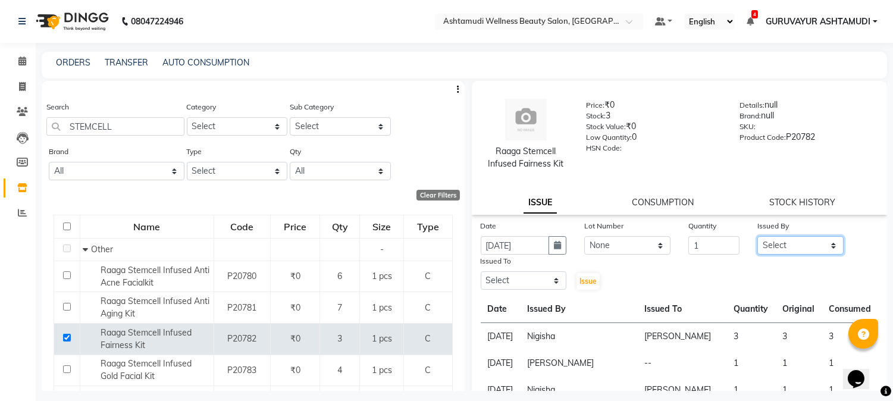
drag, startPoint x: 770, startPoint y: 245, endPoint x: 774, endPoint y: 241, distance: 6.3
click at [770, 245] on select "Select Aathithya ANILA Anjana Das ARYA GURUVAYUR ASHTAMUDI NEETHU Nigisha POOJA…" at bounding box center [800, 245] width 86 height 18
select select "69602"
click at [757, 236] on select "Select Aathithya ANILA Anjana Das ARYA GURUVAYUR ASHTAMUDI NEETHU Nigisha POOJA…" at bounding box center [800, 245] width 86 height 18
click at [536, 282] on select "Select Aathithya ANILA Anjana Das ARYA GURUVAYUR ASHTAMUDI NEETHU Nigisha POOJA…" at bounding box center [524, 280] width 86 height 18
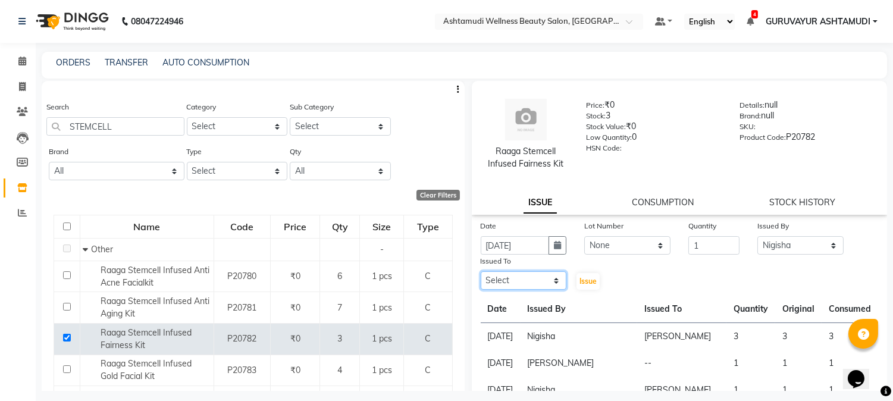
select select "28230"
click at [481, 271] on select "Select Aathithya ANILA Anjana Das ARYA GURUVAYUR ASHTAMUDI NEETHU Nigisha POOJA…" at bounding box center [524, 280] width 86 height 18
click at [581, 282] on span "Issue" at bounding box center [587, 281] width 17 height 9
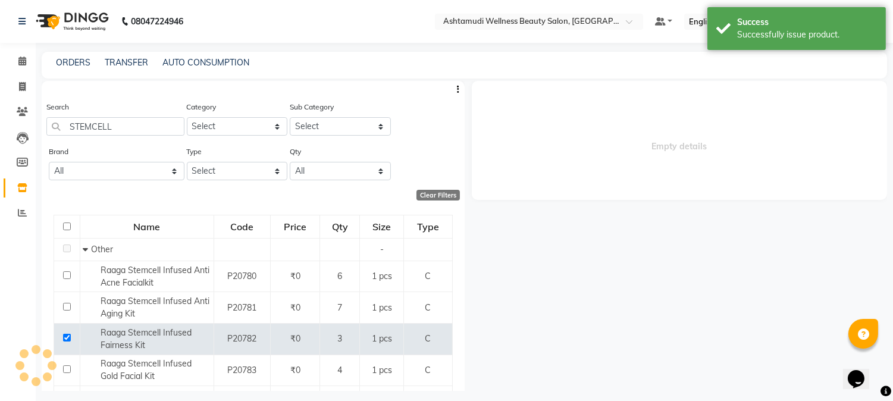
select select
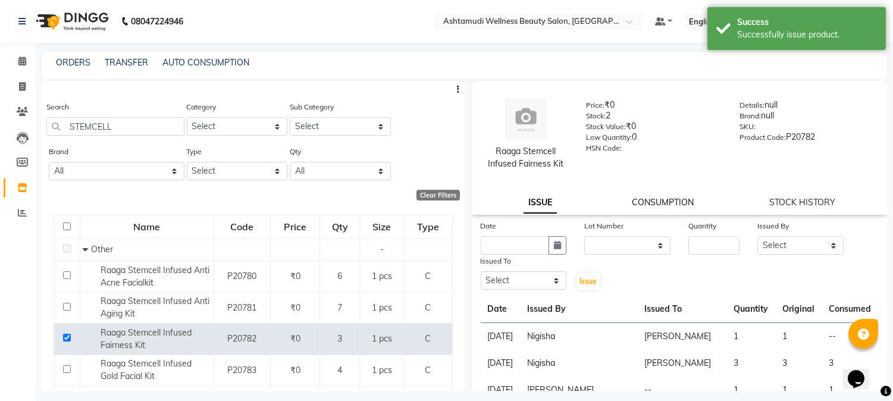
click at [653, 203] on link "CONSUMPTION" at bounding box center [663, 202] width 62 height 11
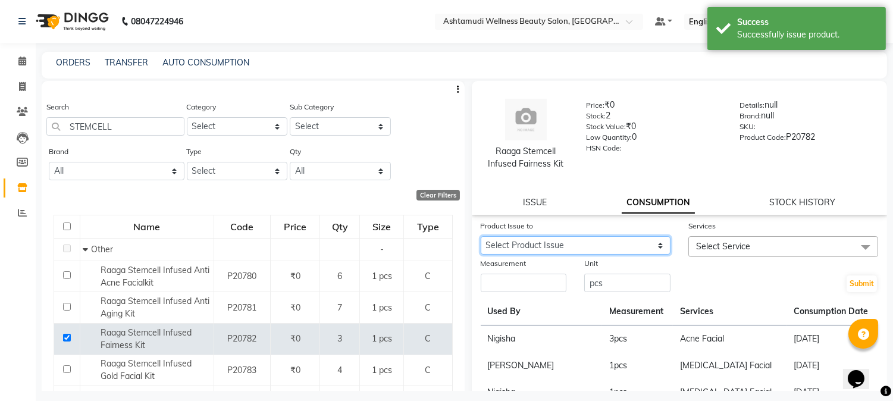
click at [551, 244] on select "Select Product Issue 2025-09-04, Issued to: PRACHI, Balance: 1" at bounding box center [576, 245] width 190 height 18
select select "1204516"
click at [481, 236] on select "Select Product Issue 2025-09-04, Issued to: PRACHI, Balance: 1" at bounding box center [576, 245] width 190 height 18
click at [788, 244] on span "Select Service" at bounding box center [783, 246] width 190 height 21
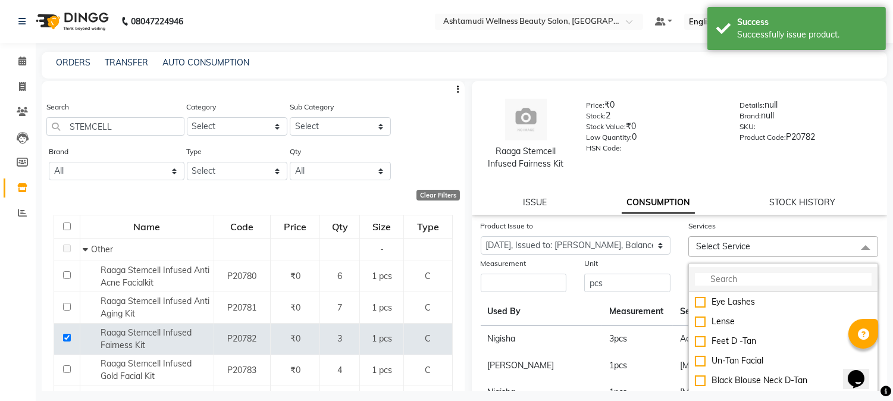
click at [730, 281] on input "multiselect-search" at bounding box center [783, 279] width 177 height 12
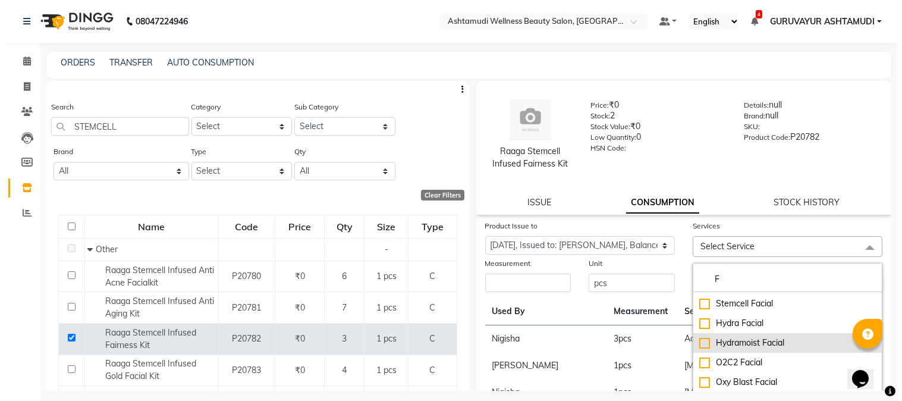
scroll to position [396, 0]
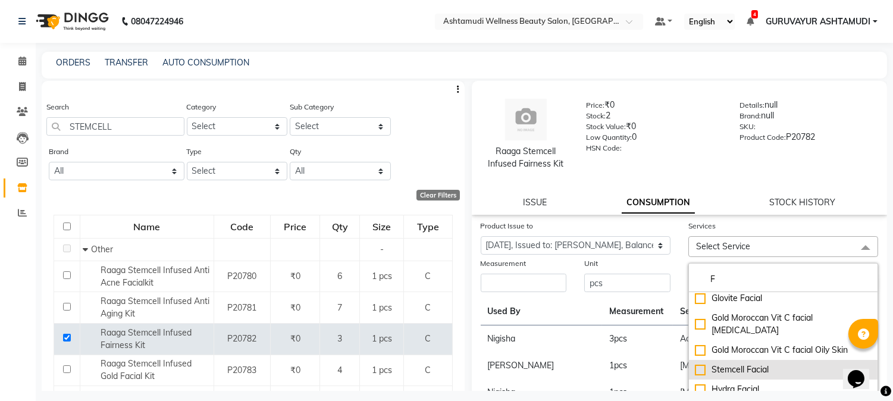
type input "F"
click at [696, 363] on div "Stemcell Facial" at bounding box center [783, 369] width 177 height 12
checkbox input "true"
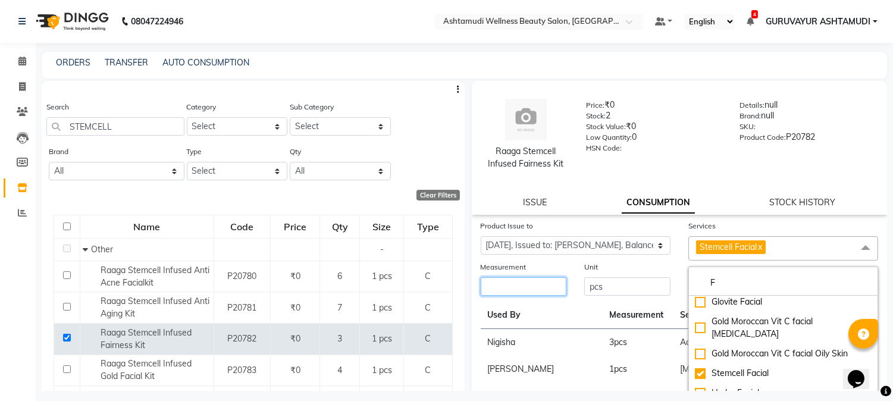
click at [498, 286] on input "number" at bounding box center [524, 286] width 86 height 18
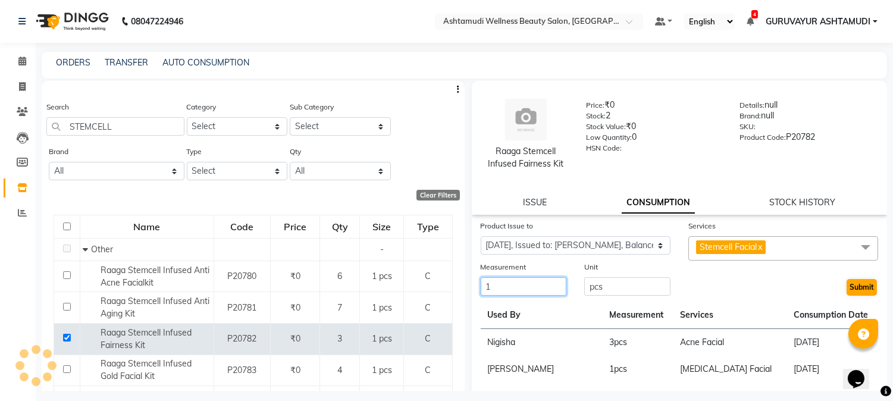
type input "1"
click at [847, 287] on button "Submit" at bounding box center [861, 287] width 30 height 17
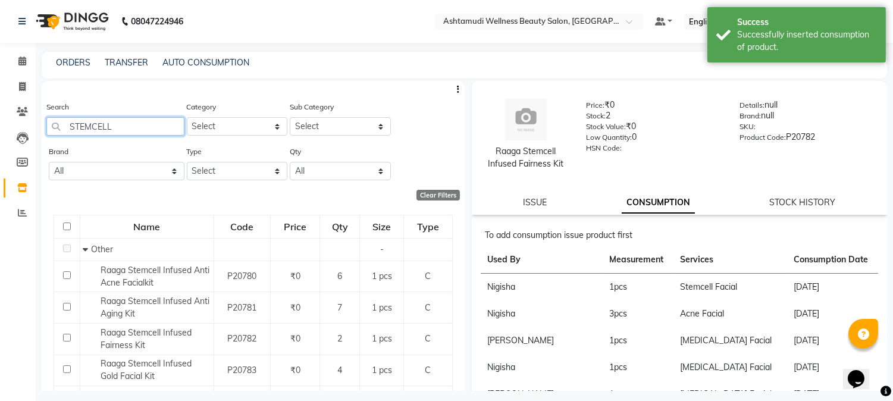
drag, startPoint x: 114, startPoint y: 124, endPoint x: 58, endPoint y: 131, distance: 56.4
click at [58, 131] on input "STEMCELL" at bounding box center [115, 126] width 138 height 18
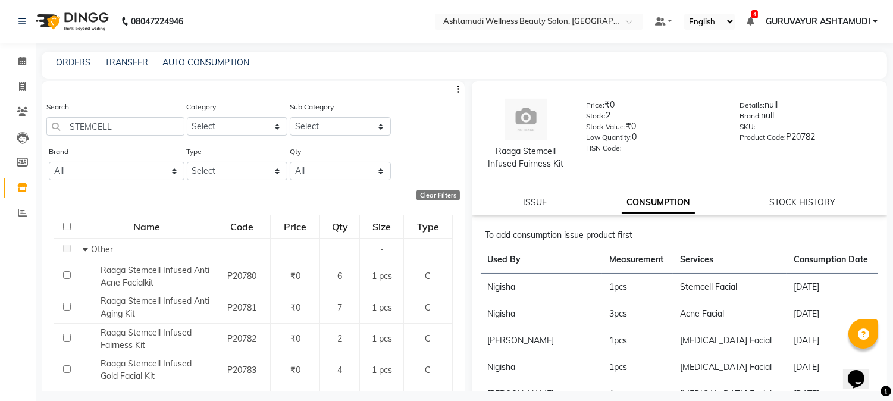
click at [6, 271] on div "Calendar Invoice Clients Leads Members Inventory Reports Completed InProgress U…" at bounding box center [80, 212] width 161 height 357
click at [20, 85] on icon at bounding box center [22, 86] width 7 height 9
select select "service"
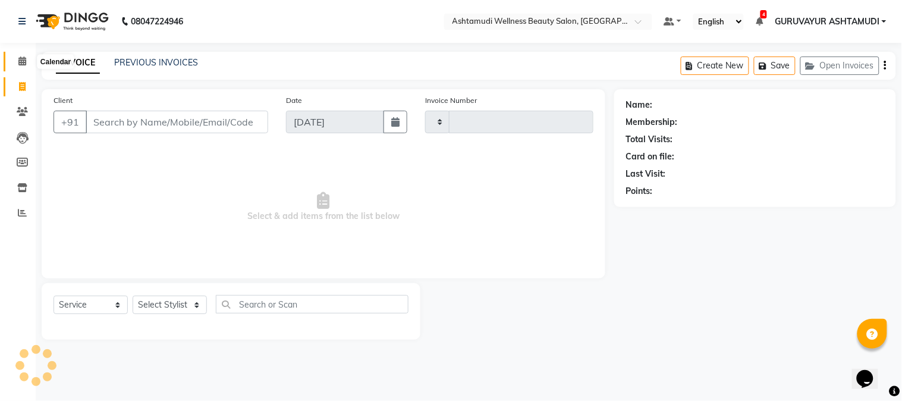
click at [21, 64] on icon at bounding box center [22, 61] width 8 height 9
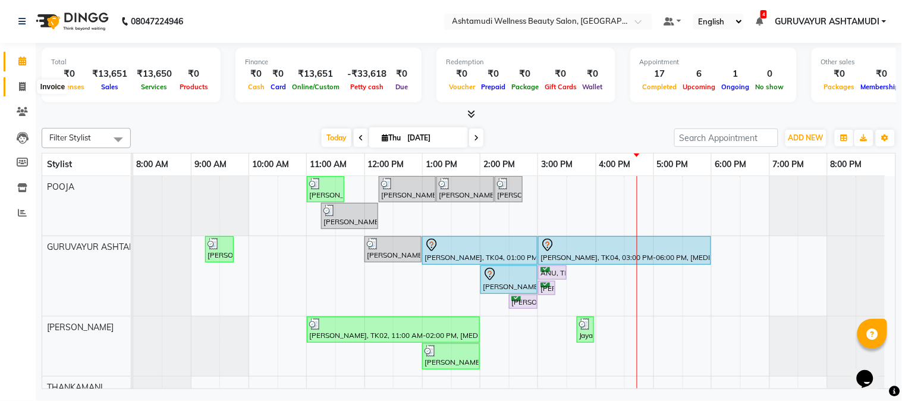
click at [15, 86] on span at bounding box center [22, 87] width 21 height 14
select select "service"
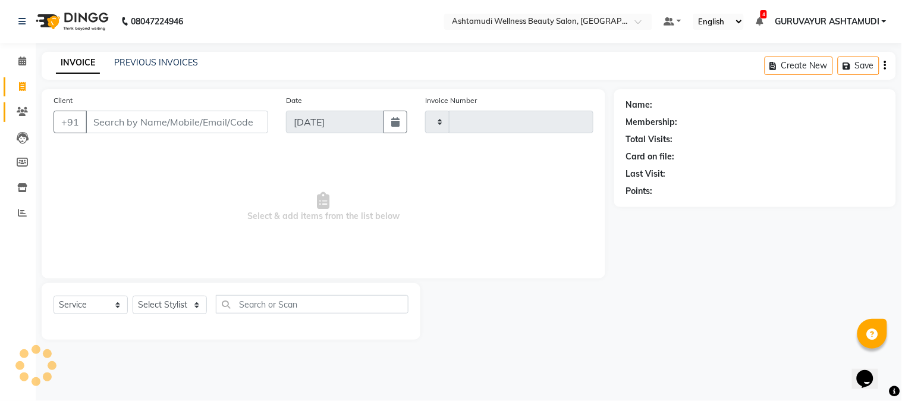
type input "2162"
select select "4660"
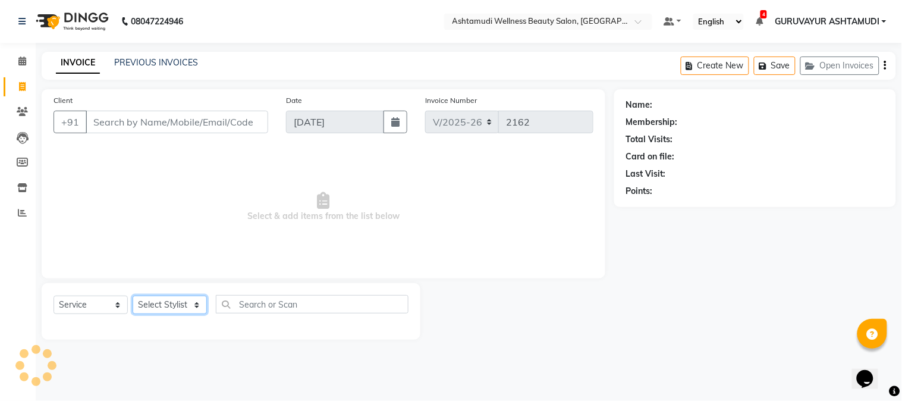
click at [150, 306] on select "Select Stylist Aathithya [PERSON_NAME] [PERSON_NAME] ARYA GURUVAYUR ASHTAMUDI […" at bounding box center [170, 305] width 74 height 18
select select "27526"
click at [133, 296] on select "Select Stylist Aathithya [PERSON_NAME] [PERSON_NAME] ARYA GURUVAYUR ASHTAMUDI […" at bounding box center [170, 305] width 74 height 18
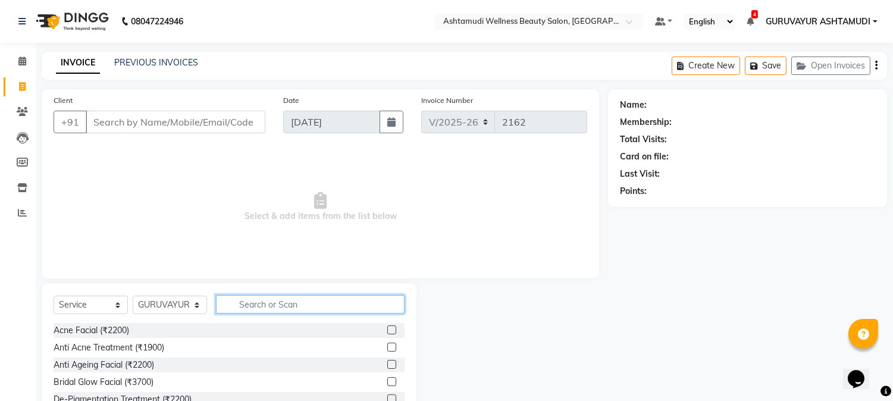
click at [258, 307] on input "text" at bounding box center [310, 304] width 189 height 18
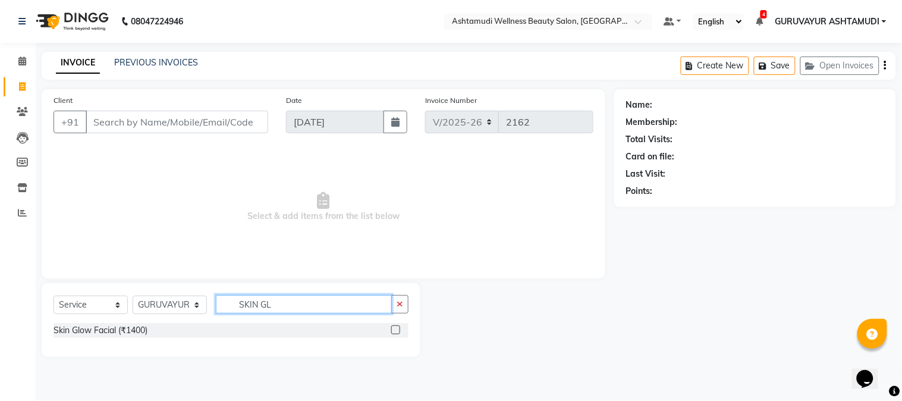
type input "SKIN GL"
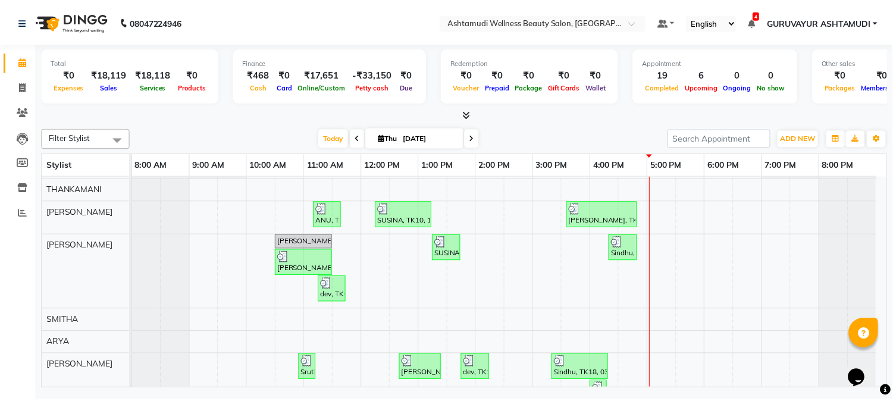
scroll to position [384, 0]
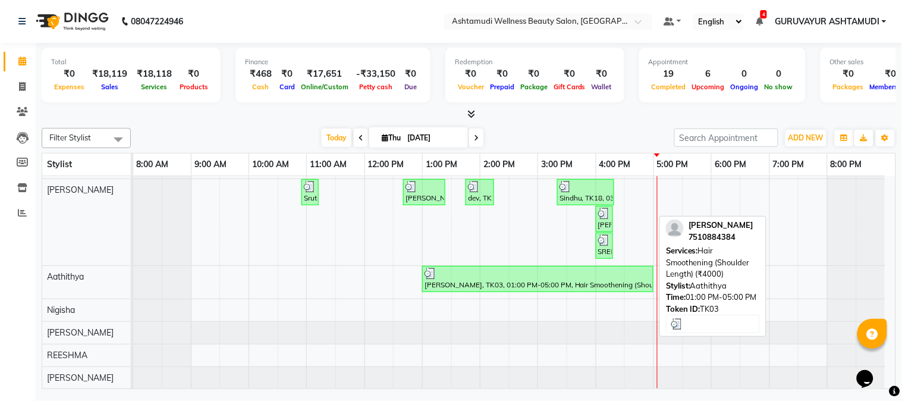
click at [482, 269] on div "[PERSON_NAME], TK03, 01:00 PM-05:00 PM, Hair Smoothening (Shoulder Length) (₹40…" at bounding box center [538, 279] width 229 height 23
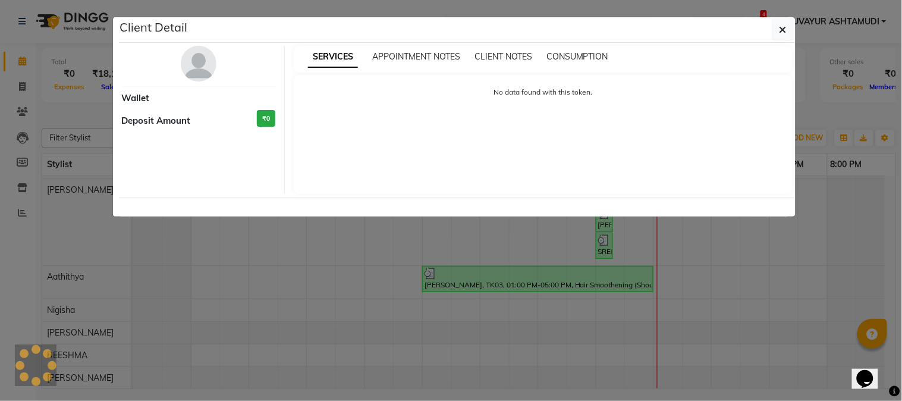
select select "3"
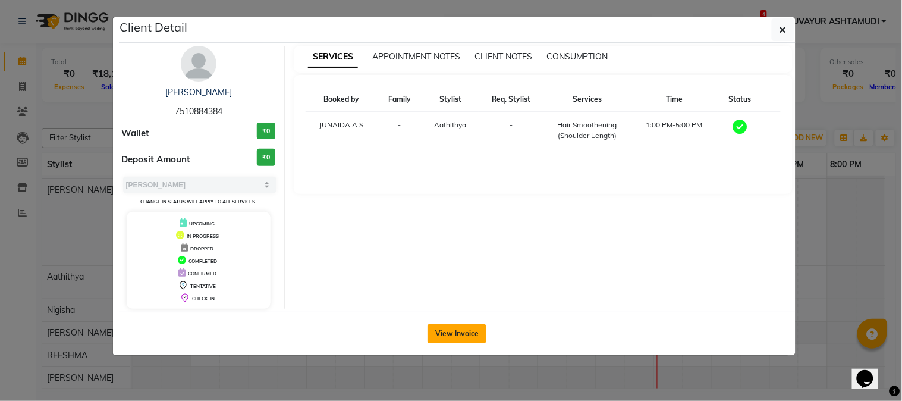
click at [457, 337] on button "View Invoice" at bounding box center [457, 333] width 59 height 19
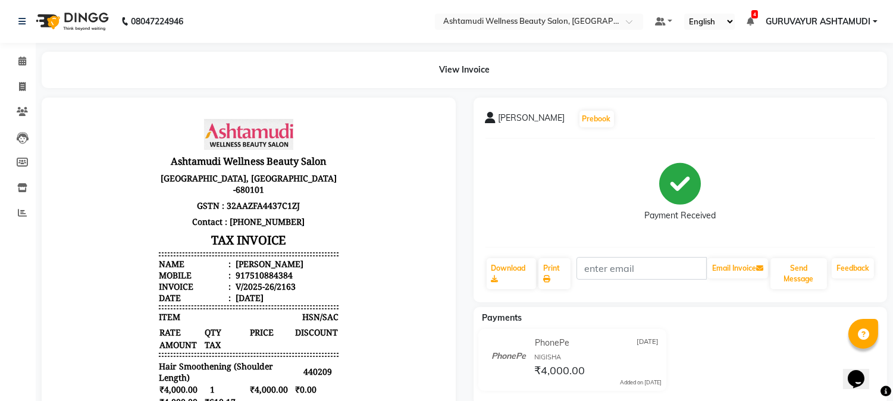
click at [266, 275] on div "917510884384" at bounding box center [262, 274] width 59 height 11
copy div "917510884384"
click at [19, 82] on icon at bounding box center [22, 86] width 7 height 9
select select "service"
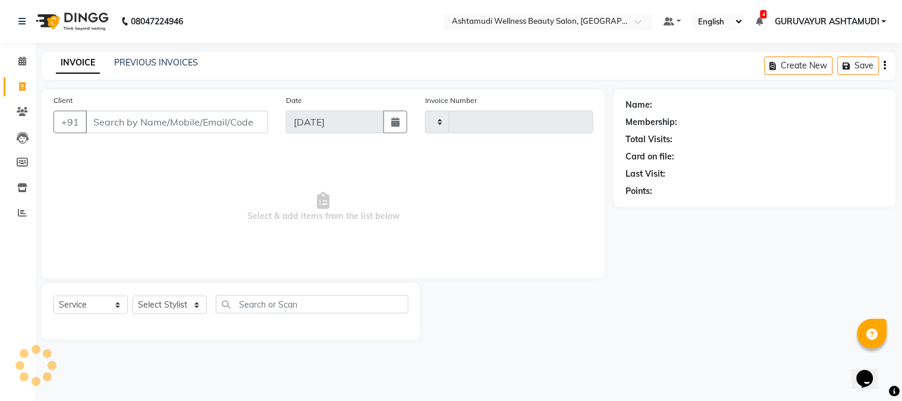
type input "2164"
select select "4660"
click at [117, 126] on input "Client" at bounding box center [177, 122] width 183 height 23
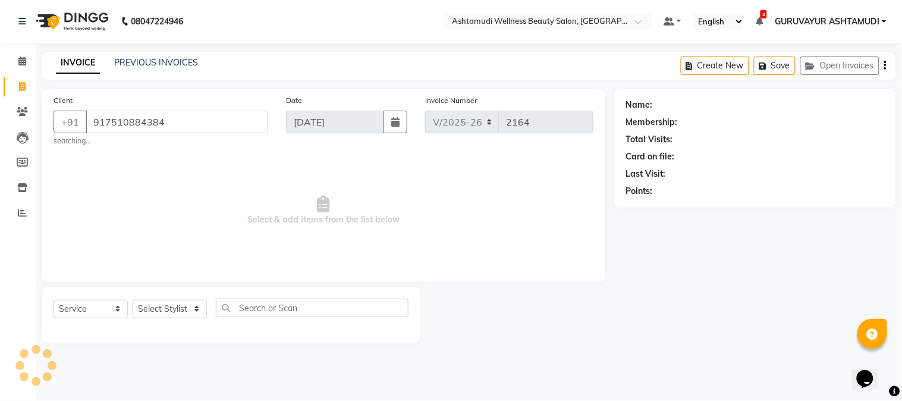
type input "917510884384"
select select "1: Object"
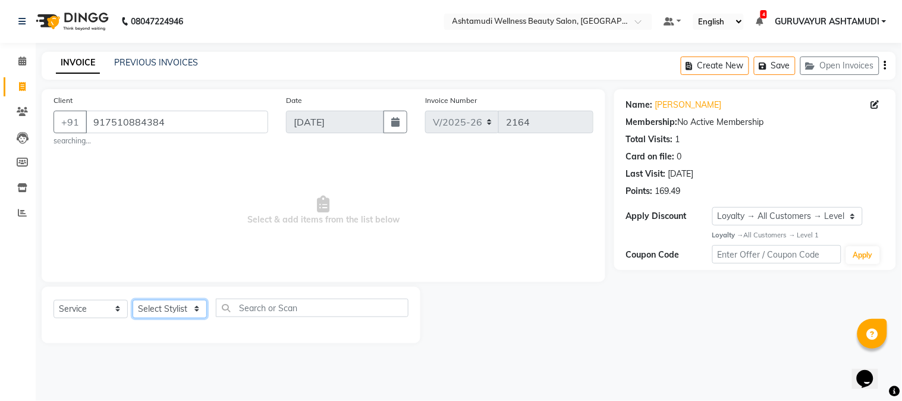
click at [192, 308] on select "Select Stylist Aathithya [PERSON_NAME] [PERSON_NAME] ARYA GURUVAYUR ASHTAMUDI […" at bounding box center [170, 309] width 74 height 18
select select "45186"
click at [133, 300] on select "Select Stylist Aathithya [PERSON_NAME] [PERSON_NAME] ARYA GURUVAYUR ASHTAMUDI […" at bounding box center [170, 309] width 74 height 18
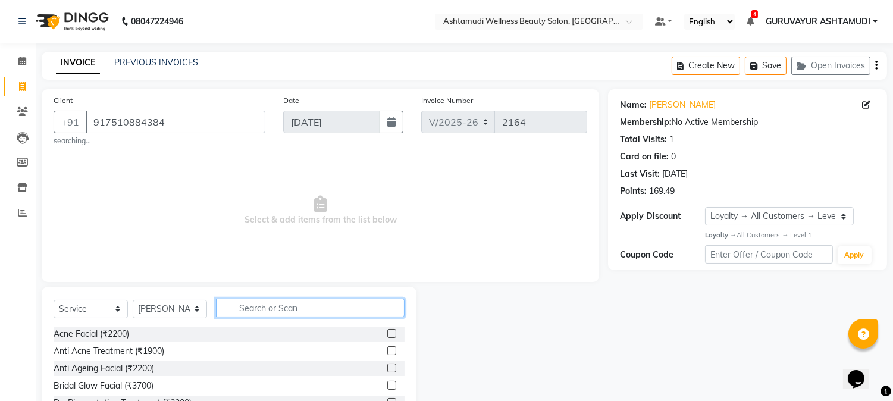
click at [258, 303] on input "text" at bounding box center [310, 308] width 189 height 18
type input "TAN"
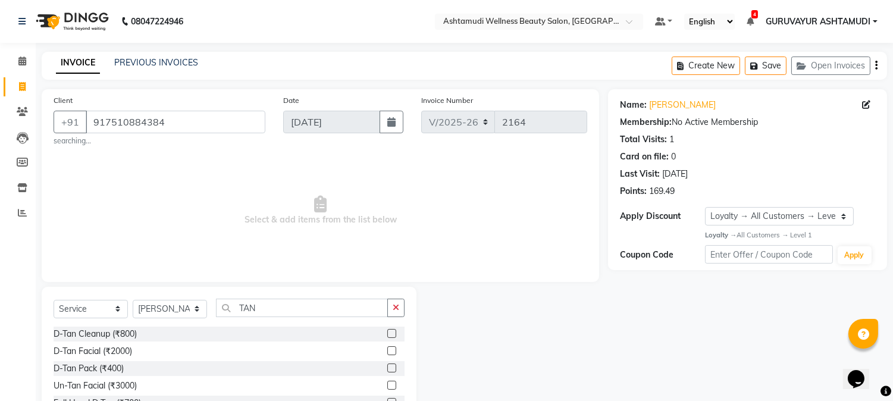
click at [387, 368] on label at bounding box center [391, 367] width 9 height 9
click at [387, 368] on input "checkbox" at bounding box center [391, 369] width 8 height 8
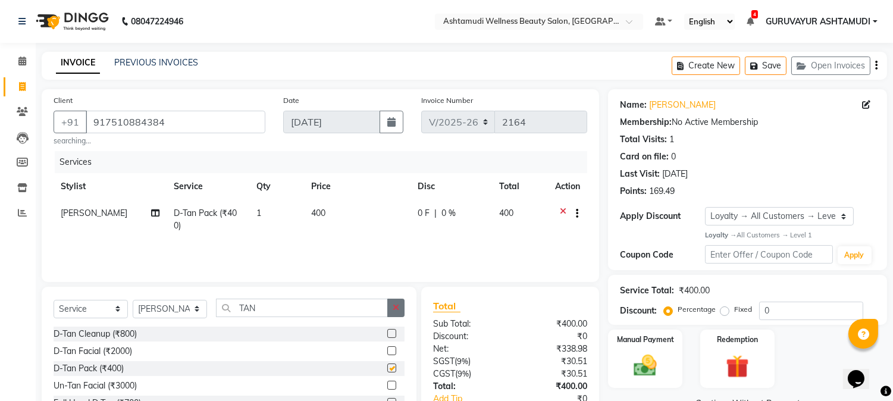
checkbox input "false"
click at [396, 305] on icon "button" at bounding box center [396, 307] width 7 height 8
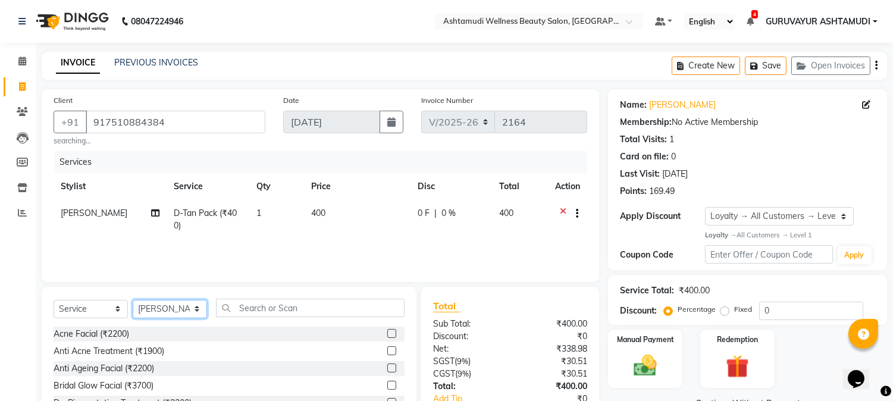
click at [178, 313] on select "Select Stylist Aathithya [PERSON_NAME] [PERSON_NAME] ARYA GURUVAYUR ASHTAMUDI […" at bounding box center [170, 309] width 74 height 18
select select "67519"
click at [133, 300] on select "Select Stylist Aathithya [PERSON_NAME] [PERSON_NAME] ARYA GURUVAYUR ASHTAMUDI […" at bounding box center [170, 309] width 74 height 18
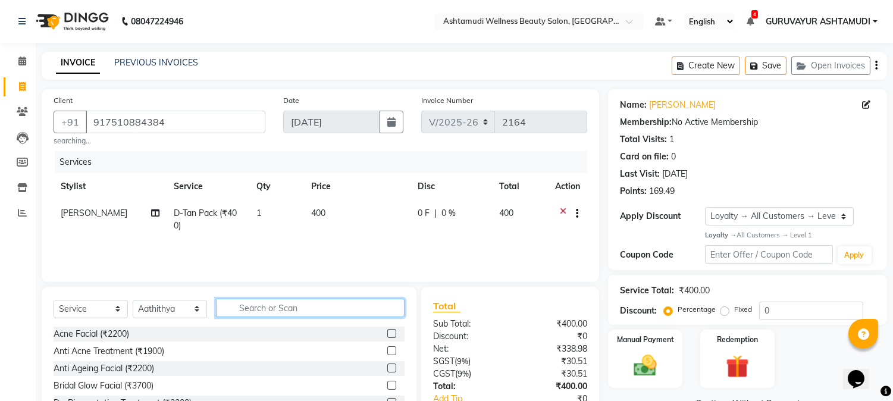
click at [268, 310] on input "text" at bounding box center [310, 308] width 189 height 18
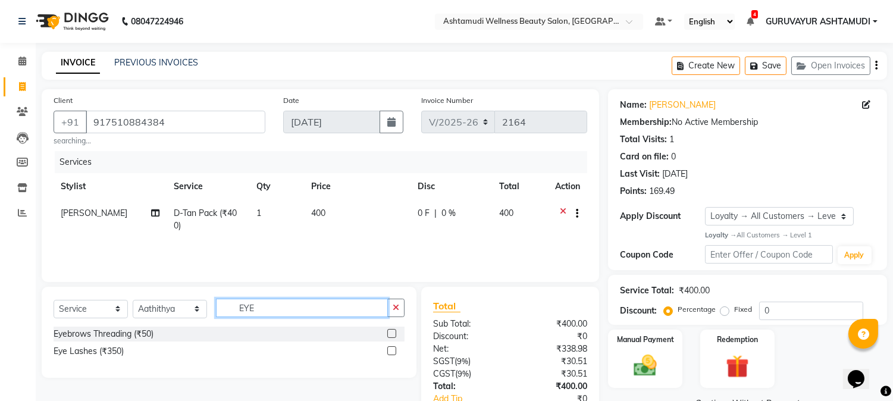
type input "EYE"
click at [390, 331] on label at bounding box center [391, 333] width 9 height 9
click at [390, 331] on input "checkbox" at bounding box center [391, 334] width 8 height 8
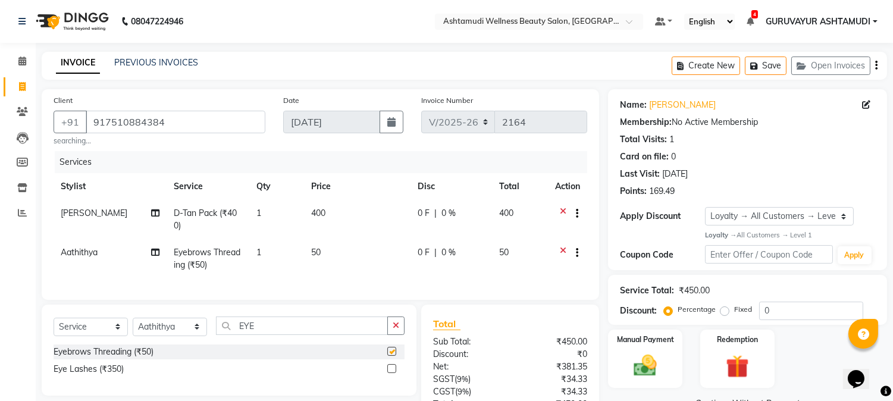
checkbox input "false"
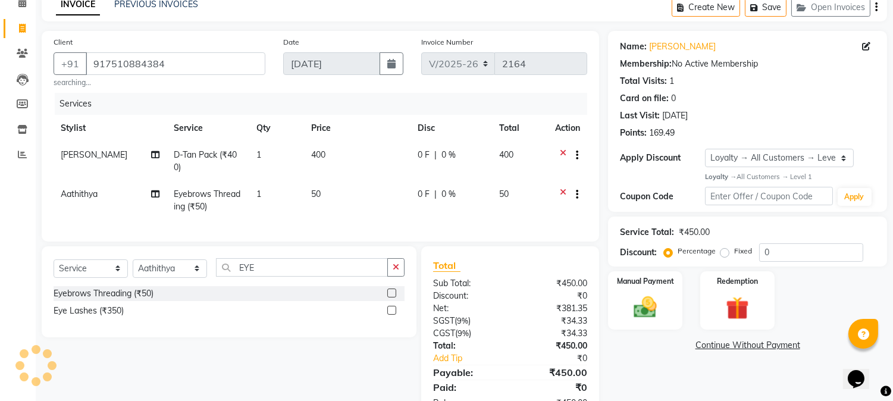
scroll to position [106, 0]
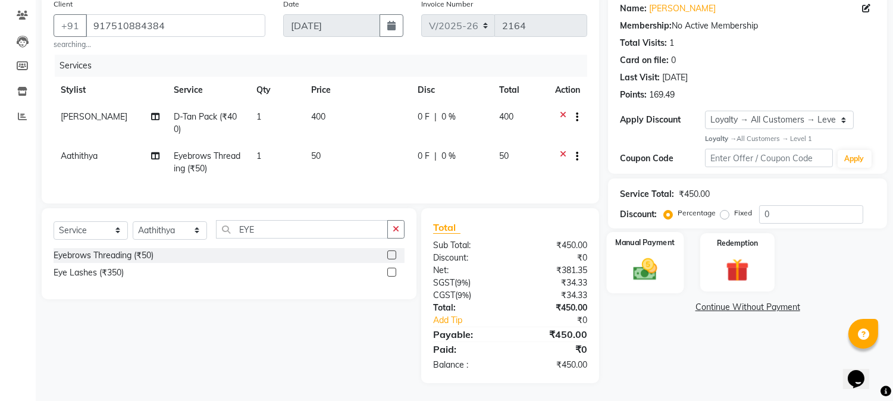
click at [637, 269] on img at bounding box center [645, 269] width 39 height 28
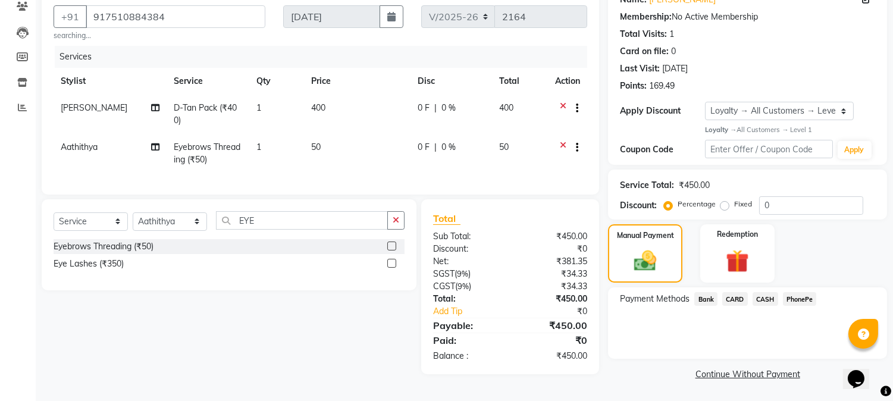
click at [792, 292] on span "PhonePe" at bounding box center [800, 299] width 34 height 14
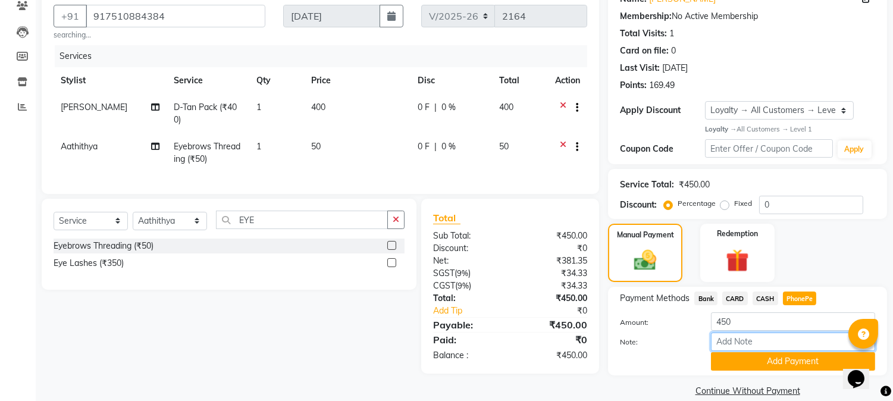
click at [761, 343] on input "Note:" at bounding box center [793, 342] width 164 height 18
type input "NIGISHA"
click at [789, 357] on button "Add Payment" at bounding box center [793, 361] width 164 height 18
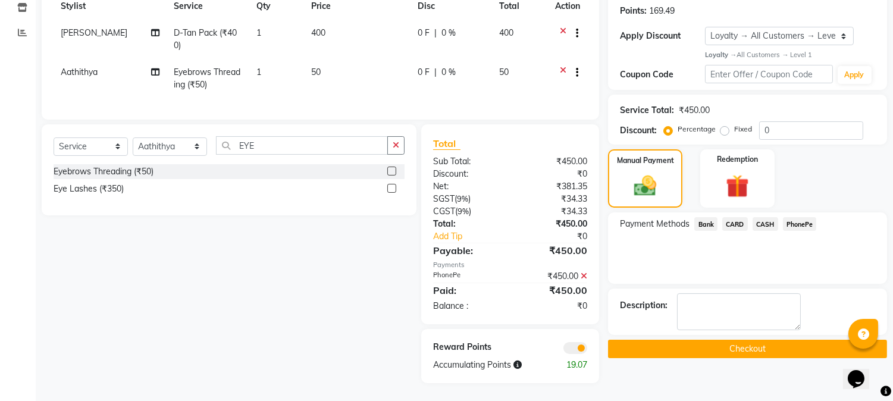
scroll to position [190, 0]
click at [727, 340] on button "Checkout" at bounding box center [747, 349] width 279 height 18
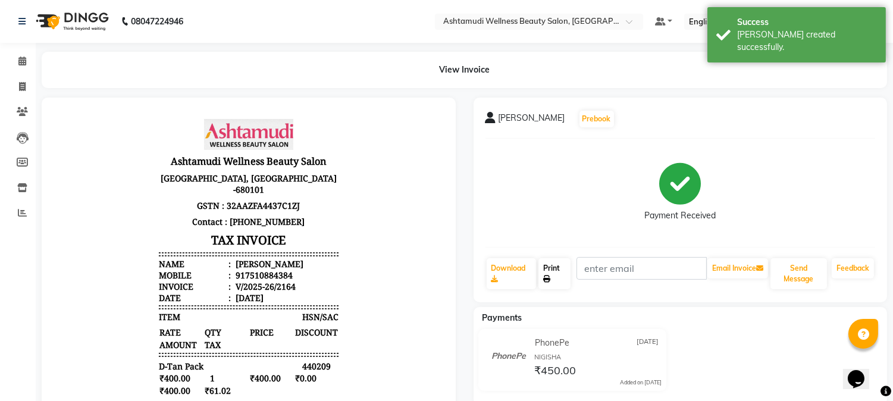
click at [555, 278] on link "Print" at bounding box center [554, 273] width 32 height 31
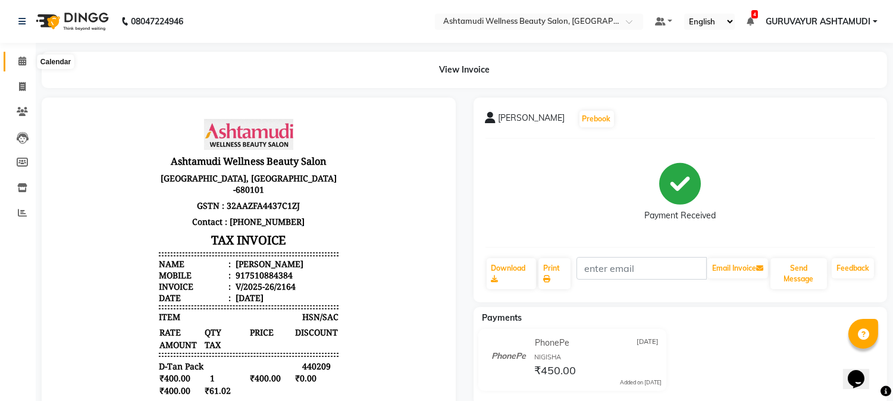
click at [23, 61] on icon at bounding box center [22, 61] width 8 height 9
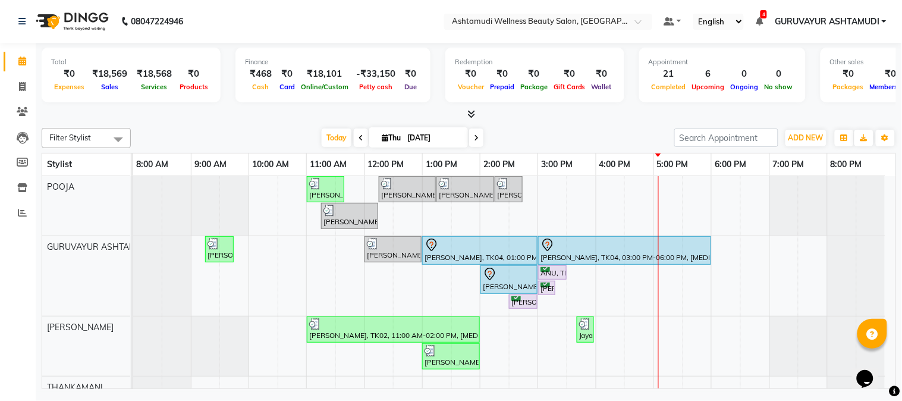
click at [80, 117] on div at bounding box center [469, 114] width 855 height 12
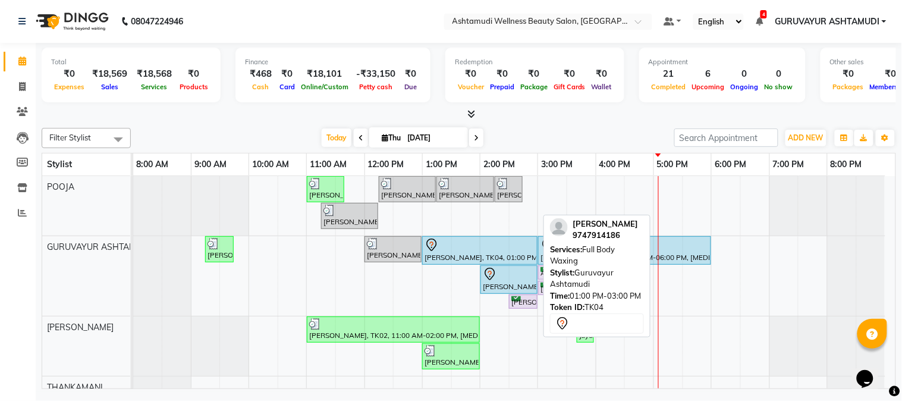
click at [444, 252] on div "[PERSON_NAME], TK04, 01:00 PM-03:00 PM, Full Body Waxing" at bounding box center [480, 250] width 113 height 25
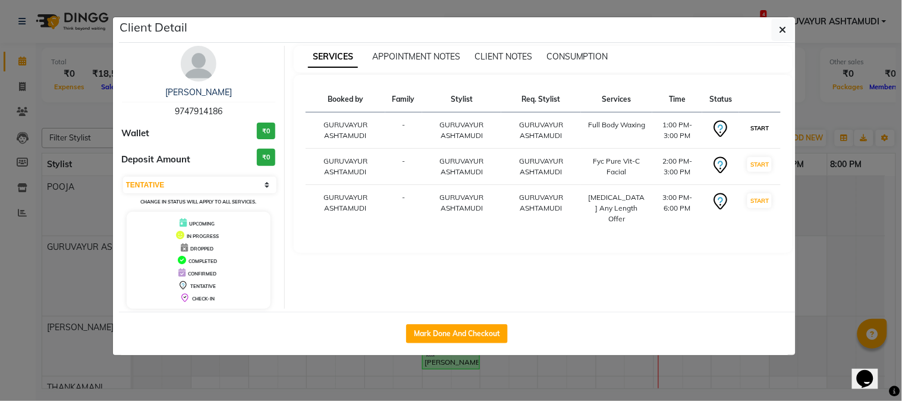
click at [754, 127] on button "START" at bounding box center [760, 128] width 24 height 15
select select "select"
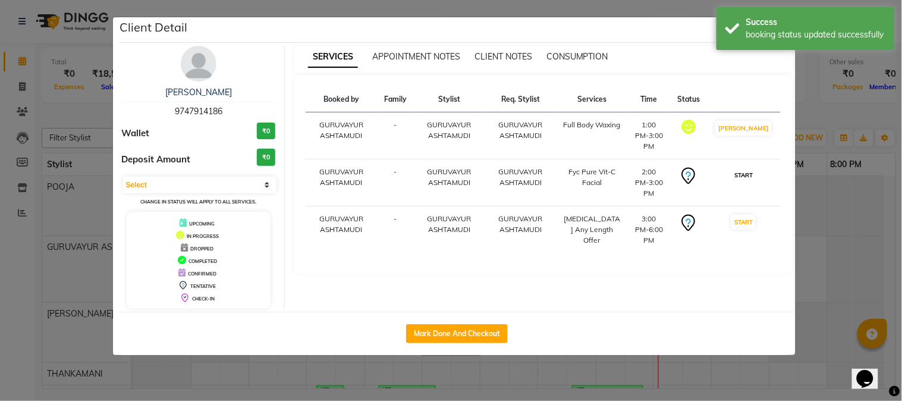
click at [751, 168] on button "START" at bounding box center [744, 175] width 24 height 15
click at [536, 12] on ngb-modal-window "Client Detail Shahana 9747914186 Wallet ₹0 Deposit Amount ₹0 Select IN SERVICE …" at bounding box center [451, 200] width 902 height 401
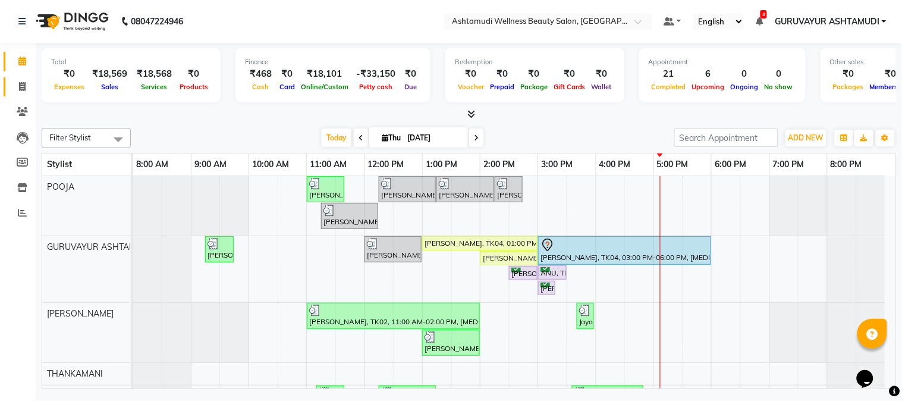
click at [20, 85] on icon at bounding box center [22, 86] width 7 height 9
select select "4660"
select select "service"
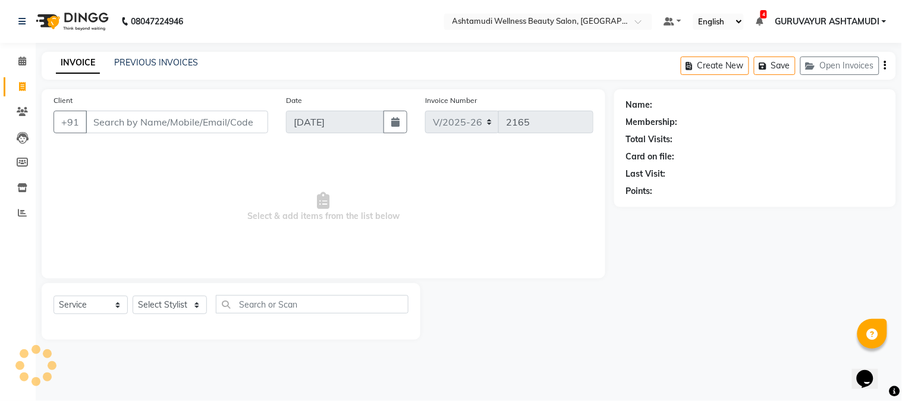
click at [187, 127] on input "Client" at bounding box center [177, 122] width 183 height 23
type input "6235402327"
click at [222, 120] on span "Add Client" at bounding box center [237, 122] width 47 height 12
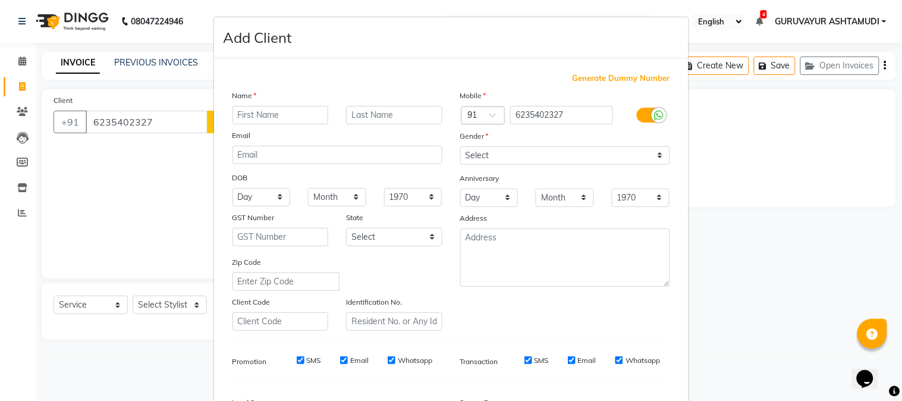
click at [266, 114] on input "text" at bounding box center [281, 115] width 96 height 18
type input "ANJITHA"
click at [587, 146] on select "Select Male Female Other Prefer Not To Say" at bounding box center [565, 155] width 210 height 18
select select "female"
click at [460, 146] on select "Select Male Female Other Prefer Not To Say" at bounding box center [565, 155] width 210 height 18
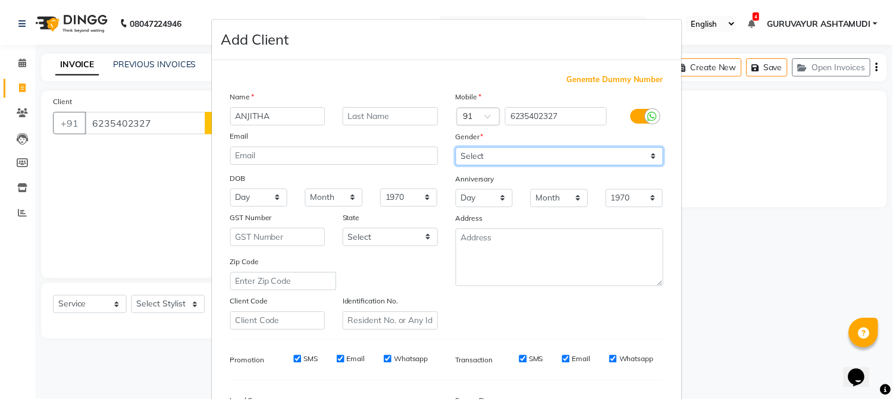
scroll to position [149, 0]
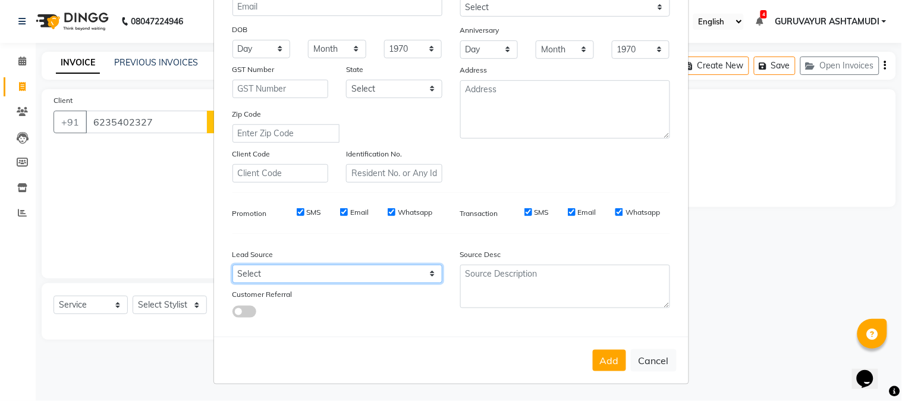
click at [426, 272] on select "Select Walk-in Referral Internet Friend Word of Mouth Advertisement Facebook Ju…" at bounding box center [338, 274] width 210 height 18
select select "31498"
click at [233, 265] on select "Select Walk-in Referral Internet Friend Word of Mouth Advertisement Facebook Ju…" at bounding box center [338, 274] width 210 height 18
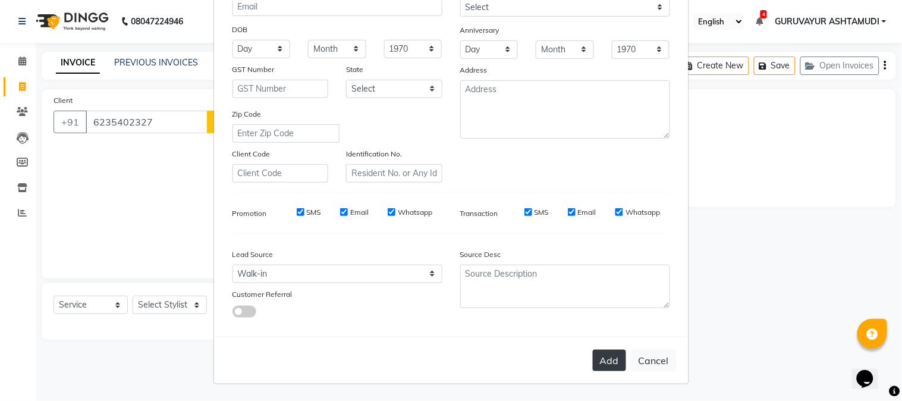
click at [599, 360] on button "Add" at bounding box center [609, 360] width 33 height 21
click at [197, 308] on ngb-modal-window "Add Client Generate Dummy Number Name ANJITHA Email DOB Day 01 02 03 04 05 06 0…" at bounding box center [451, 200] width 902 height 401
select select
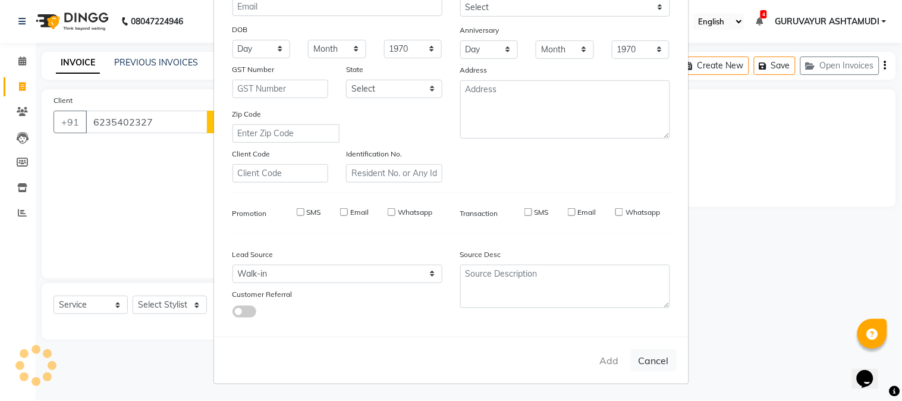
select select
checkbox input "false"
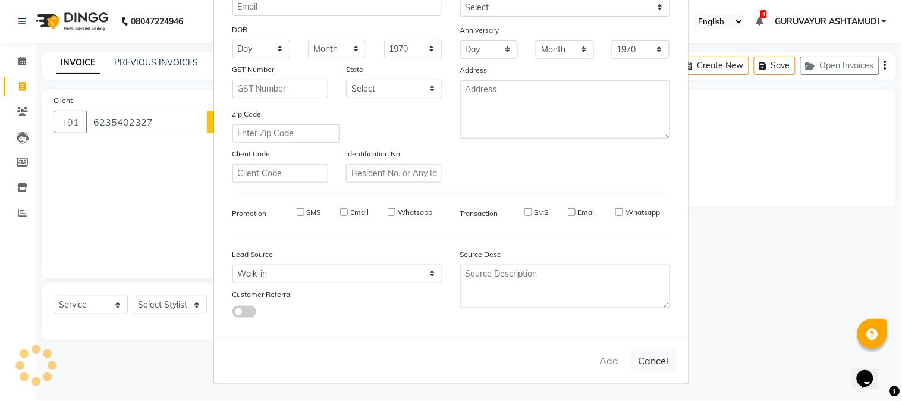
checkbox input "false"
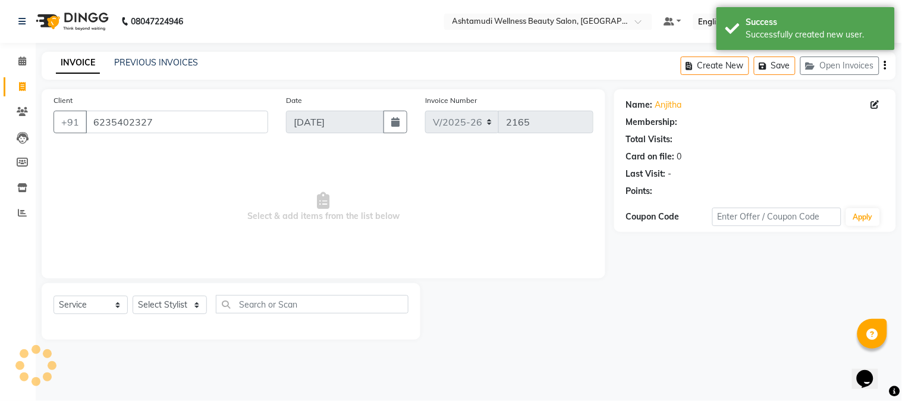
select select "1: Object"
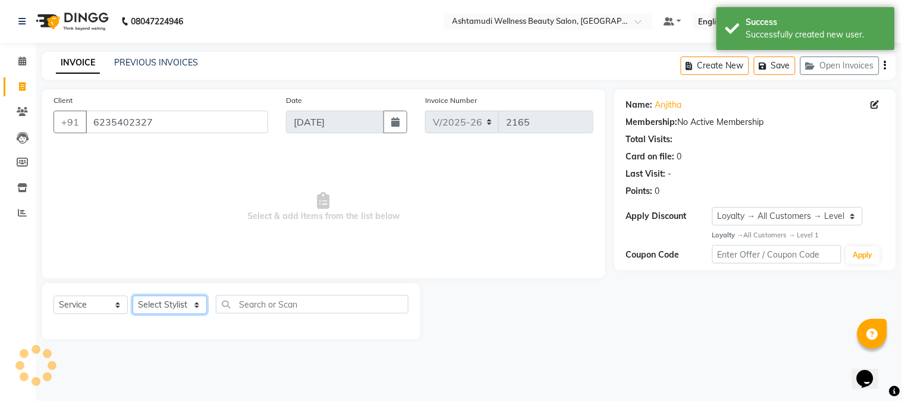
click at [197, 308] on select "Select Stylist Aathithya ANILA Anjana Das ARYA GURUVAYUR ASHTAMUDI NEETHU Nigis…" at bounding box center [170, 305] width 74 height 18
select select "38876"
click at [133, 296] on select "Select Stylist Aathithya ANILA Anjana Das ARYA GURUVAYUR ASHTAMUDI NEETHU Nigis…" at bounding box center [170, 305] width 74 height 18
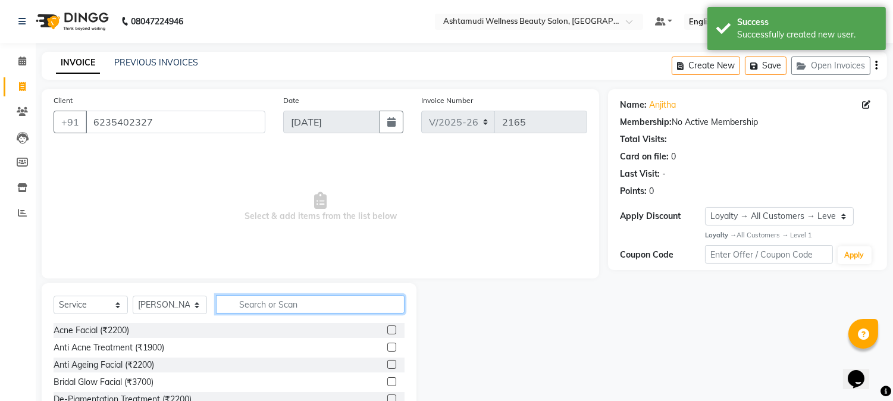
click at [256, 306] on input "text" at bounding box center [310, 304] width 189 height 18
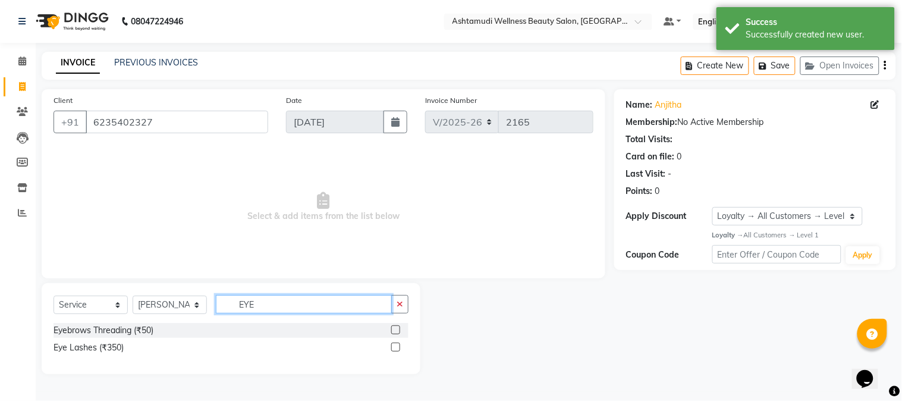
type input "EYE"
click at [396, 330] on label at bounding box center [395, 329] width 9 height 9
click at [396, 330] on input "checkbox" at bounding box center [395, 331] width 8 height 8
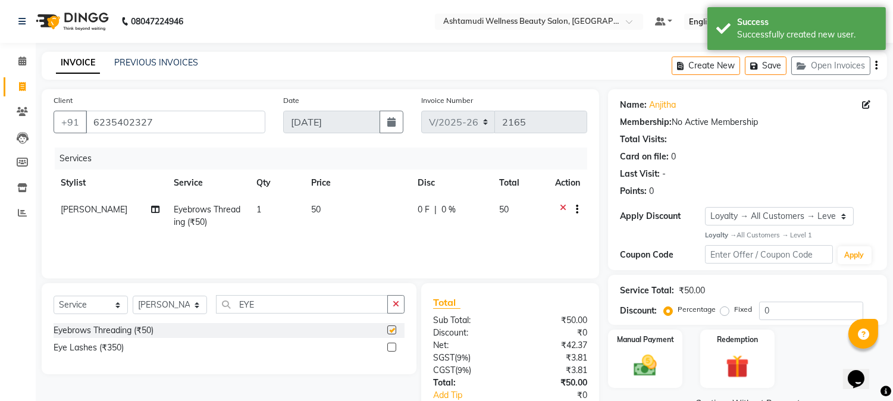
checkbox input "false"
click at [634, 366] on img at bounding box center [645, 366] width 39 height 28
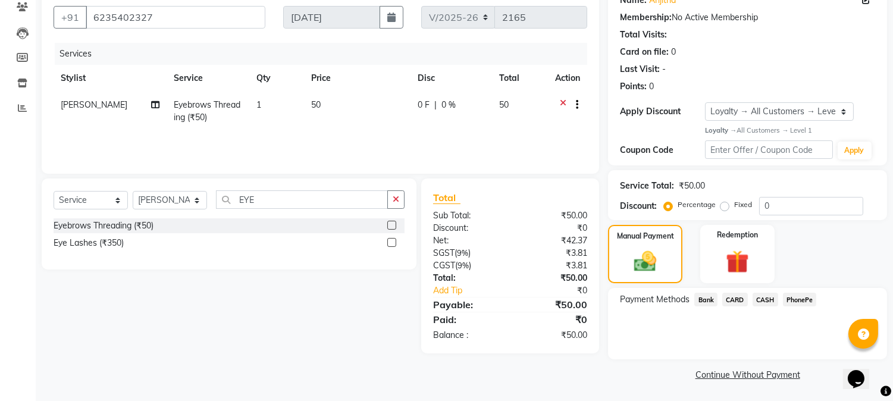
click at [766, 299] on span "CASH" at bounding box center [765, 300] width 26 height 14
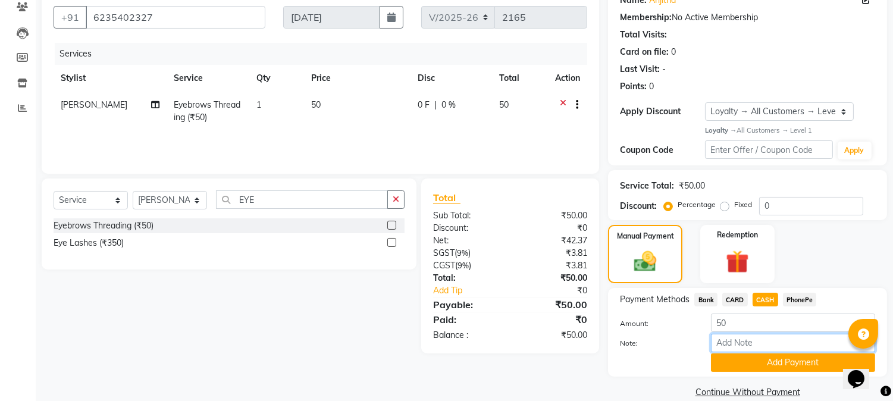
drag, startPoint x: 766, startPoint y: 340, endPoint x: 766, endPoint y: 328, distance: 11.3
click at [766, 340] on input "Note:" at bounding box center [793, 343] width 164 height 18
type input "NIGISHA"
click at [770, 363] on button "Add Payment" at bounding box center [793, 362] width 164 height 18
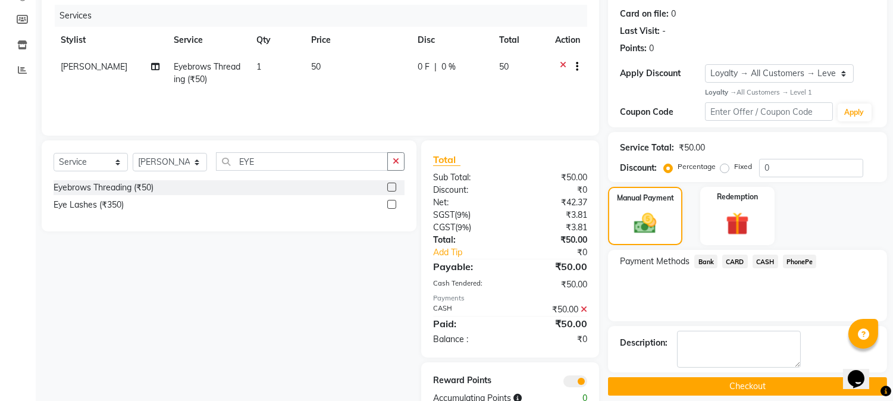
scroll to position [175, 0]
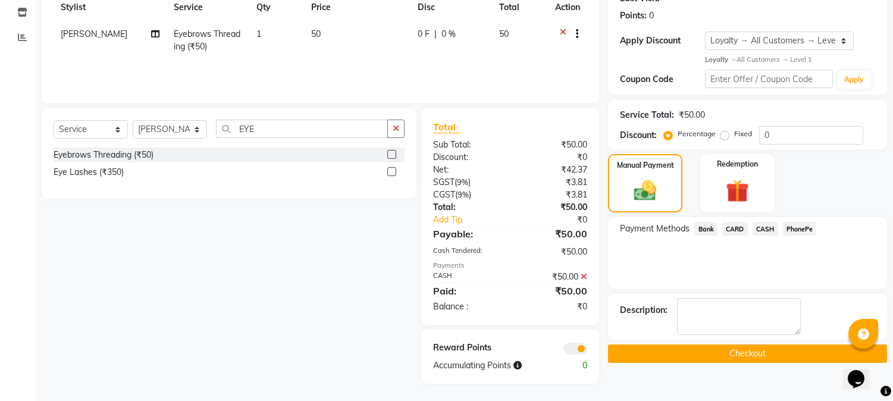
click at [754, 352] on button "Checkout" at bounding box center [747, 353] width 279 height 18
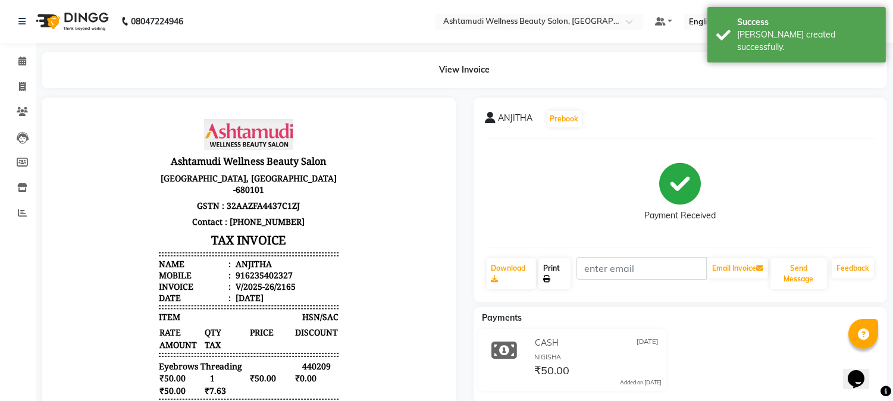
click at [554, 268] on link "Print" at bounding box center [554, 273] width 32 height 31
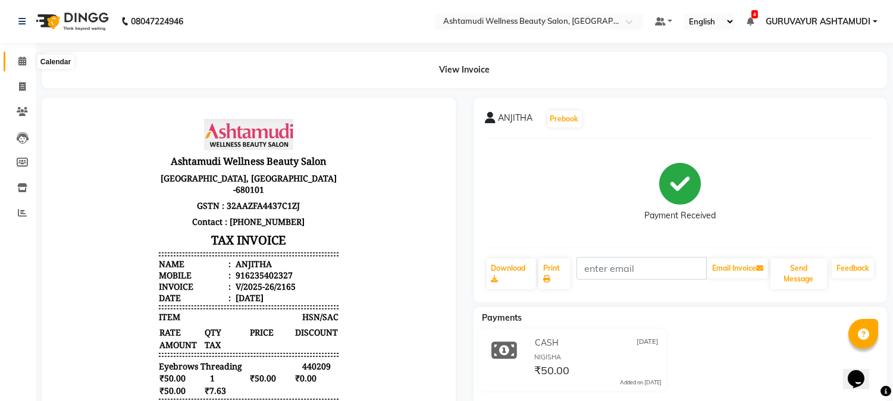
click at [18, 61] on icon at bounding box center [22, 61] width 8 height 9
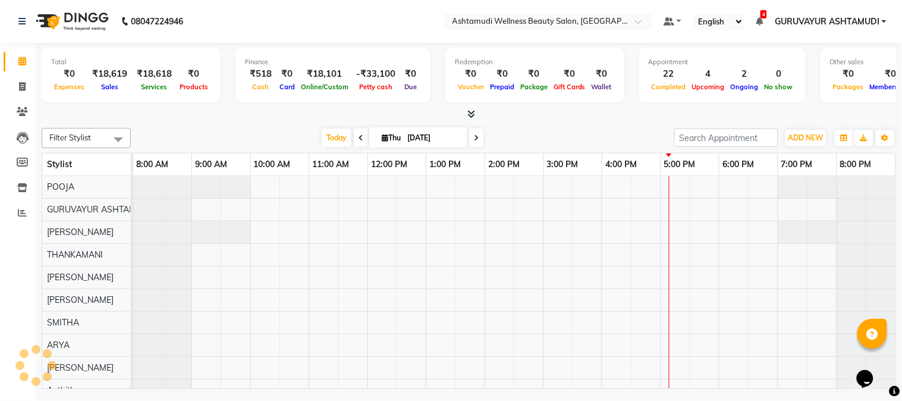
scroll to position [0, 10]
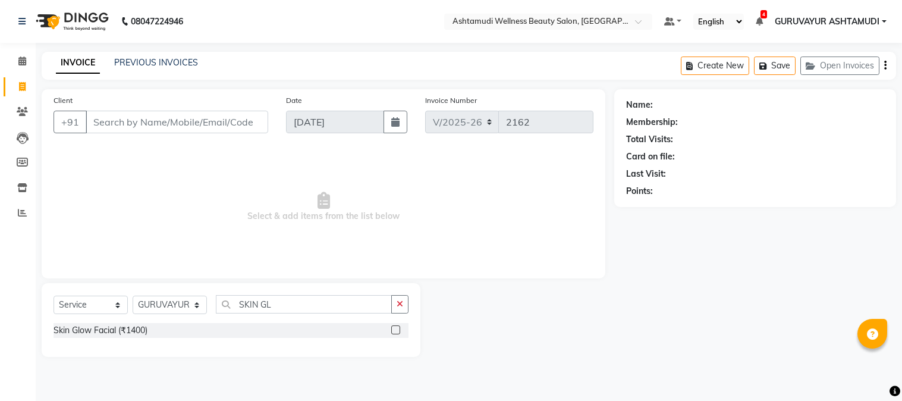
select select "4660"
select select "service"
select select "27526"
click at [116, 126] on input "Client" at bounding box center [177, 122] width 183 height 23
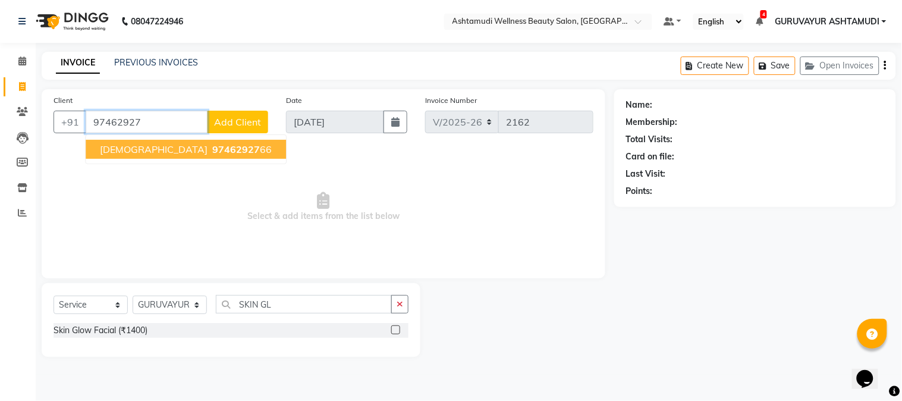
click at [116, 152] on span "[DEMOGRAPHIC_DATA]" at bounding box center [154, 149] width 108 height 12
type input "9746292766"
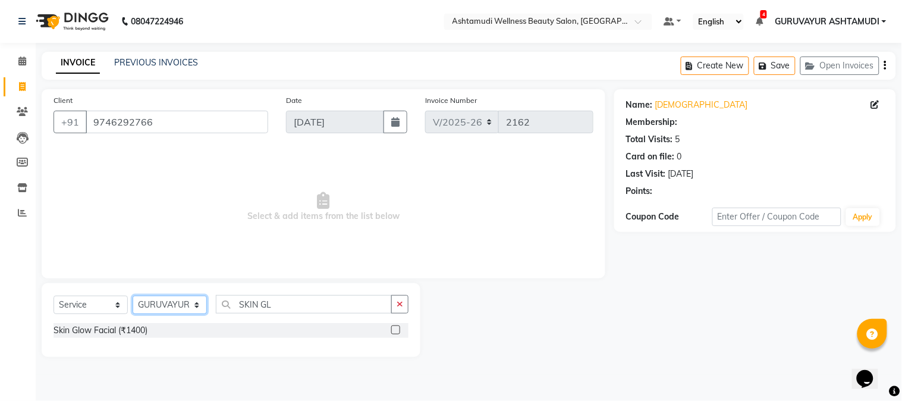
click at [195, 306] on select "Select Stylist Aathithya [PERSON_NAME] [PERSON_NAME] ARYA GURUVAYUR ASHTAMUDI […" at bounding box center [170, 305] width 74 height 18
select select "38876"
click at [133, 296] on select "Select Stylist Aathithya [PERSON_NAME] [PERSON_NAME] ARYA GURUVAYUR ASHTAMUDI […" at bounding box center [170, 305] width 74 height 18
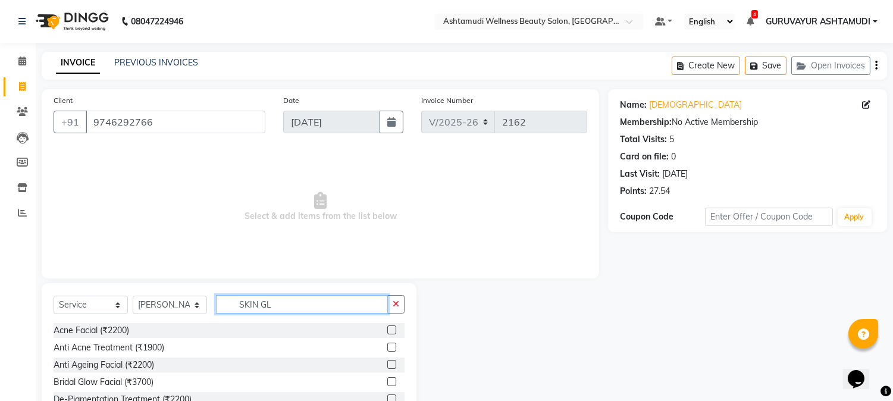
click at [387, 305] on input "SKIN GL" at bounding box center [302, 304] width 172 height 18
click at [389, 305] on button "button" at bounding box center [395, 304] width 17 height 18
click at [366, 303] on input "text" at bounding box center [310, 304] width 189 height 18
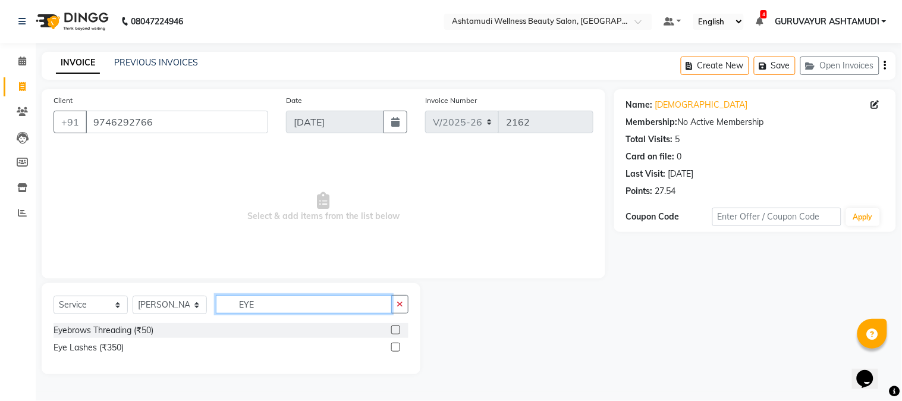
type input "EYE"
click at [399, 327] on label at bounding box center [395, 329] width 9 height 9
click at [399, 327] on input "checkbox" at bounding box center [395, 331] width 8 height 8
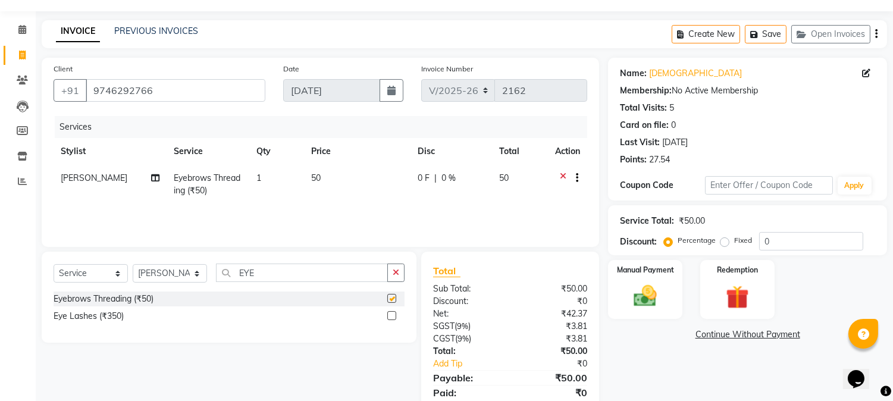
scroll to position [74, 0]
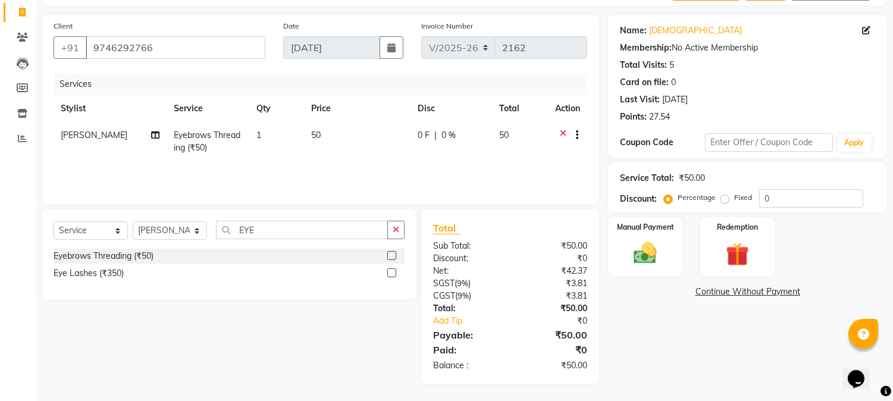
checkbox input "false"
click at [645, 248] on img at bounding box center [645, 254] width 39 height 28
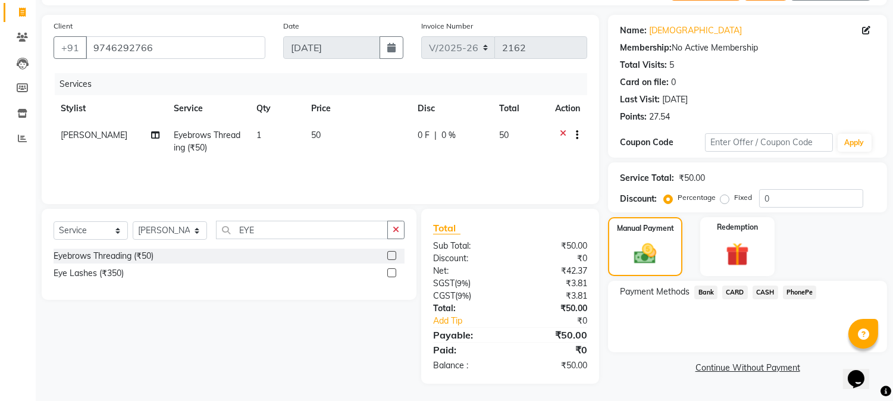
click at [763, 291] on span "CASH" at bounding box center [765, 293] width 26 height 14
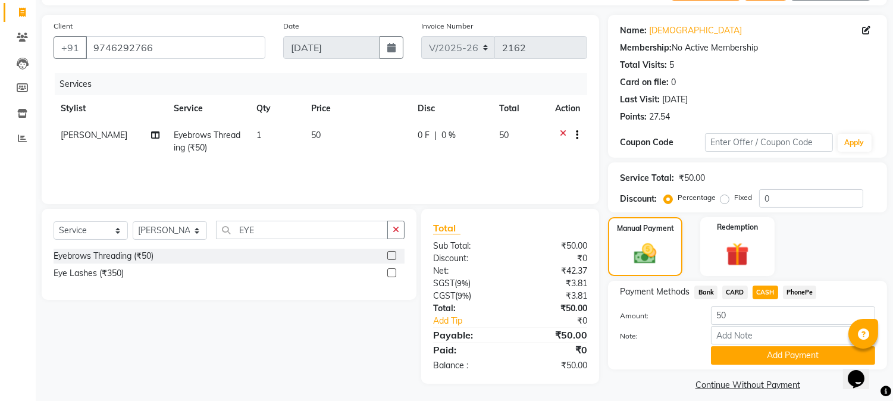
scroll to position [84, 0]
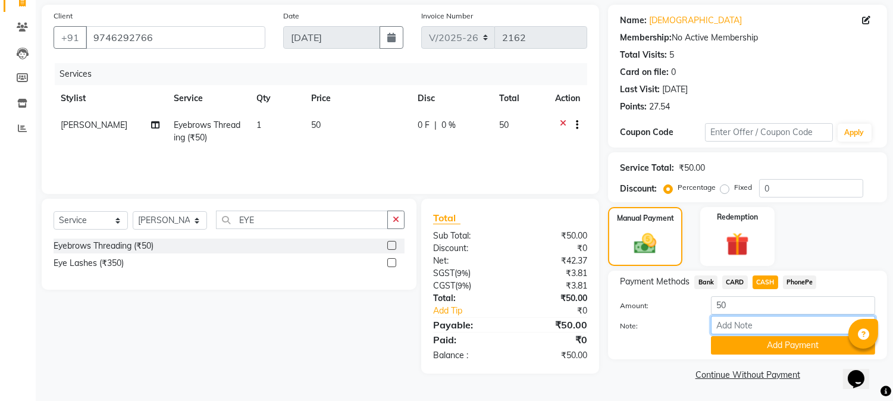
click at [758, 322] on input "Note:" at bounding box center [793, 325] width 164 height 18
type input "NIGISHA"
click at [771, 346] on button "Add Payment" at bounding box center [793, 345] width 164 height 18
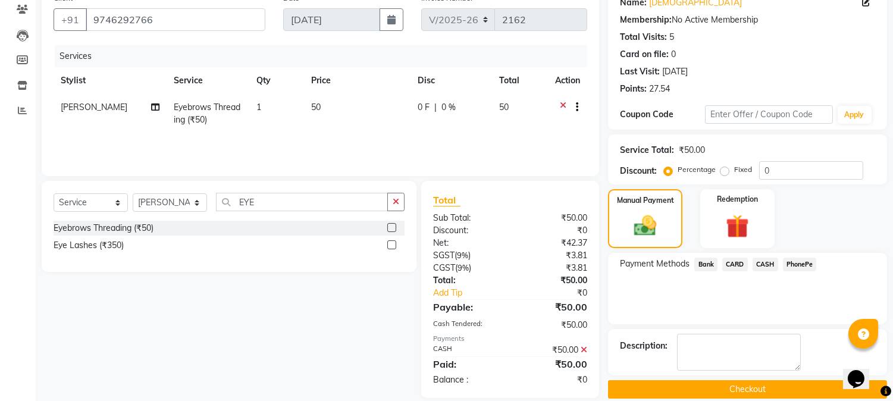
scroll to position [117, 0]
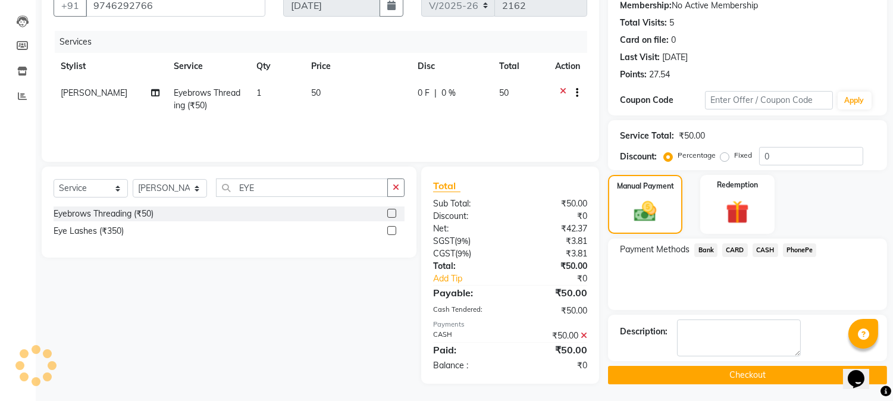
click at [752, 371] on button "Checkout" at bounding box center [747, 375] width 279 height 18
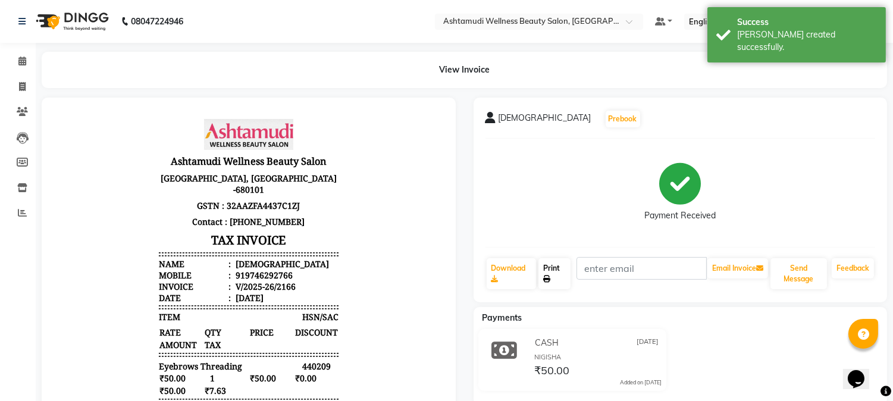
click at [547, 269] on link "Print" at bounding box center [554, 273] width 32 height 31
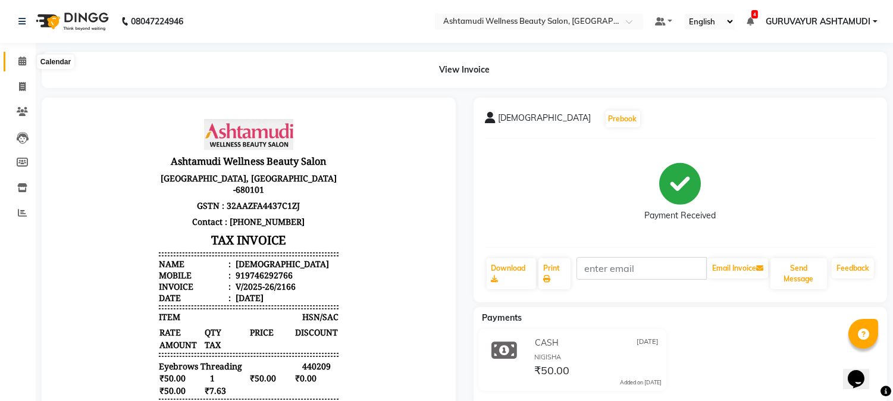
click at [23, 60] on icon at bounding box center [22, 61] width 8 height 9
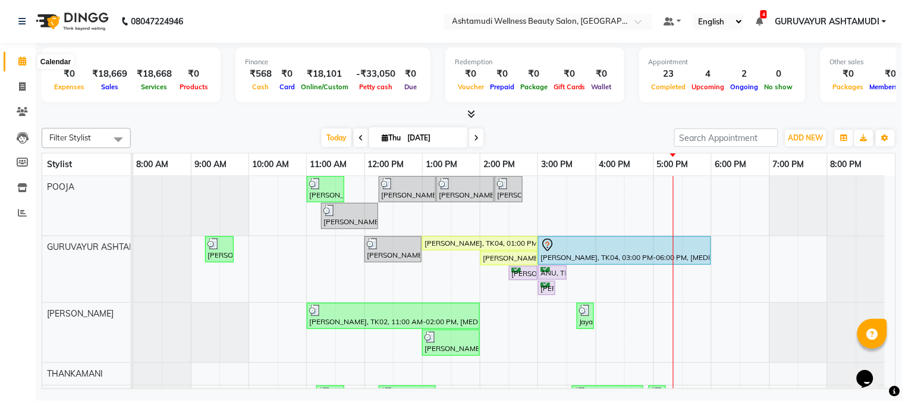
click at [21, 60] on icon at bounding box center [22, 61] width 8 height 9
click at [20, 188] on icon at bounding box center [22, 187] width 10 height 9
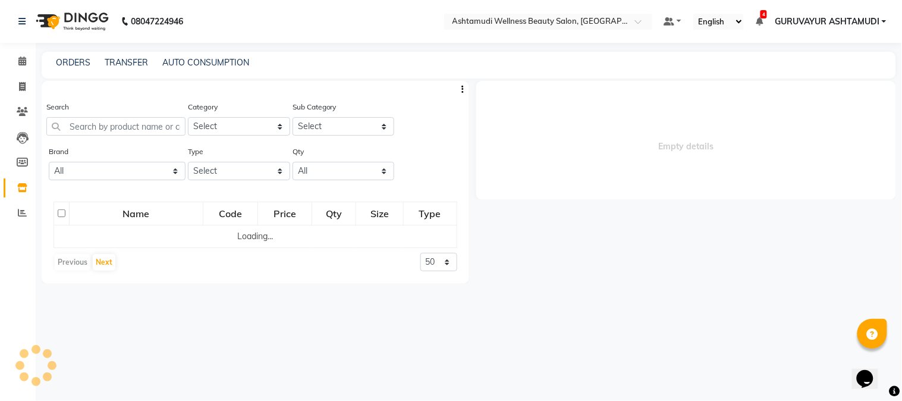
select select
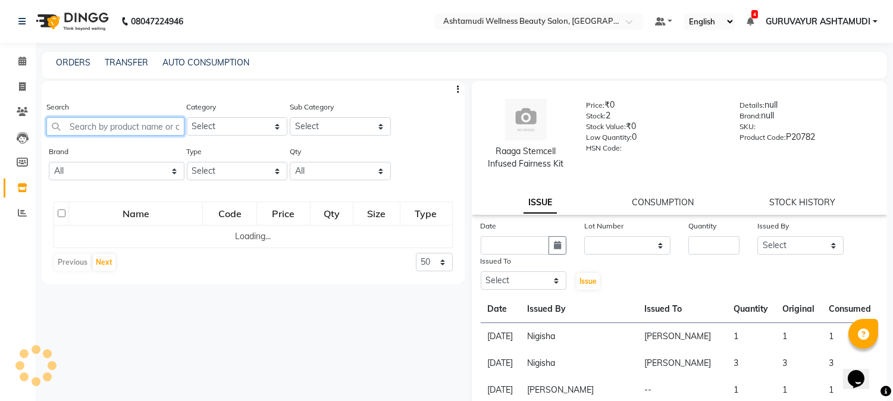
click at [78, 127] on input "text" at bounding box center [115, 126] width 138 height 18
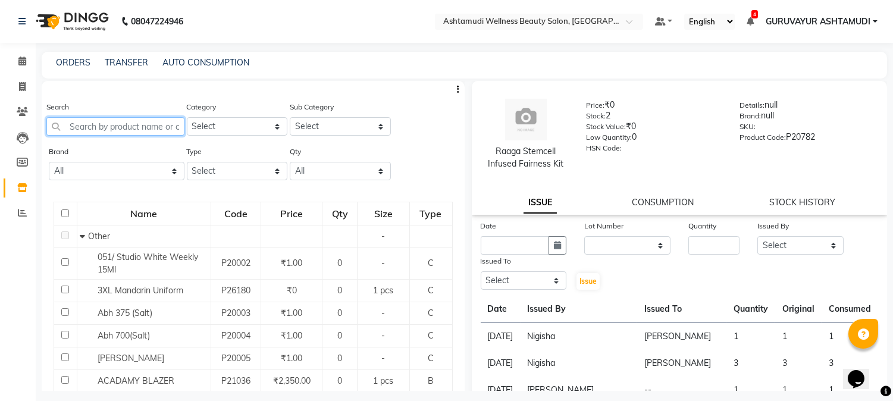
click at [94, 124] on input "text" at bounding box center [115, 126] width 138 height 18
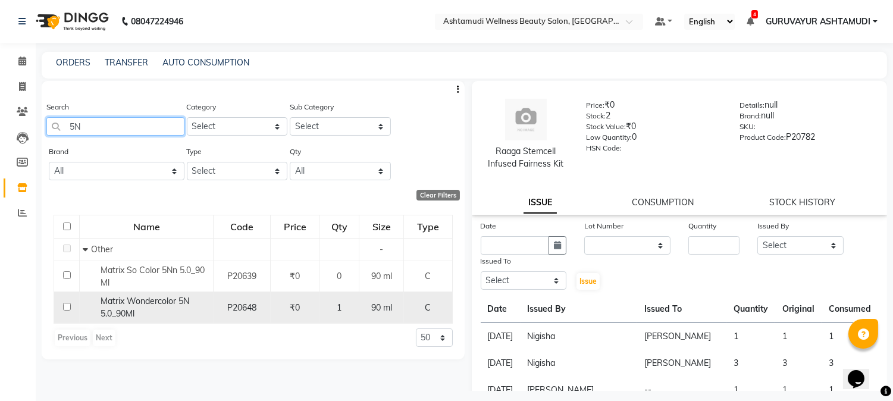
type input "5N"
drag, startPoint x: 67, startPoint y: 306, endPoint x: 84, endPoint y: 306, distance: 17.8
click at [68, 306] on input "checkbox" at bounding box center [67, 307] width 8 height 8
checkbox input "true"
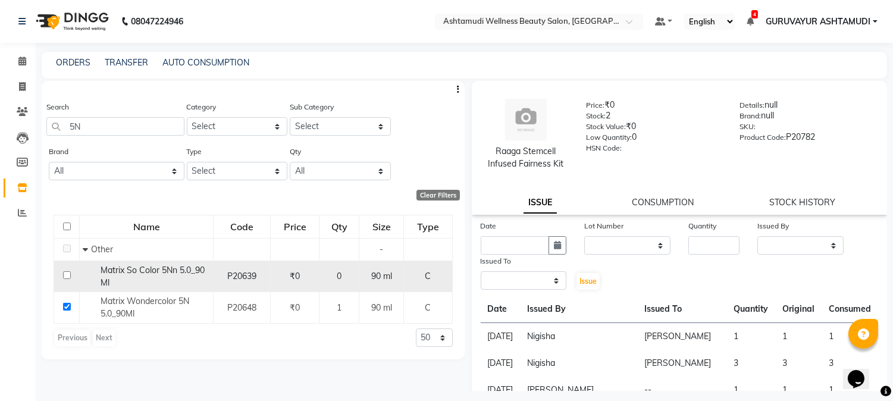
select select
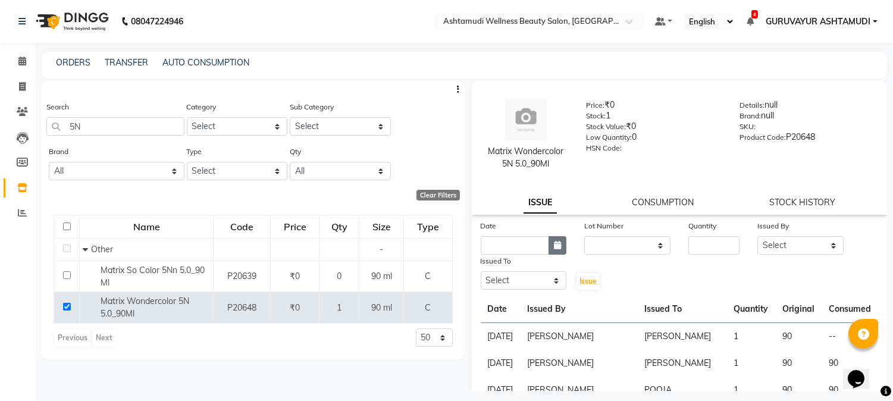
click at [556, 239] on button "button" at bounding box center [557, 245] width 18 height 18
select select "9"
select select "2025"
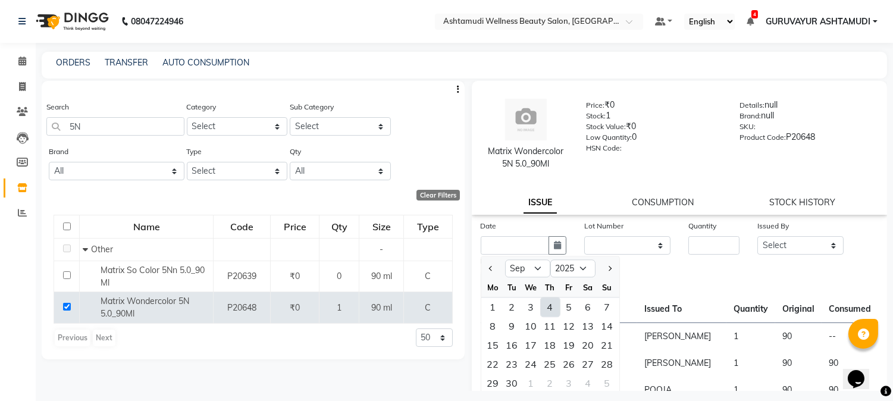
click at [545, 307] on div "4" at bounding box center [550, 306] width 19 height 19
type input "[DATE]"
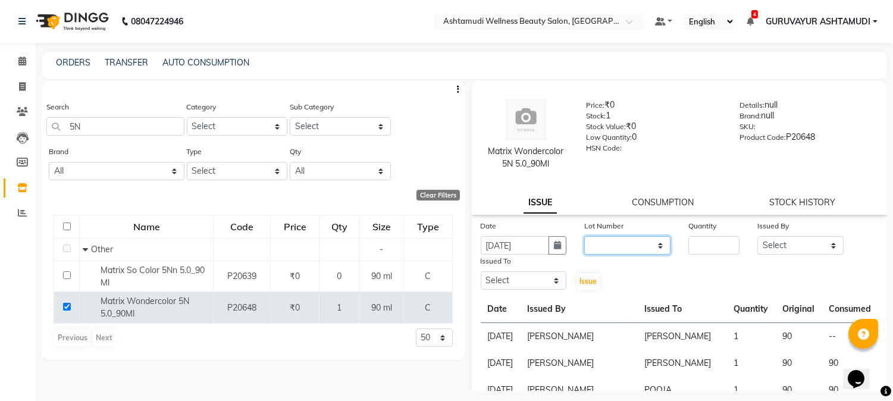
click at [620, 244] on select "None" at bounding box center [627, 245] width 86 height 18
select select "0: null"
click at [584, 236] on select "None" at bounding box center [627, 245] width 86 height 18
click at [698, 236] on input "number" at bounding box center [713, 245] width 51 height 18
type input "1"
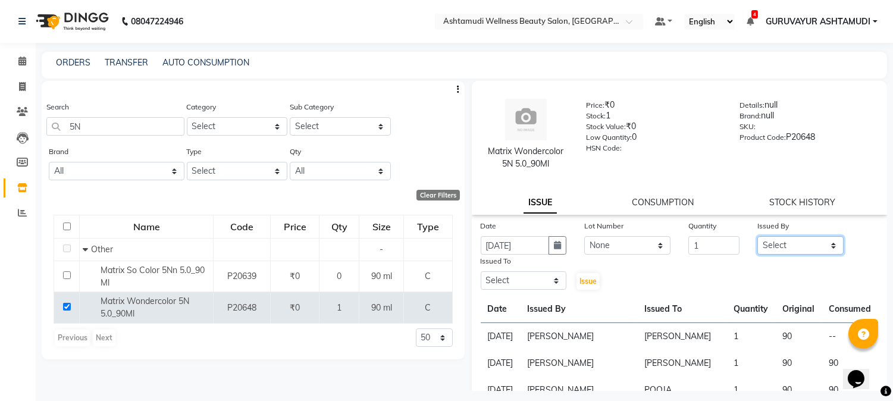
click at [803, 239] on select "Select Aathithya [PERSON_NAME] [PERSON_NAME] ARYA GURUVAYUR [PERSON_NAME] [PERS…" at bounding box center [800, 245] width 86 height 18
select select "69602"
click at [757, 236] on select "Select Aathithya [PERSON_NAME] [PERSON_NAME] ARYA GURUVAYUR [PERSON_NAME] [PERS…" at bounding box center [800, 245] width 86 height 18
click at [551, 278] on select "Select Aathithya [PERSON_NAME] [PERSON_NAME] ARYA GURUVAYUR [PERSON_NAME] [PERS…" at bounding box center [524, 280] width 86 height 18
select select "28230"
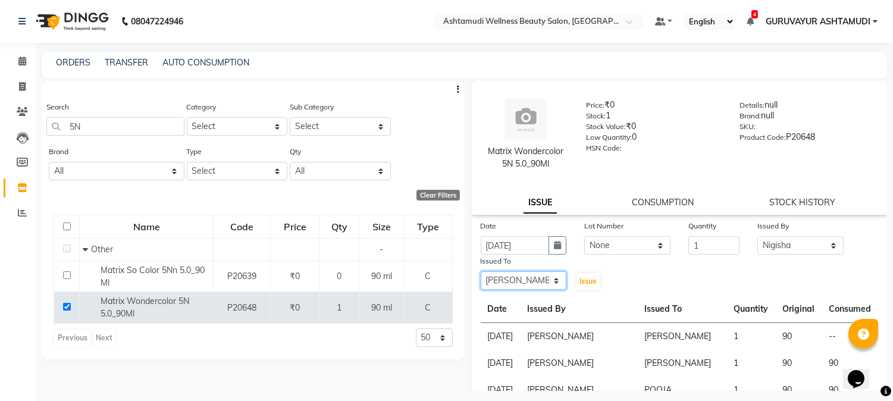
click at [481, 271] on select "Select Aathithya [PERSON_NAME] [PERSON_NAME] ARYA GURUVAYUR [PERSON_NAME] [PERS…" at bounding box center [524, 280] width 86 height 18
click at [583, 280] on span "Issue" at bounding box center [587, 281] width 17 height 9
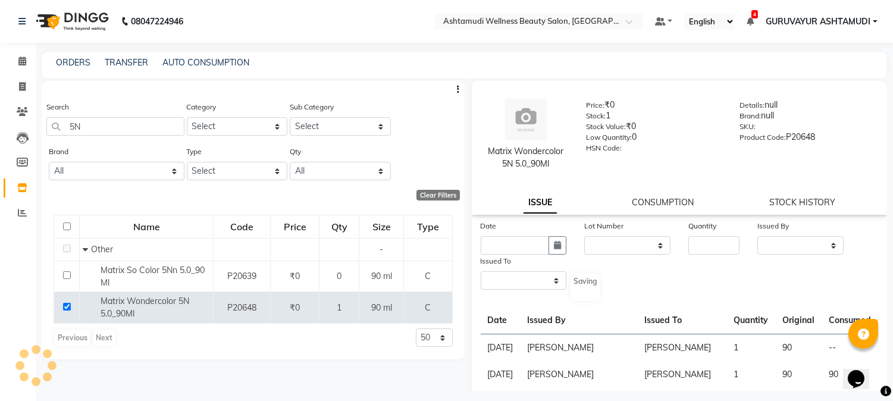
select select
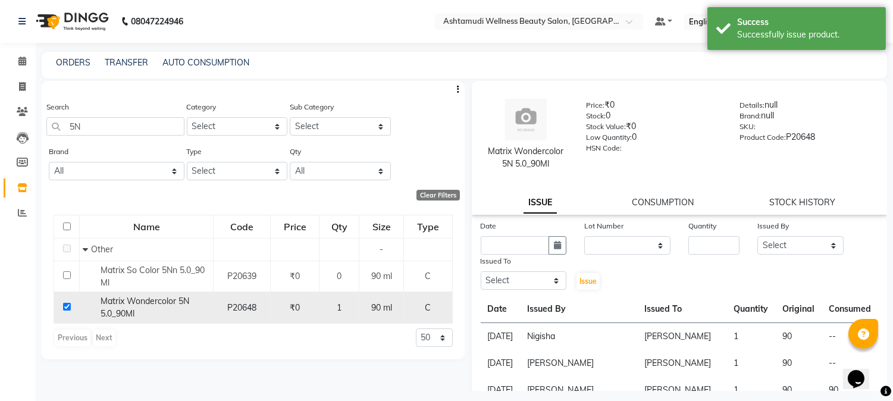
click at [67, 306] on input "checkbox" at bounding box center [67, 307] width 8 height 8
checkbox input "false"
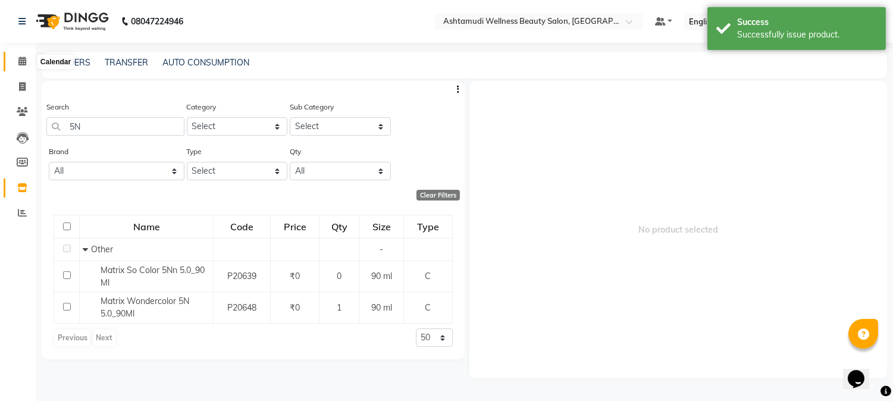
click at [26, 62] on span at bounding box center [22, 62] width 21 height 14
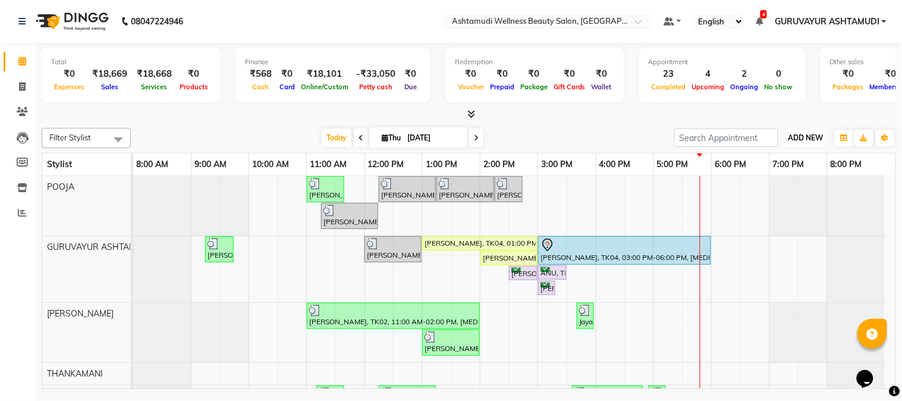
click at [806, 137] on span "ADD NEW" at bounding box center [806, 137] width 35 height 9
click at [765, 192] on link "Add Expense" at bounding box center [780, 190] width 94 height 15
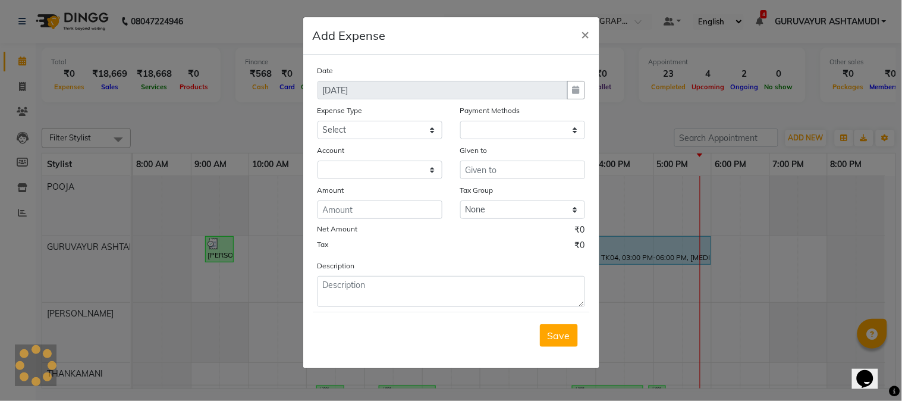
select select "1"
select select "3492"
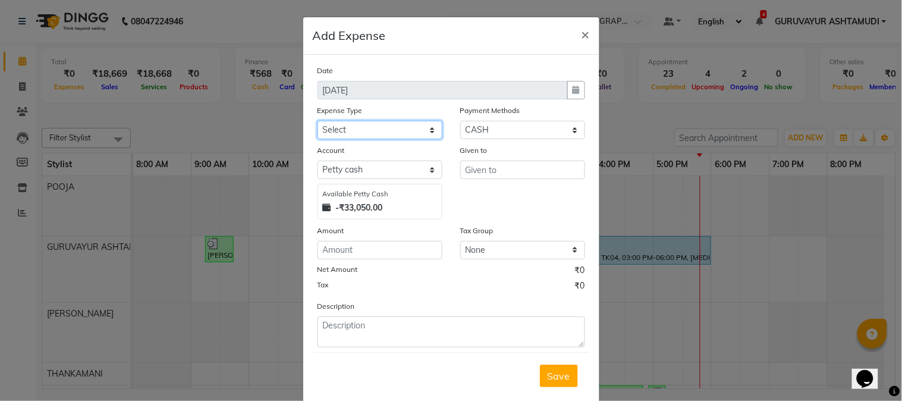
click at [419, 127] on select "Select ACCOMODATION EXPENSES ADVERTISEMENT SALES PROMOTIONAL EXPENSES Bonus BRI…" at bounding box center [380, 130] width 125 height 18
select select "6175"
click at [318, 121] on select "Select ACCOMODATION EXPENSES ADVERTISEMENT SALES PROMOTIONAL EXPENSES Bonus BRI…" at bounding box center [380, 130] width 125 height 18
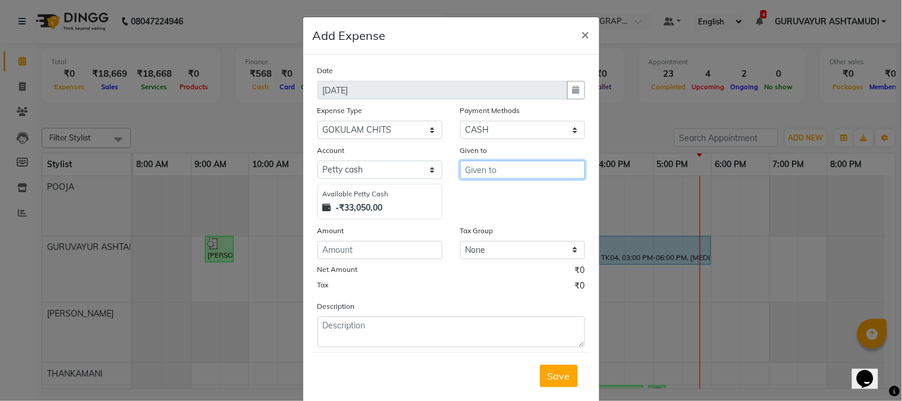
click at [478, 171] on input "text" at bounding box center [522, 170] width 125 height 18
type input "GOKULAM"
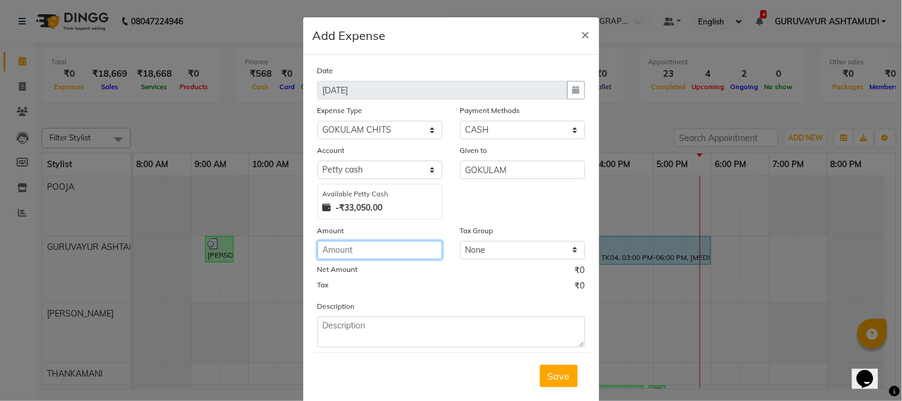
click at [391, 251] on input "number" at bounding box center [380, 250] width 125 height 18
type input "1500"
click at [549, 374] on span "Save" at bounding box center [559, 376] width 23 height 12
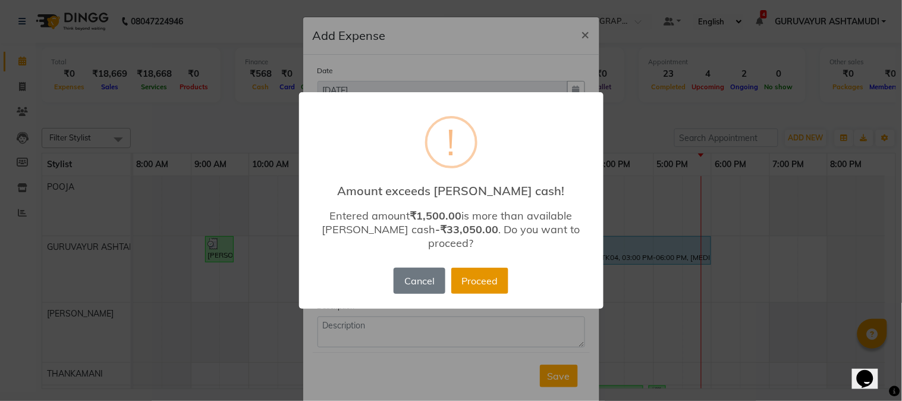
click at [481, 275] on button "Proceed" at bounding box center [479, 281] width 57 height 26
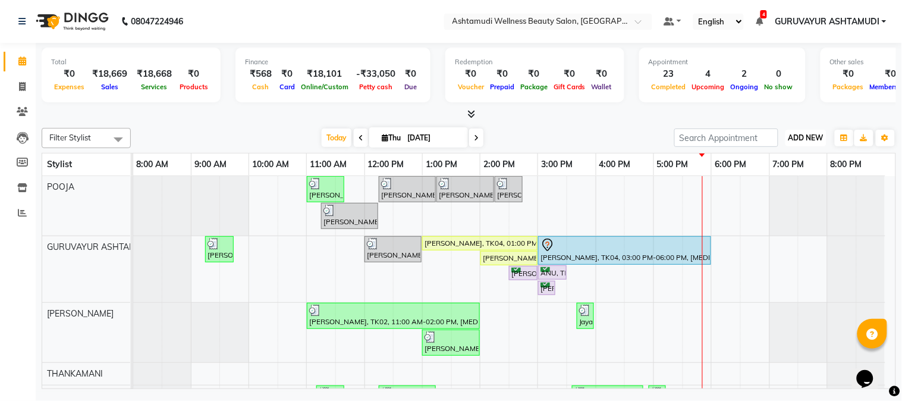
click at [813, 133] on span "ADD NEW" at bounding box center [806, 137] width 35 height 9
click at [780, 193] on link "Add Expense" at bounding box center [780, 190] width 94 height 15
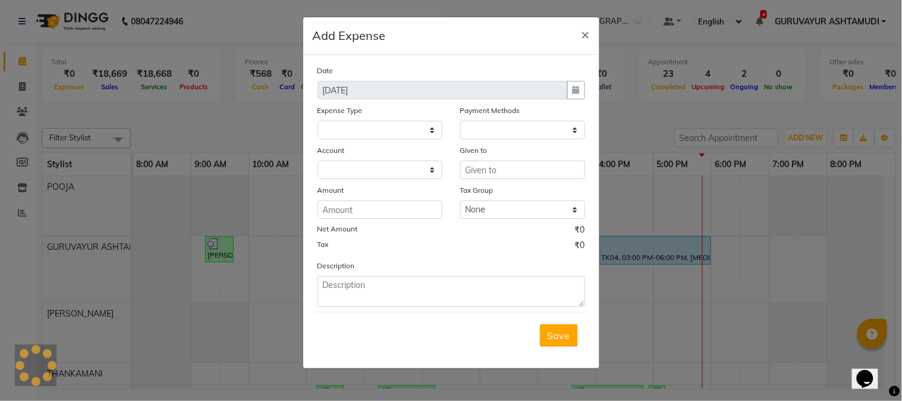
select select "1"
select select "3492"
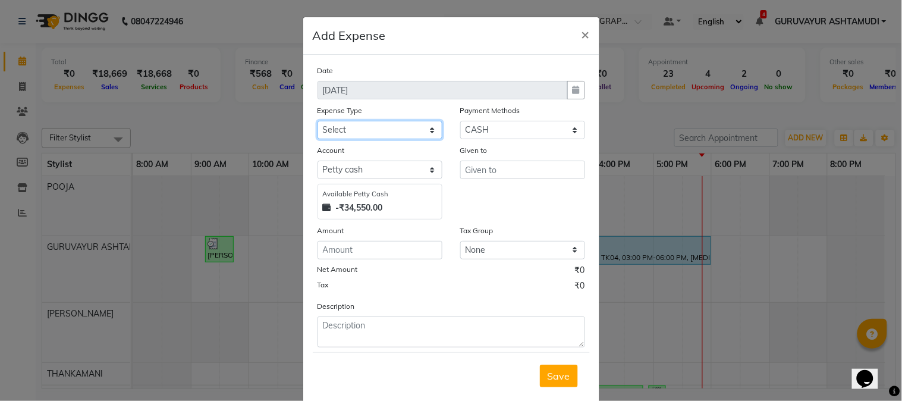
click at [426, 134] on select "Select ACCOMODATION EXPENSES ADVERTISEMENT SALES PROMOTIONAL EXPENSES Bonus BRI…" at bounding box center [380, 130] width 125 height 18
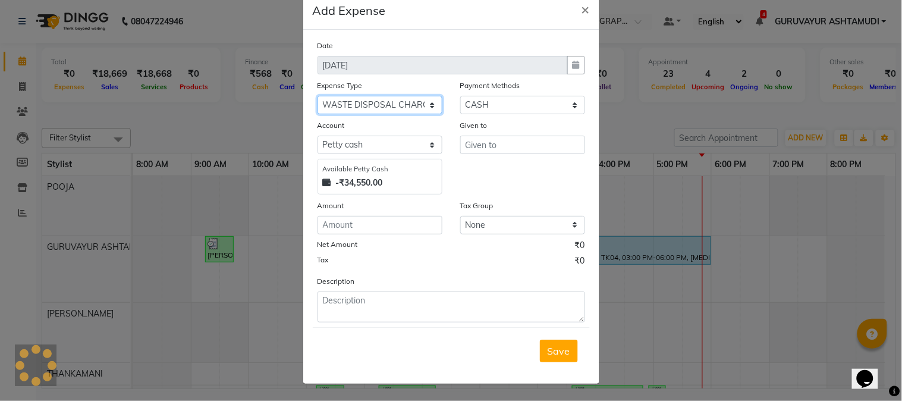
click at [428, 104] on select "Select ACCOMODATION EXPENSES ADVERTISEMENT SALES PROMOTIONAL EXPENSES Bonus BRI…" at bounding box center [380, 105] width 125 height 18
select select "6170"
click at [318, 96] on select "Select ACCOMODATION EXPENSES ADVERTISEMENT SALES PROMOTIONAL EXPENSES Bonus BRI…" at bounding box center [380, 105] width 125 height 18
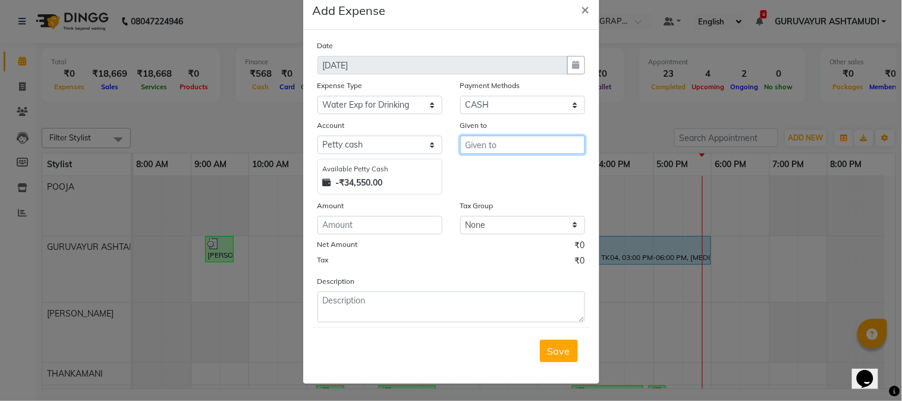
click at [485, 149] on input "text" at bounding box center [522, 145] width 125 height 18
type input "BALAJI AGENCY"
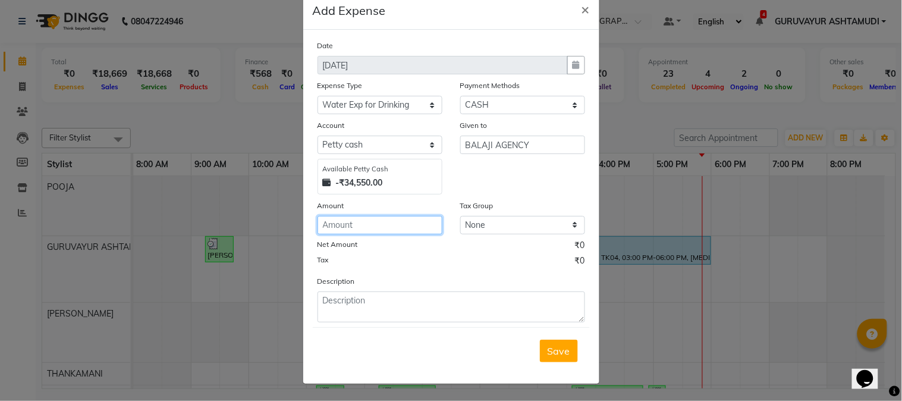
click at [377, 219] on input "number" at bounding box center [380, 225] width 125 height 18
type input "300"
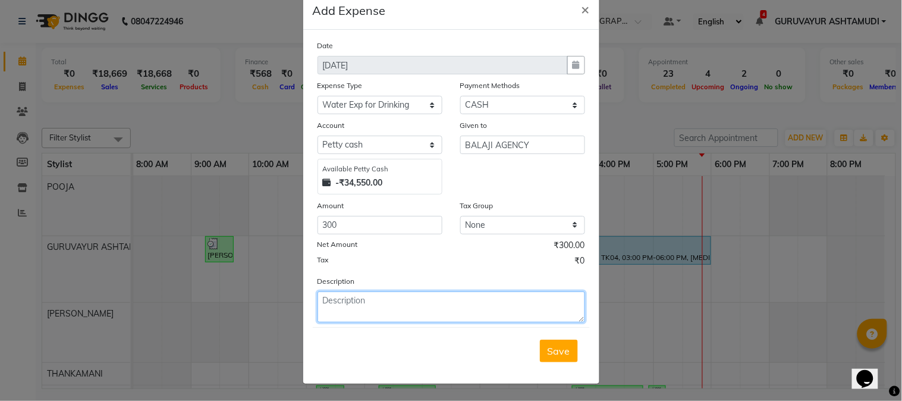
click at [359, 302] on textarea at bounding box center [452, 306] width 268 height 31
type textarea "CAN WATER SALOON AND HOSTEL"
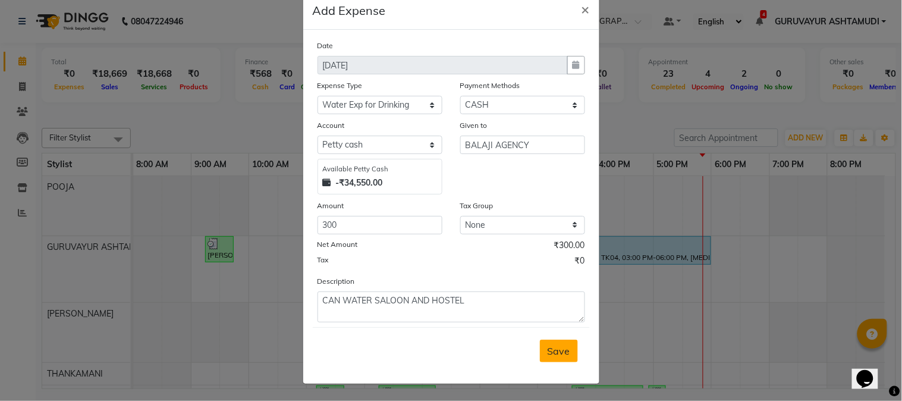
click at [555, 353] on span "Save" at bounding box center [559, 351] width 23 height 12
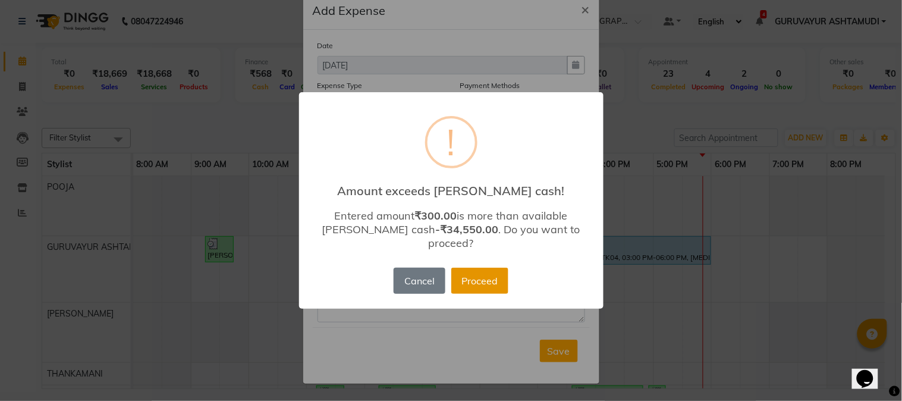
click at [473, 277] on button "Proceed" at bounding box center [479, 281] width 57 height 26
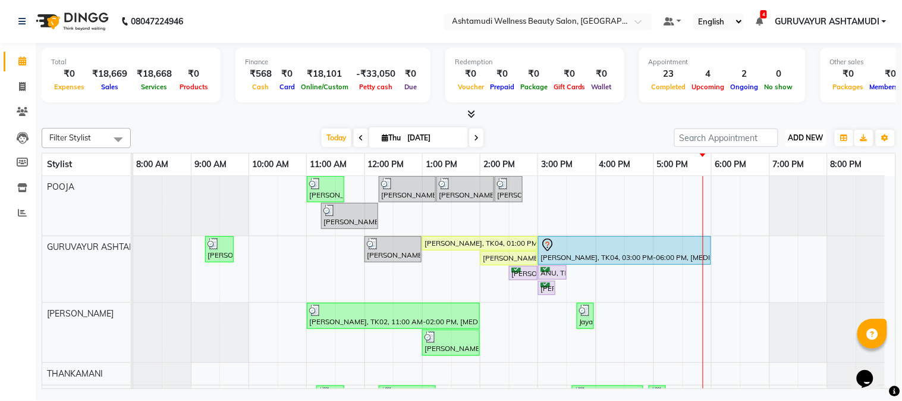
click at [799, 140] on span "ADD NEW" at bounding box center [806, 137] width 35 height 9
click at [809, 137] on span "ADD NEW" at bounding box center [806, 137] width 35 height 9
click at [798, 137] on span "ADD NEW" at bounding box center [806, 137] width 35 height 9
click at [786, 192] on link "Add Expense" at bounding box center [780, 190] width 94 height 15
select select "1"
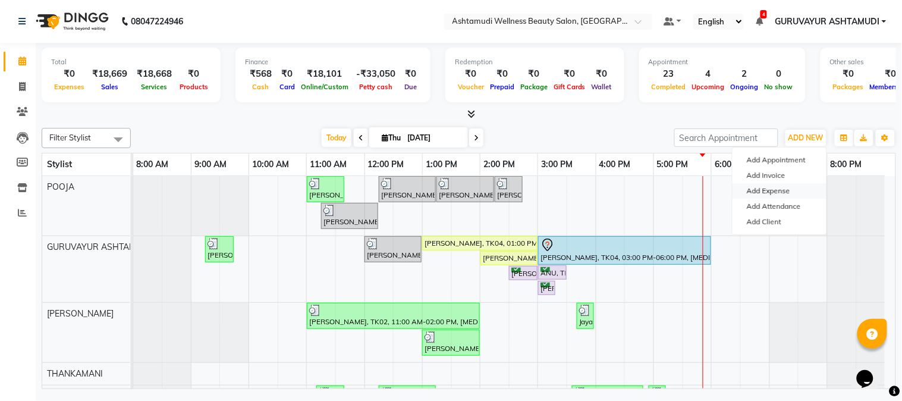
select select "3492"
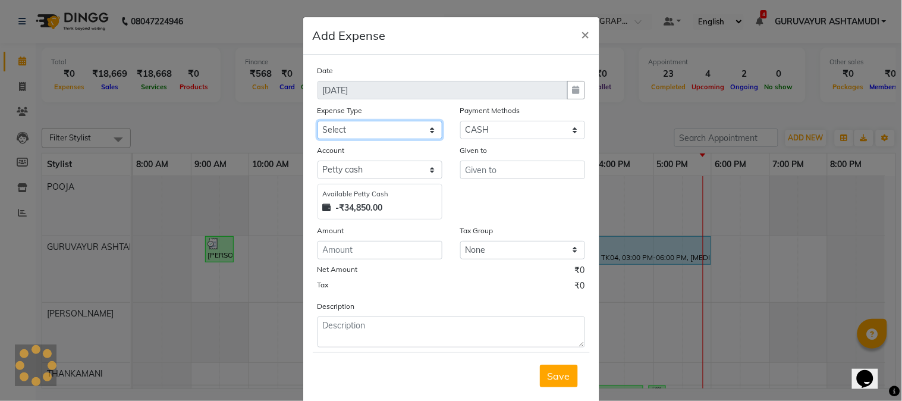
click at [418, 135] on select "Select ACCOMODATION EXPENSES ADVERTISEMENT SALES PROMOTIONAL EXPENSES Bonus BRI…" at bounding box center [380, 130] width 125 height 18
select select "6226"
click at [318, 121] on select "Select ACCOMODATION EXPENSES ADVERTISEMENT SALES PROMOTIONAL EXPENSES Bonus BRI…" at bounding box center [380, 130] width 125 height 18
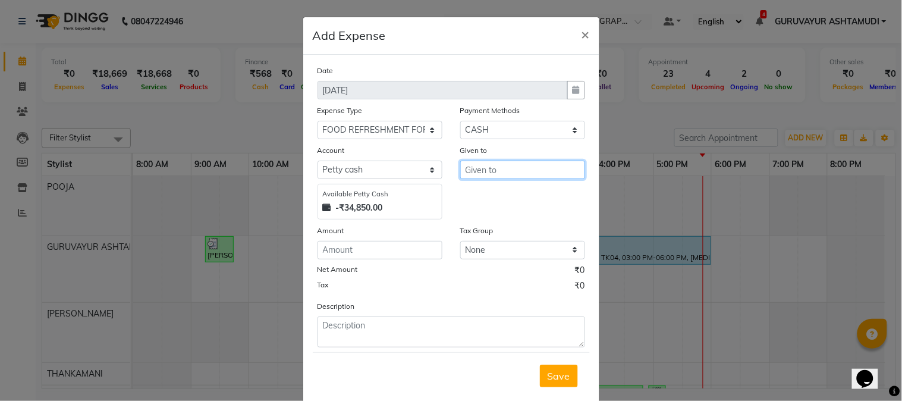
click at [497, 170] on input "text" at bounding box center [522, 170] width 125 height 18
type input "AYYAPPA MEGA MART"
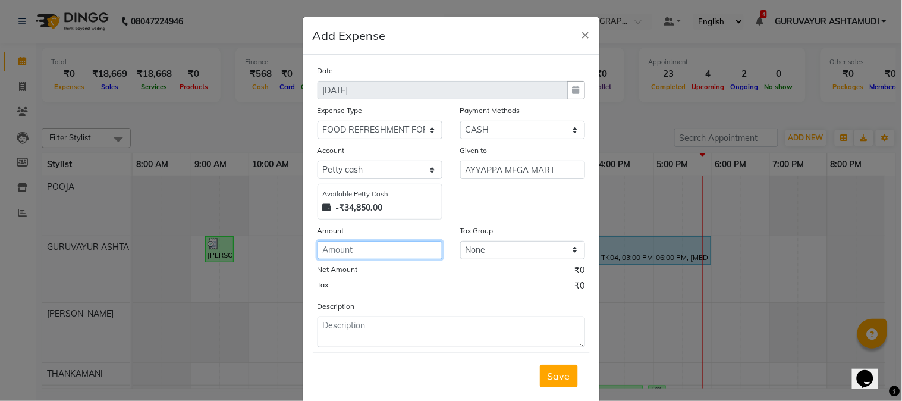
click at [419, 257] on input "number" at bounding box center [380, 250] width 125 height 18
type input "56"
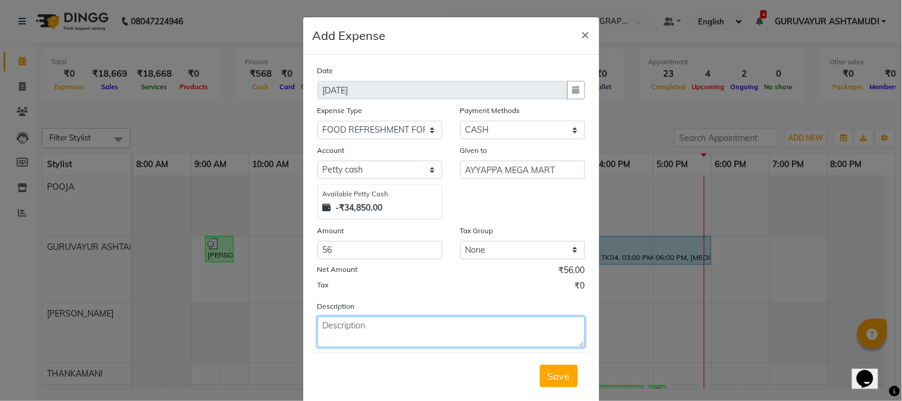
click at [397, 325] on textarea at bounding box center [452, 331] width 268 height 31
type textarea "MILK"
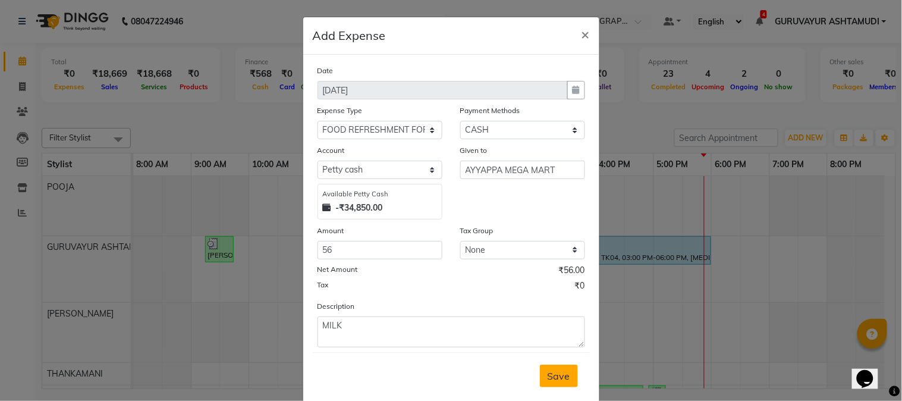
click at [563, 381] on span "Save" at bounding box center [559, 376] width 23 height 12
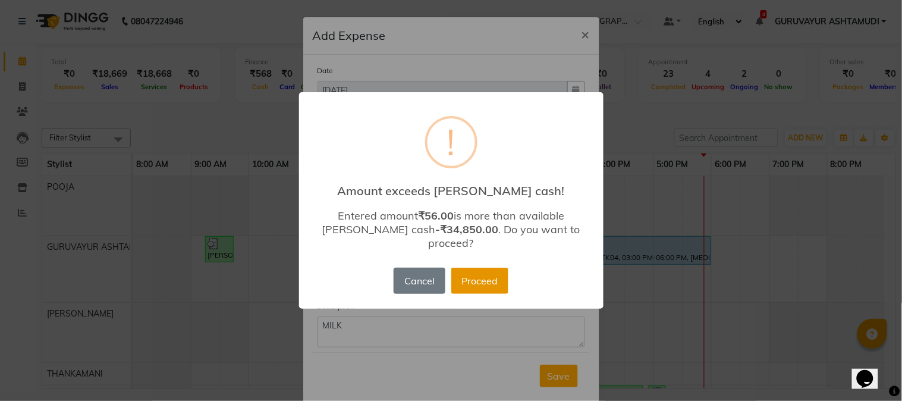
click at [462, 274] on button "Proceed" at bounding box center [479, 281] width 57 height 26
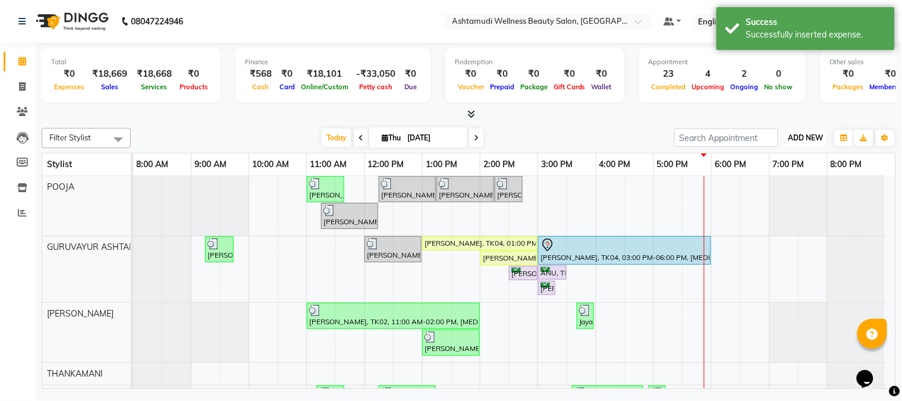
click at [798, 142] on span "ADD NEW" at bounding box center [806, 137] width 35 height 9
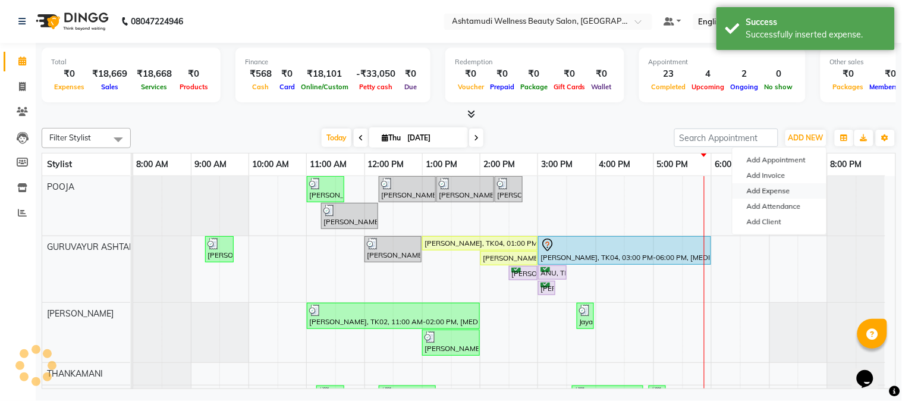
click at [769, 192] on link "Add Expense" at bounding box center [780, 190] width 94 height 15
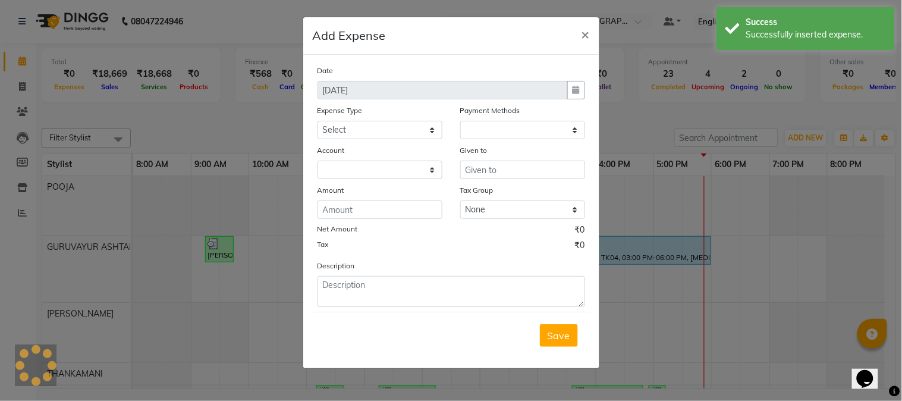
select select "1"
select select "3492"
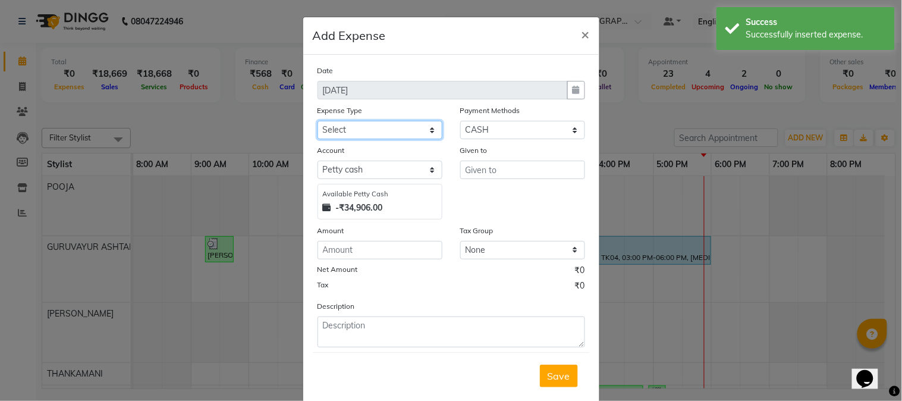
click at [427, 128] on select "Select ACCOMODATION EXPENSES ADVERTISEMENT SALES PROMOTIONAL EXPENSES Bonus BRI…" at bounding box center [380, 130] width 125 height 18
select select "6166"
click at [318, 121] on select "Select ACCOMODATION EXPENSES ADVERTISEMENT SALES PROMOTIONAL EXPENSES Bonus BRI…" at bounding box center [380, 130] width 125 height 18
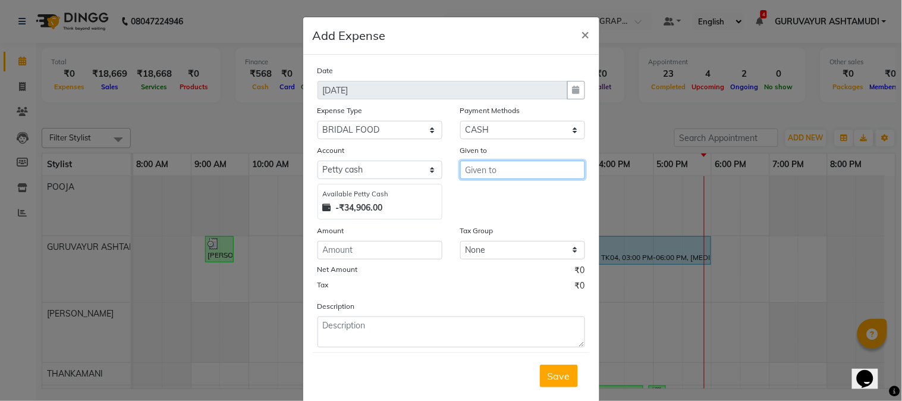
click at [506, 172] on input "text" at bounding box center [522, 170] width 125 height 18
type input "STAFFS"
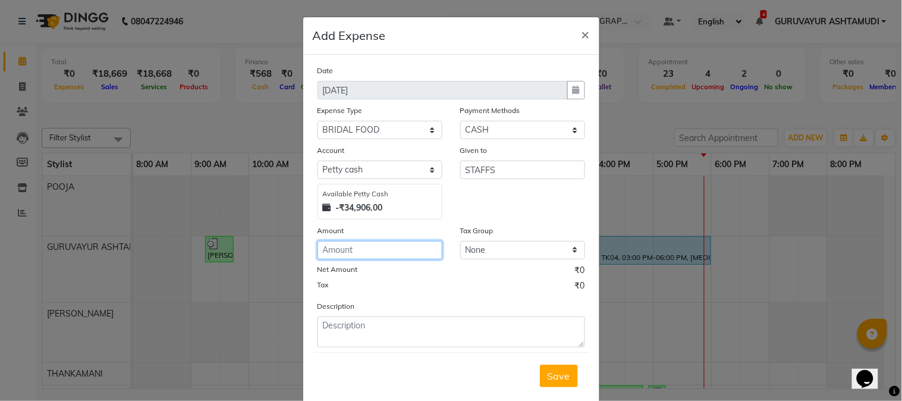
click at [388, 247] on input "number" at bounding box center [380, 250] width 125 height 18
type input "300"
click at [567, 378] on button "Save" at bounding box center [559, 376] width 38 height 23
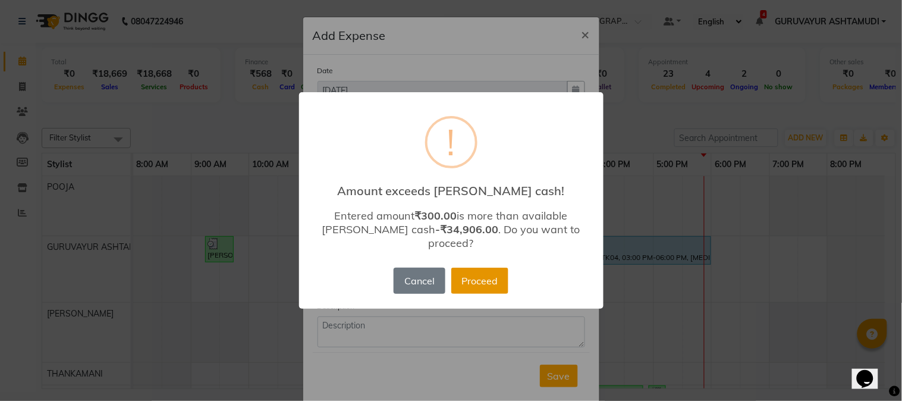
click at [479, 274] on button "Proceed" at bounding box center [479, 281] width 57 height 26
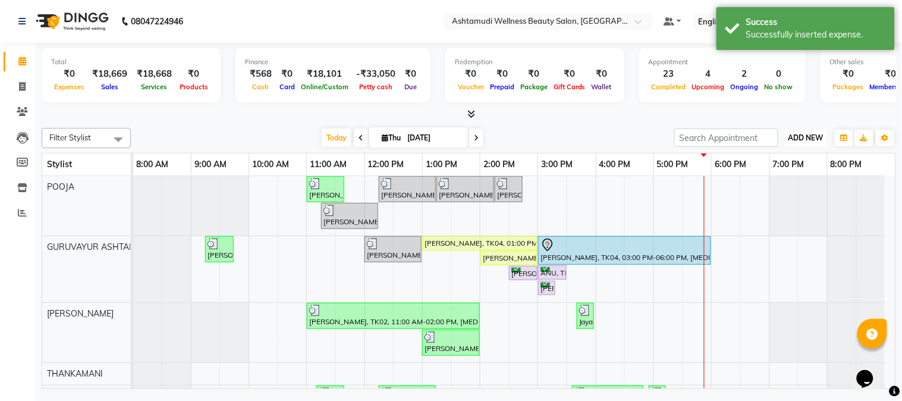
click at [796, 143] on button "ADD NEW Toggle Dropdown" at bounding box center [806, 138] width 41 height 17
click at [770, 191] on link "Add Expense" at bounding box center [780, 190] width 94 height 15
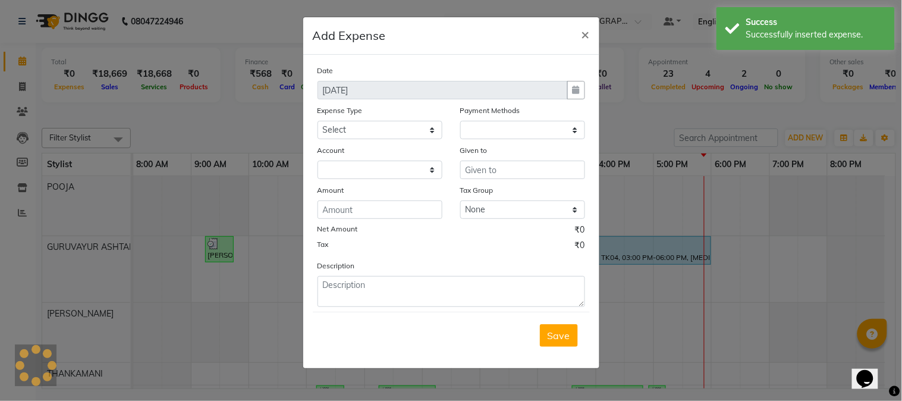
select select "1"
select select "3492"
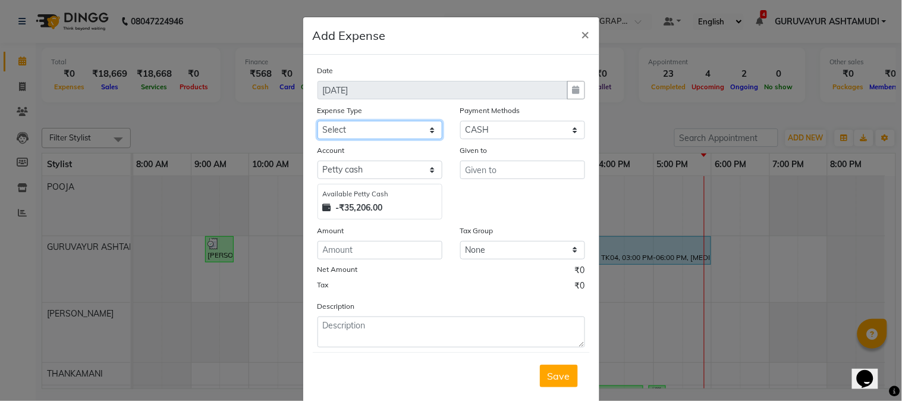
click at [419, 132] on select "Select ACCOMODATION EXPENSES ADVERTISEMENT SALES PROMOTIONAL EXPENSES Bonus BRI…" at bounding box center [380, 130] width 125 height 18
select select "6186"
click at [318, 121] on select "Select ACCOMODATION EXPENSES ADVERTISEMENT SALES PROMOTIONAL EXPENSES Bonus BRI…" at bounding box center [380, 130] width 125 height 18
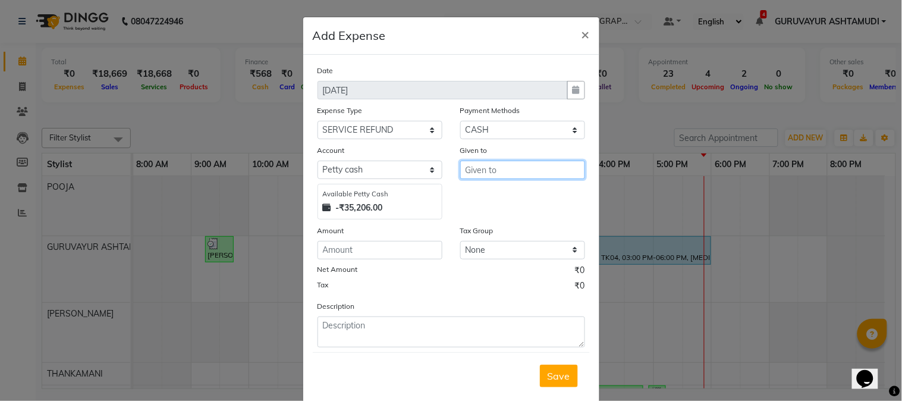
click at [496, 177] on input "text" at bounding box center [522, 170] width 125 height 18
type input "REFUND TO CUSTOMER"
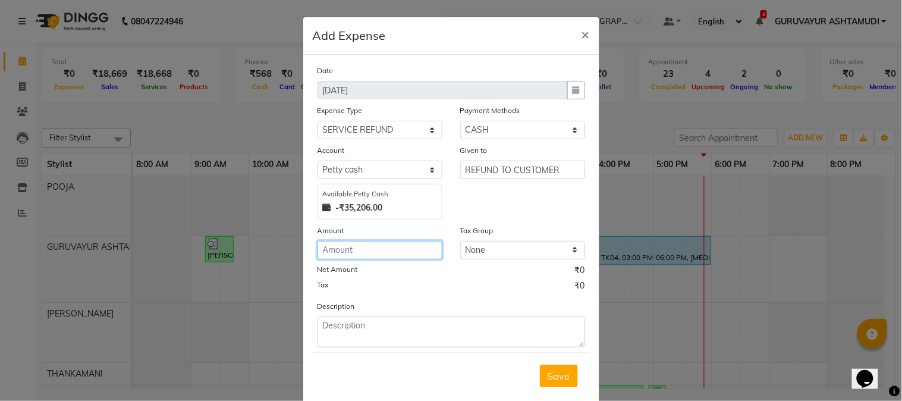
click at [402, 258] on input "number" at bounding box center [380, 250] width 125 height 18
type input "300"
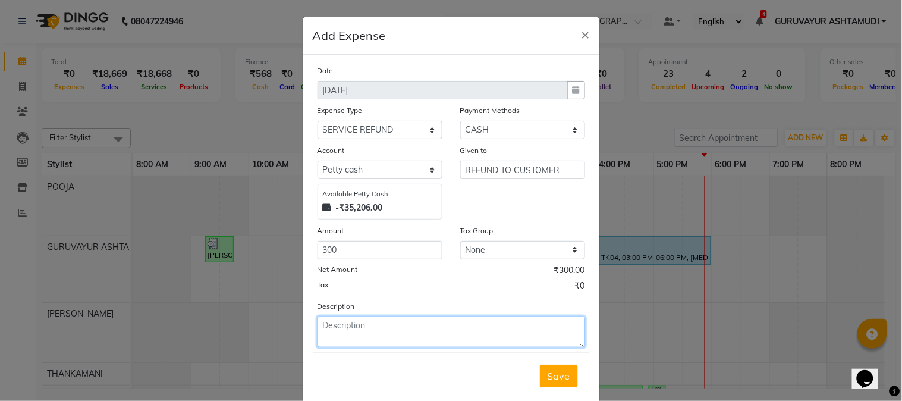
click at [426, 335] on textarea at bounding box center [452, 331] width 268 height 31
type textarea "FOR THE BILL RS 3100 THEY PAID 3400"
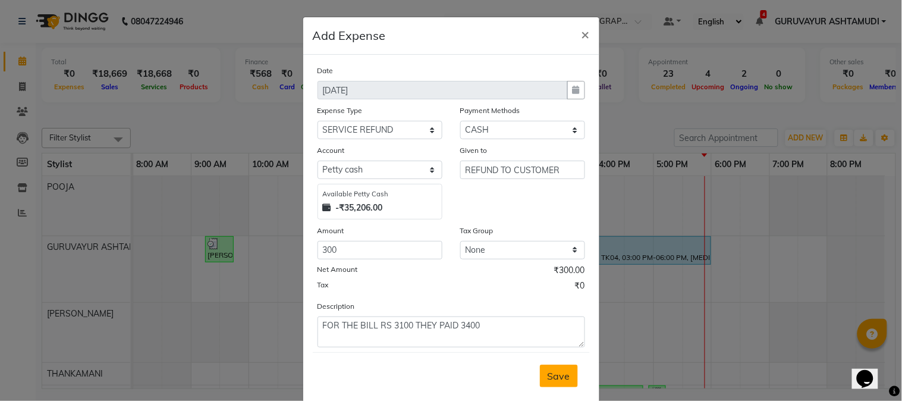
click at [549, 372] on span "Save" at bounding box center [559, 376] width 23 height 12
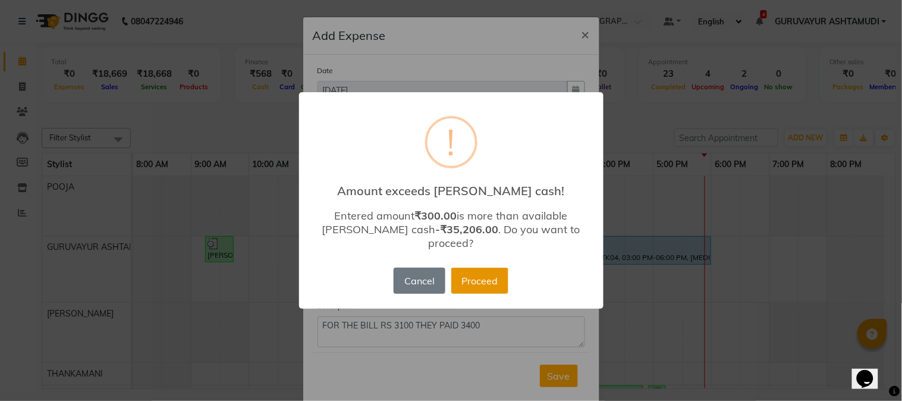
click at [474, 270] on button "Proceed" at bounding box center [479, 281] width 57 height 26
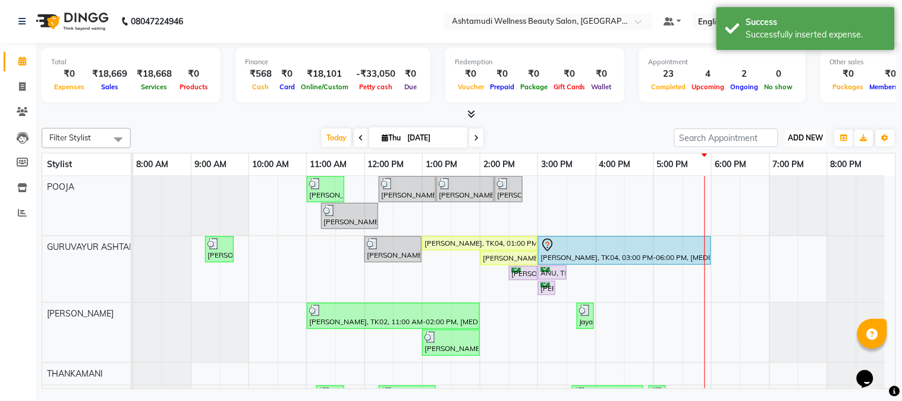
click at [799, 137] on span "ADD NEW" at bounding box center [806, 137] width 35 height 9
click at [752, 190] on link "Add Expense" at bounding box center [780, 190] width 94 height 15
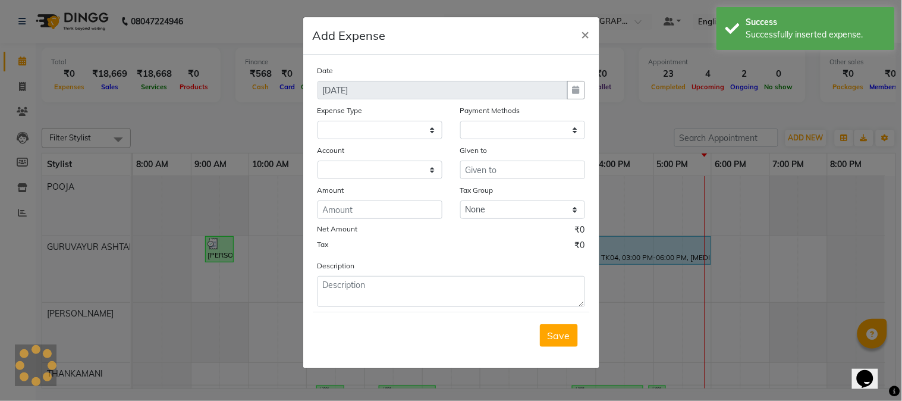
select select
select select "1"
select select "3492"
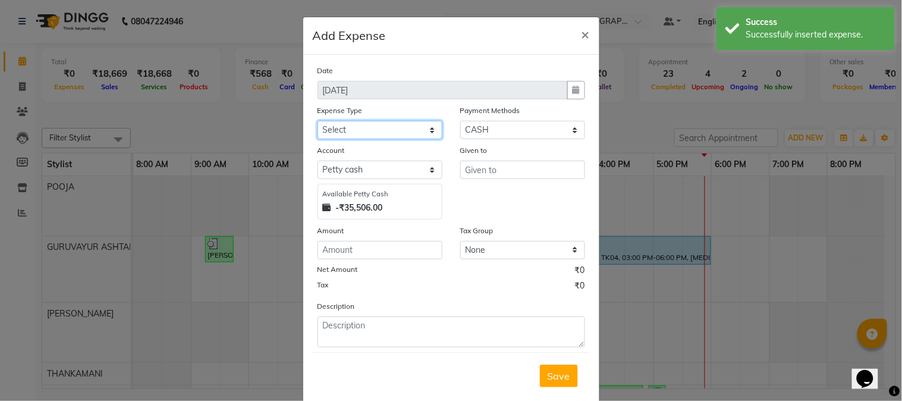
click at [423, 133] on select "Select ACCOMODATION EXPENSES ADVERTISEMENT SALES PROMOTIONAL EXPENSES Bonus BRI…" at bounding box center [380, 130] width 125 height 18
select select "6184"
click at [318, 121] on select "Select ACCOMODATION EXPENSES ADVERTISEMENT SALES PROMOTIONAL EXPENSES Bonus BRI…" at bounding box center [380, 130] width 125 height 18
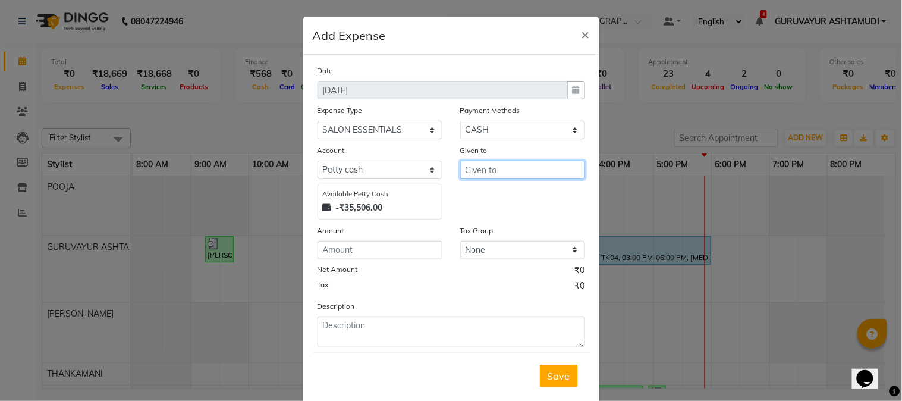
click at [493, 174] on input "text" at bounding box center [522, 170] width 125 height 18
type input "SAFETY PINS"
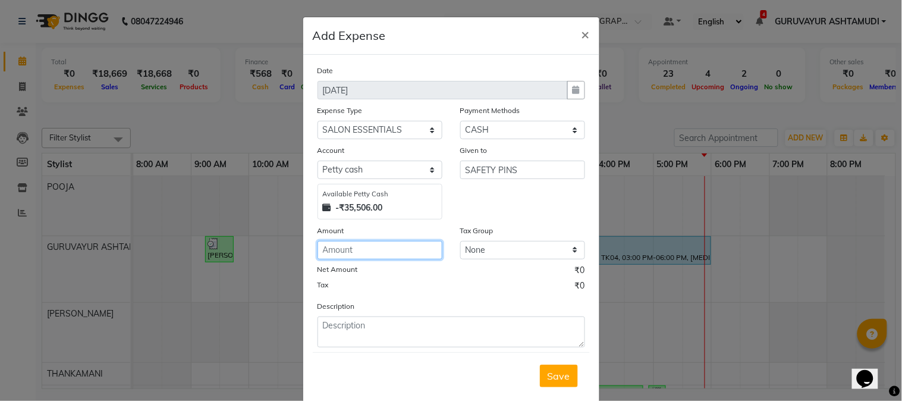
click at [396, 256] on input "number" at bounding box center [380, 250] width 125 height 18
type input "135"
click at [552, 374] on span "Save" at bounding box center [559, 376] width 23 height 12
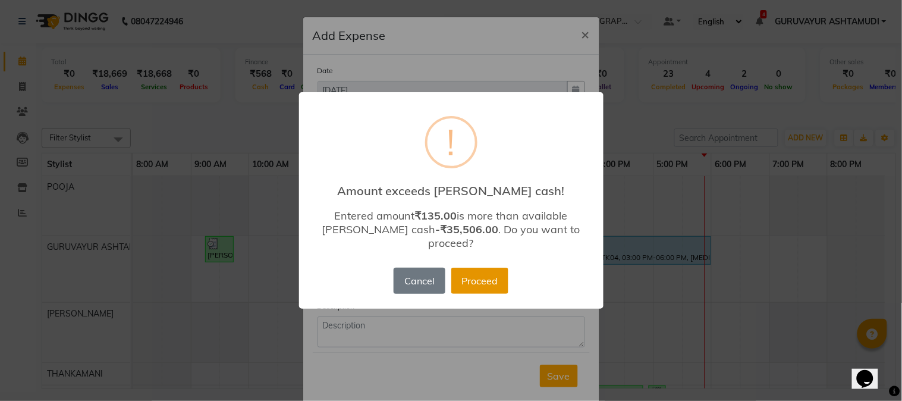
click at [475, 269] on button "Proceed" at bounding box center [479, 281] width 57 height 26
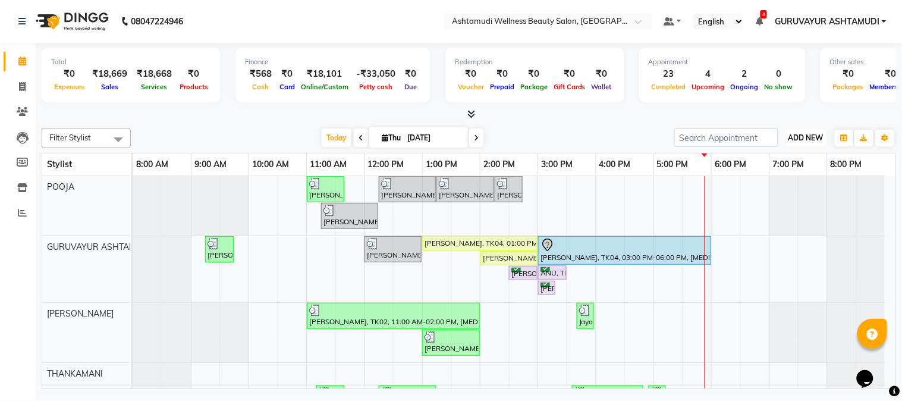
click at [808, 140] on span "ADD NEW" at bounding box center [806, 137] width 35 height 9
click at [778, 189] on link "Add Expense" at bounding box center [780, 190] width 94 height 15
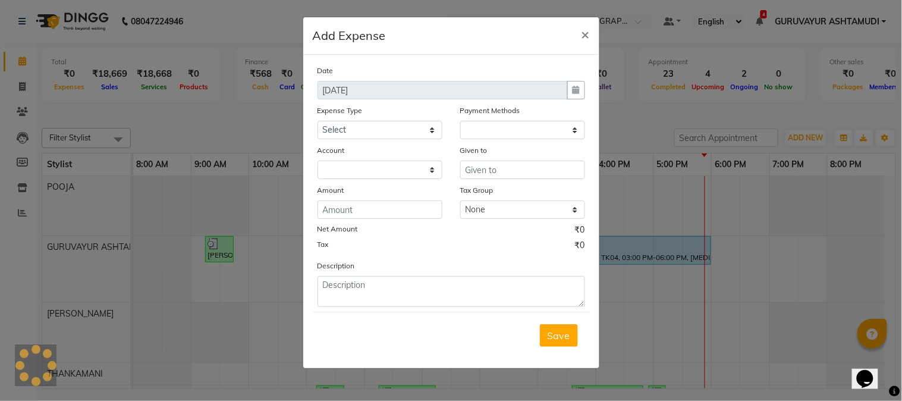
select select "1"
select select "3492"
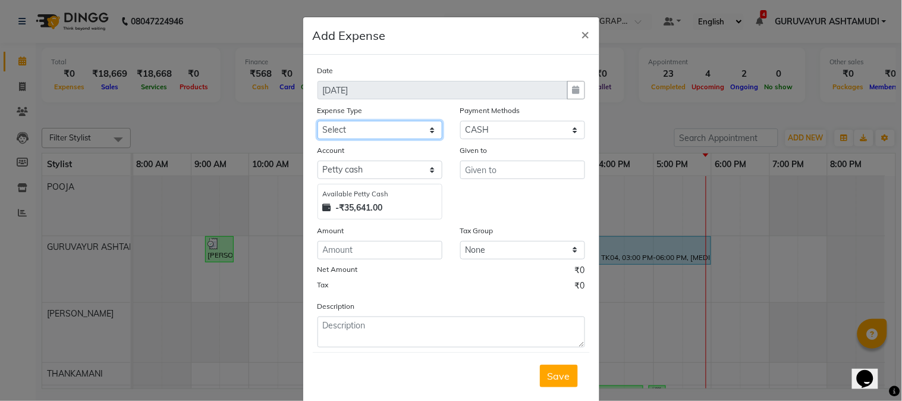
click at [418, 131] on select "Select ACCOMODATION EXPENSES ADVERTISEMENT SALES PROMOTIONAL EXPENSES Bonus BRI…" at bounding box center [380, 130] width 125 height 18
select select "6180"
click at [318, 121] on select "Select ACCOMODATION EXPENSES ADVERTISEMENT SALES PROMOTIONAL EXPENSES Bonus BRI…" at bounding box center [380, 130] width 125 height 18
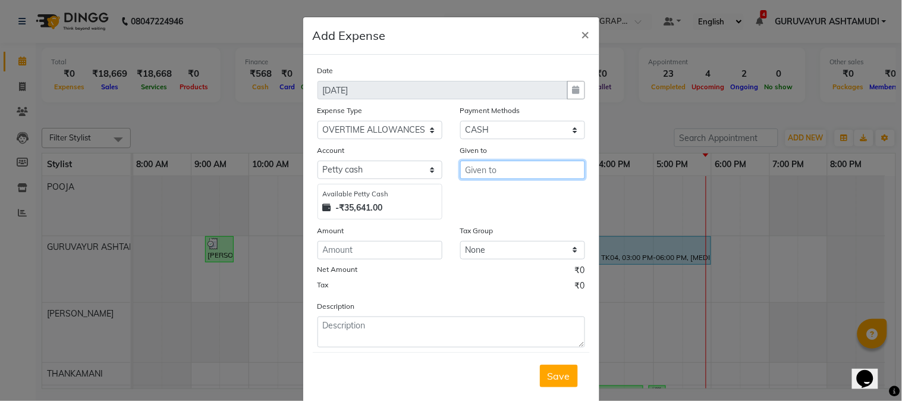
click at [486, 170] on input "text" at bounding box center [522, 170] width 125 height 18
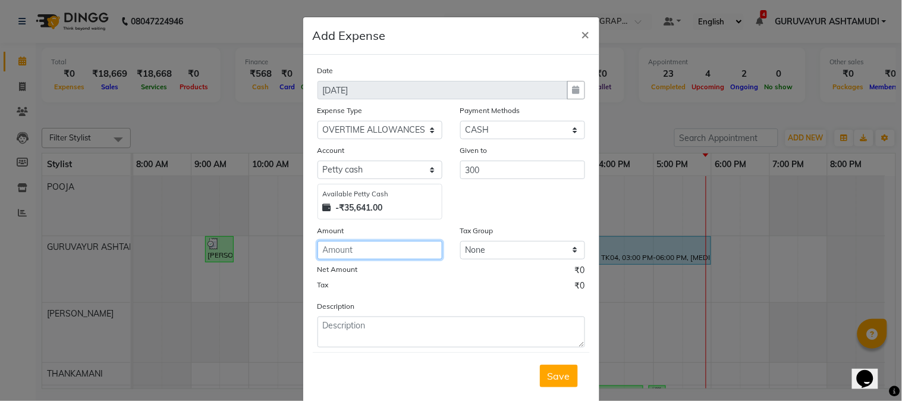
click at [421, 248] on input "number" at bounding box center [380, 250] width 125 height 18
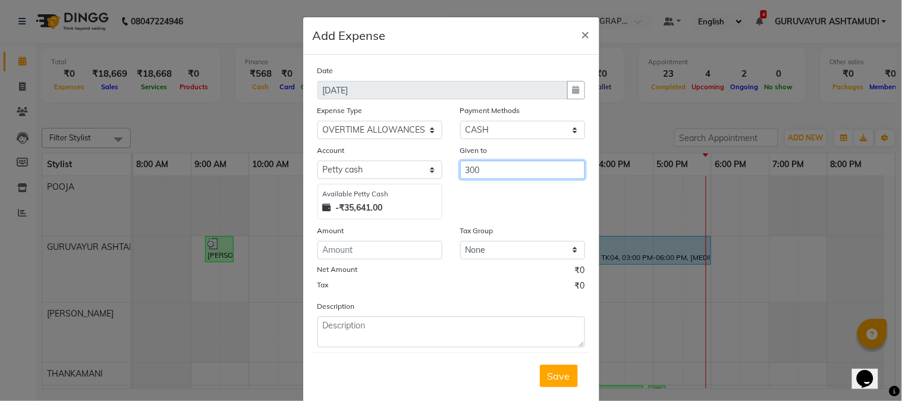
drag, startPoint x: 497, startPoint y: 170, endPoint x: 457, endPoint y: 173, distance: 40.0
click at [460, 173] on input "300" at bounding box center [522, 170] width 125 height 18
type input "STAFFS"
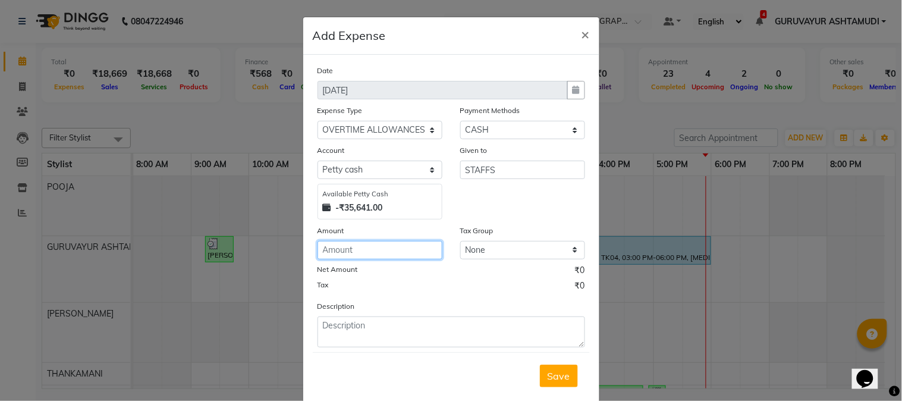
click at [397, 247] on input "number" at bounding box center [380, 250] width 125 height 18
type input "300"
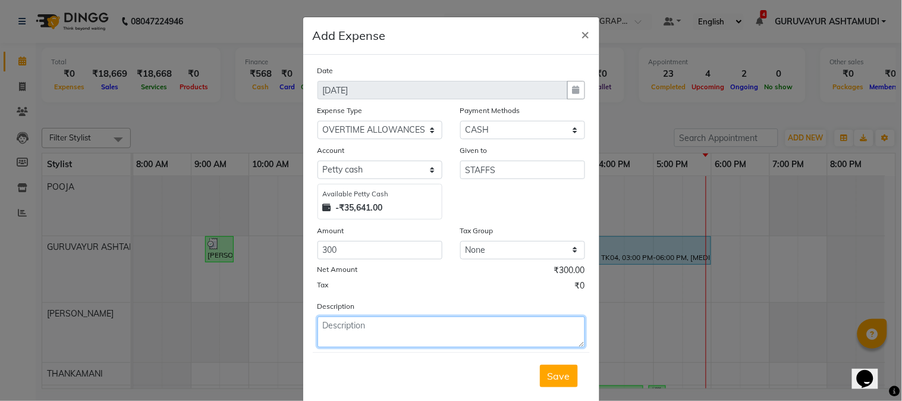
click at [385, 334] on textarea at bounding box center [452, 331] width 268 height 31
type textarea "ON [DATE] TO [GEOGRAPHIC_DATA],[PERSON_NAME]"
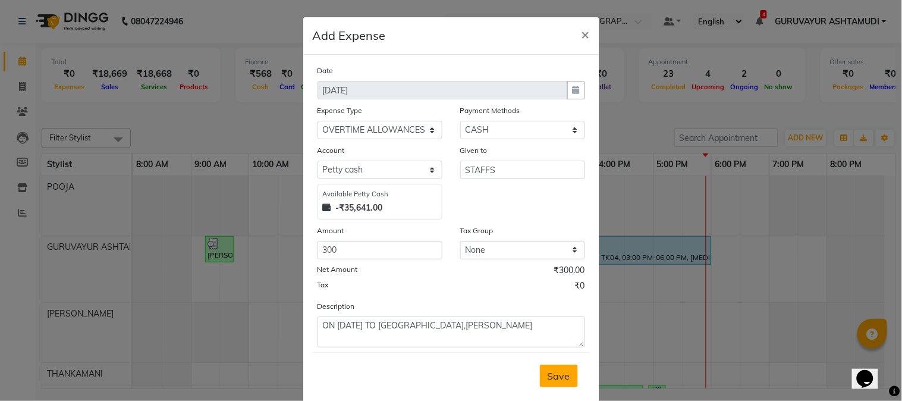
click at [554, 382] on span "Save" at bounding box center [559, 376] width 23 height 12
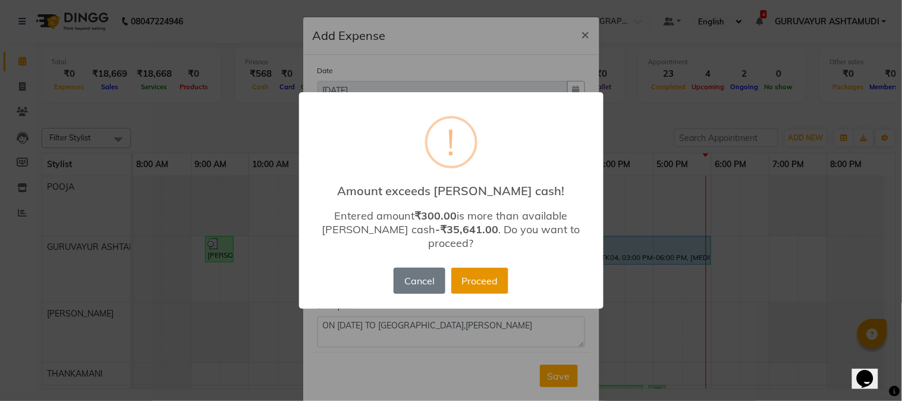
click at [468, 271] on button "Proceed" at bounding box center [479, 281] width 57 height 26
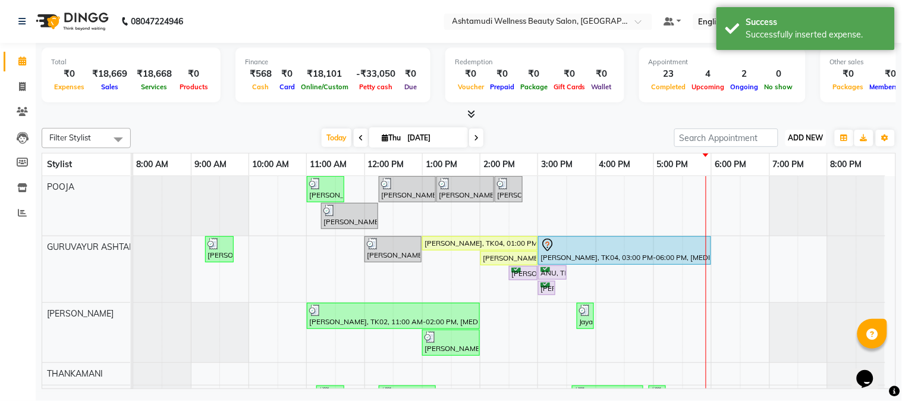
click at [793, 143] on button "ADD NEW Toggle Dropdown" at bounding box center [806, 138] width 41 height 17
click at [777, 188] on link "Add Expense" at bounding box center [780, 190] width 94 height 15
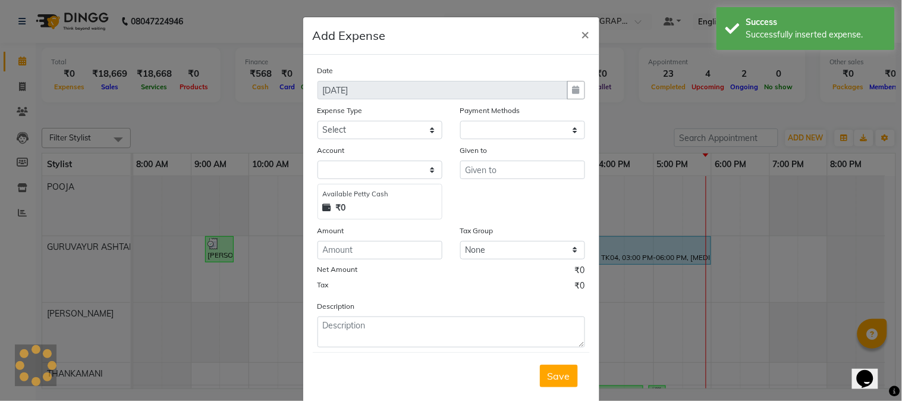
select select "1"
select select "3492"
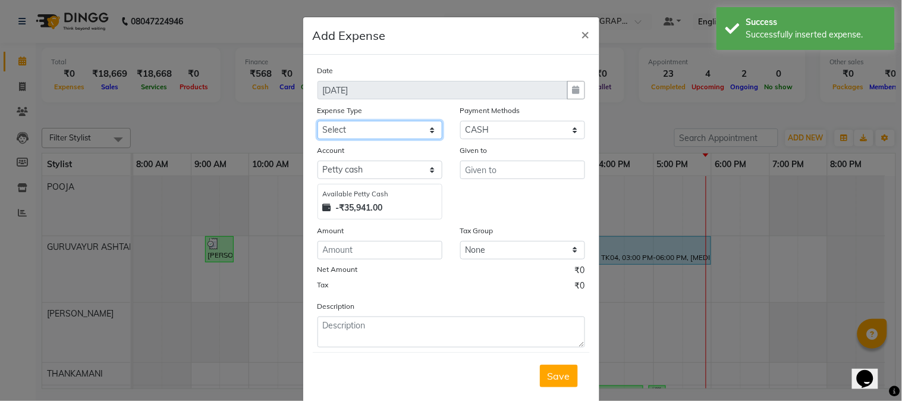
click at [393, 133] on select "Select ACCOMODATION EXPENSES ADVERTISEMENT SALES PROMOTIONAL EXPENSES Bonus BRI…" at bounding box center [380, 130] width 125 height 18
select select "6065"
click at [318, 121] on select "Select ACCOMODATION EXPENSES ADVERTISEMENT SALES PROMOTIONAL EXPENSES Bonus BRI…" at bounding box center [380, 130] width 125 height 18
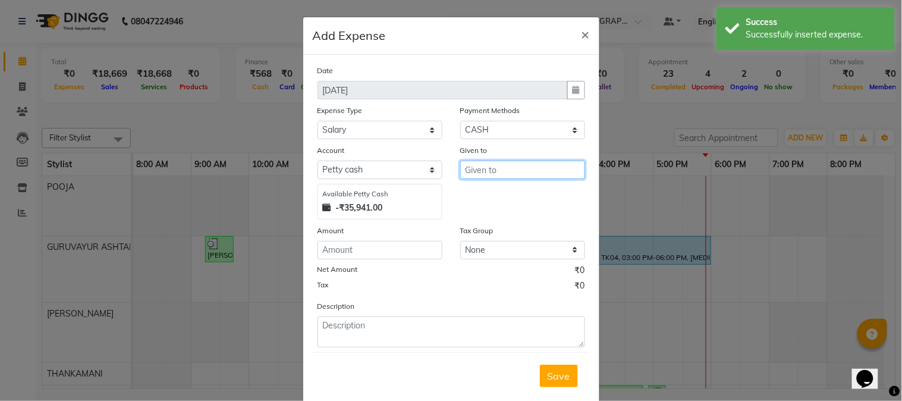
click at [522, 169] on input "text" at bounding box center [522, 170] width 125 height 18
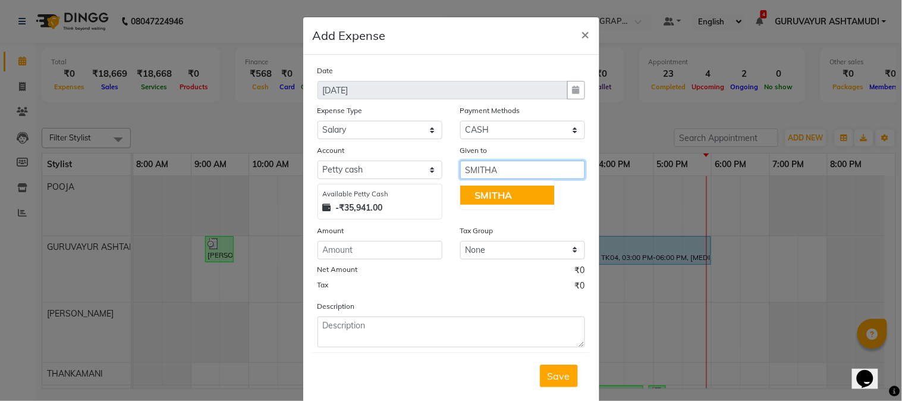
type input "SMITHA"
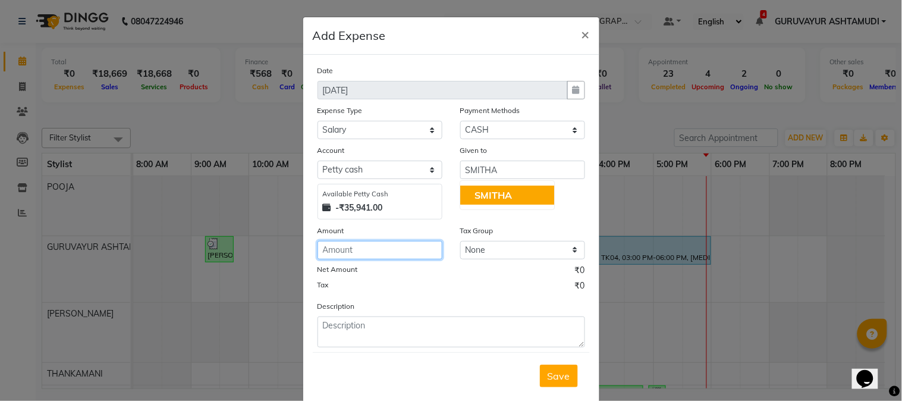
click at [384, 246] on input "number" at bounding box center [380, 250] width 125 height 18
type input "10000"
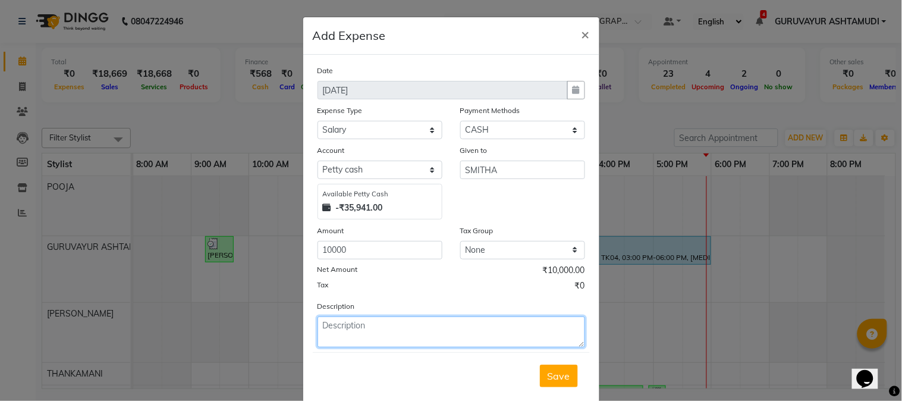
click at [334, 330] on textarea at bounding box center [452, 331] width 268 height 31
type textarea "SALARY ND BONUS TO STAFF"
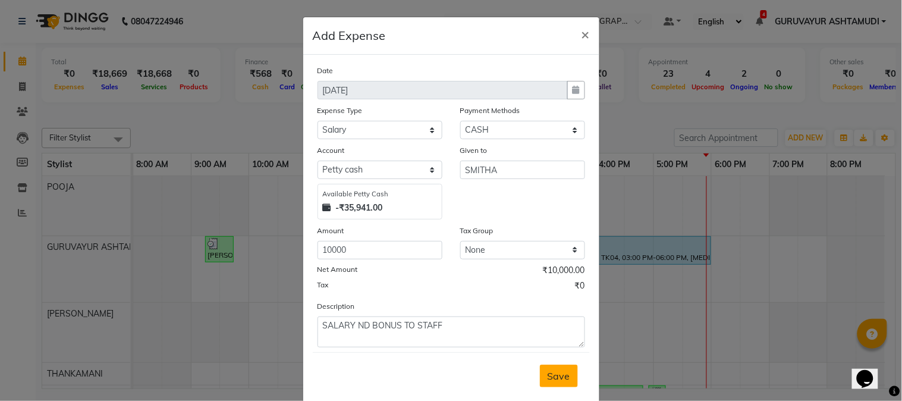
click at [557, 382] on span "Save" at bounding box center [559, 376] width 23 height 12
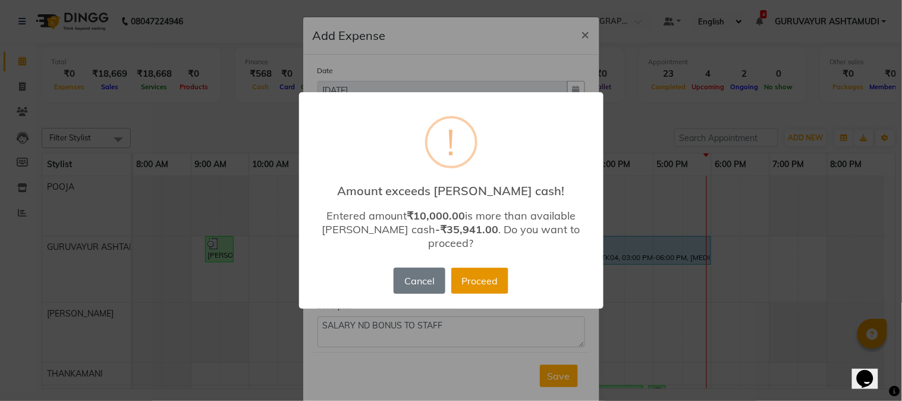
click at [479, 278] on button "Proceed" at bounding box center [479, 281] width 57 height 26
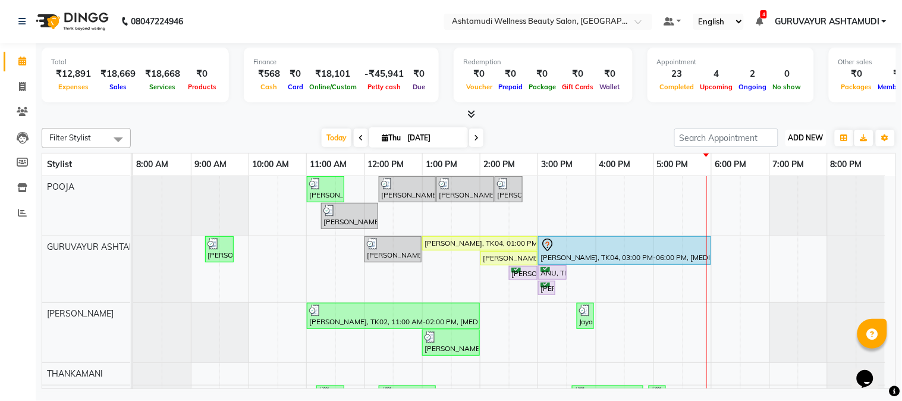
click at [795, 138] on span "ADD NEW" at bounding box center [806, 137] width 35 height 9
click at [772, 189] on link "Add Expense" at bounding box center [780, 190] width 94 height 15
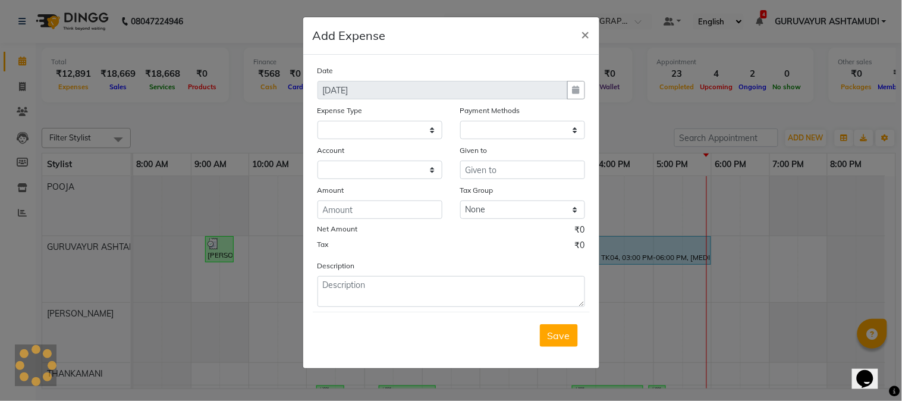
select select "1"
select select "3492"
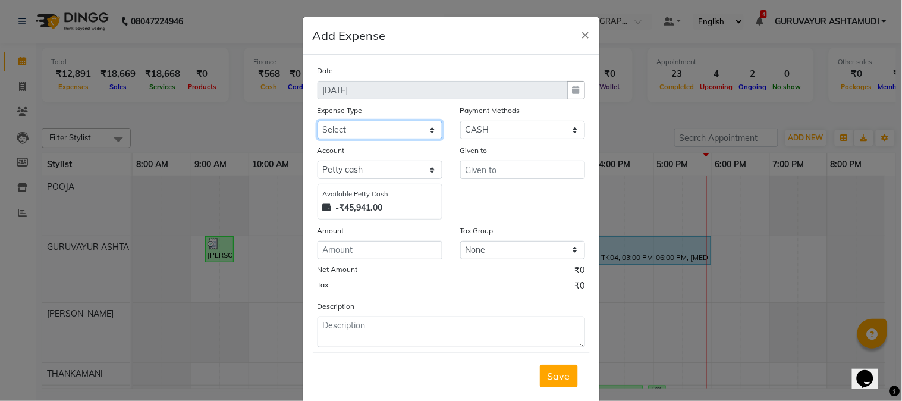
click at [425, 128] on select "Select ACCOMODATION EXPENSES ADVERTISEMENT SALES PROMOTIONAL EXPENSES Bonus BRI…" at bounding box center [380, 130] width 125 height 18
select select "6187"
click at [318, 121] on select "Select ACCOMODATION EXPENSES ADVERTISEMENT SALES PROMOTIONAL EXPENSES Bonus BRI…" at bounding box center [380, 130] width 125 height 18
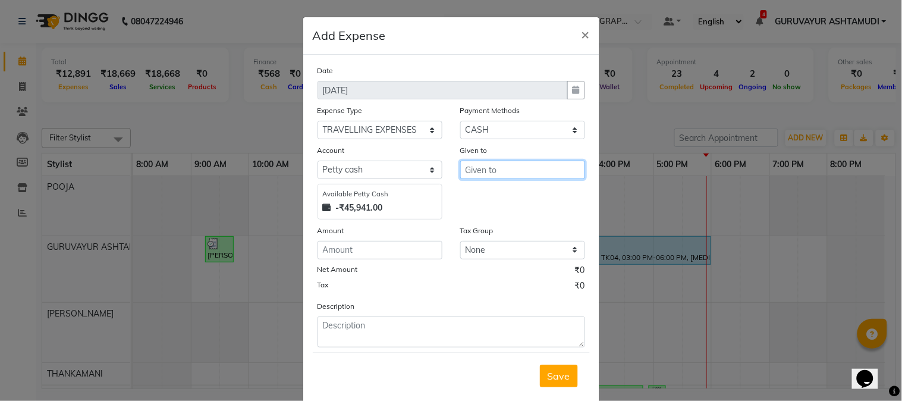
click at [488, 172] on input "text" at bounding box center [522, 170] width 125 height 18
type input "AUTOFARE"
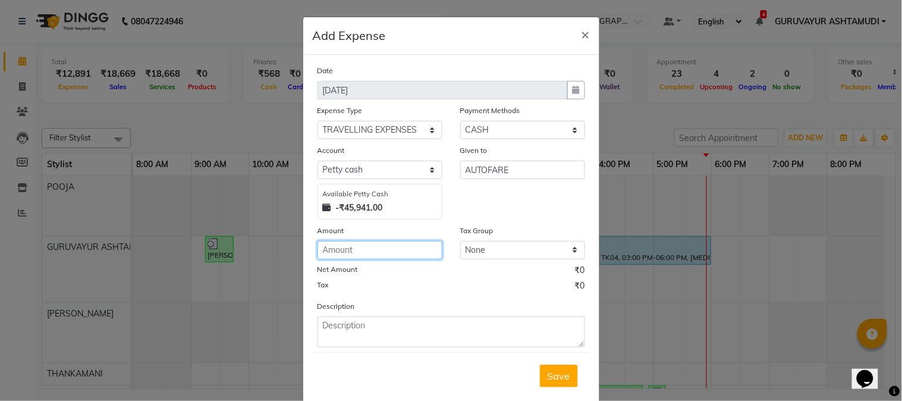
click at [363, 251] on input "number" at bounding box center [380, 250] width 125 height 18
type input "50"
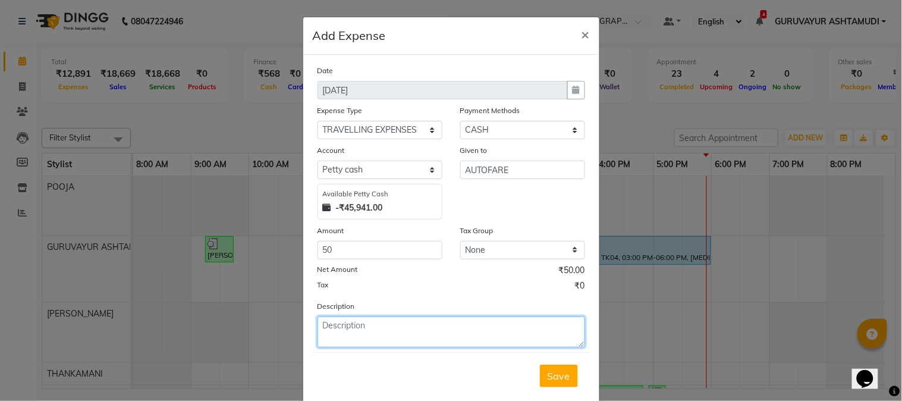
click at [356, 331] on textarea at bounding box center [452, 331] width 268 height 31
click at [428, 323] on textarea "TO DROP CASH AT [GEOGRAPHIC_DATA]" at bounding box center [452, 331] width 268 height 31
click at [395, 325] on textarea "TO DROP CASH AT [GEOGRAPHIC_DATA]" at bounding box center [452, 331] width 268 height 31
type textarea "TO DROP CASH AT HO-CANARA BANK"
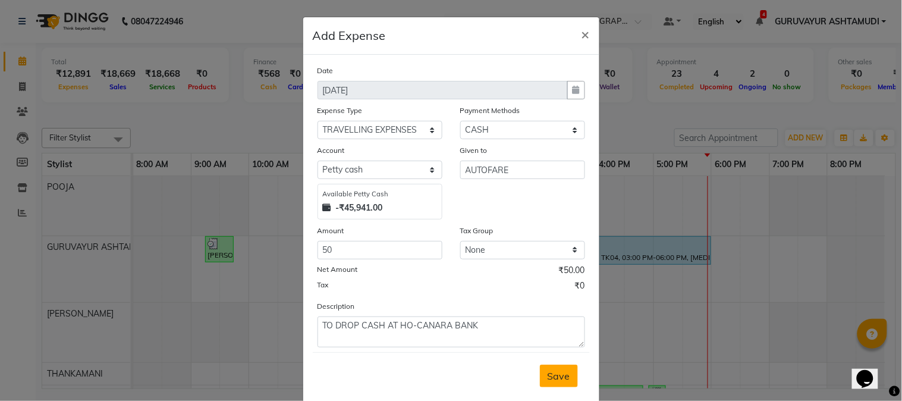
click at [554, 371] on span "Save" at bounding box center [559, 376] width 23 height 12
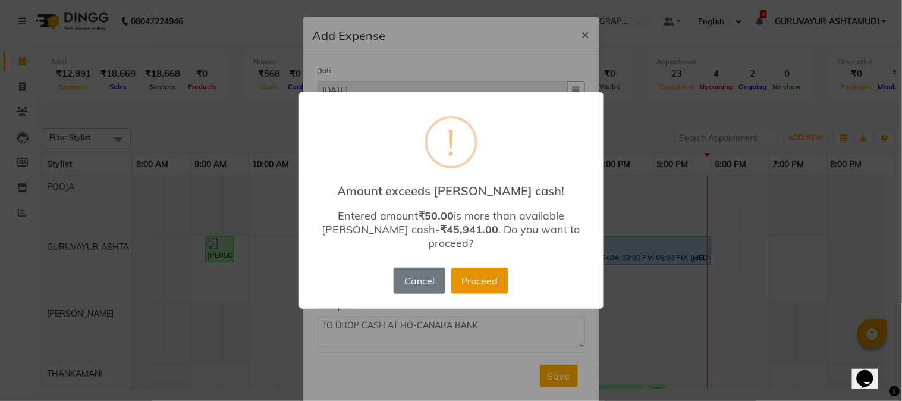
click at [477, 280] on button "Proceed" at bounding box center [479, 281] width 57 height 26
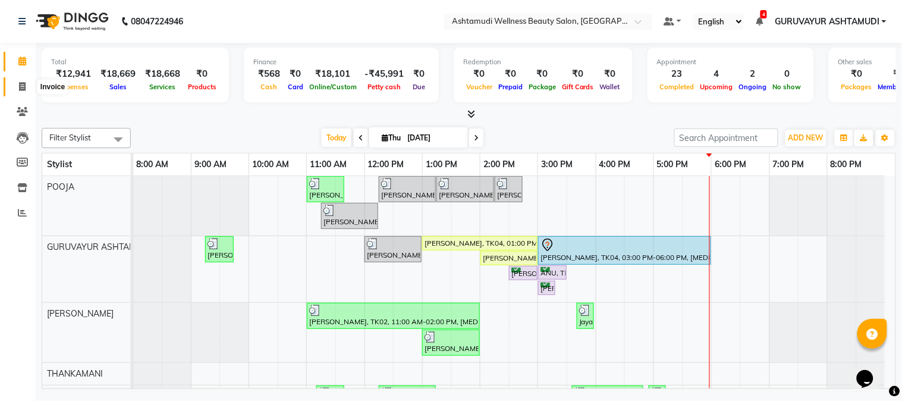
click at [25, 85] on icon at bounding box center [22, 86] width 7 height 9
select select "service"
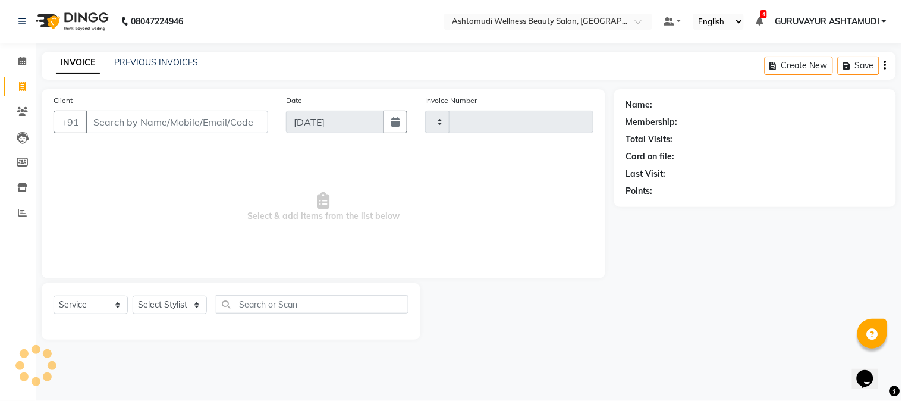
type input "2167"
select select "4660"
click at [121, 116] on input "Client" at bounding box center [177, 122] width 183 height 23
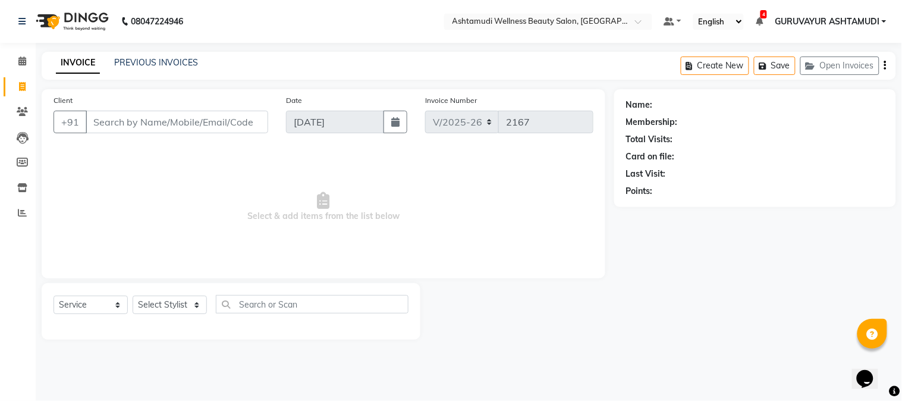
click at [133, 120] on input "Client" at bounding box center [177, 122] width 183 height 23
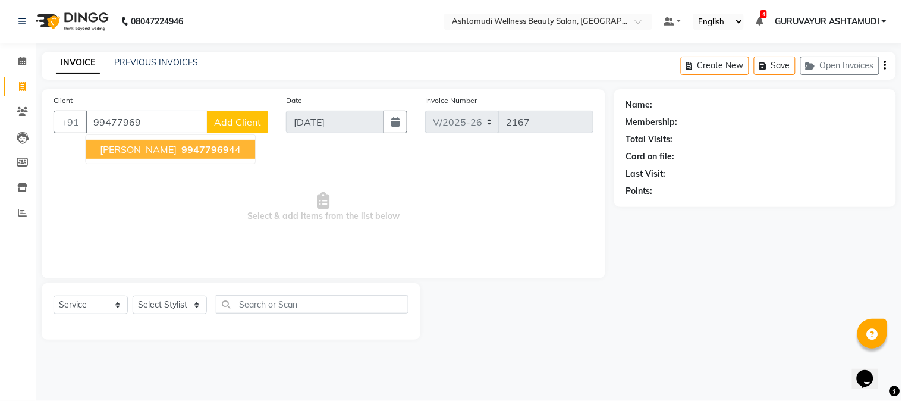
click at [126, 148] on span "[PERSON_NAME]" at bounding box center [138, 149] width 77 height 12
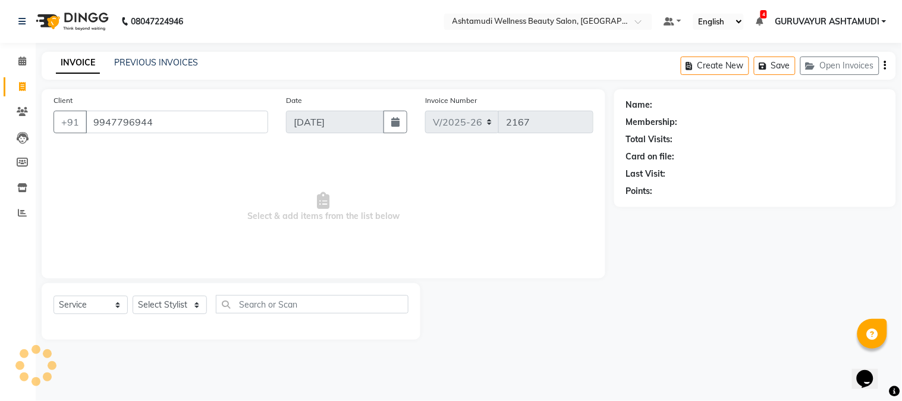
type input "9947796944"
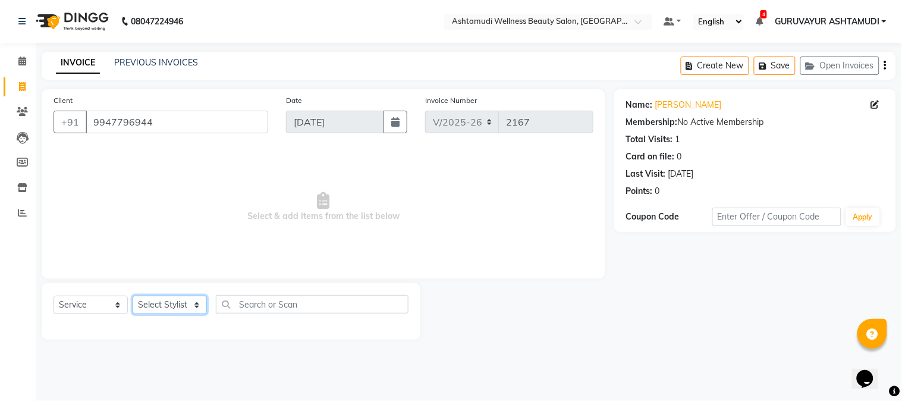
click at [195, 311] on select "Select Stylist Aathithya [PERSON_NAME] [PERSON_NAME] ARYA GURUVAYUR ASHTAMUDI […" at bounding box center [170, 305] width 74 height 18
select select "67519"
click at [133, 296] on select "Select Stylist Aathithya [PERSON_NAME] [PERSON_NAME] ARYA GURUVAYUR ASHTAMUDI […" at bounding box center [170, 305] width 74 height 18
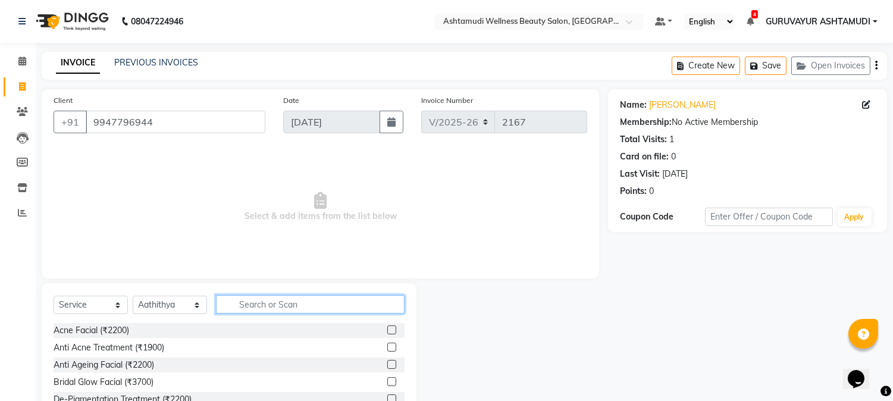
click at [246, 302] on input "text" at bounding box center [310, 304] width 189 height 18
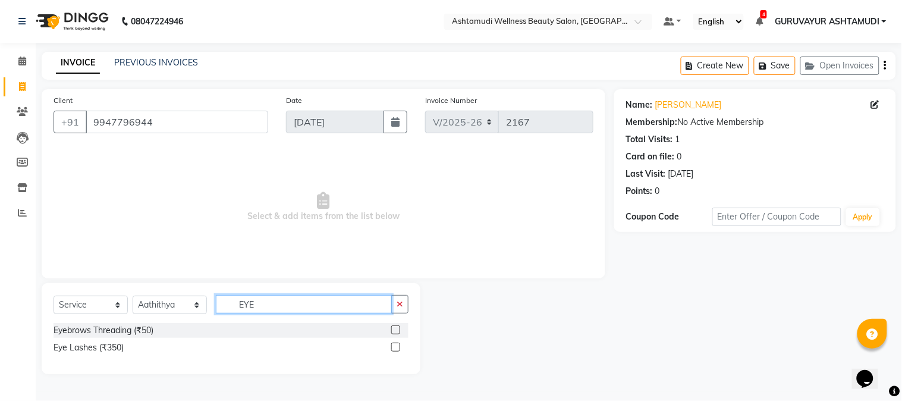
type input "EYE"
click at [394, 331] on label at bounding box center [395, 329] width 9 height 9
click at [394, 331] on input "checkbox" at bounding box center [395, 331] width 8 height 8
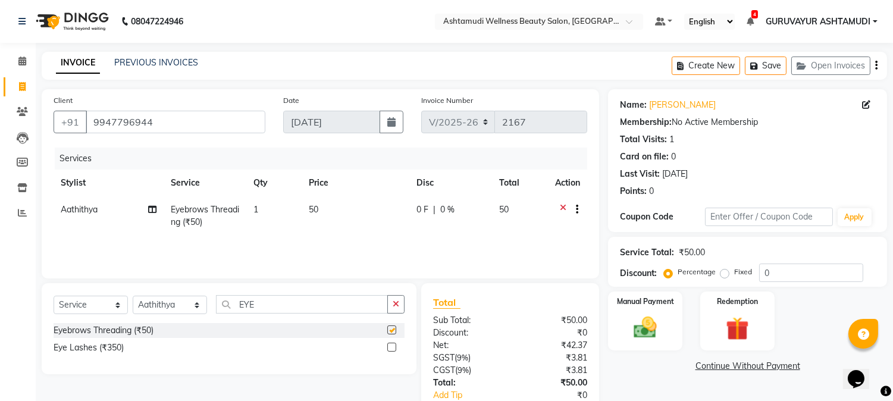
checkbox input "false"
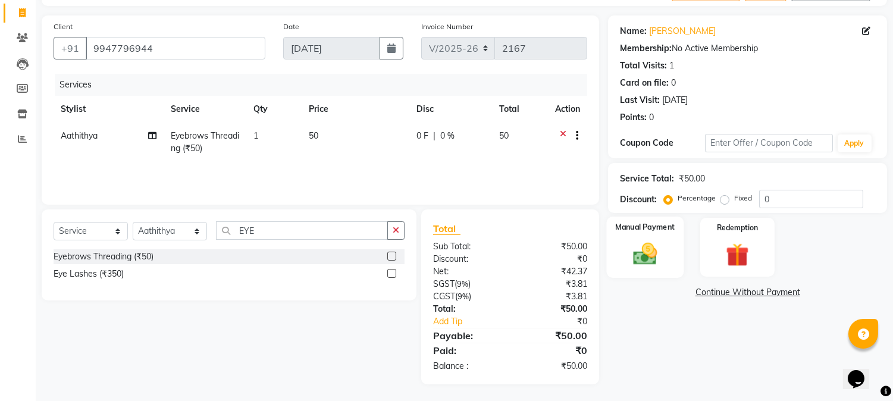
scroll to position [74, 0]
click at [647, 252] on img at bounding box center [645, 254] width 39 height 28
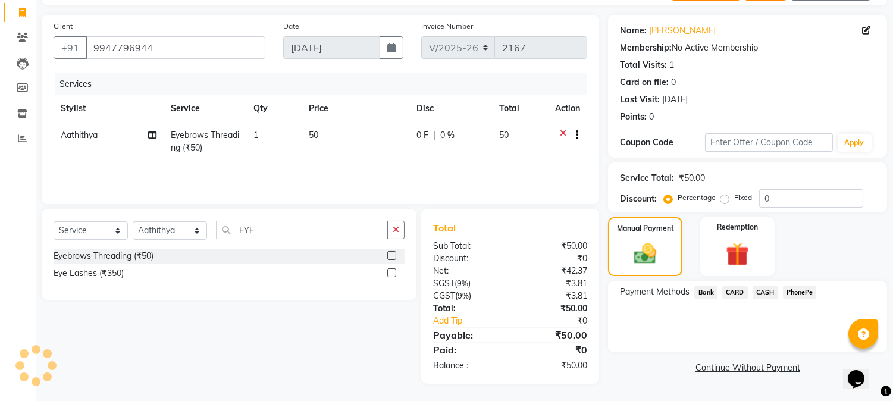
click at [793, 290] on span "PhonePe" at bounding box center [800, 293] width 34 height 14
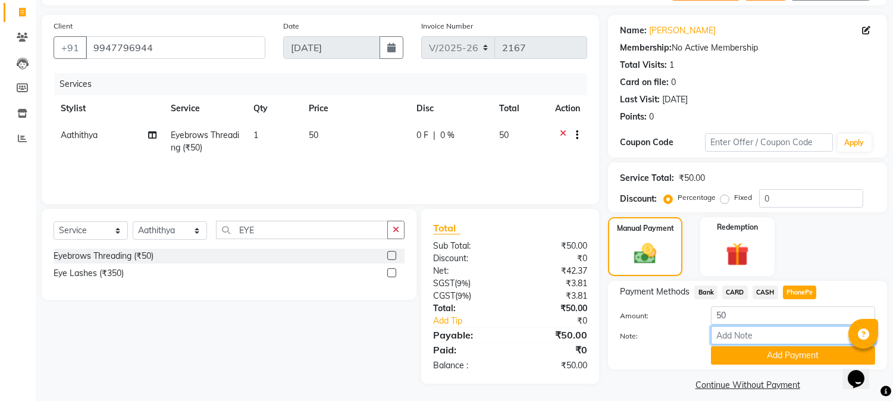
click at [735, 331] on input "Note:" at bounding box center [793, 335] width 164 height 18
type input "NIGISHA"
click at [769, 351] on button "Add Payment" at bounding box center [793, 355] width 164 height 18
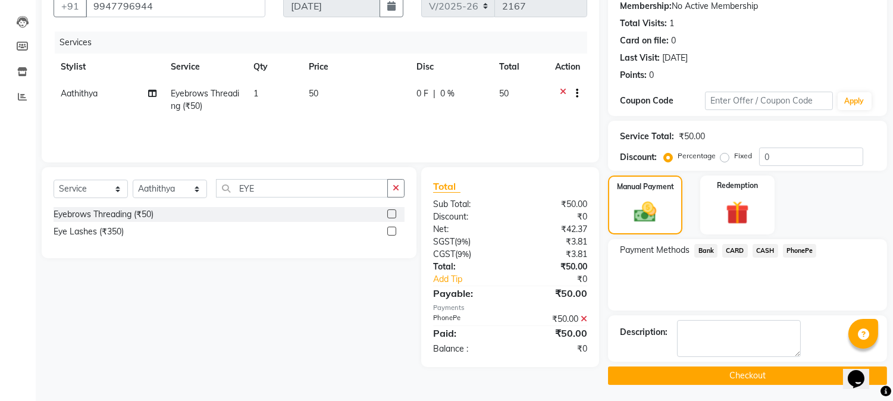
scroll to position [117, 0]
click at [736, 371] on button "Checkout" at bounding box center [747, 375] width 279 height 18
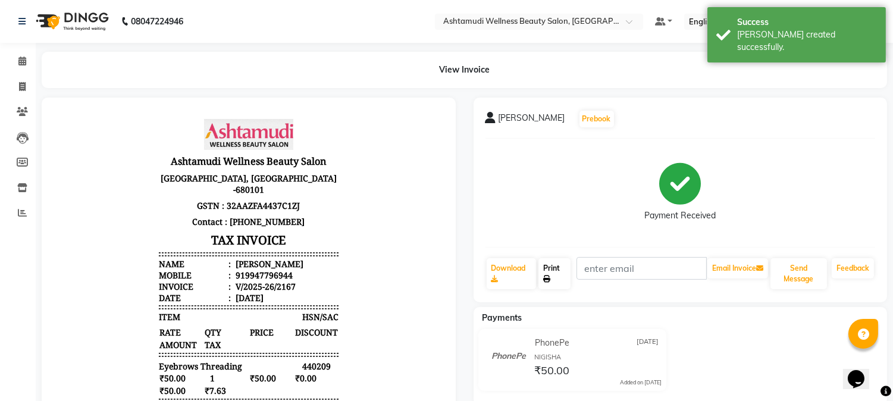
click at [554, 276] on link "Print" at bounding box center [554, 273] width 32 height 31
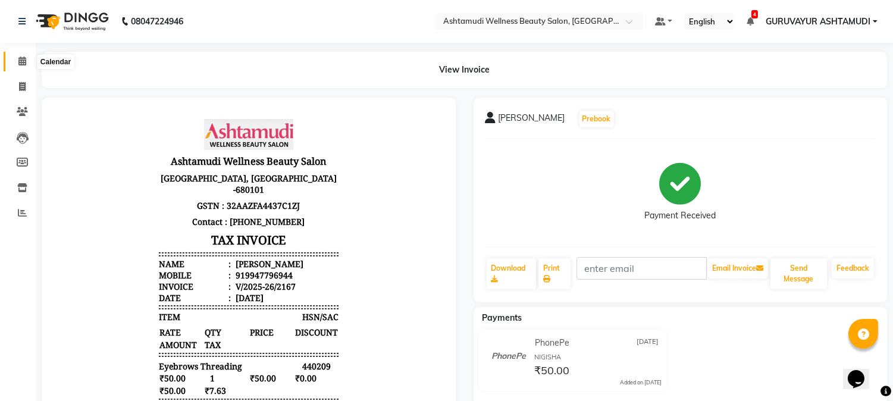
drag, startPoint x: 21, startPoint y: 64, endPoint x: 26, endPoint y: 45, distance: 19.8
click at [21, 63] on icon at bounding box center [22, 61] width 8 height 9
